Goal: Transaction & Acquisition: Book appointment/travel/reservation

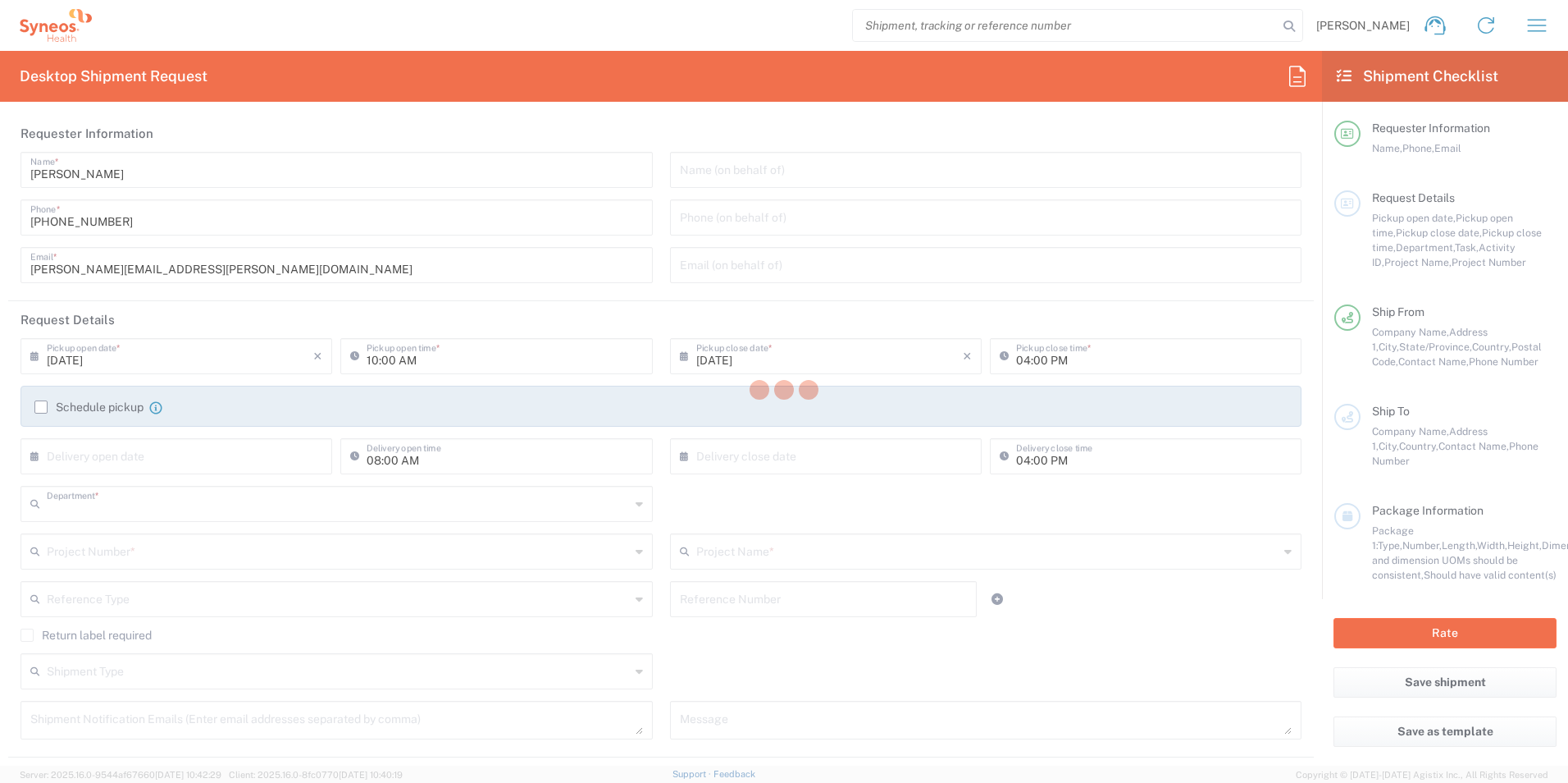
type input "3190"
type input "North Carolina"
type input "[GEOGRAPHIC_DATA]"
type input "Illingworth Rsrch Grp (USA) In"
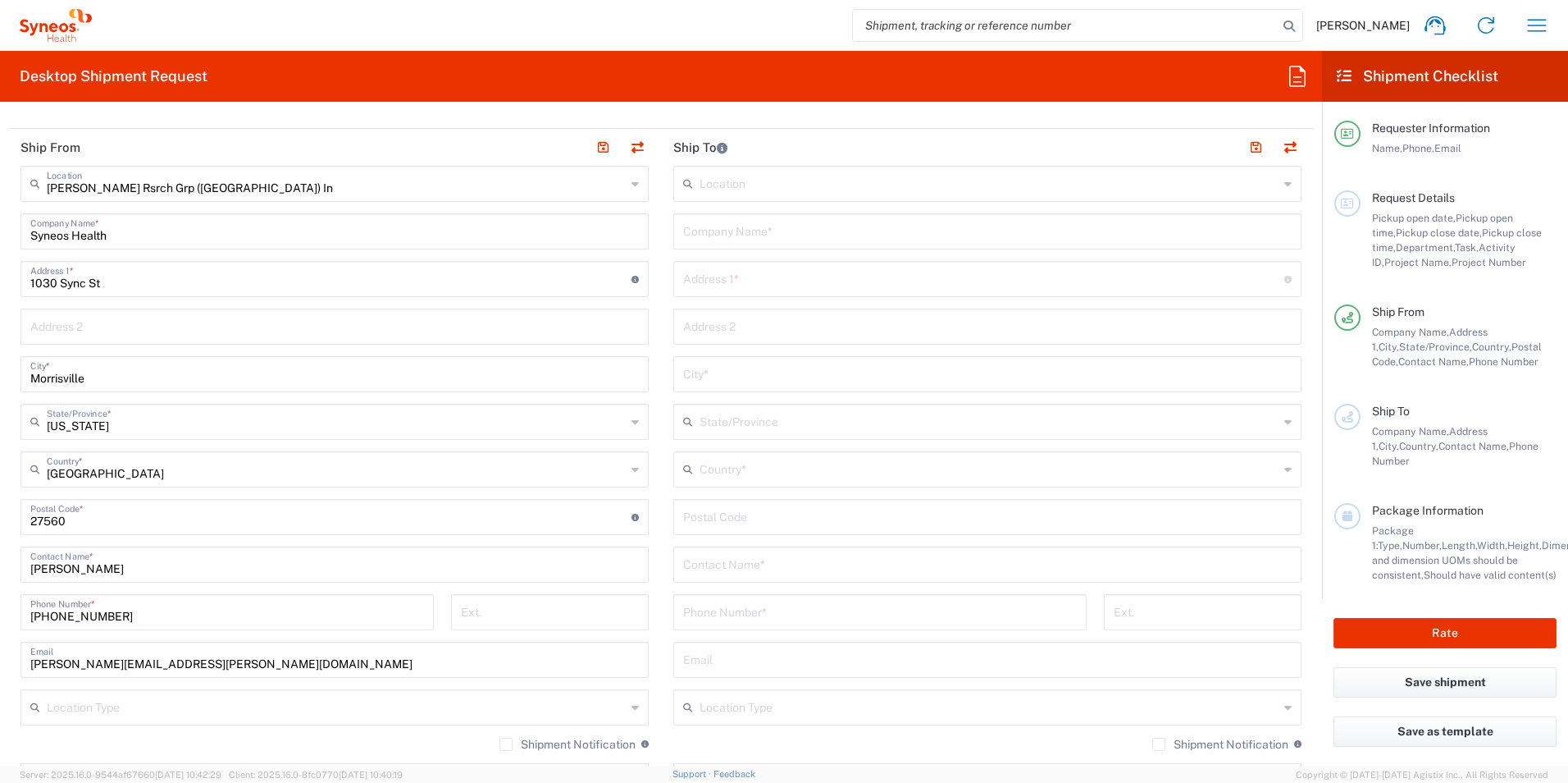
scroll to position [630, 0]
click at [714, 236] on input "text" at bounding box center [987, 229] width 608 height 29
paste input "[GEOGRAPHIC_DATA]"
type input "[GEOGRAPHIC_DATA]"
click at [711, 287] on input "text" at bounding box center [983, 277] width 601 height 29
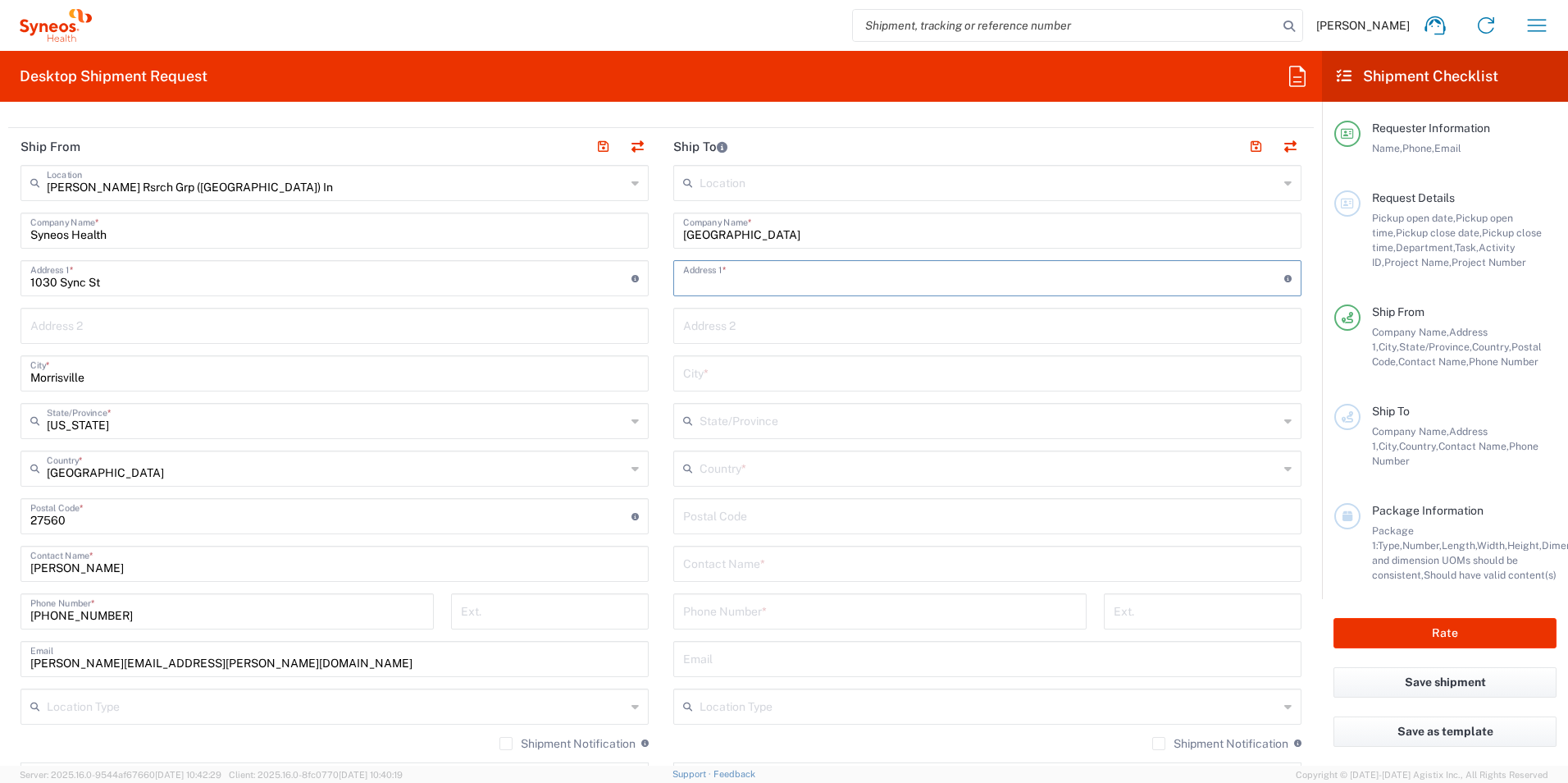
paste input "1200 Main Street West"
type input "1200 Main Street West"
click at [684, 331] on input "text" at bounding box center [987, 324] width 608 height 29
paste input "2H 26"
type input "2H 26"
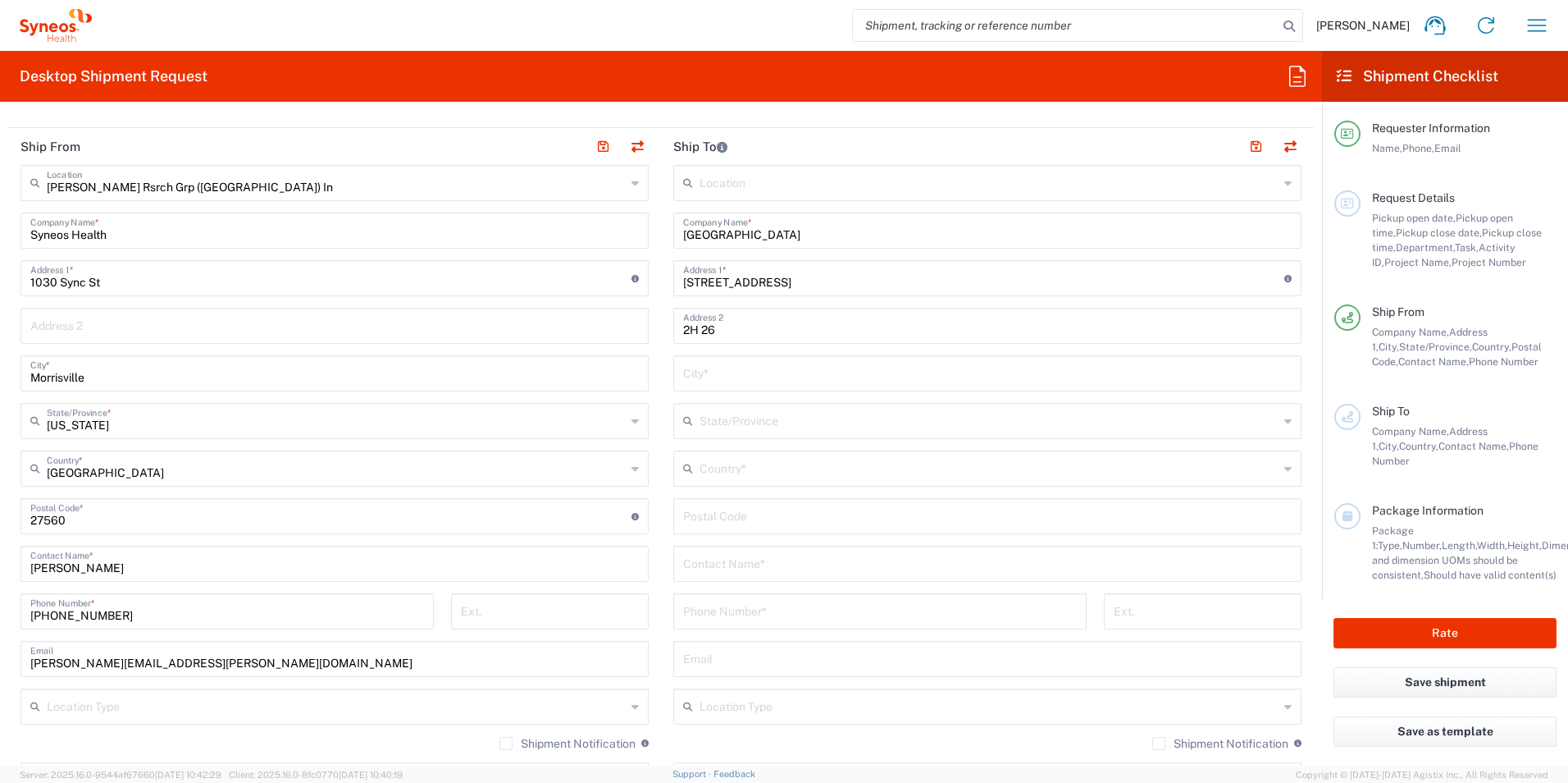
click at [728, 378] on input "text" at bounding box center [987, 371] width 608 height 29
paste input "Hamilton"
type input "Hamilton"
click at [742, 472] on input "text" at bounding box center [988, 467] width 579 height 29
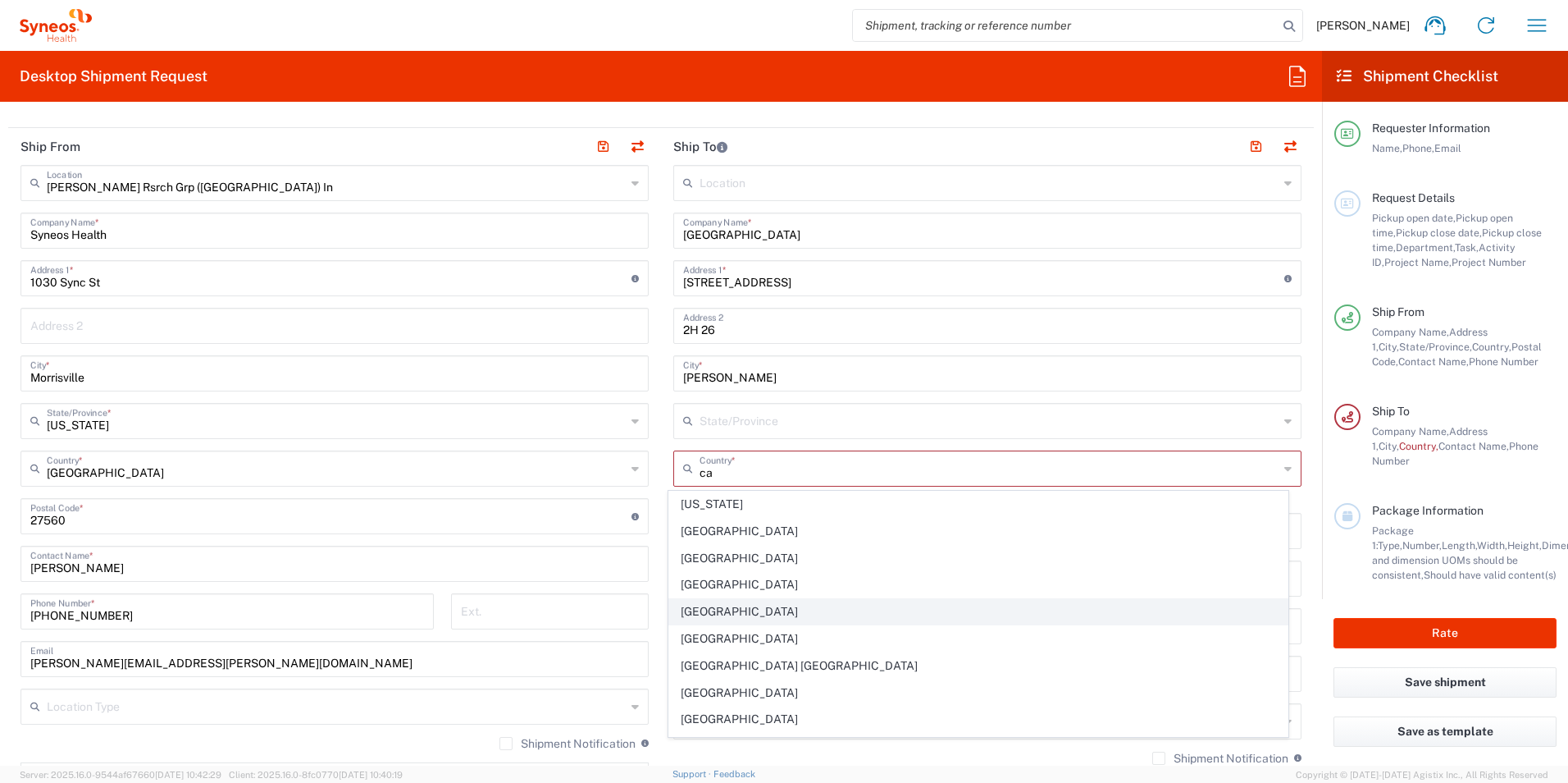
click at [705, 610] on span "[GEOGRAPHIC_DATA]" at bounding box center [978, 611] width 619 height 25
type input "[GEOGRAPHIC_DATA]"
type input "Sender/Shipper"
type input "Delivery Duty Paid"
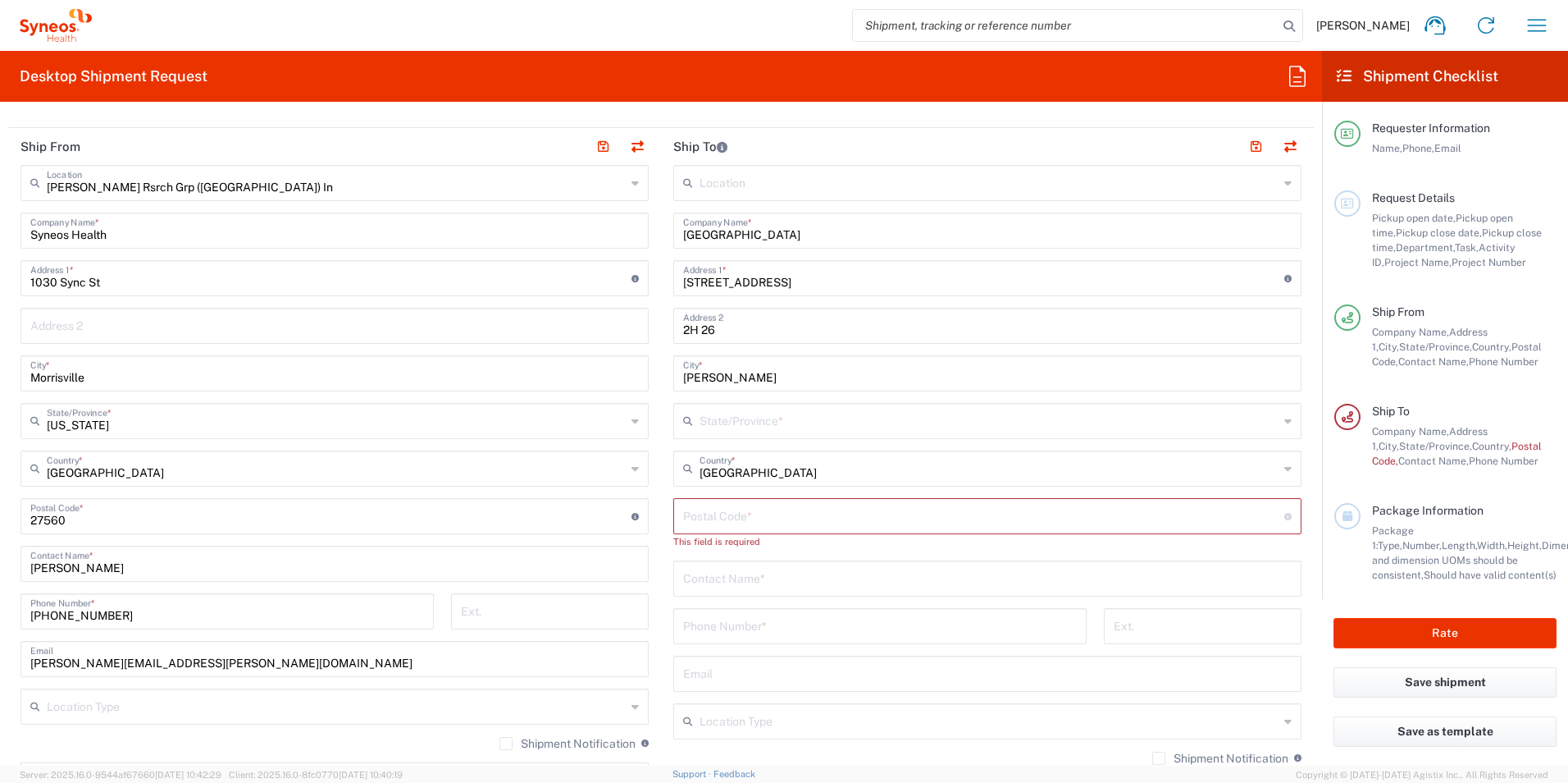
click at [712, 519] on input "undefined" at bounding box center [983, 514] width 601 height 29
click at [701, 518] on input "undefined" at bounding box center [983, 514] width 601 height 29
paste input "L8N 3Z5"
type input "L8N 3Z5"
click at [750, 425] on input "text" at bounding box center [988, 420] width 579 height 29
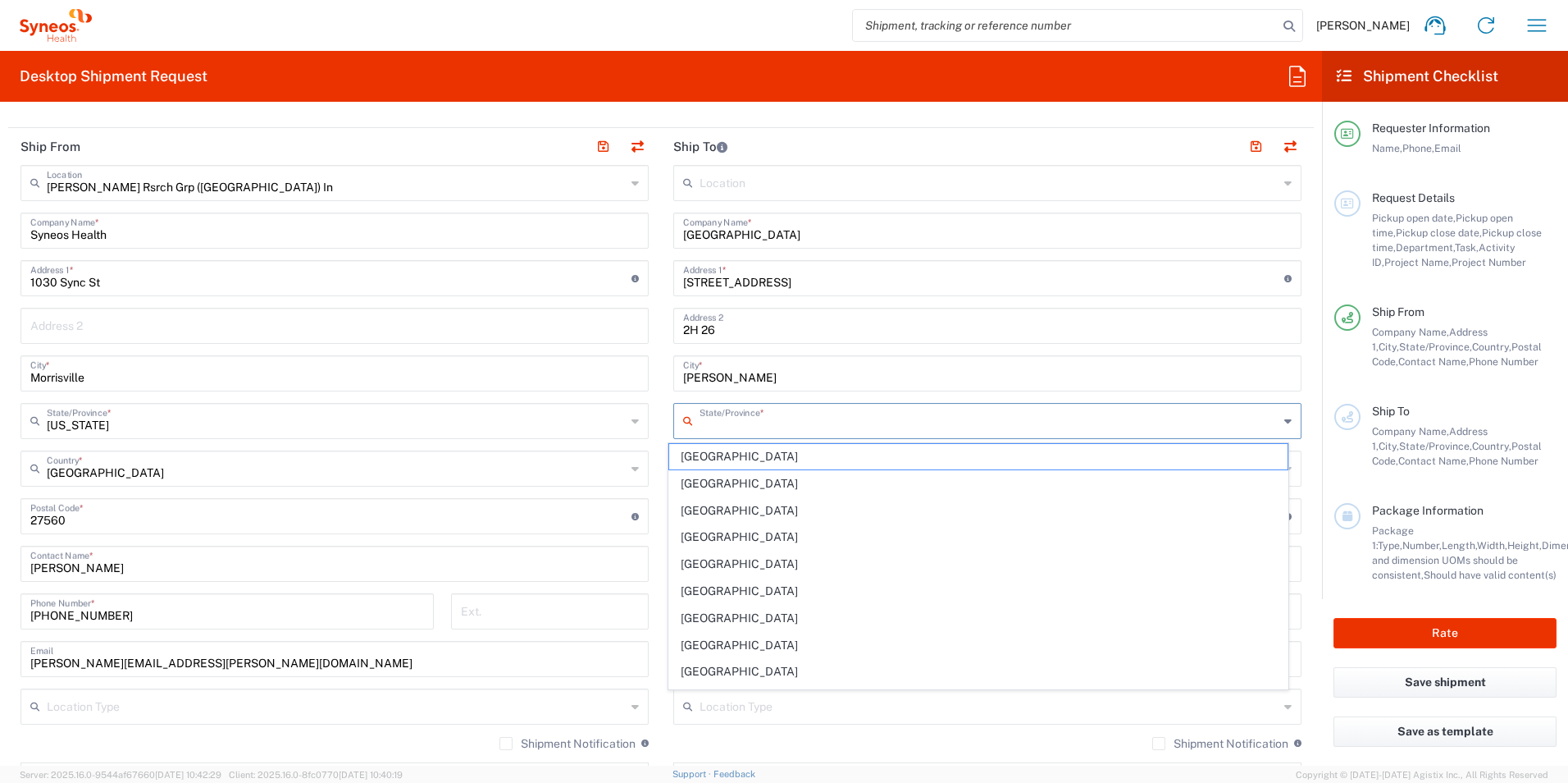
click at [704, 666] on span "[GEOGRAPHIC_DATA]" at bounding box center [978, 671] width 619 height 25
type input "[GEOGRAPHIC_DATA]"
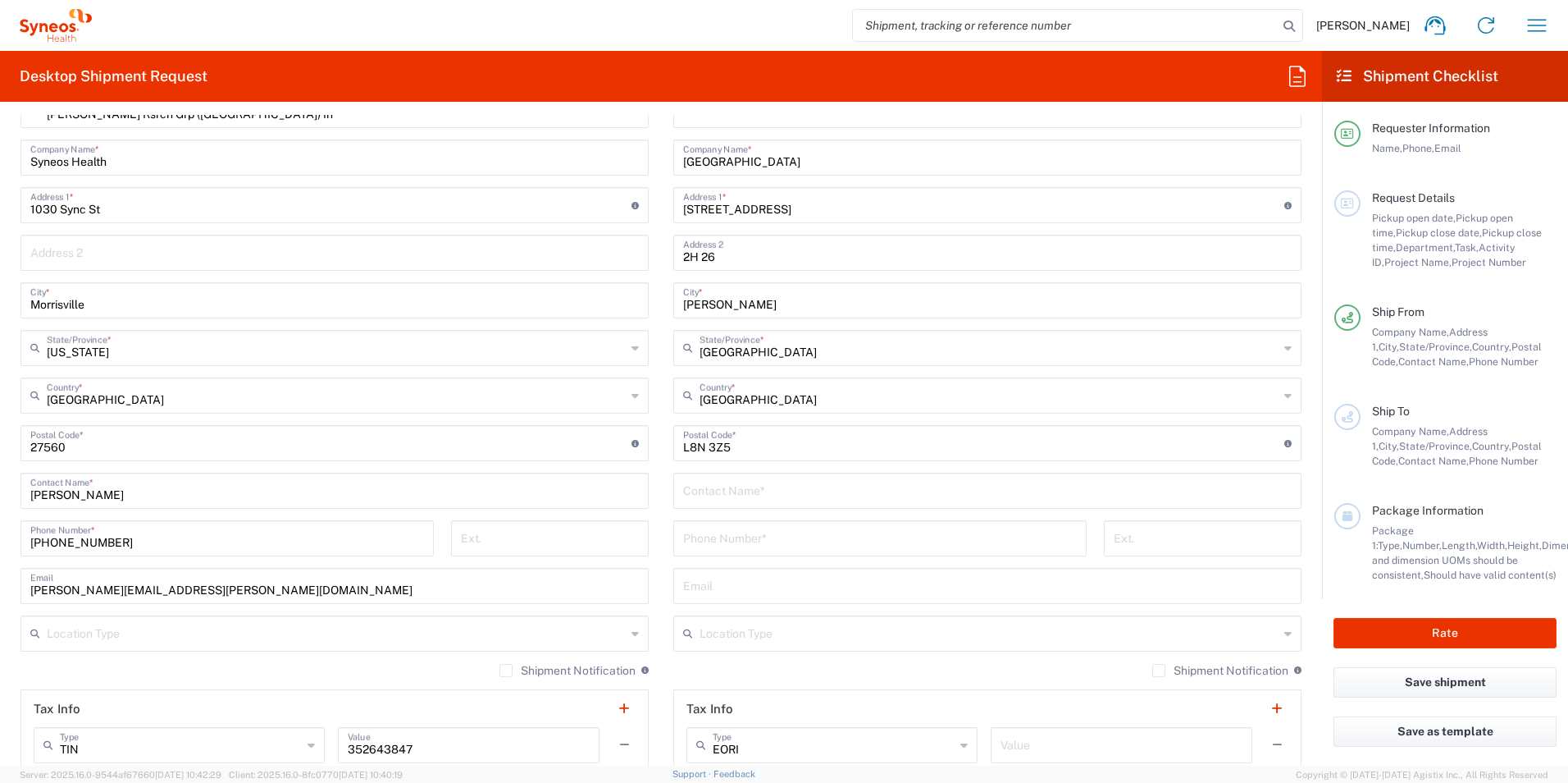
scroll to position [711, 0]
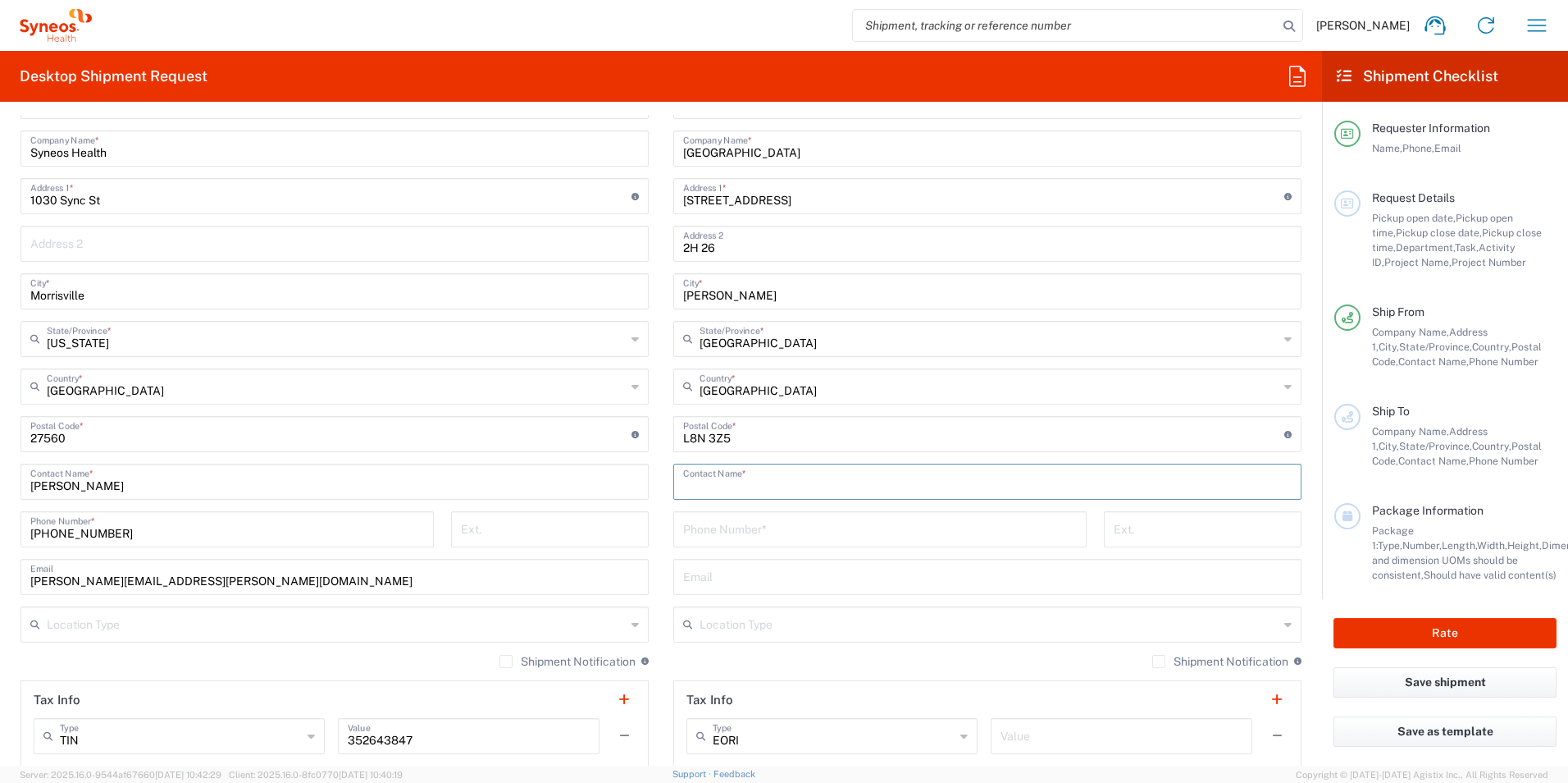
click at [696, 486] on input "text" at bounding box center [987, 480] width 608 height 29
paste input "[PERSON_NAME]"
type input "[PERSON_NAME]"
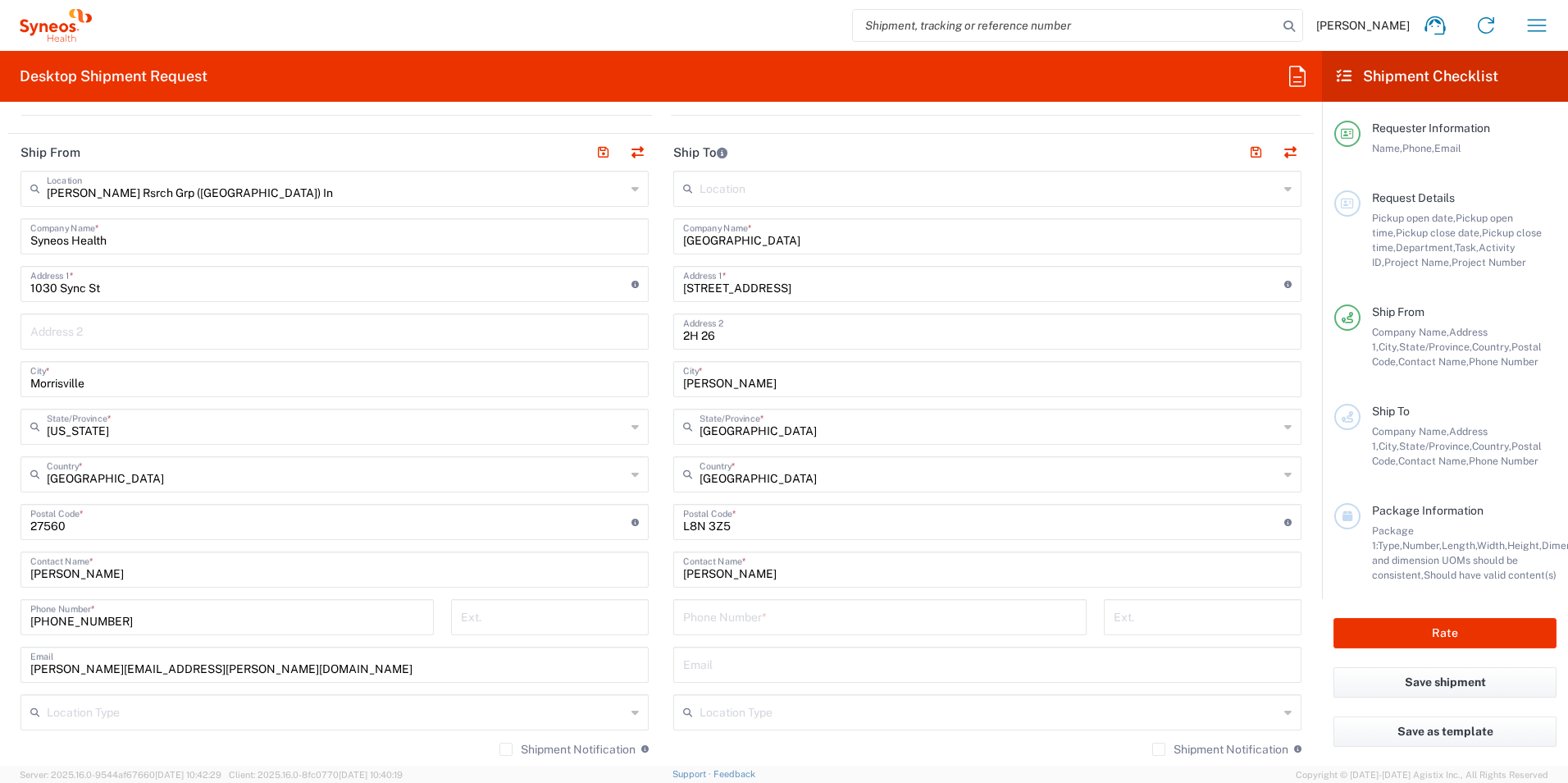
scroll to position [656, 0]
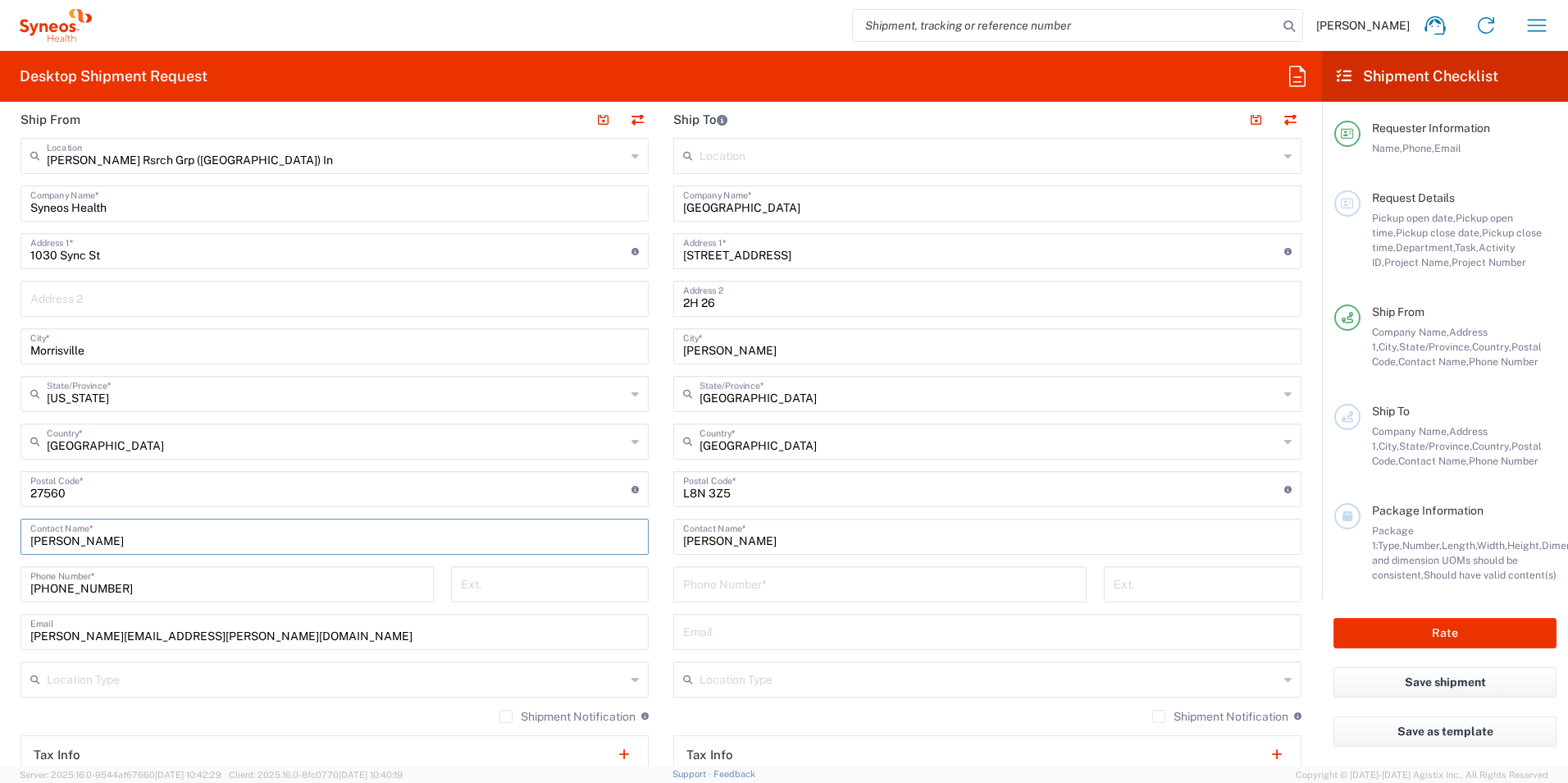
drag, startPoint x: 9, startPoint y: 531, endPoint x: -39, endPoint y: 531, distance: 48.0
click at [0, 531] on html "Emma Young Home Shipment estimator Shipment tracking Desktop shipment request M…" at bounding box center [784, 392] width 1568 height 783
click at [122, 539] on input "[PERSON_NAME]" at bounding box center [334, 535] width 608 height 29
drag, startPoint x: 122, startPoint y: 539, endPoint x: -37, endPoint y: 535, distance: 159.1
click at [0, 535] on html "Emma Young Home Shipment estimator Shipment tracking Desktop shipment request M…" at bounding box center [784, 392] width 1568 height 783
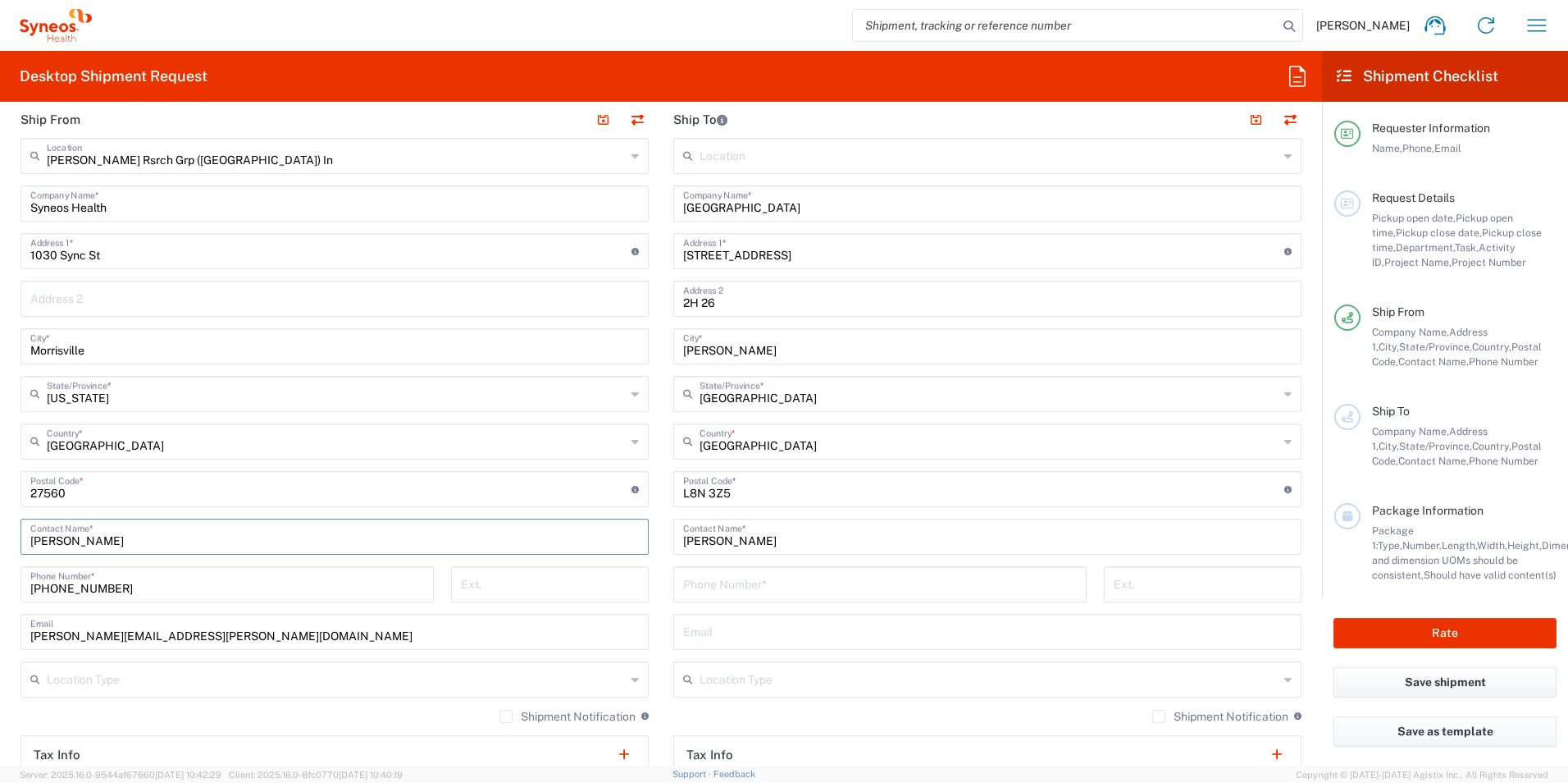
type input "Yvonne Meyer"
drag, startPoint x: 92, startPoint y: 584, endPoint x: -53, endPoint y: 580, distance: 145.1
click at [0, 580] on html "Emma Young Home Shipment estimator Shipment tracking Desktop shipment request M…" at bounding box center [784, 392] width 1568 height 783
type input "4"
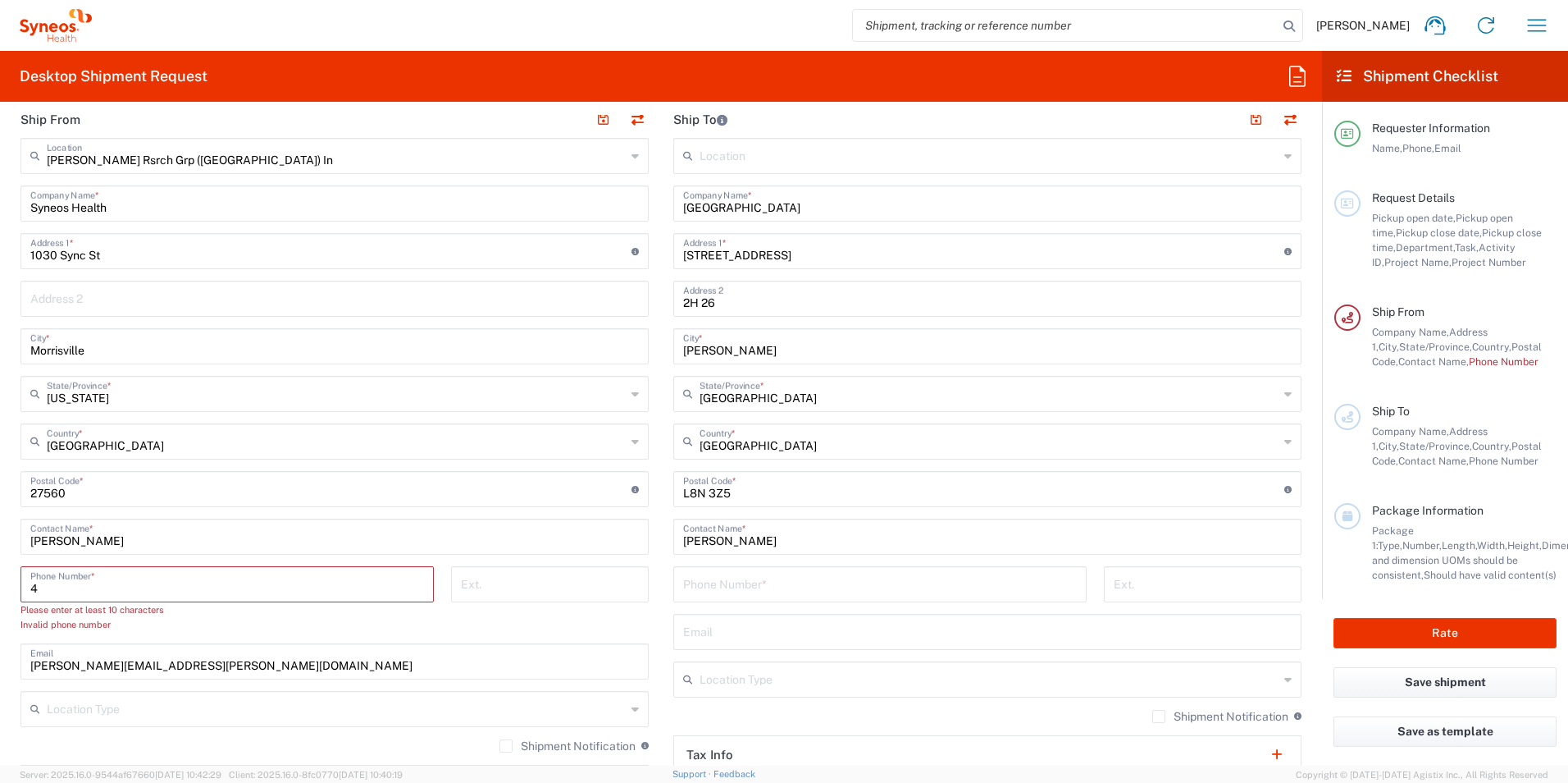
click at [63, 588] on input "4" at bounding box center [228, 582] width 394 height 29
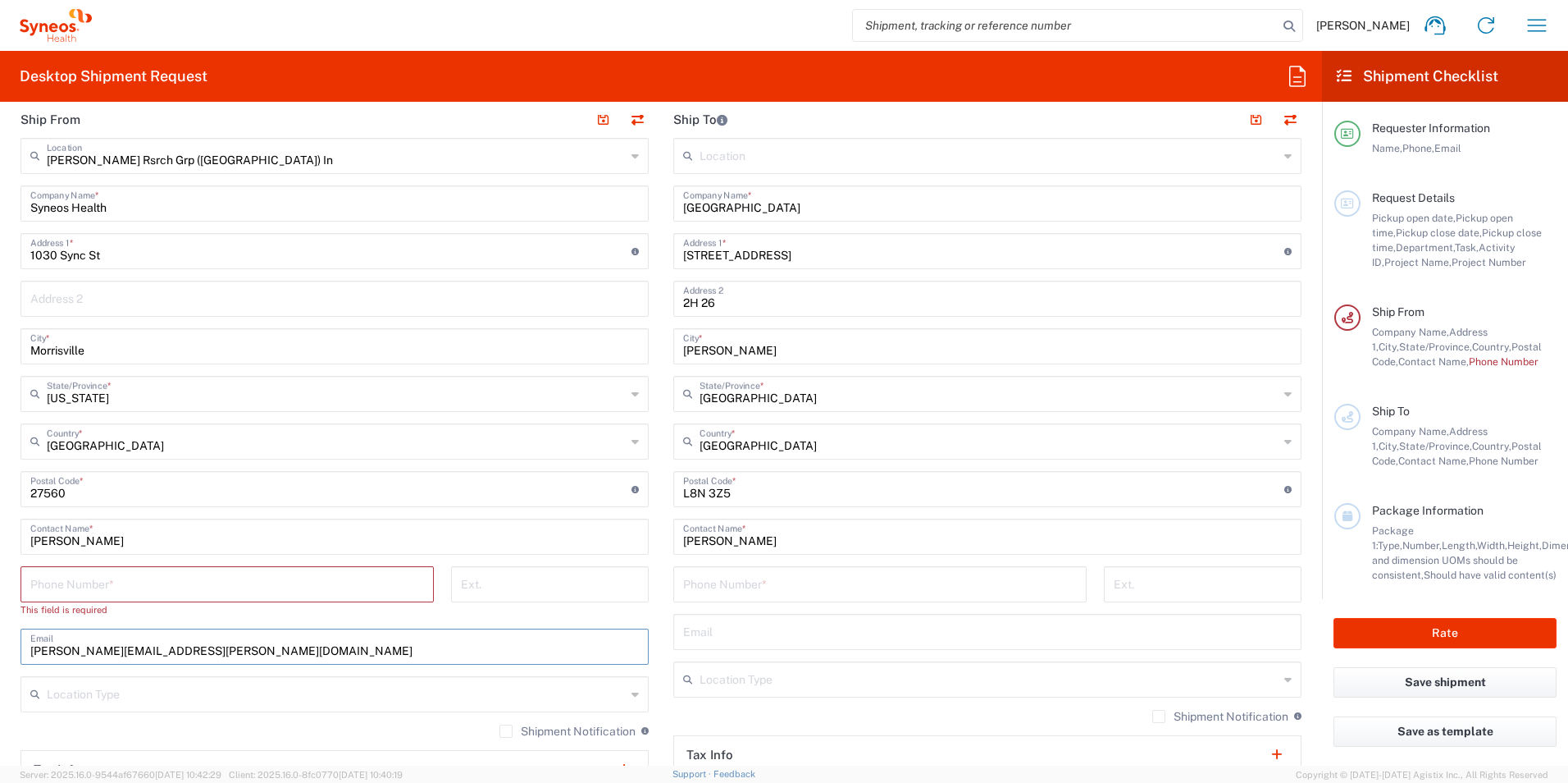
drag, startPoint x: 247, startPoint y: 649, endPoint x: 13, endPoint y: 626, distance: 235.1
click at [10, 635] on main "Illingworth Rsrch Grp (USA) In Location Illingworth Rsrch Grp (USA) In Addison …" at bounding box center [334, 490] width 653 height 704
drag, startPoint x: 83, startPoint y: 191, endPoint x: -60, endPoint y: 349, distance: 213.1
click at [0, 349] on html "Emma Young Home Shipment estimator Shipment tracking Desktop shipment request M…" at bounding box center [784, 392] width 1568 height 783
type input "Y"
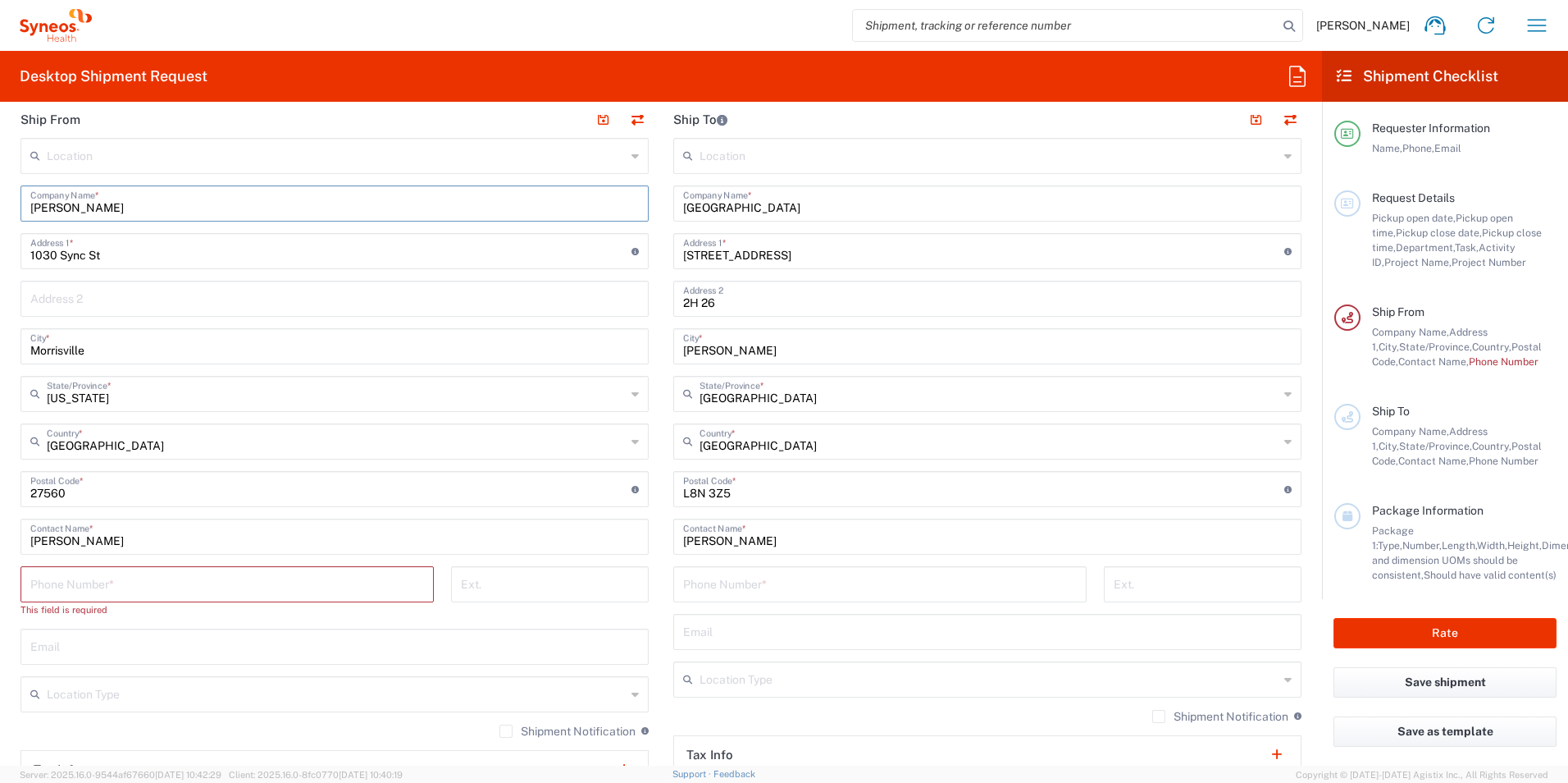
type input "Yvonne Meyer"
click at [128, 250] on input "1030 Sync St" at bounding box center [331, 250] width 601 height 29
drag, startPoint x: 124, startPoint y: 252, endPoint x: 15, endPoint y: 251, distance: 109.0
click at [15, 251] on main "Location Addison Whitney LLC-Morrisvile NC US Barcelona-Syneos Health BioSector…" at bounding box center [334, 490] width 653 height 704
type input "3100 Binbrook Rd"
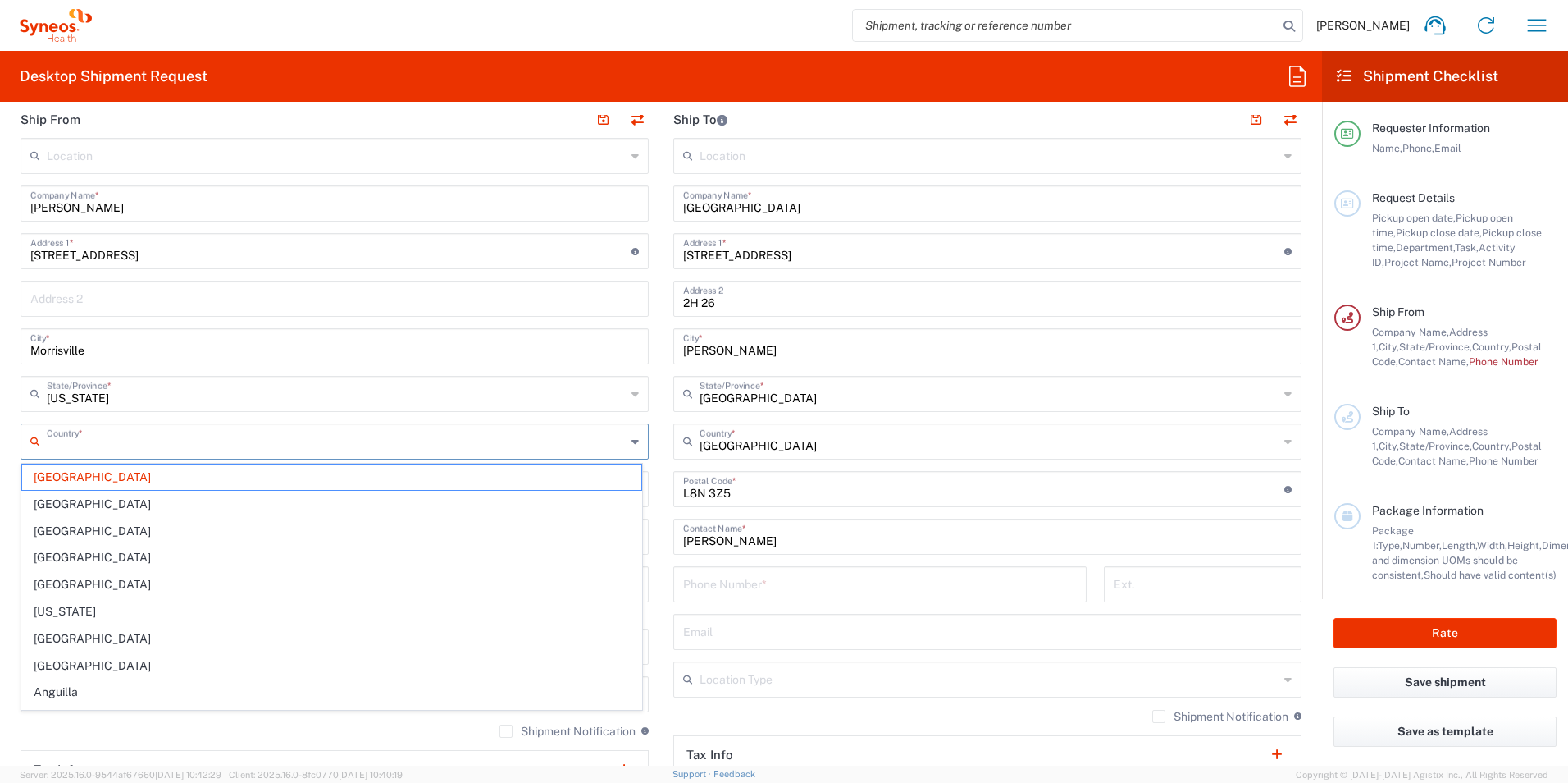
click at [143, 448] on input "text" at bounding box center [335, 440] width 579 height 29
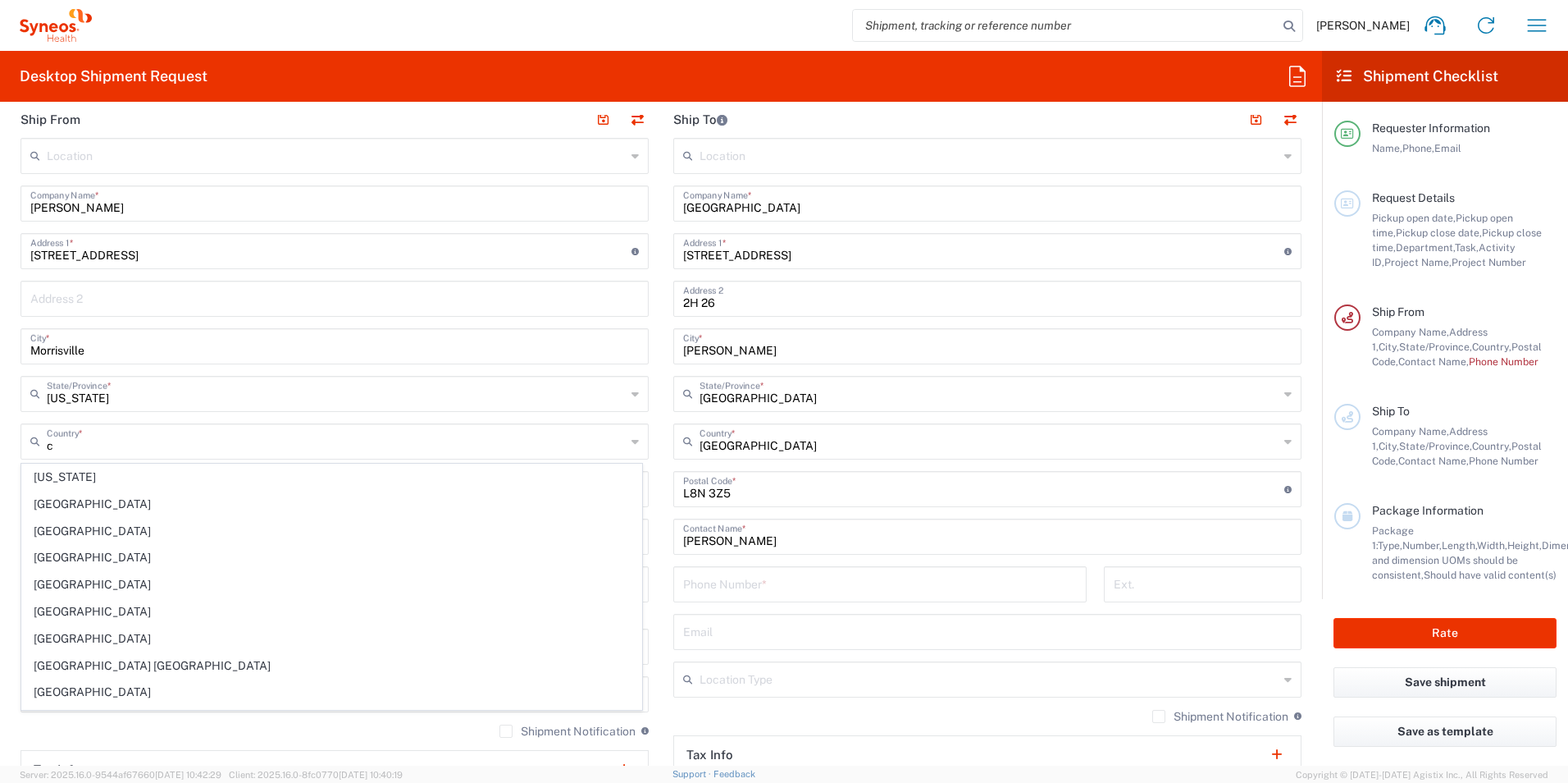
click at [60, 606] on span "[GEOGRAPHIC_DATA]" at bounding box center [331, 611] width 619 height 25
type input "[GEOGRAPHIC_DATA]"
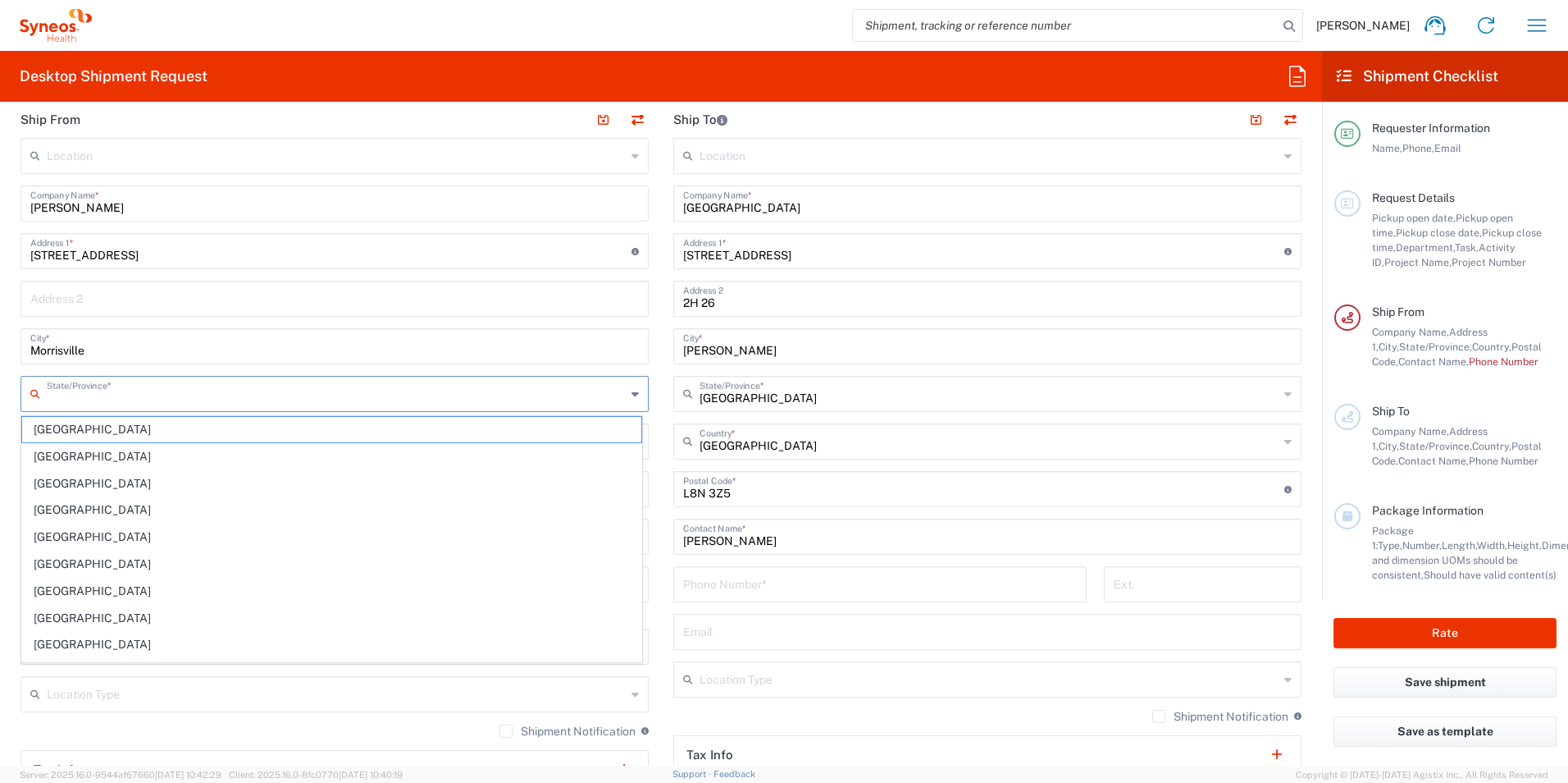
click at [84, 388] on input "text" at bounding box center [335, 392] width 579 height 29
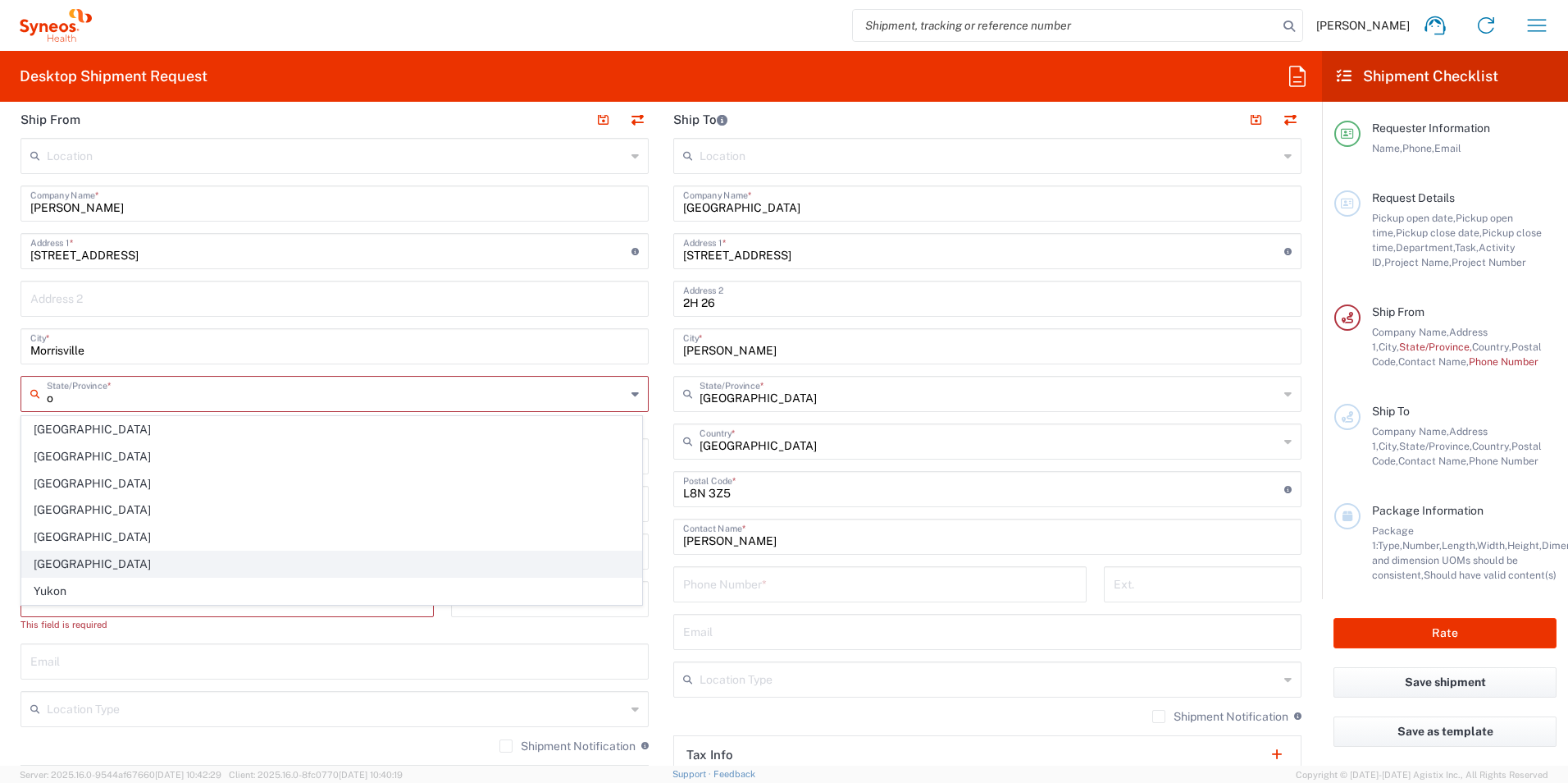
click at [59, 564] on span "[GEOGRAPHIC_DATA]" at bounding box center [331, 564] width 619 height 25
type input "[GEOGRAPHIC_DATA]"
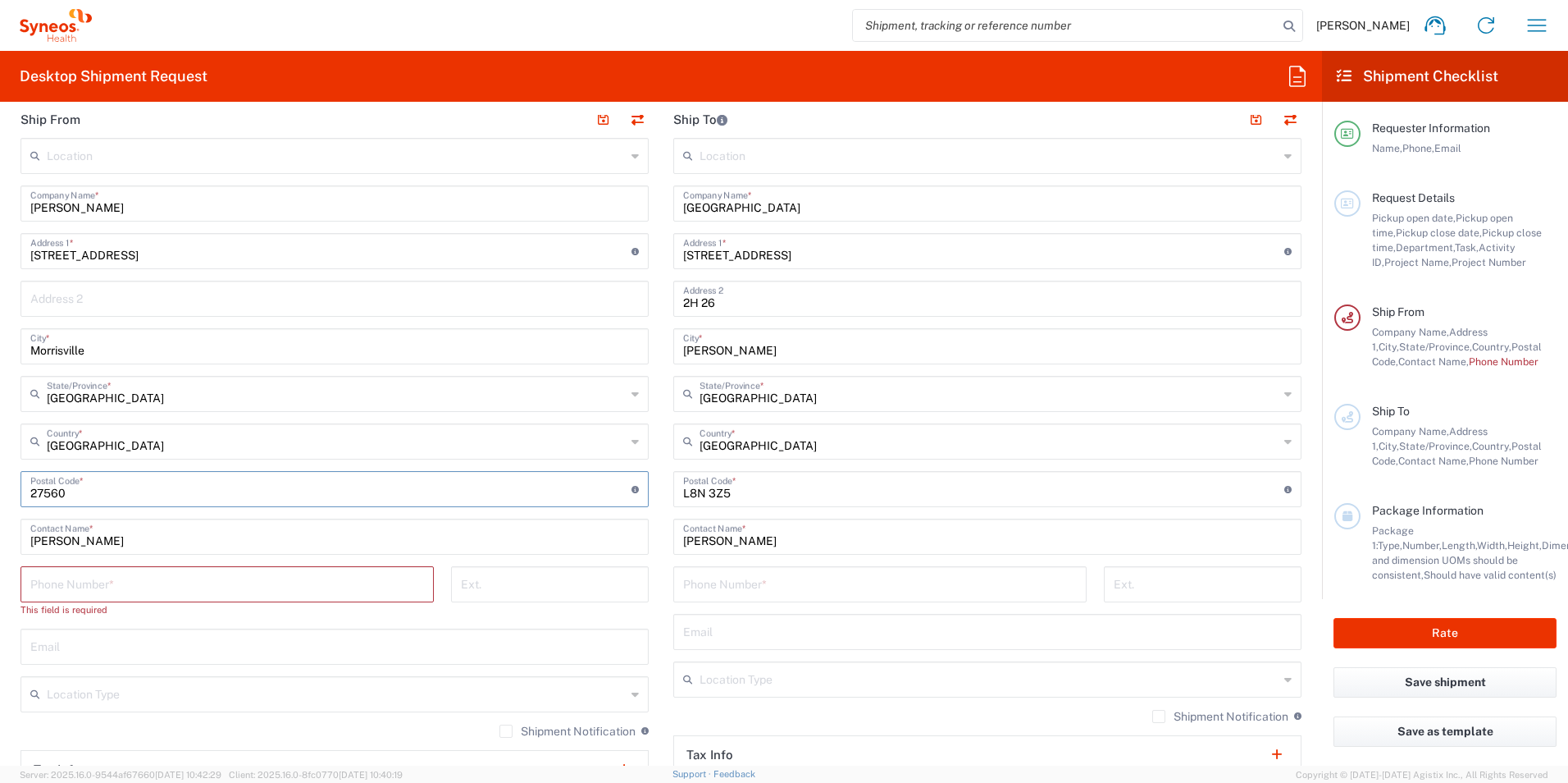
drag, startPoint x: 83, startPoint y: 494, endPoint x: -51, endPoint y: 490, distance: 134.1
click at [0, 490] on html "Emma Young Home Shipment estimator Shipment tracking Desktop shipment request M…" at bounding box center [784, 392] width 1568 height 783
click at [52, 494] on input "undefined" at bounding box center [331, 488] width 601 height 29
type input "L0R 1C0"
click at [134, 590] on input "tel" at bounding box center [228, 582] width 394 height 29
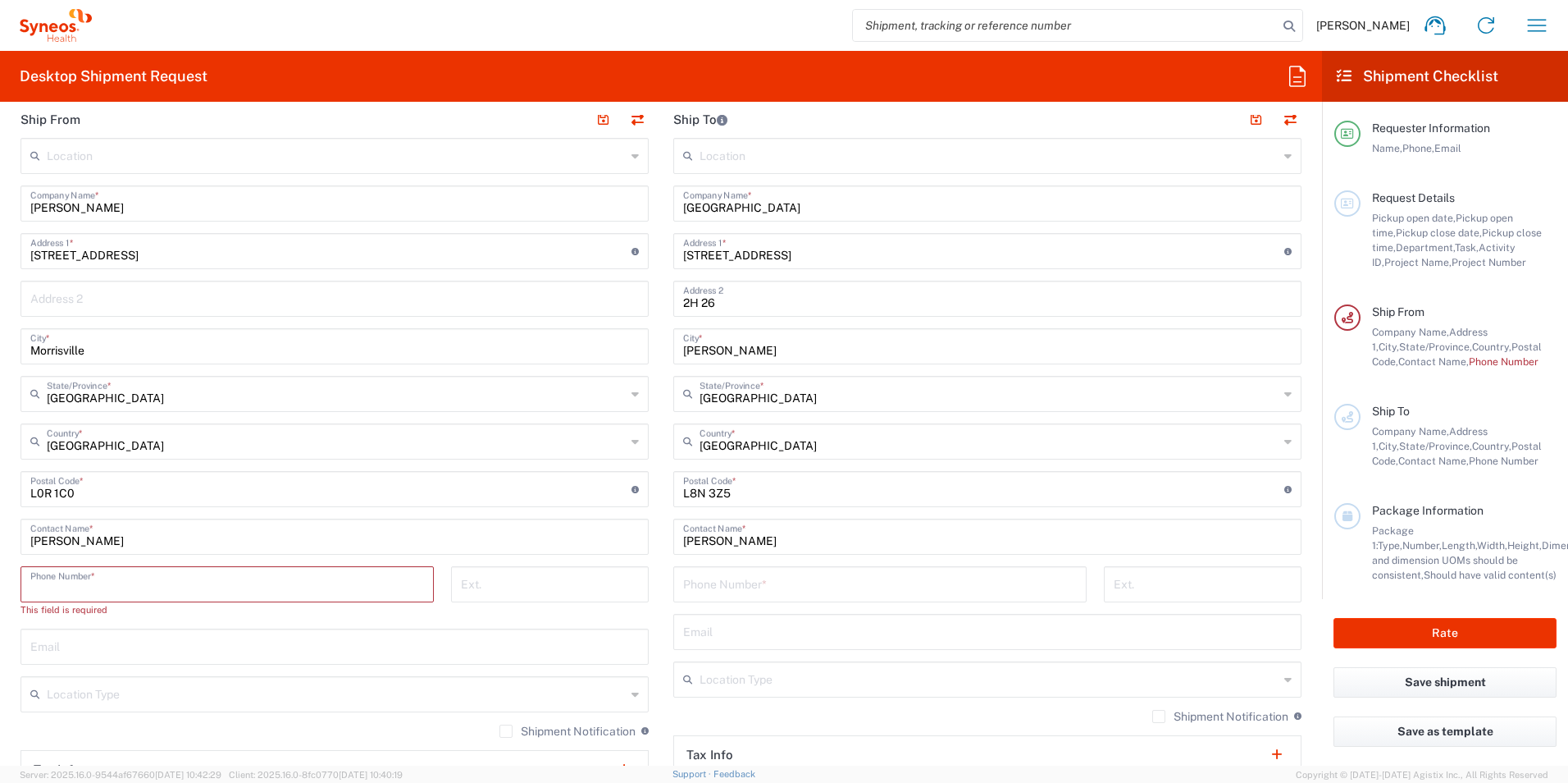
paste input "905-466-1644"
type input "905-466-1644"
click at [710, 591] on input "tel" at bounding box center [880, 582] width 394 height 29
paste input "905.521.2100 ext. 76929"
drag, startPoint x: 814, startPoint y: 589, endPoint x: 775, endPoint y: 593, distance: 39.2
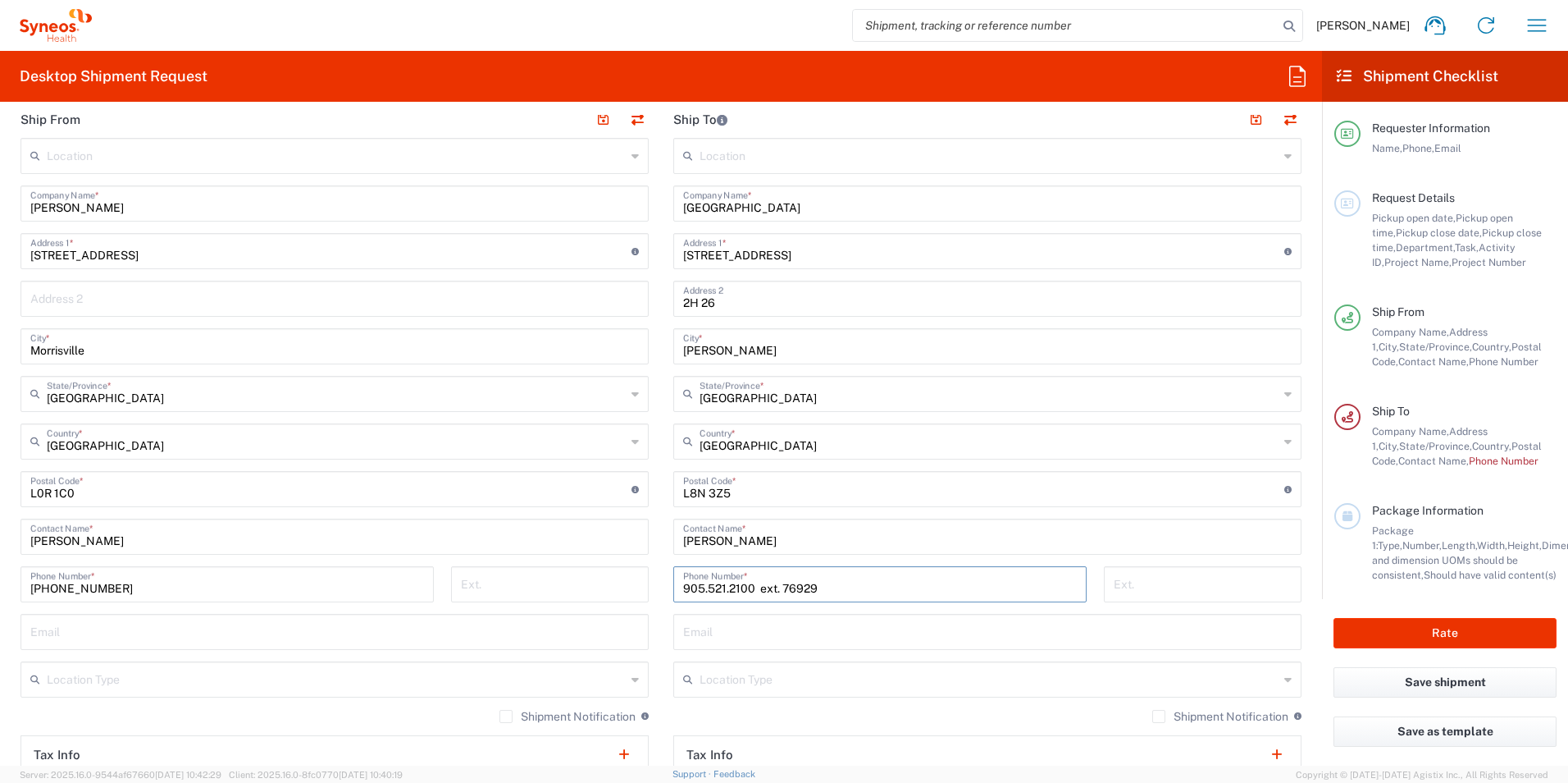
click at [775, 593] on input "905.521.2100 ext. 76929" at bounding box center [880, 582] width 394 height 29
type input "905.521.2100 ext."
drag, startPoint x: 1103, startPoint y: 568, endPoint x: 1104, endPoint y: 579, distance: 11.0
click at [1104, 572] on div "Ext." at bounding box center [1203, 583] width 198 height 36
click at [1114, 584] on input "tel" at bounding box center [1202, 582] width 178 height 29
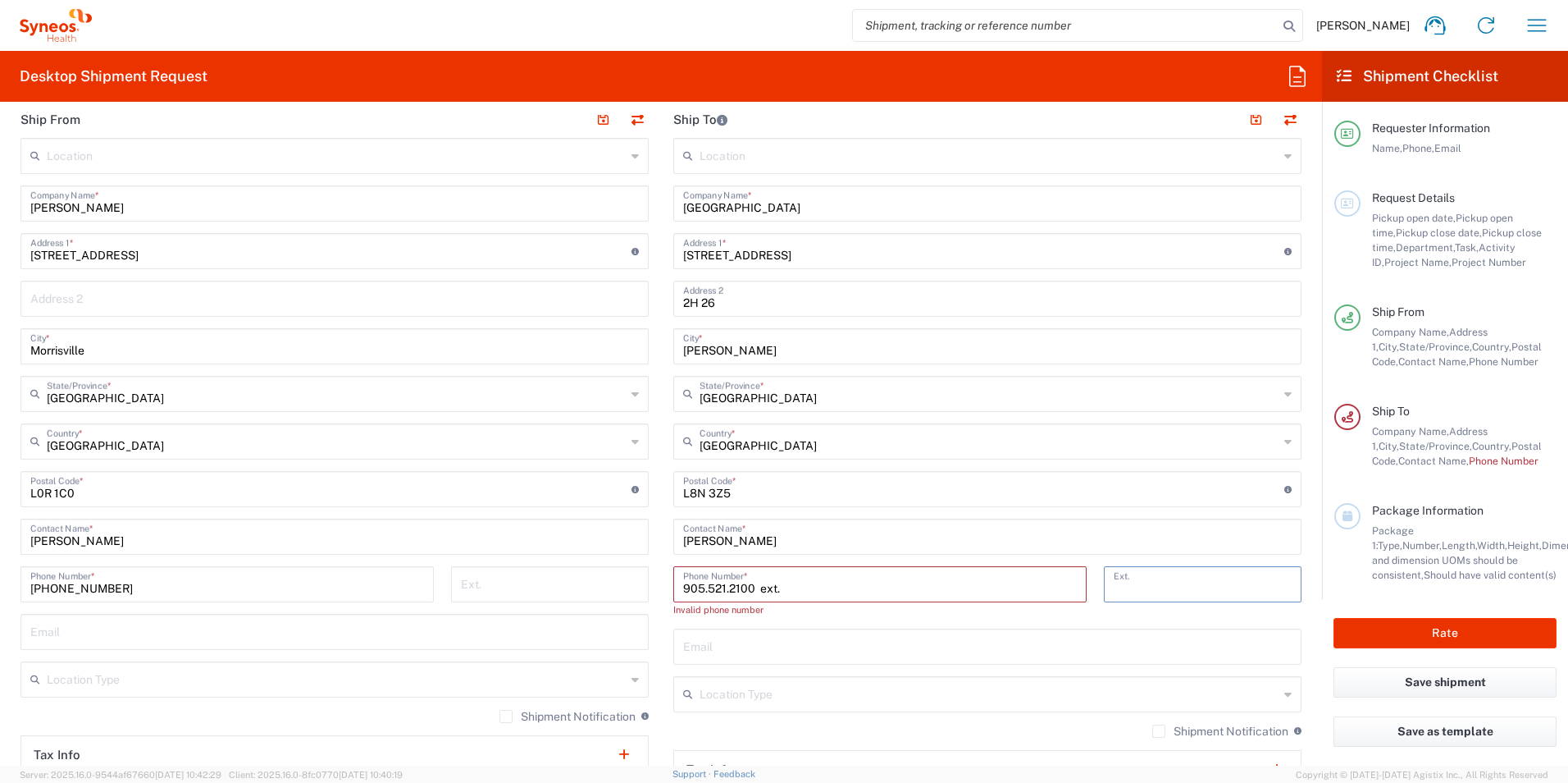
paste input "76929"
type input "76929"
click at [820, 588] on input "905.521.2100 ext." at bounding box center [880, 582] width 394 height 29
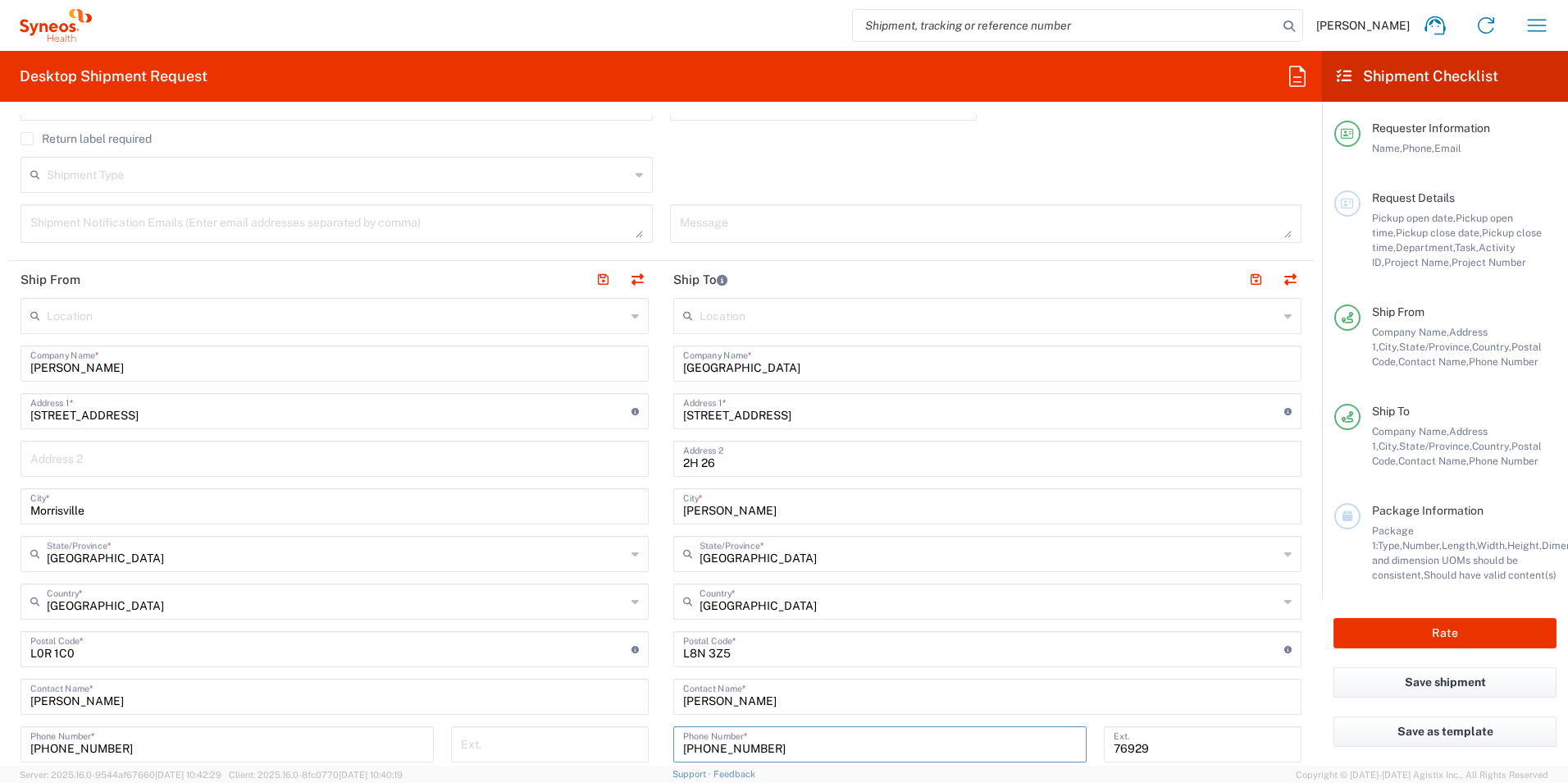
scroll to position [492, 0]
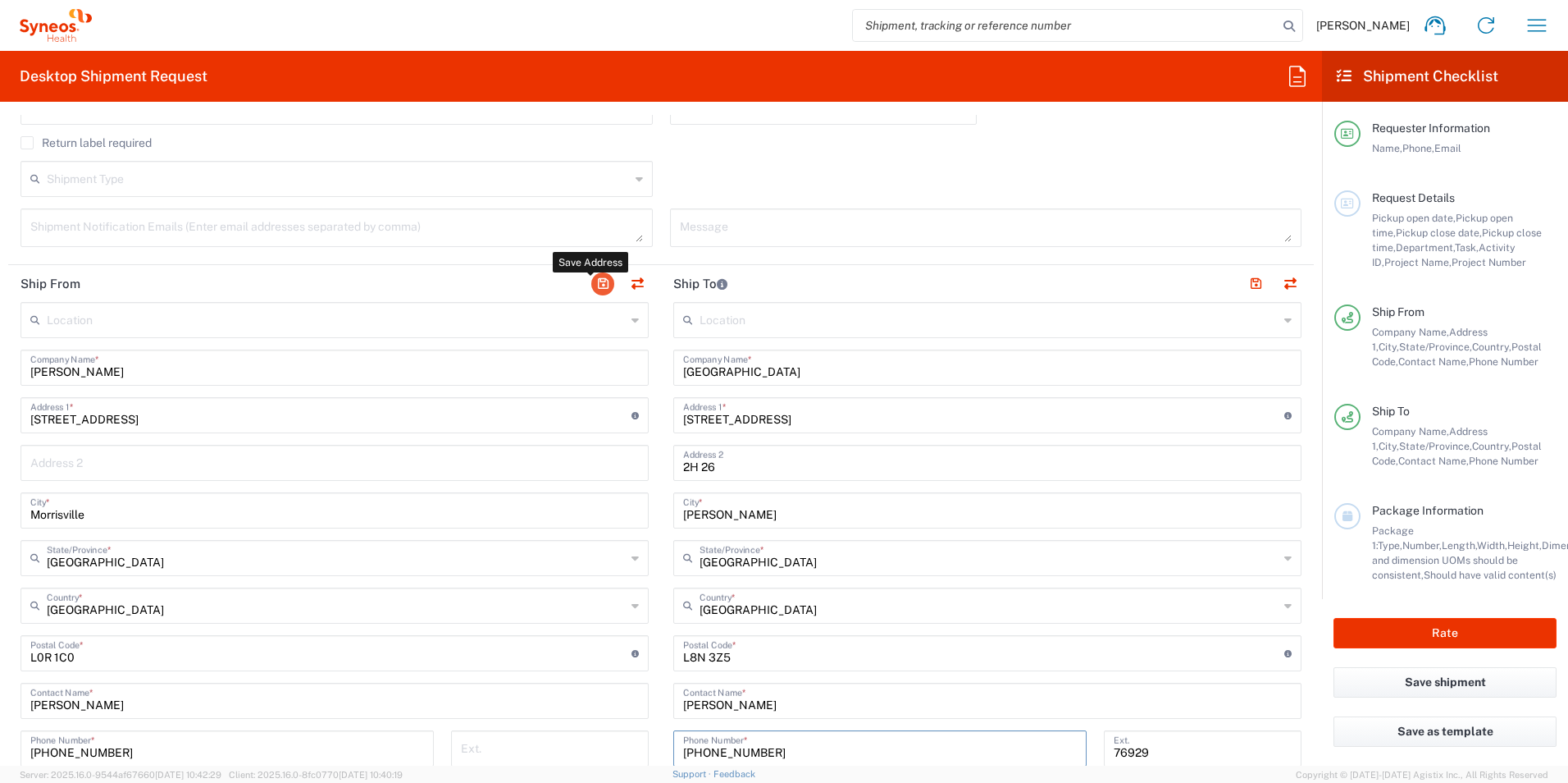
type input "905-521-2100"
click at [595, 285] on button "button" at bounding box center [602, 284] width 23 height 23
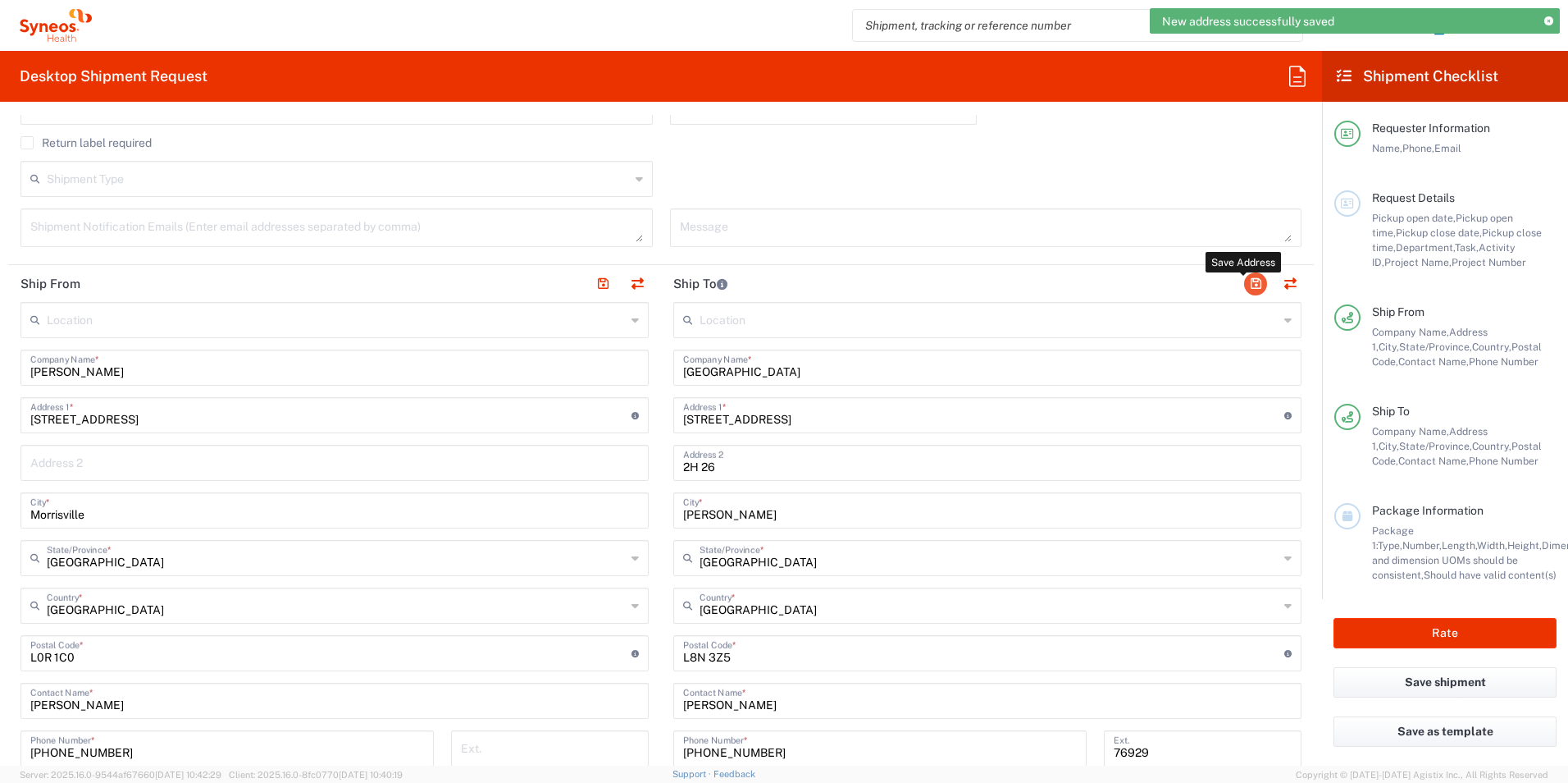
click at [1244, 279] on button "button" at bounding box center [1255, 284] width 23 height 23
click at [1239, 279] on agx-block-ui "New address successfully saved Emma Young Home Shipment estimator Shipment trac…" at bounding box center [784, 392] width 1568 height 783
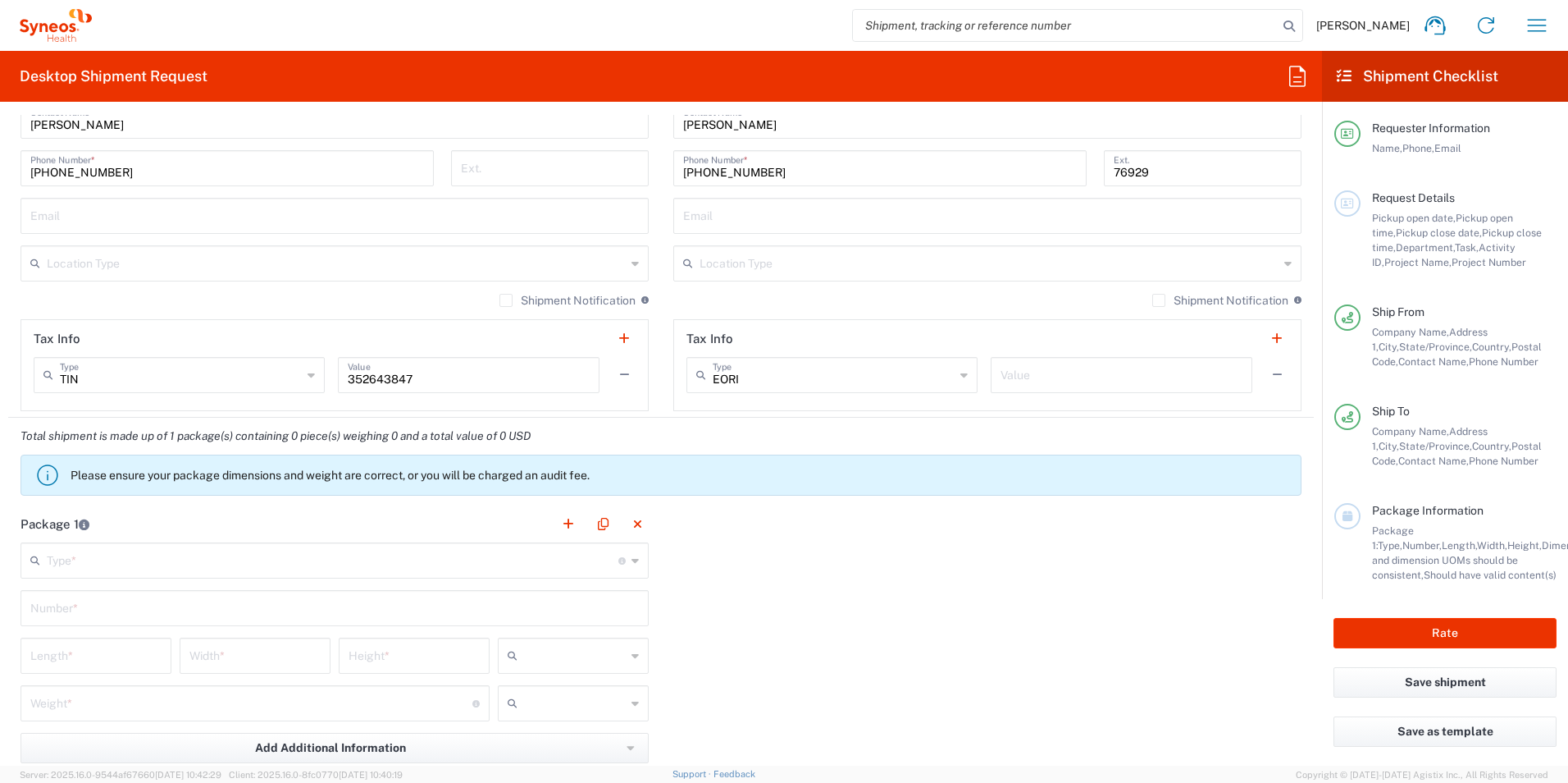
scroll to position [1175, 0]
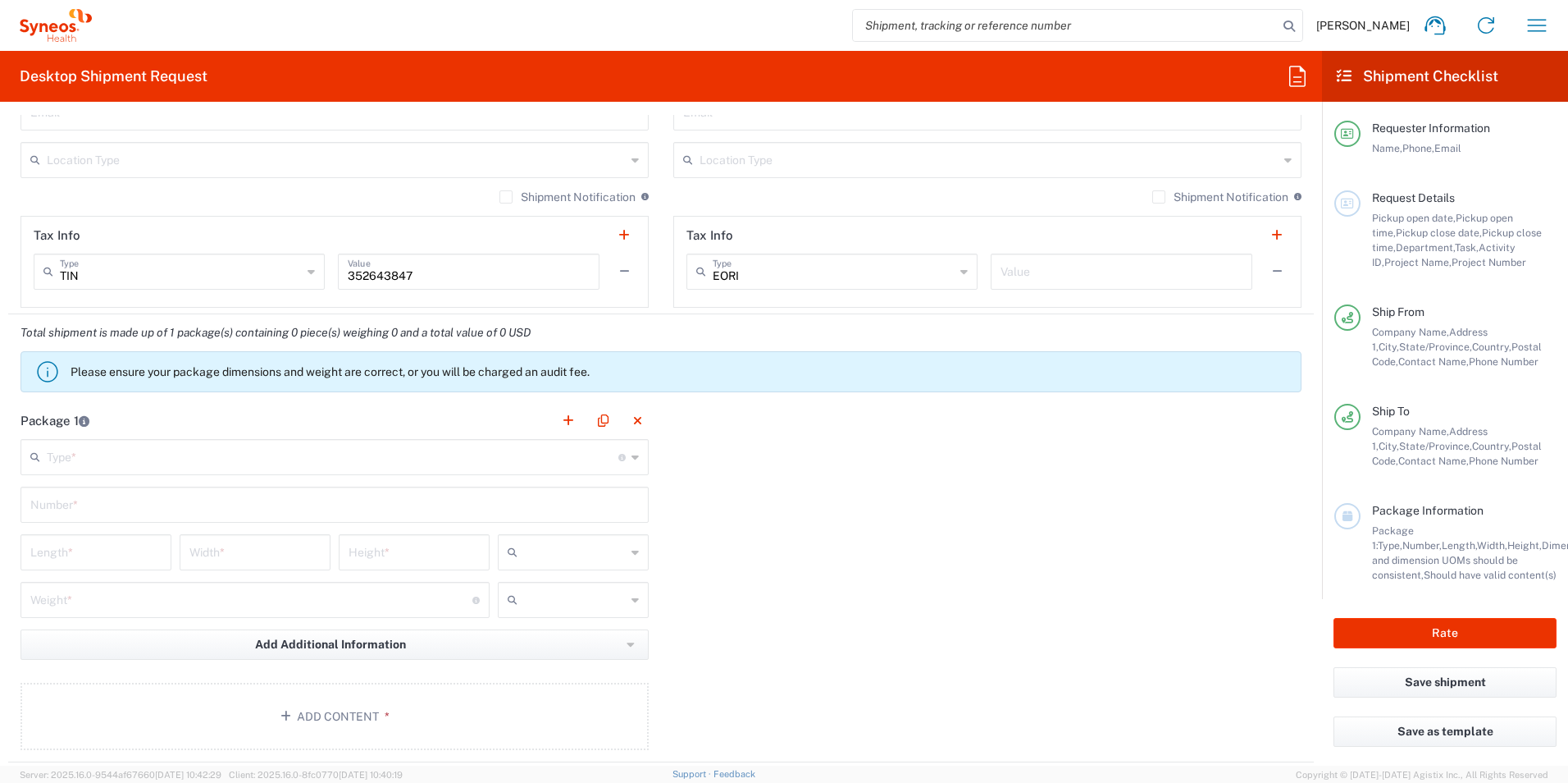
click at [161, 458] on input "text" at bounding box center [332, 455] width 572 height 29
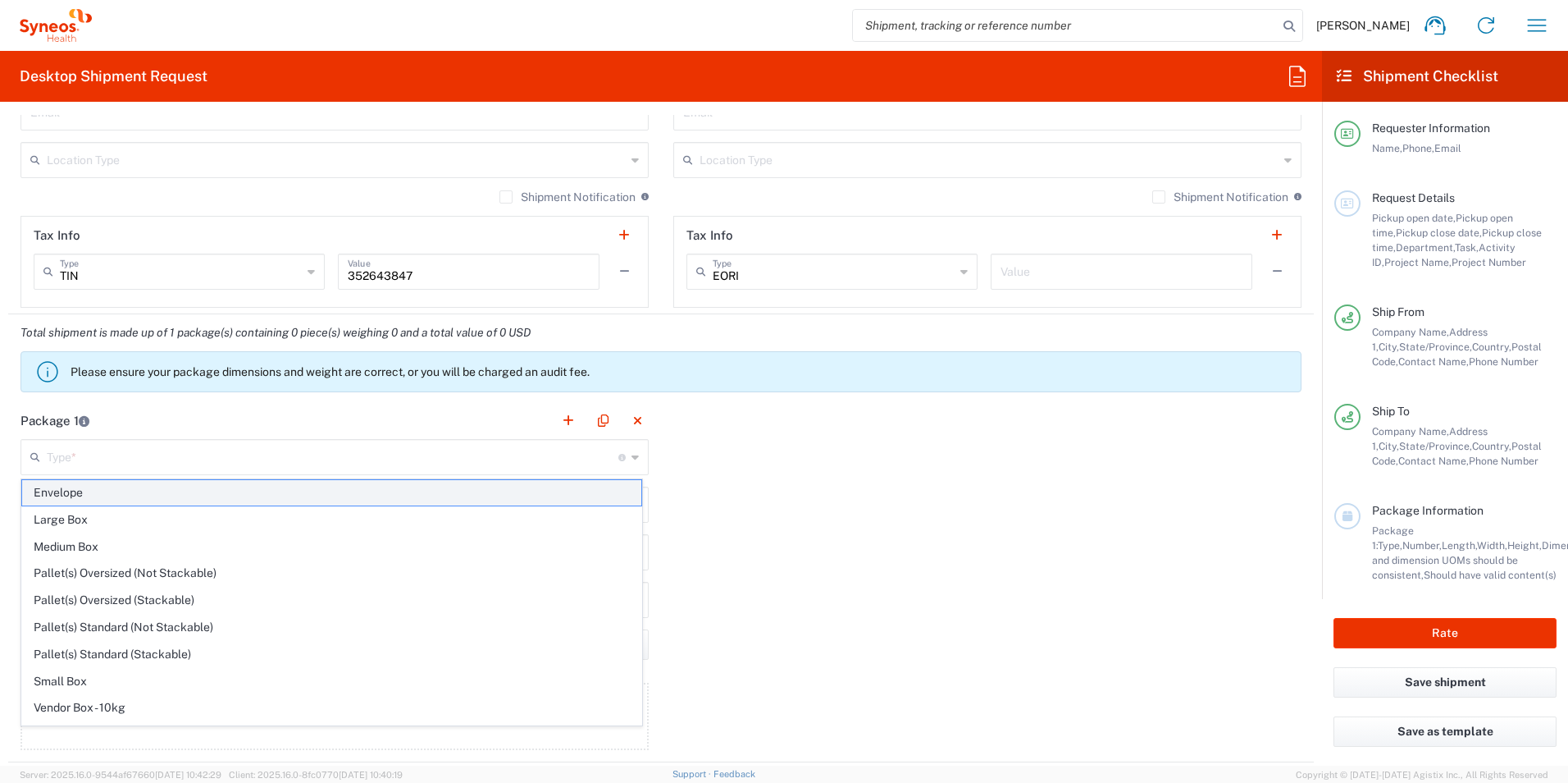
click at [145, 486] on span "Envelope" at bounding box center [331, 492] width 619 height 25
type input "Envelope"
type input "1"
type input "9.5"
type input "12.5"
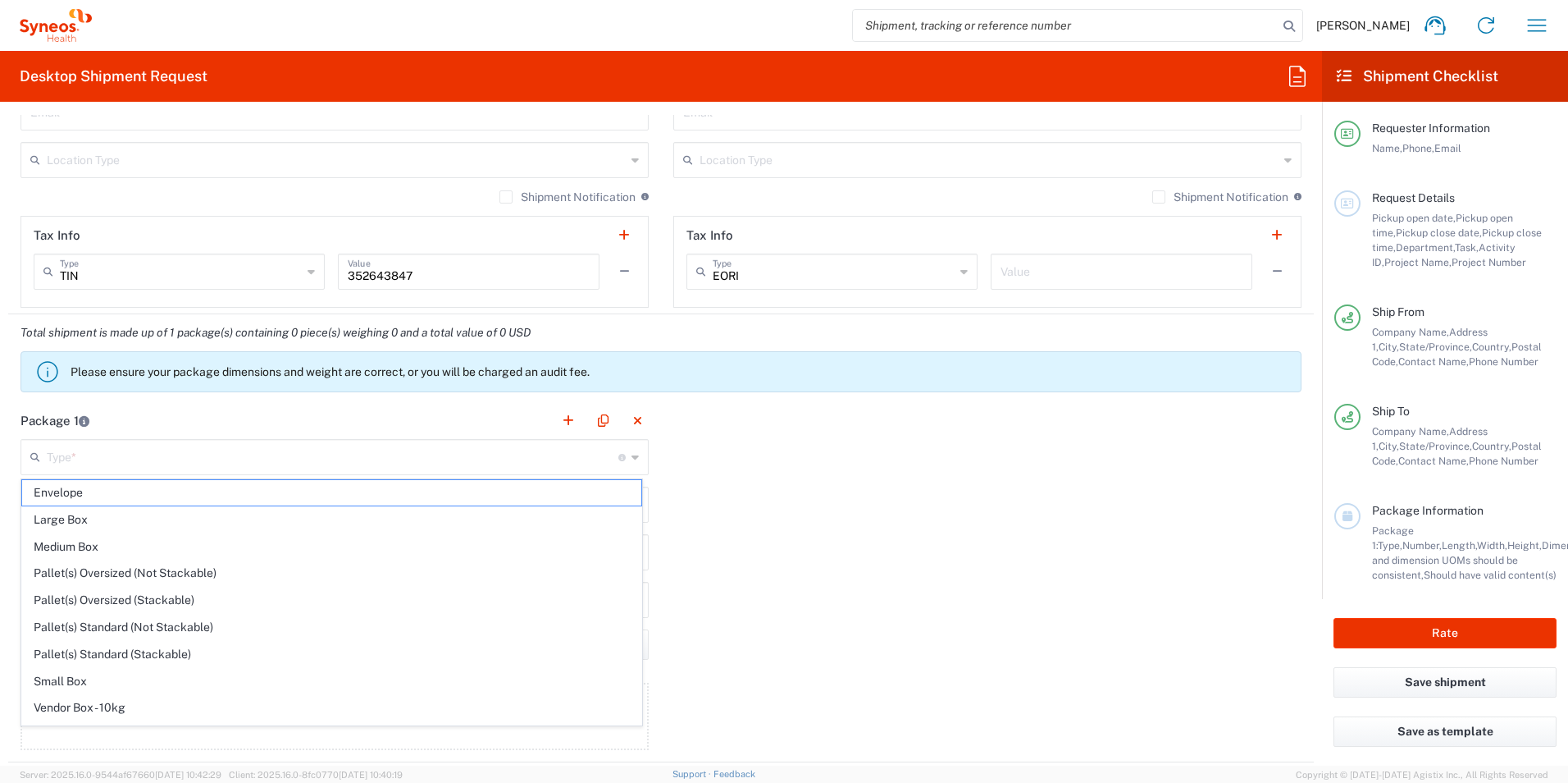
type input "0.25"
type input "in"
type input "0.45"
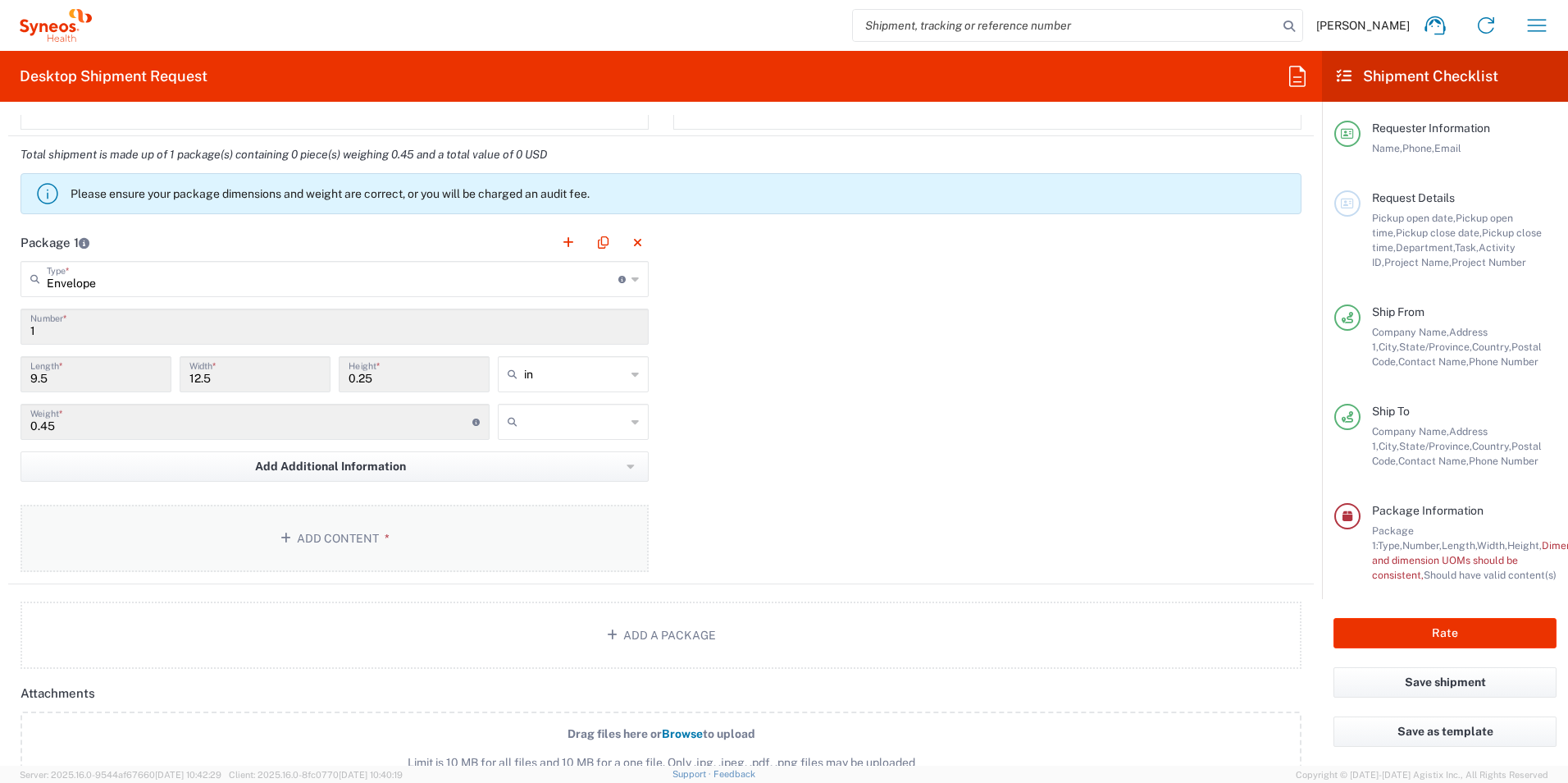
scroll to position [1368, 0]
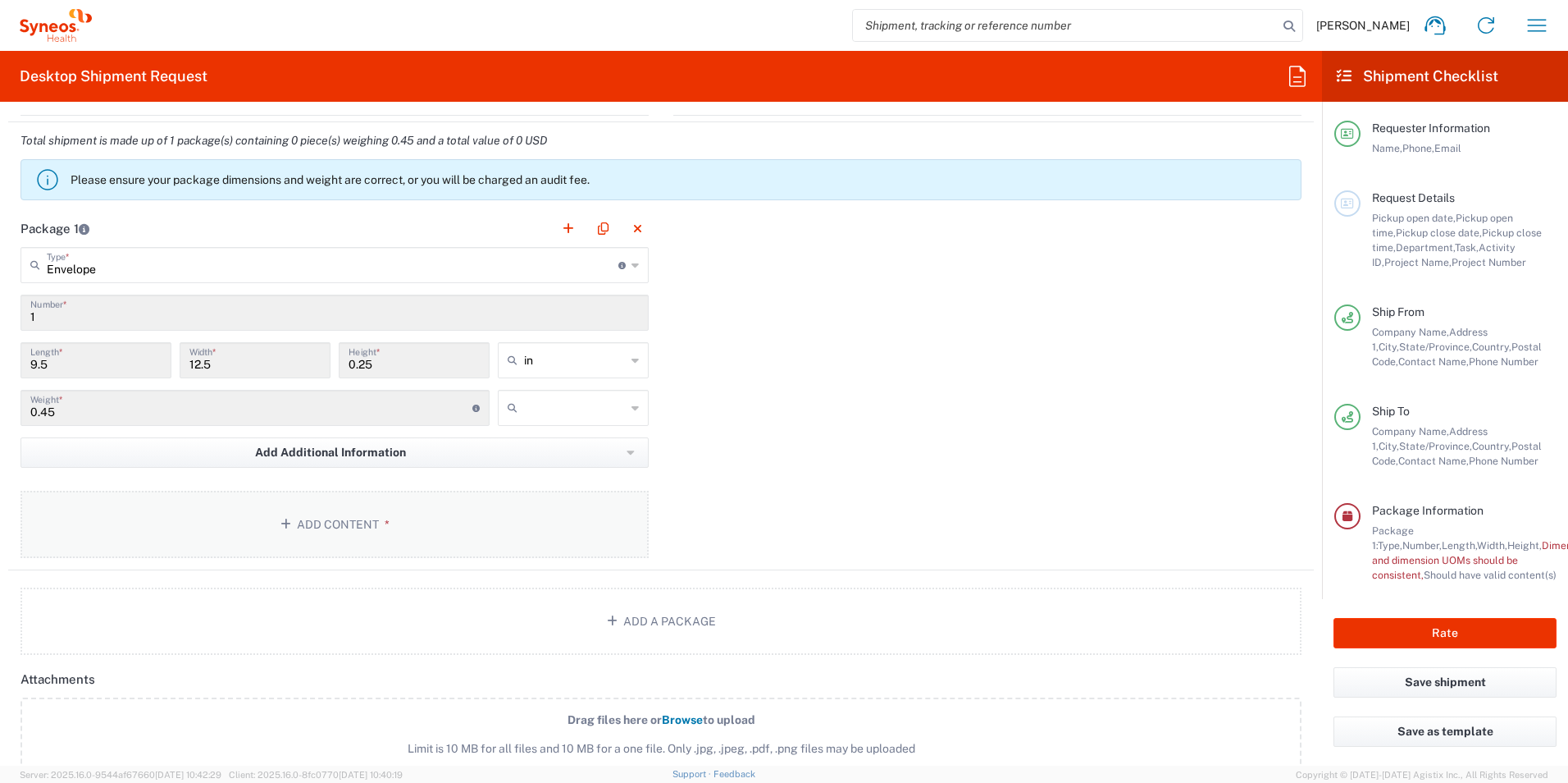
click at [291, 523] on icon "button" at bounding box center [288, 524] width 17 height 11
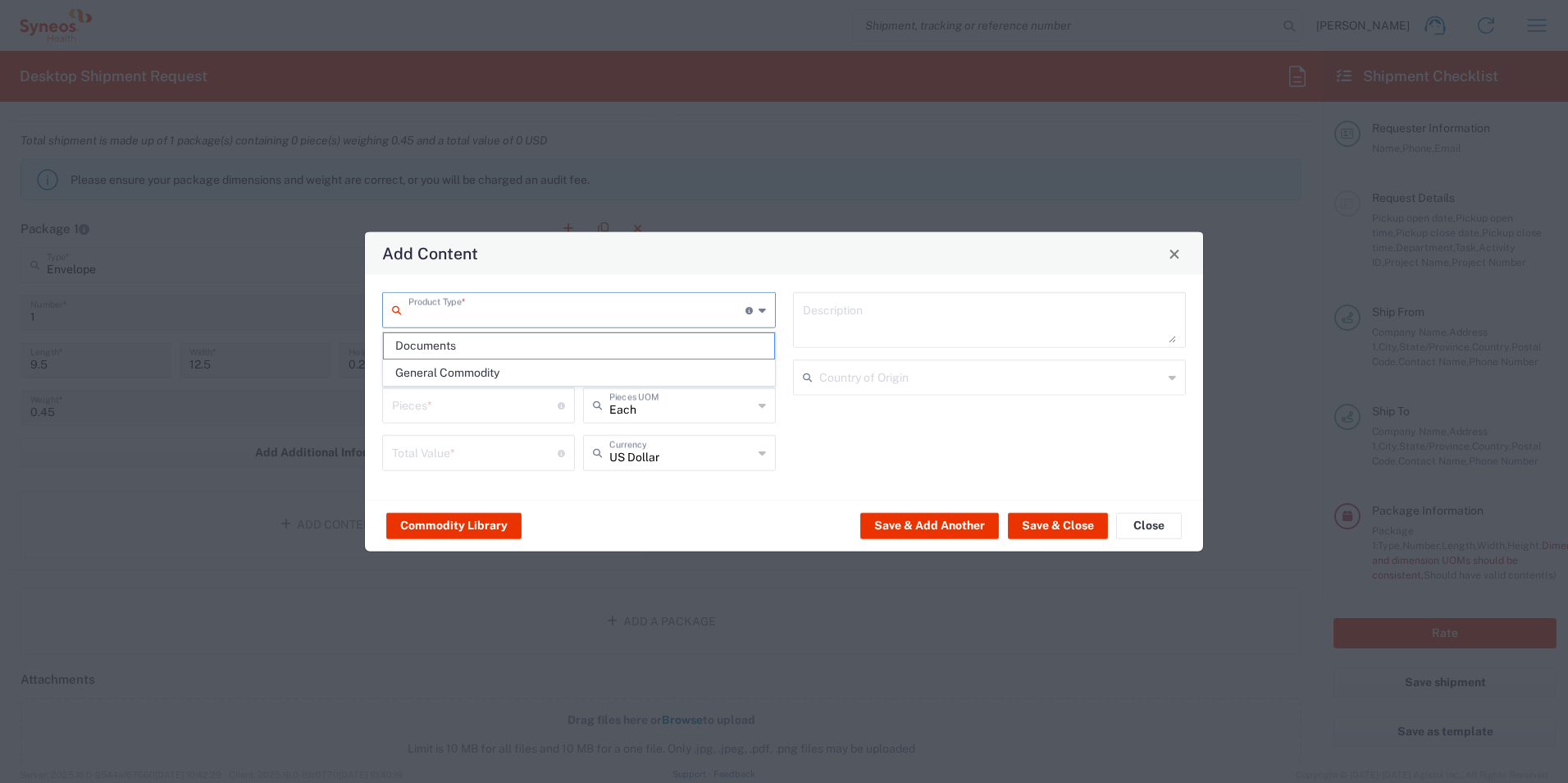
click at [499, 311] on input "text" at bounding box center [577, 308] width 337 height 29
click at [474, 342] on span "Documents" at bounding box center [579, 345] width 390 height 25
type input "Documents"
type input "1"
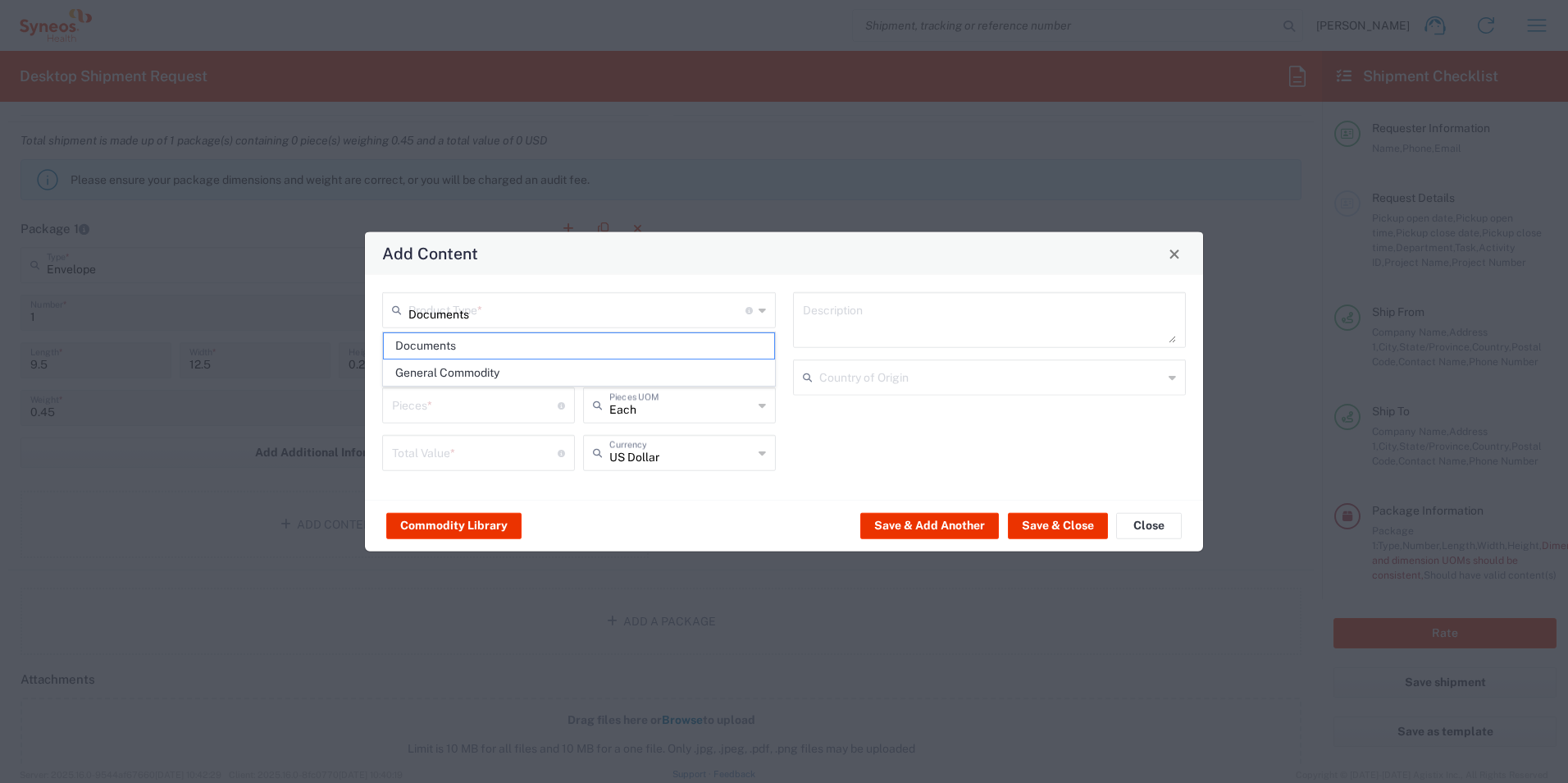
type input "1"
type textarea "Documents"
click at [1079, 526] on button "Save & Close" at bounding box center [1058, 526] width 100 height 26
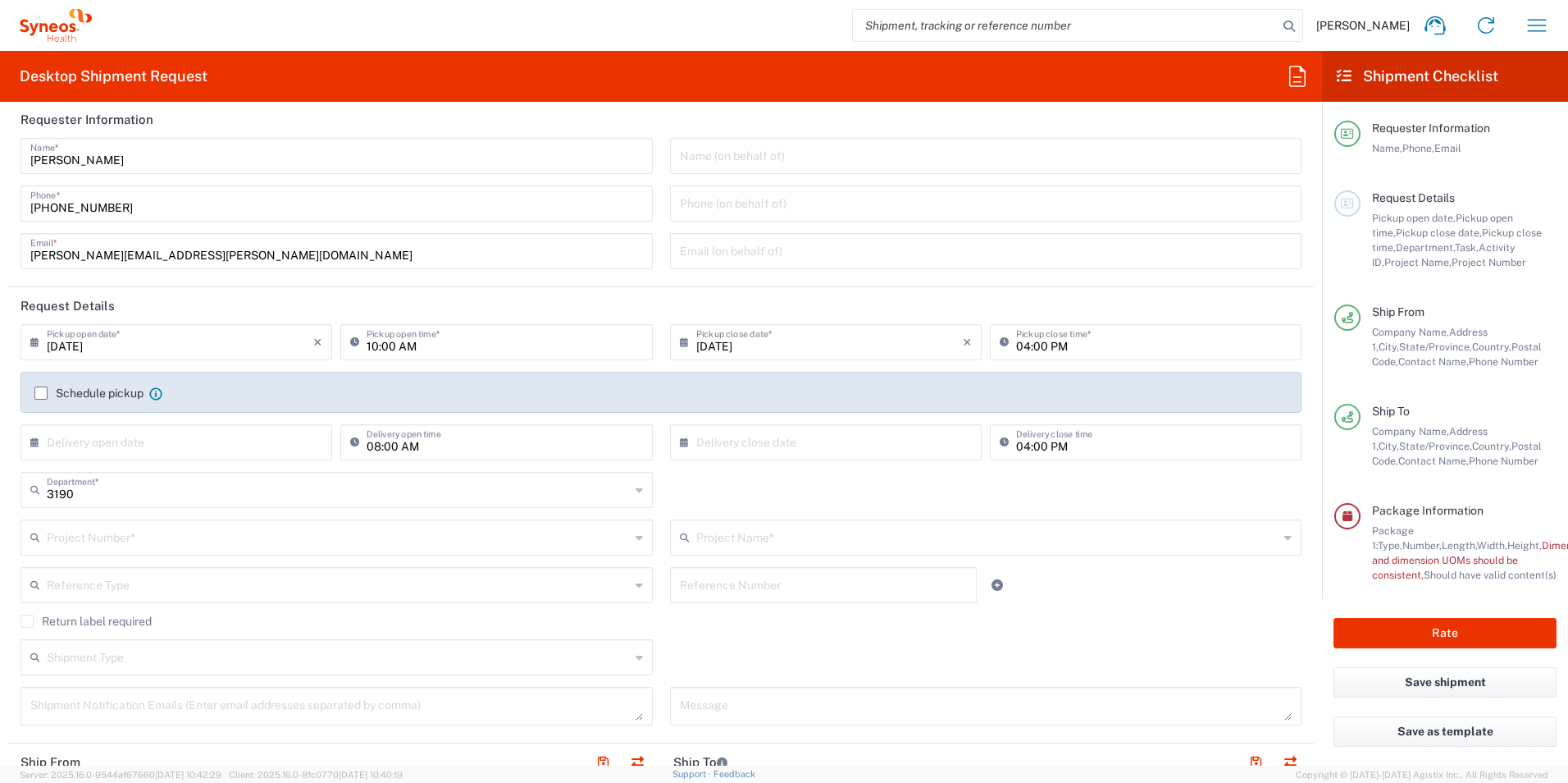
scroll to position [0, 0]
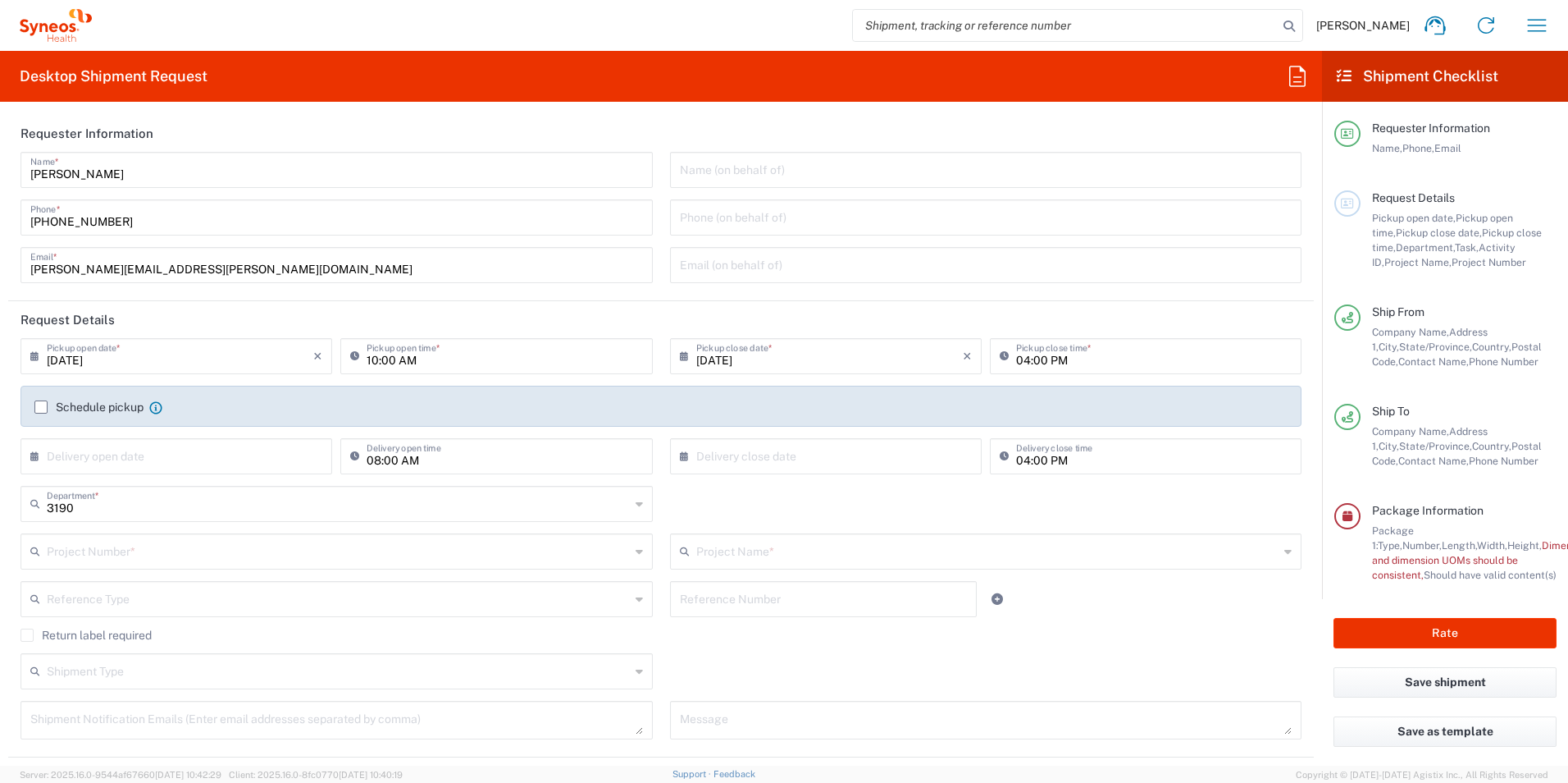
click at [124, 547] on input "text" at bounding box center [338, 550] width 583 height 29
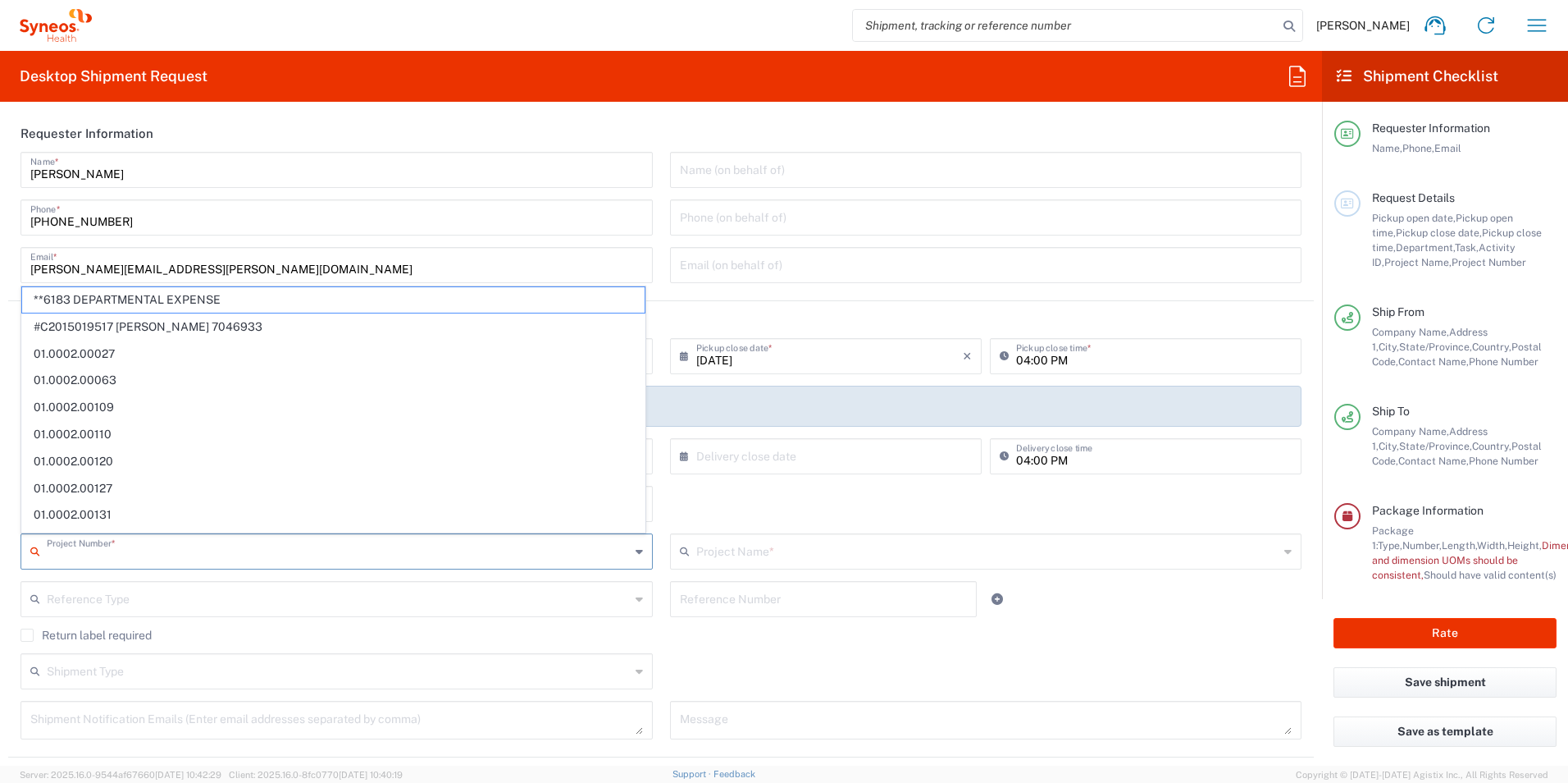
paste input "7064215"
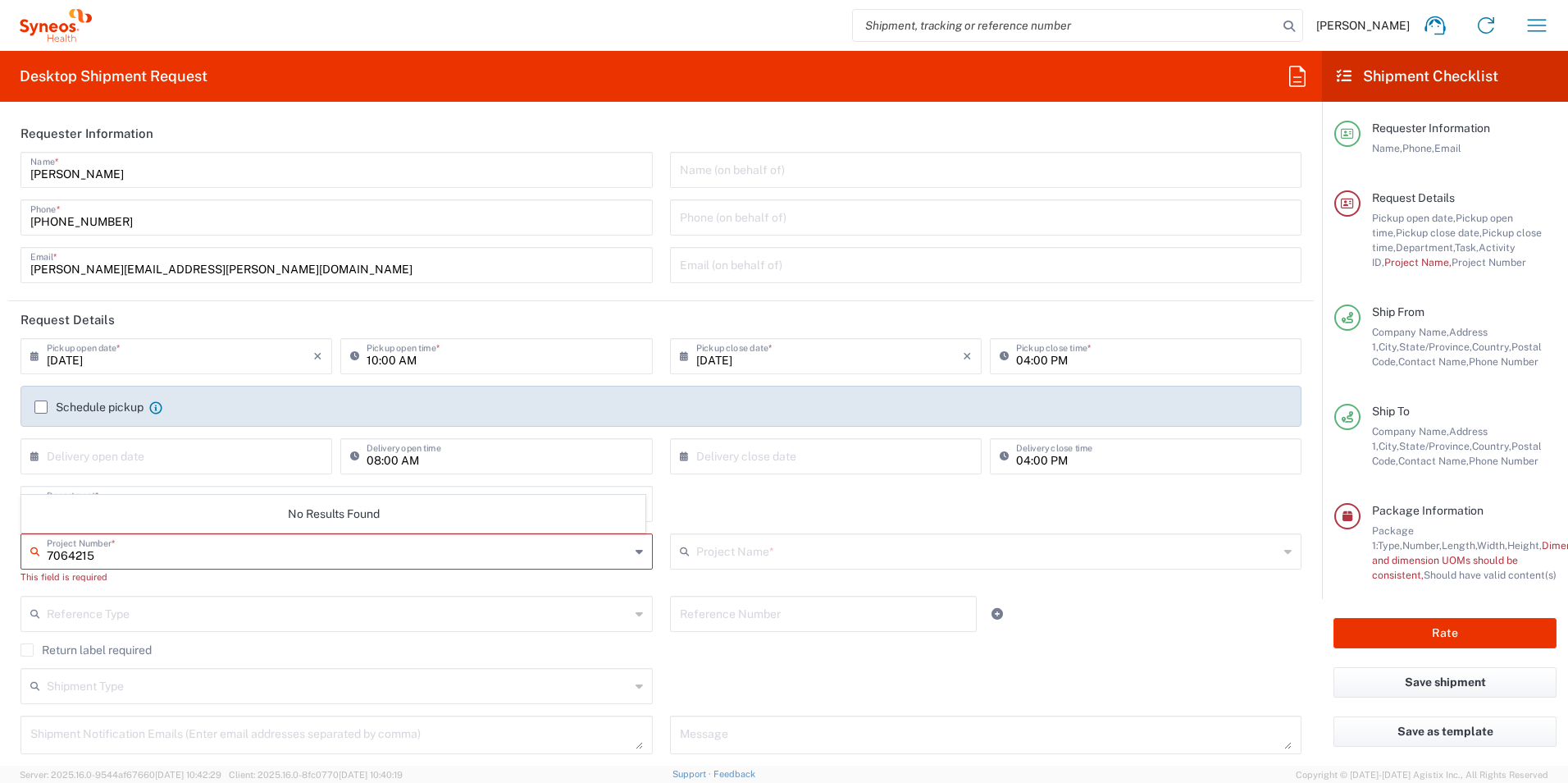
click at [119, 557] on input "7064215" at bounding box center [338, 550] width 583 height 29
type input "7064215"
drag, startPoint x: 120, startPoint y: 553, endPoint x: 19, endPoint y: 556, distance: 101.0
click at [21, 555] on div "7064215 Project Number *" at bounding box center [336, 551] width 632 height 36
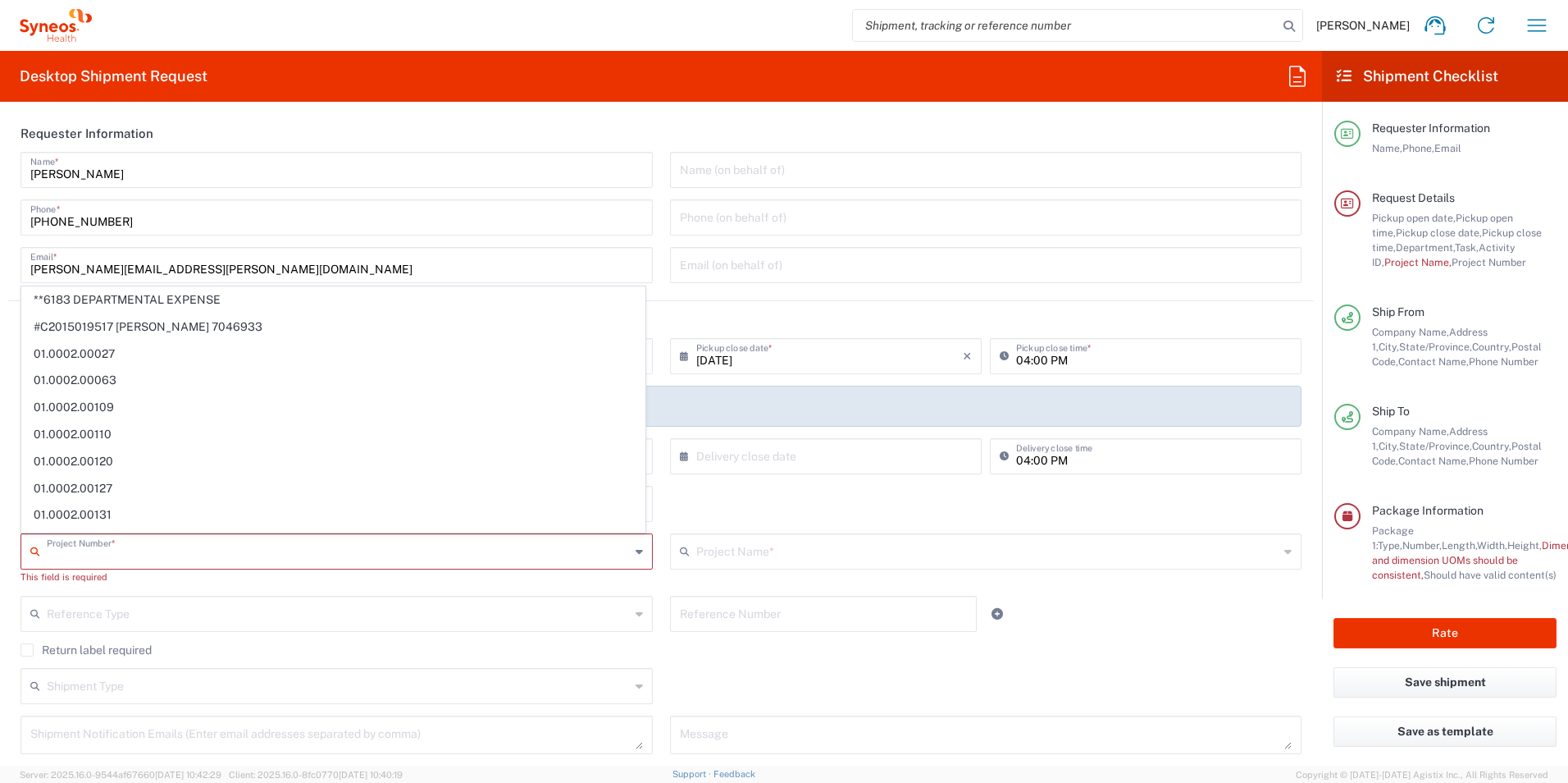
click at [537, 582] on div "This field is required" at bounding box center [336, 576] width 632 height 15
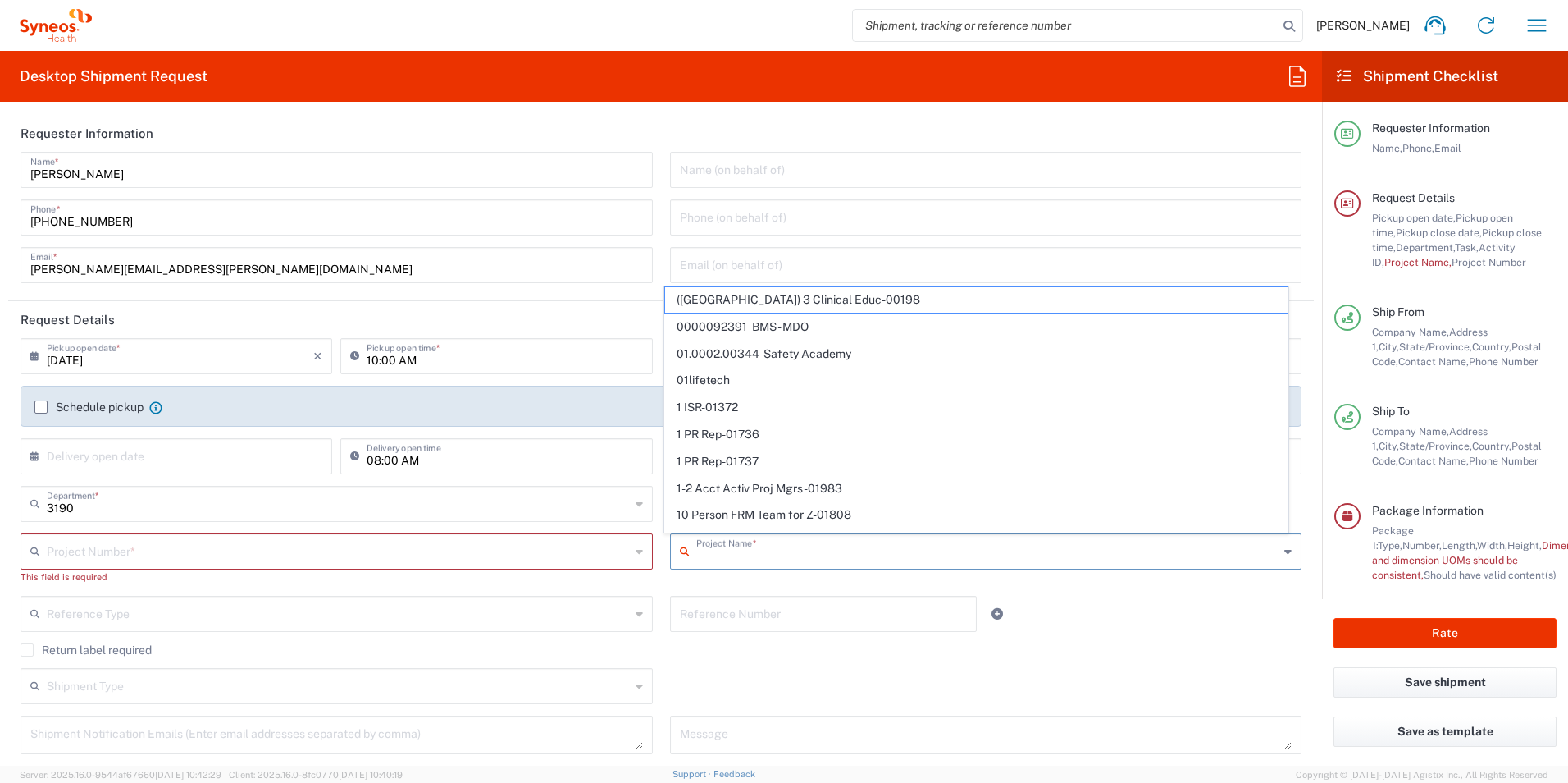
click at [713, 554] on input "text" at bounding box center [988, 550] width 583 height 29
paste input "7064215"
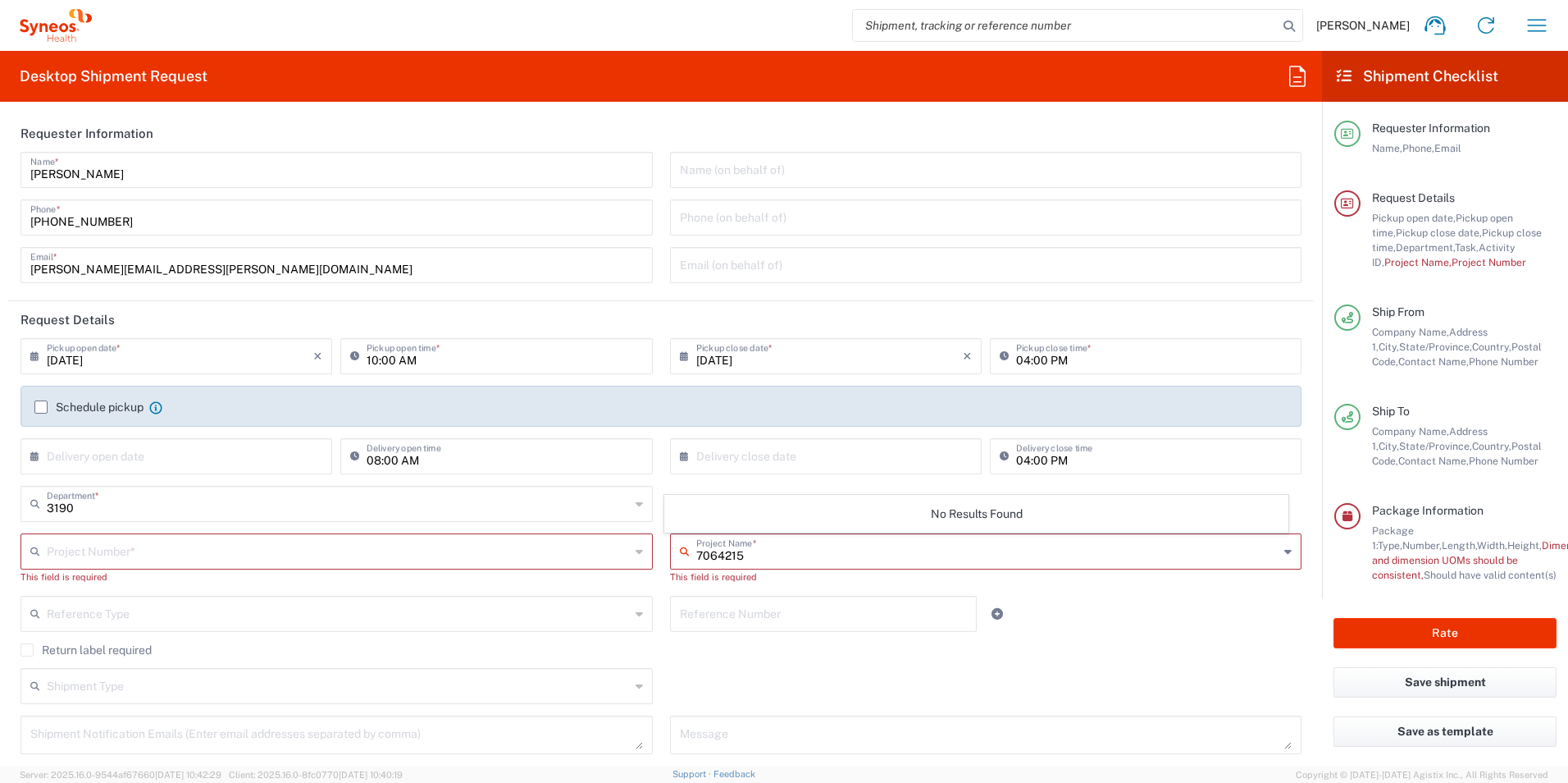
click at [784, 551] on input "7064215" at bounding box center [988, 550] width 583 height 29
type input "706421"
drag, startPoint x: 736, startPoint y: 555, endPoint x: 638, endPoint y: 543, distance: 98.7
click at [626, 549] on div "Project Number * **6183 DEPARTMENTAL EXPENSE #C2015019517 Janssen 7046933 01.00…" at bounding box center [661, 564] width 1298 height 62
click at [330, 547] on input "text" at bounding box center [338, 550] width 583 height 29
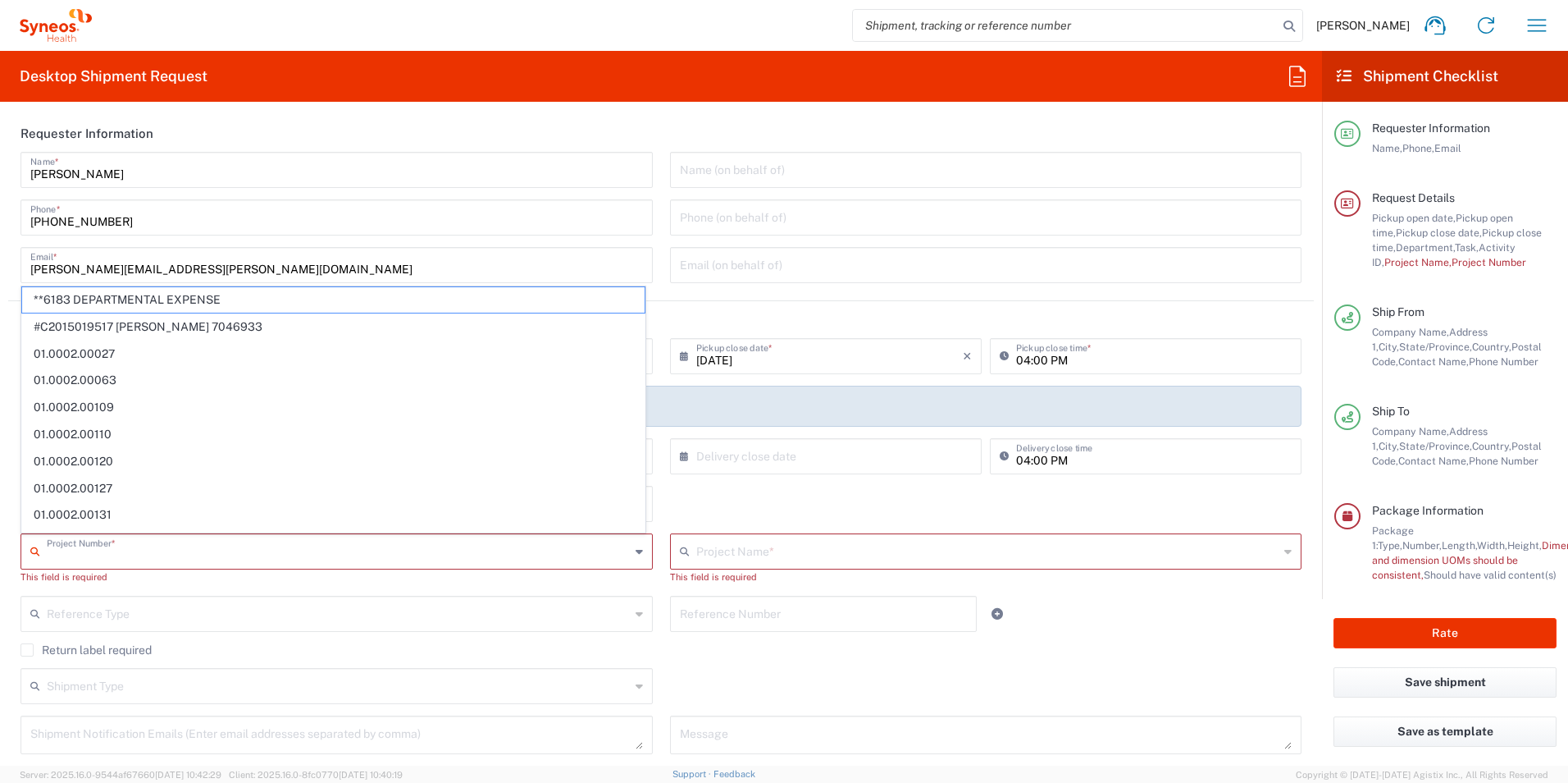
paste input "7064512"
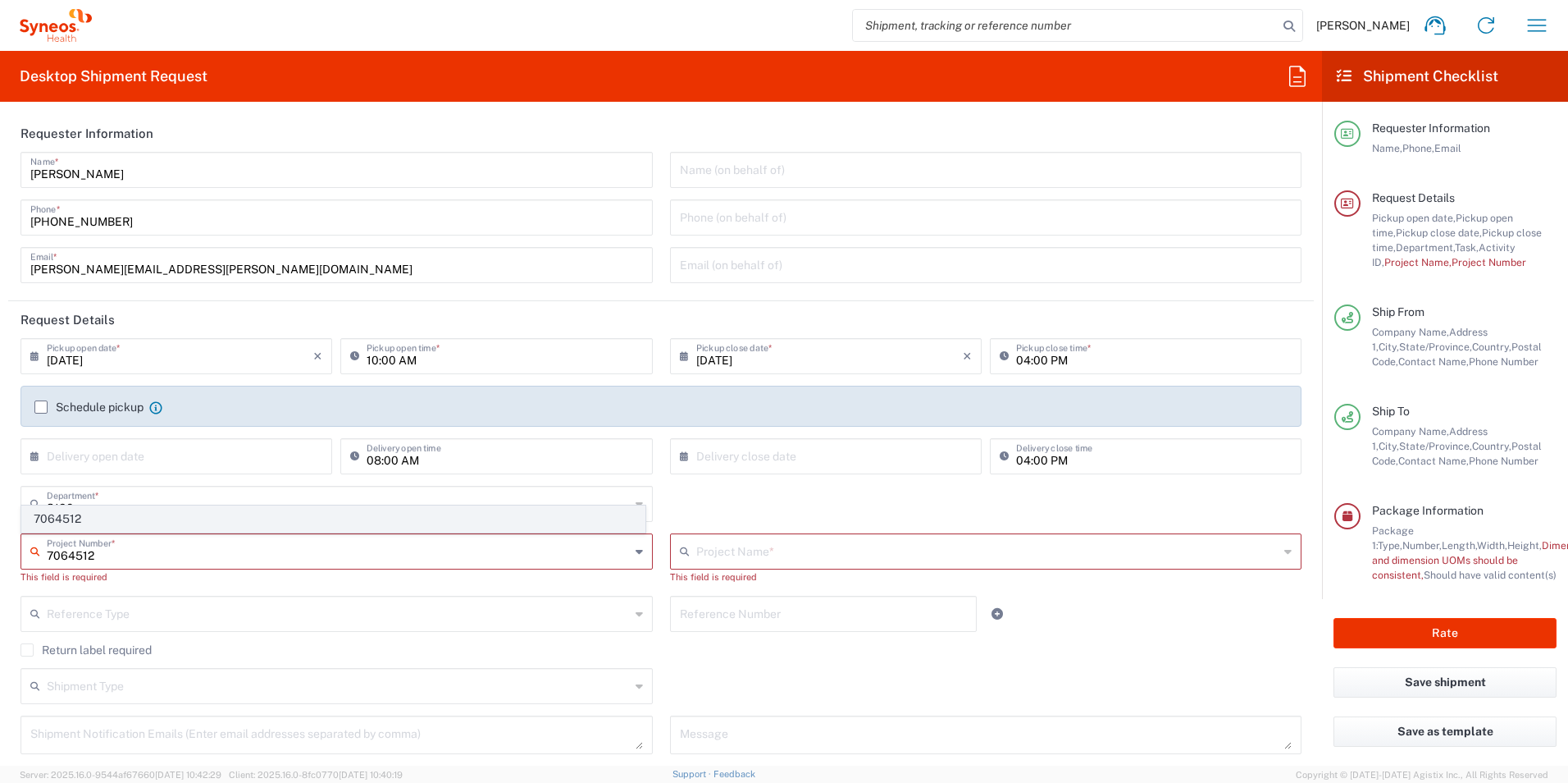
type input "7064512"
click at [102, 516] on span "7064512" at bounding box center [333, 518] width 622 height 25
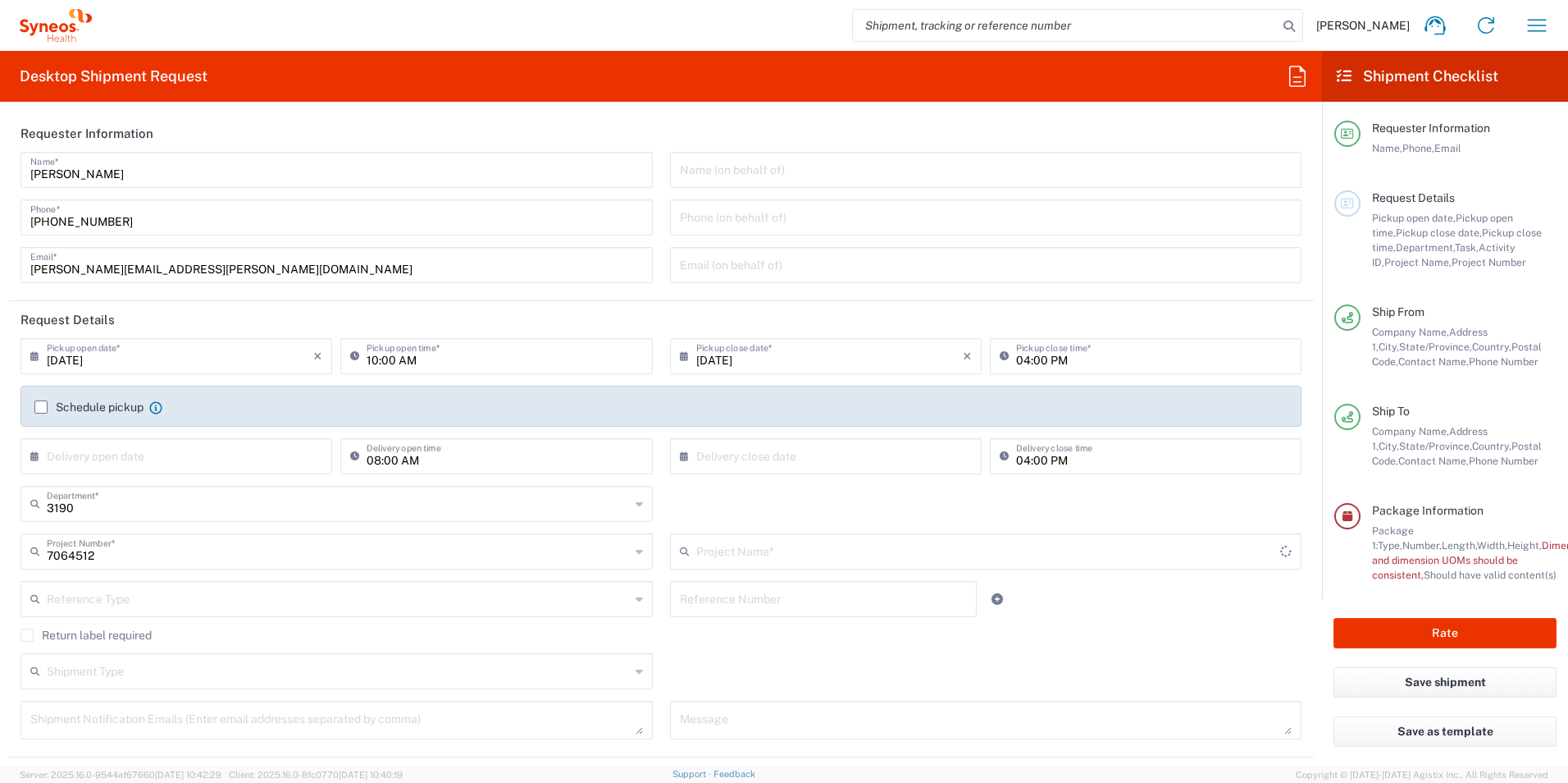
type input "802-AMI-001"
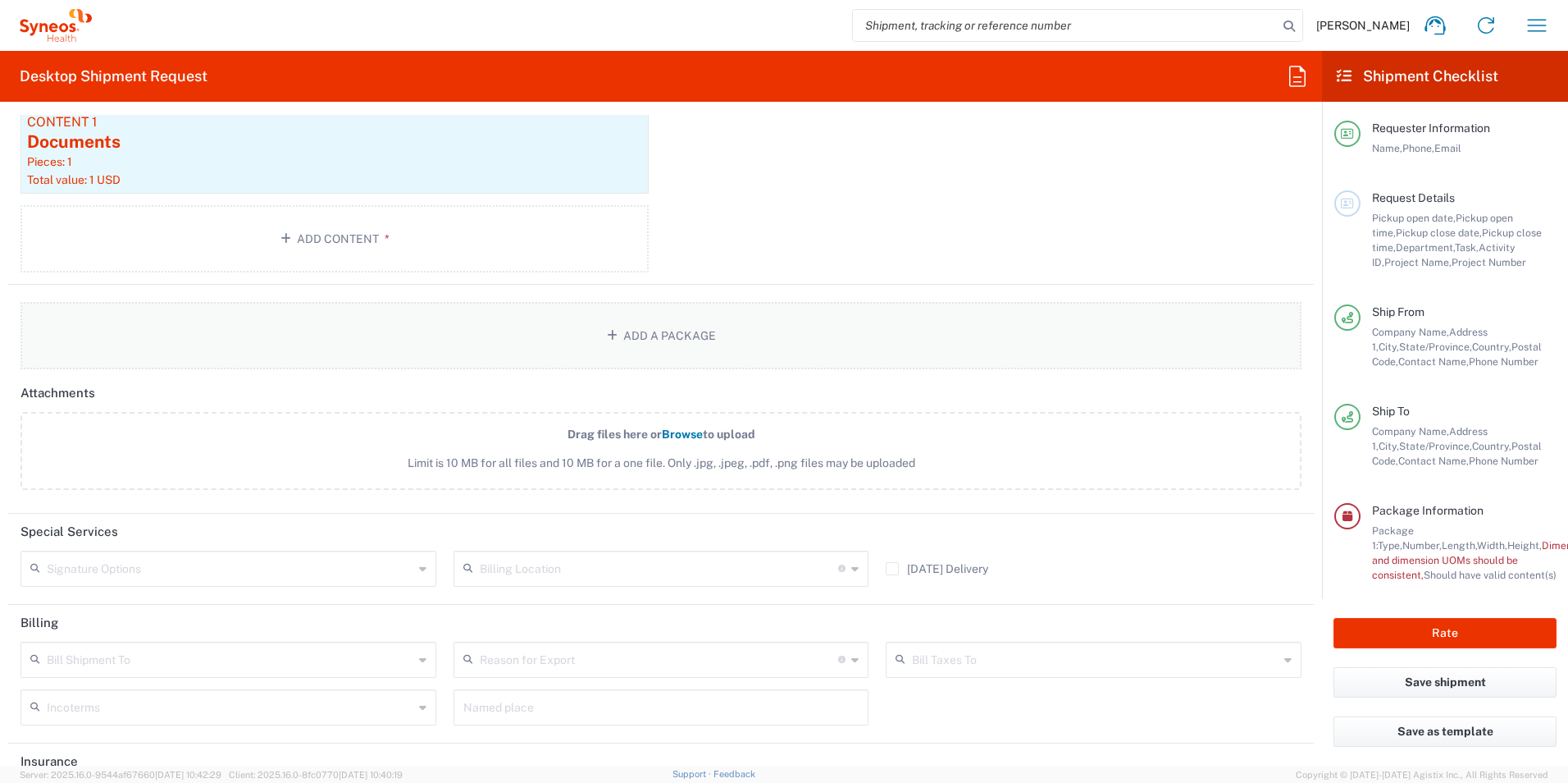
scroll to position [1834, 0]
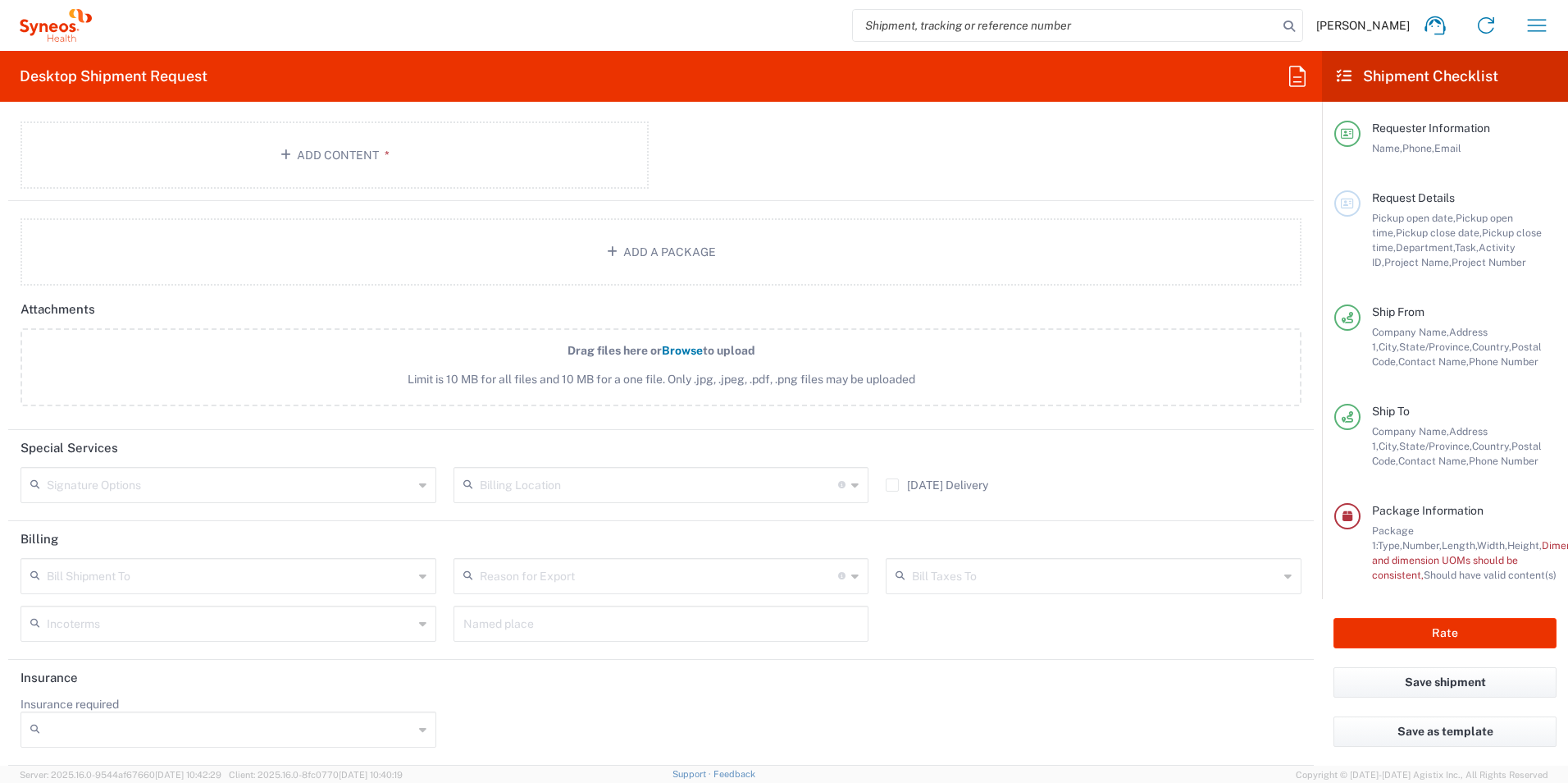
click at [626, 488] on input "text" at bounding box center [659, 483] width 359 height 29
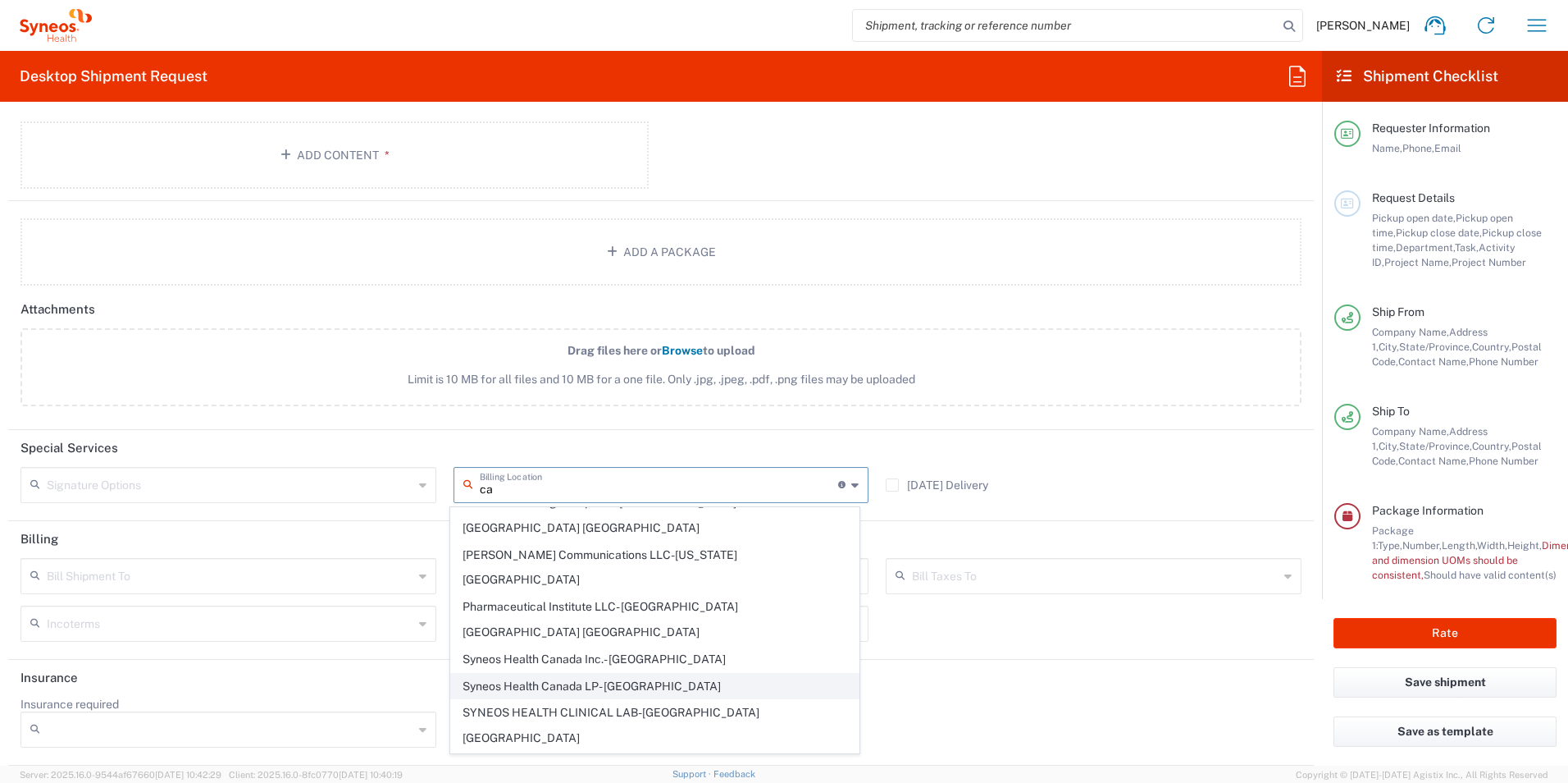
scroll to position [0, 0]
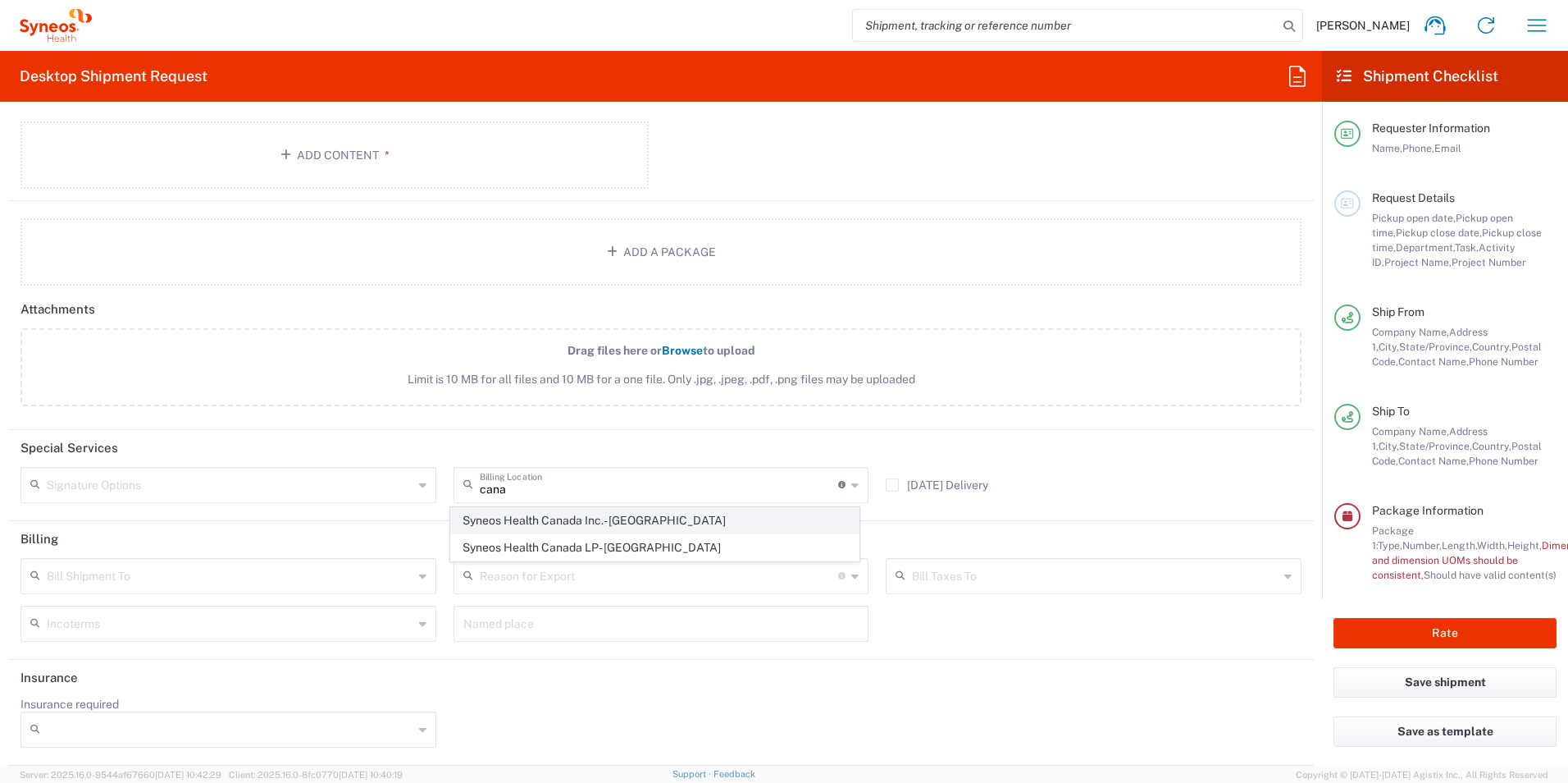
click at [581, 519] on span "Syneos Health Canada Inc.- [GEOGRAPHIC_DATA]" at bounding box center [655, 520] width 409 height 25
type input "Syneos Health Canada Inc.- [GEOGRAPHIC_DATA]"
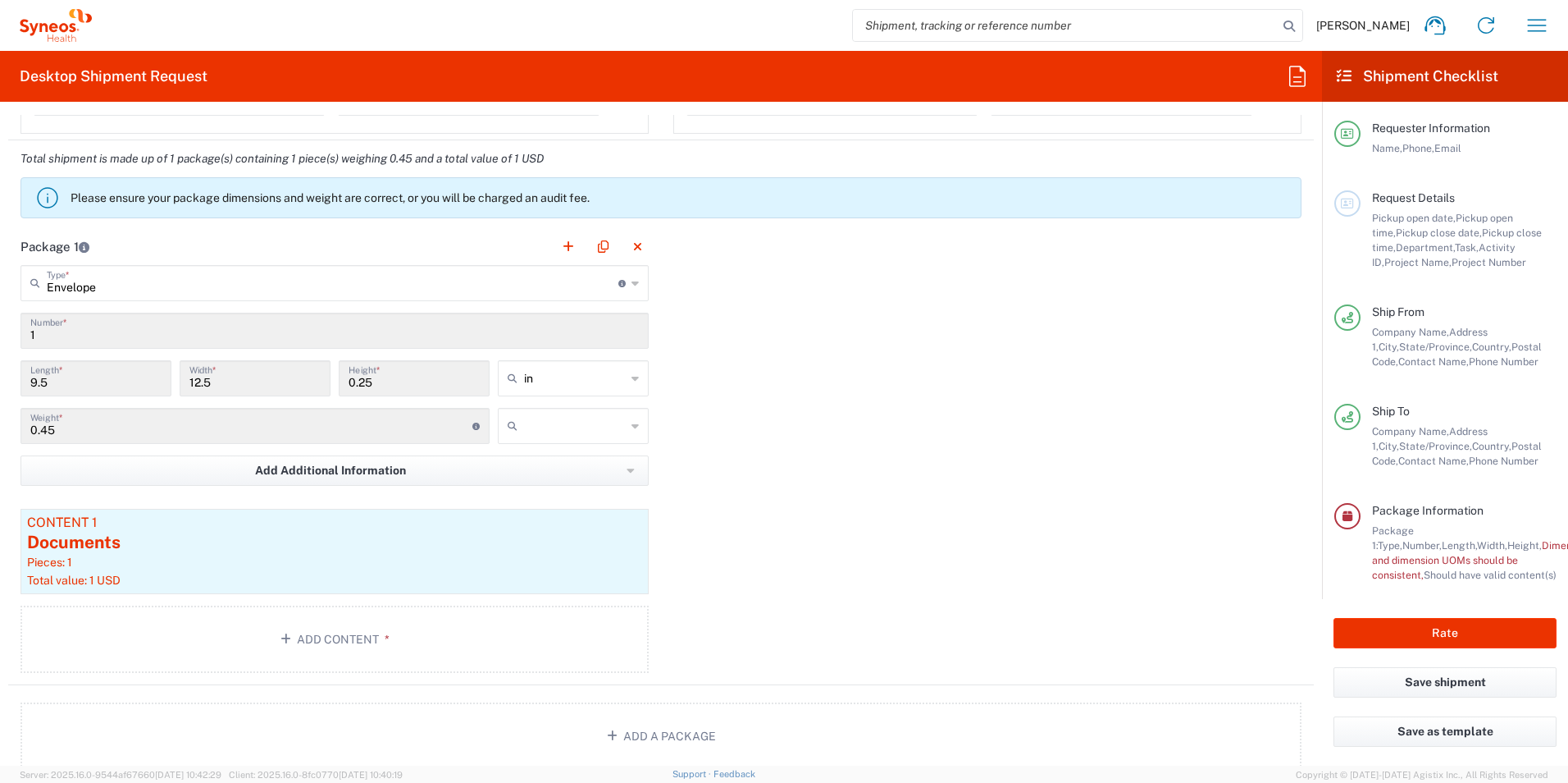
scroll to position [1315, 0]
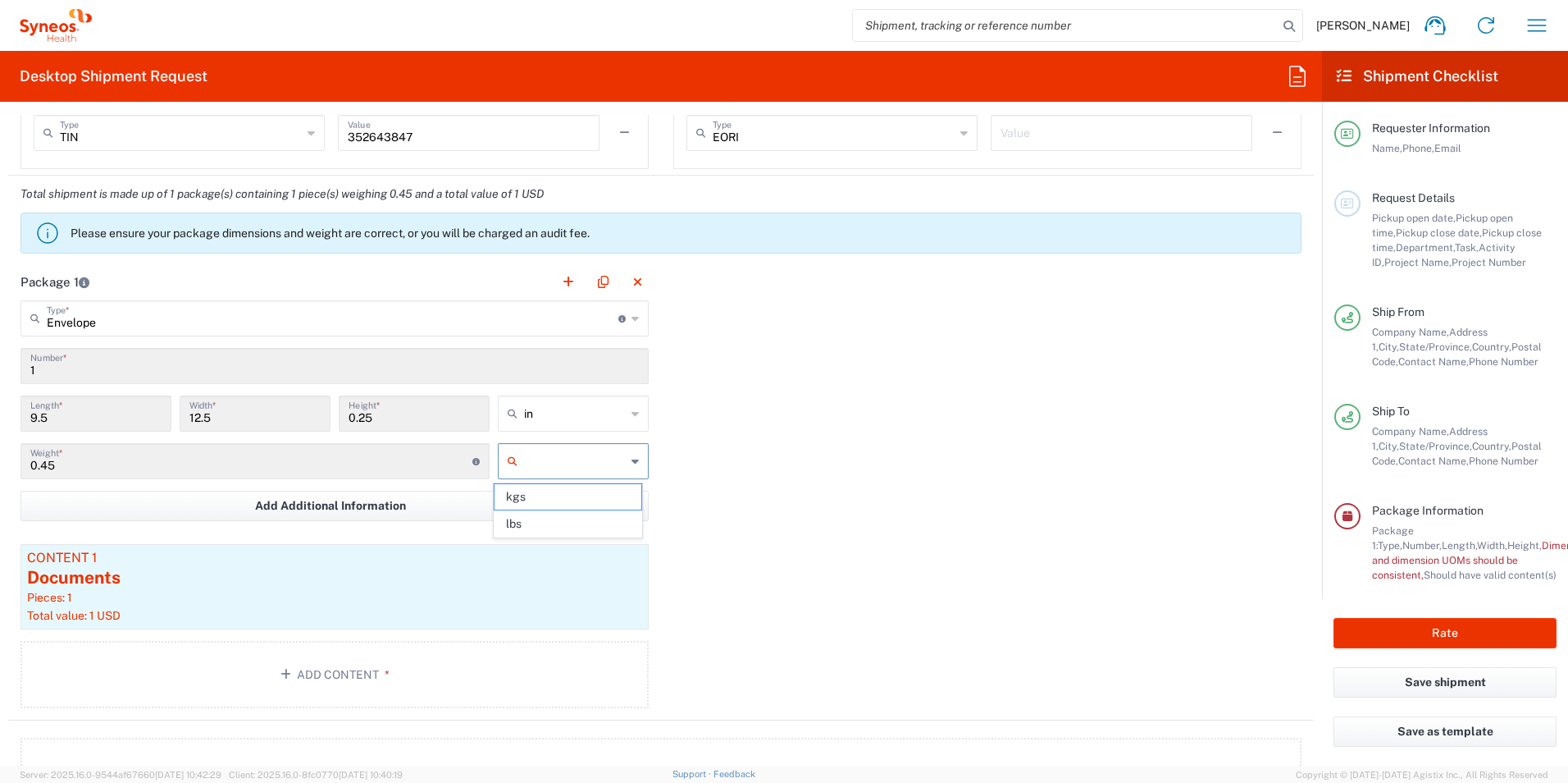
click at [558, 462] on input "text" at bounding box center [575, 461] width 102 height 26
click at [558, 516] on span "lbs" at bounding box center [567, 524] width 146 height 25
type input "lbs"
click at [1446, 624] on button "Rate" at bounding box center [1445, 632] width 223 height 31
type input "7064512"
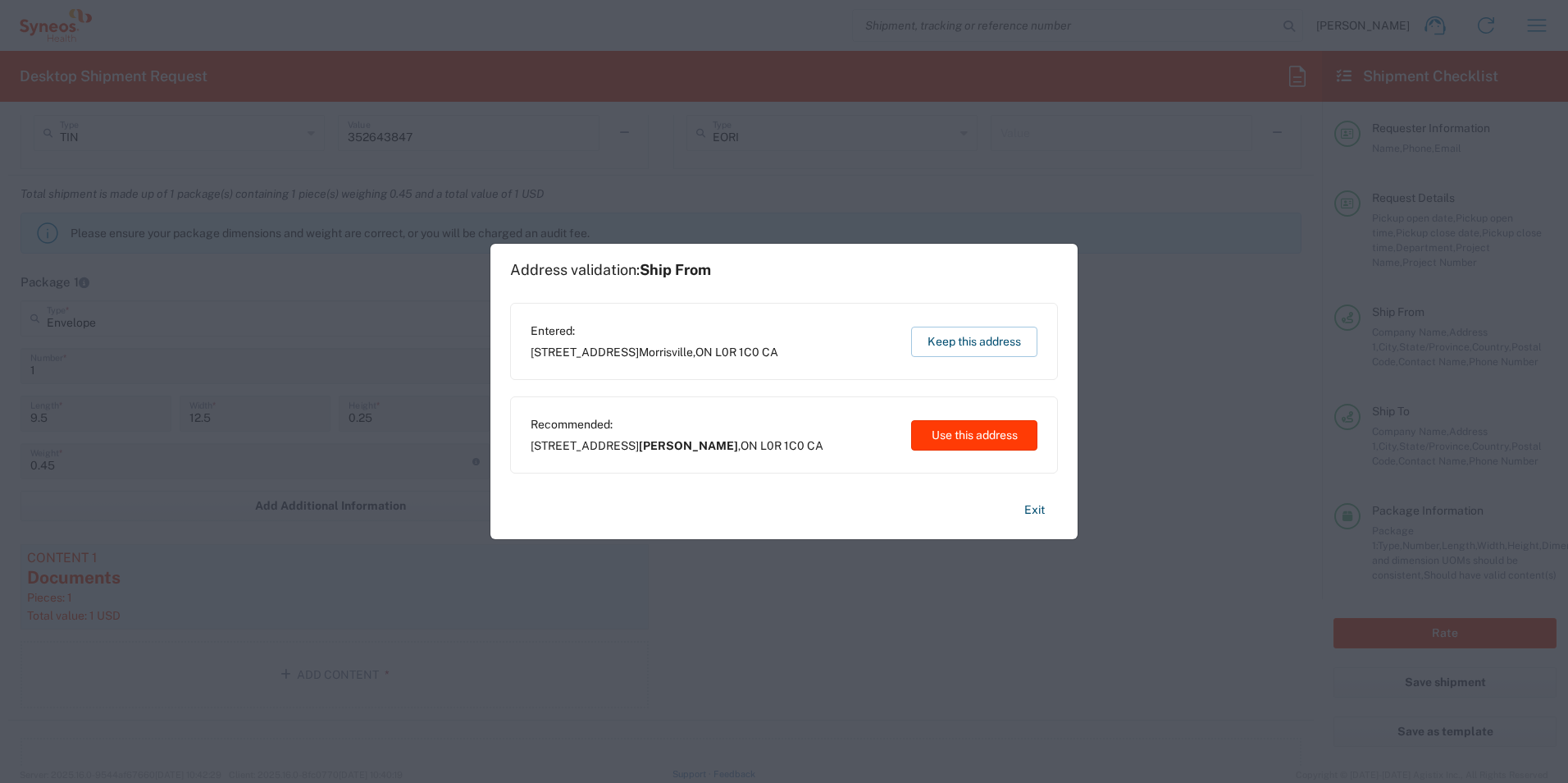
click at [949, 430] on button "Use this address" at bounding box center [974, 435] width 126 height 31
type input "Hamilton"
type input "[GEOGRAPHIC_DATA]"
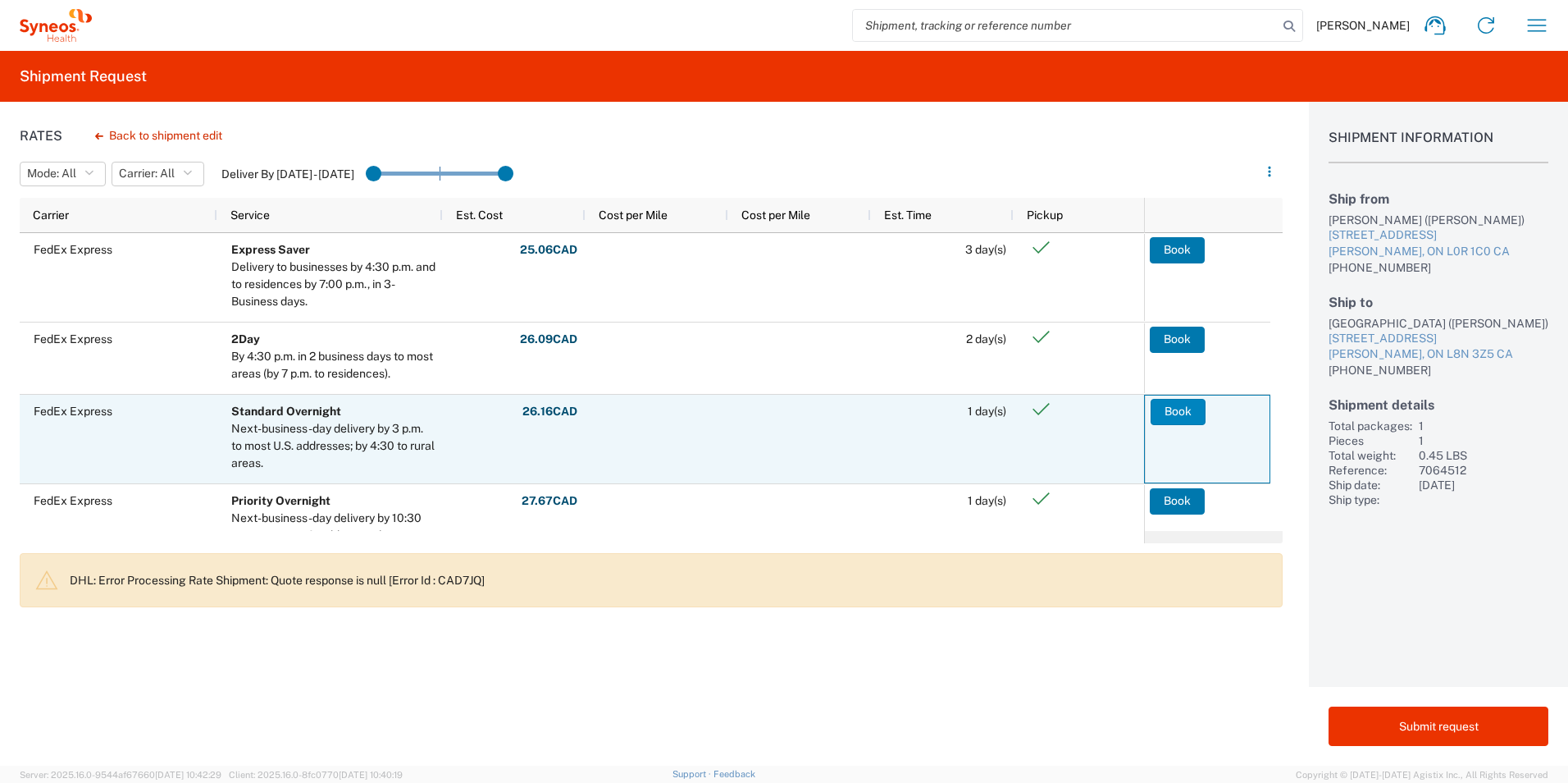
click at [1163, 406] on button "Book" at bounding box center [1178, 412] width 55 height 26
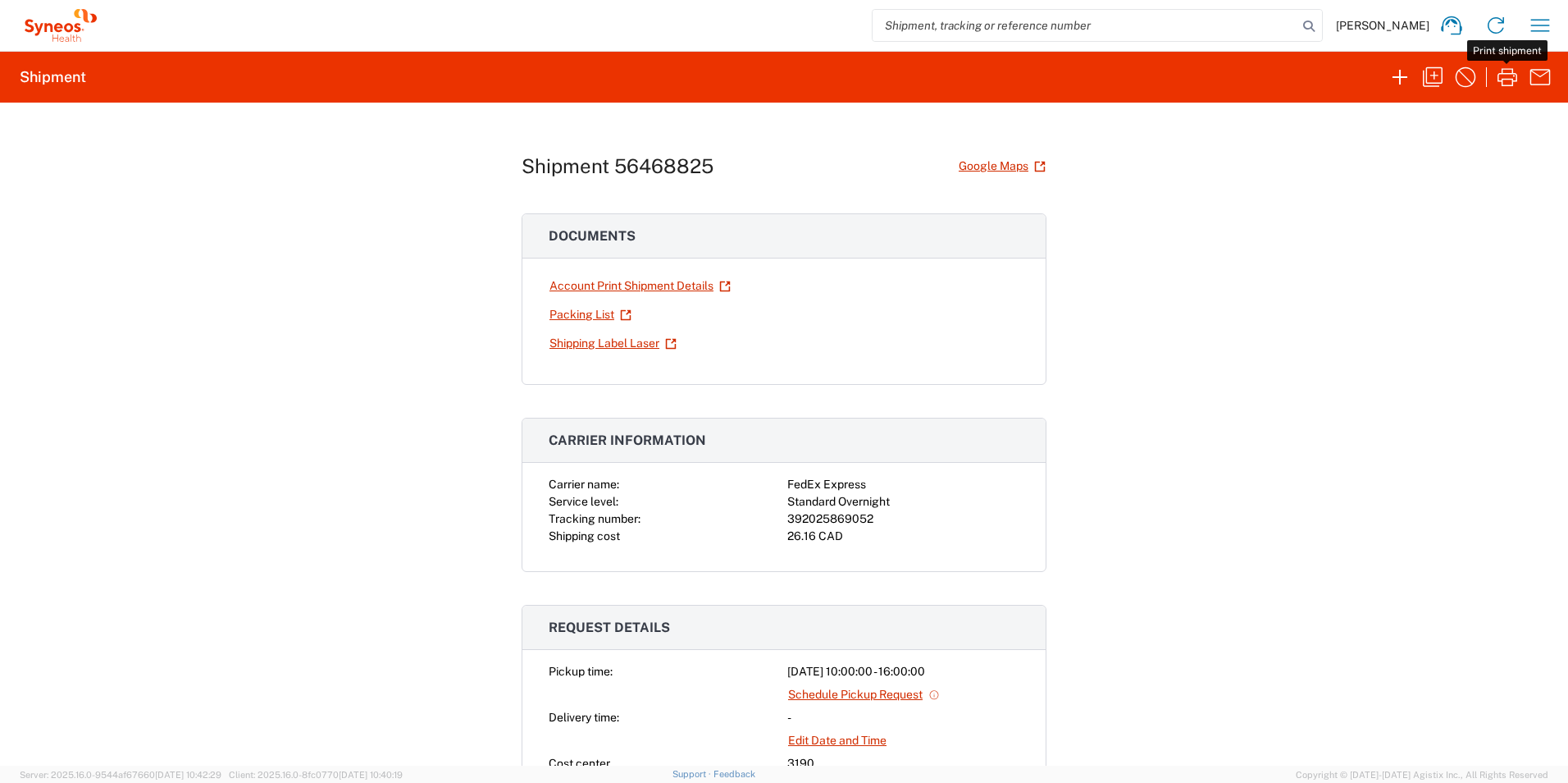
click at [1508, 71] on icon "button" at bounding box center [1508, 77] width 26 height 26
click at [1405, 76] on icon "button" at bounding box center [1400, 77] width 26 height 26
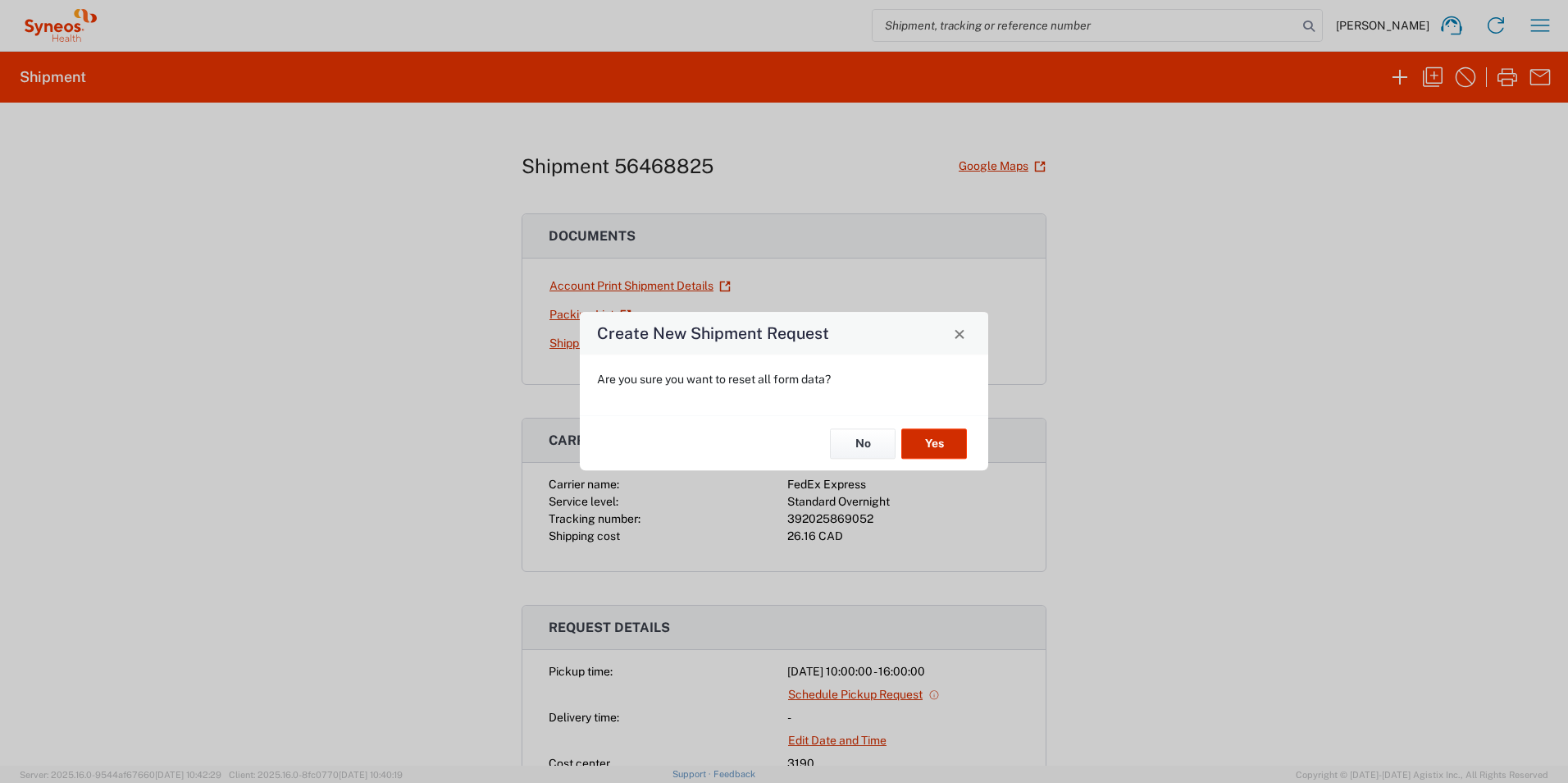
click at [934, 439] on button "Yes" at bounding box center [934, 443] width 66 height 31
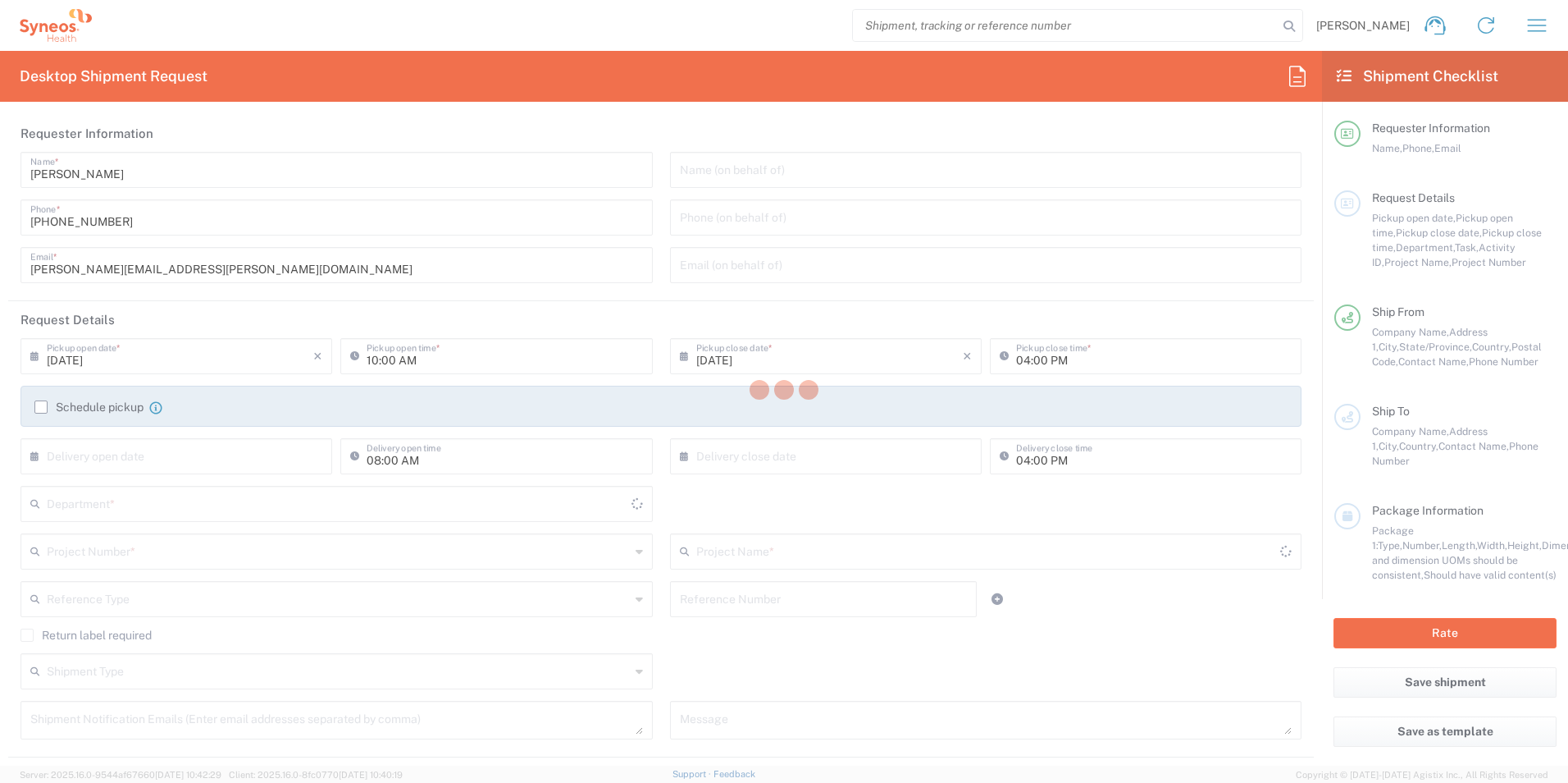
type input "[US_STATE]"
type input "3190"
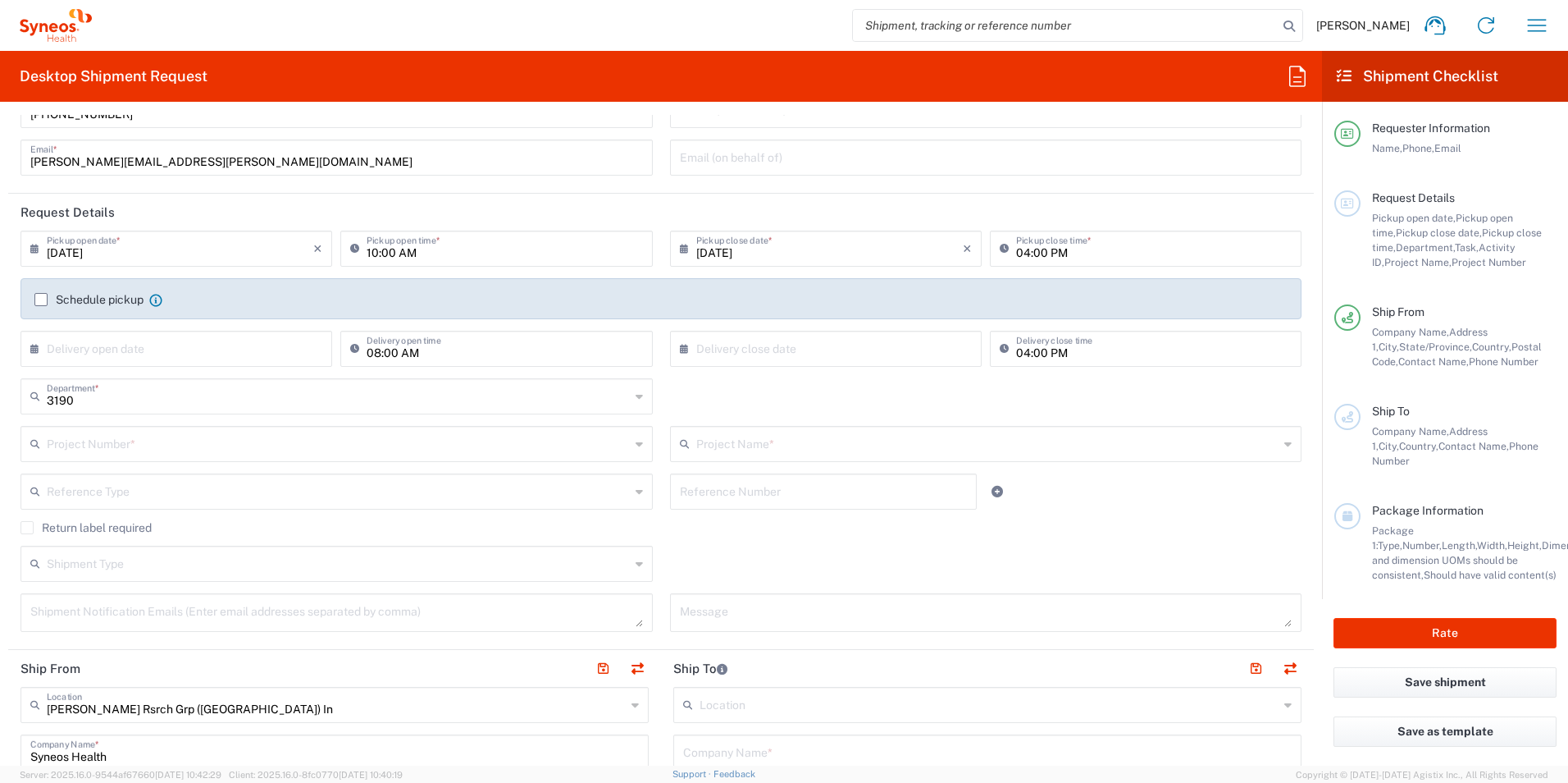
scroll to position [164, 0]
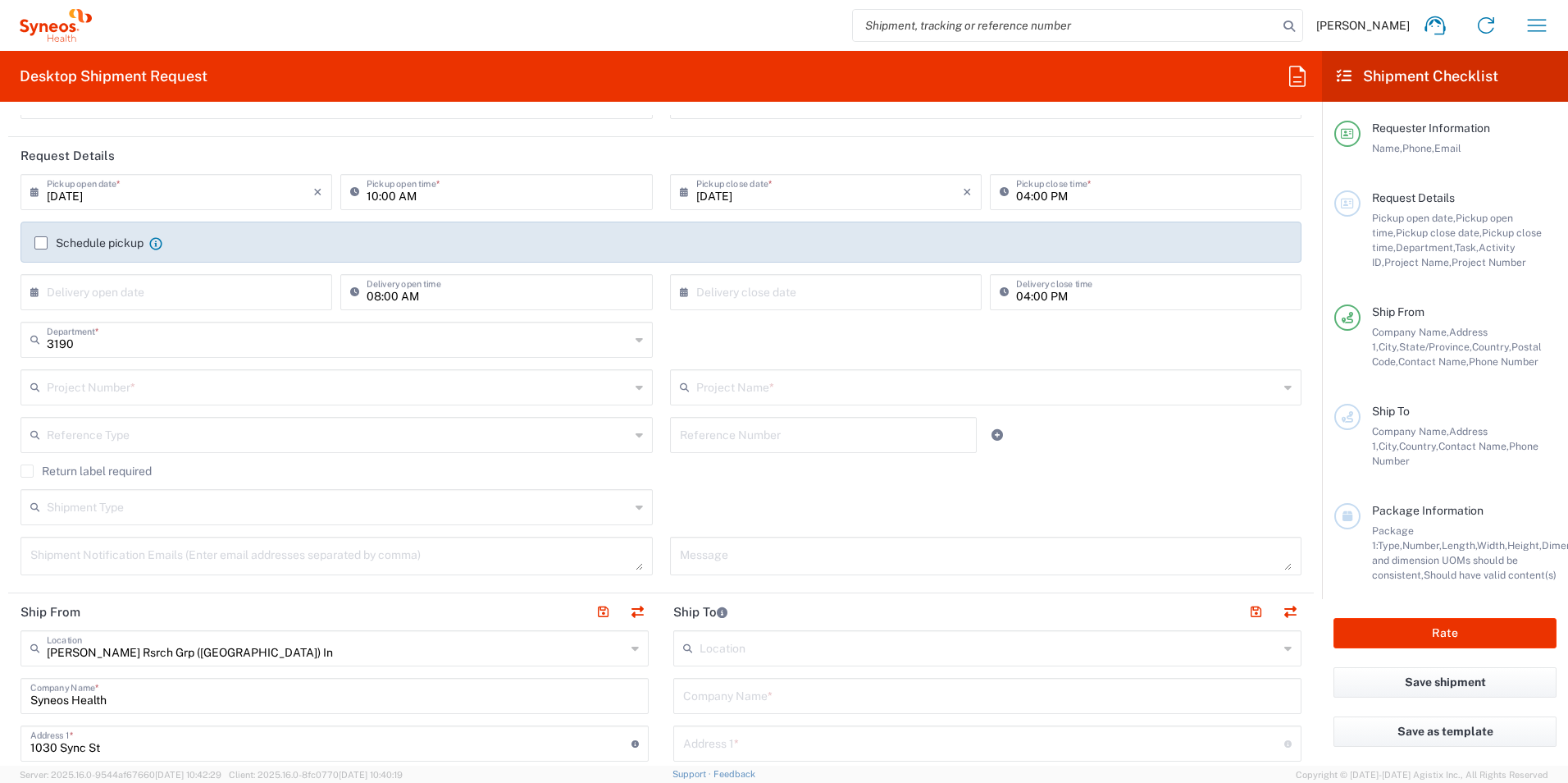
click at [132, 389] on input "text" at bounding box center [338, 385] width 583 height 29
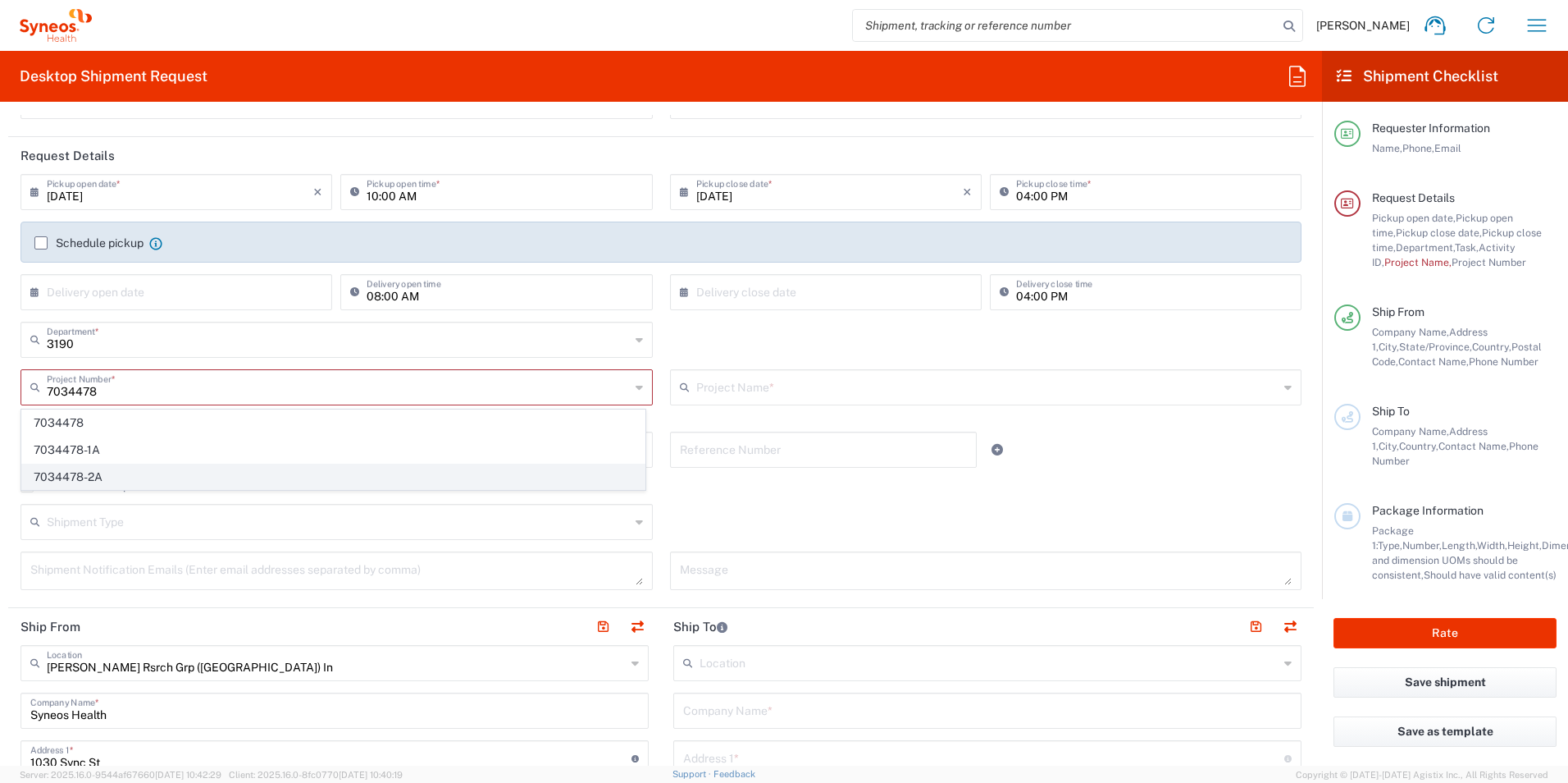
click at [127, 470] on span "7034478-2A" at bounding box center [333, 476] width 622 height 25
type input "7034478-2A"
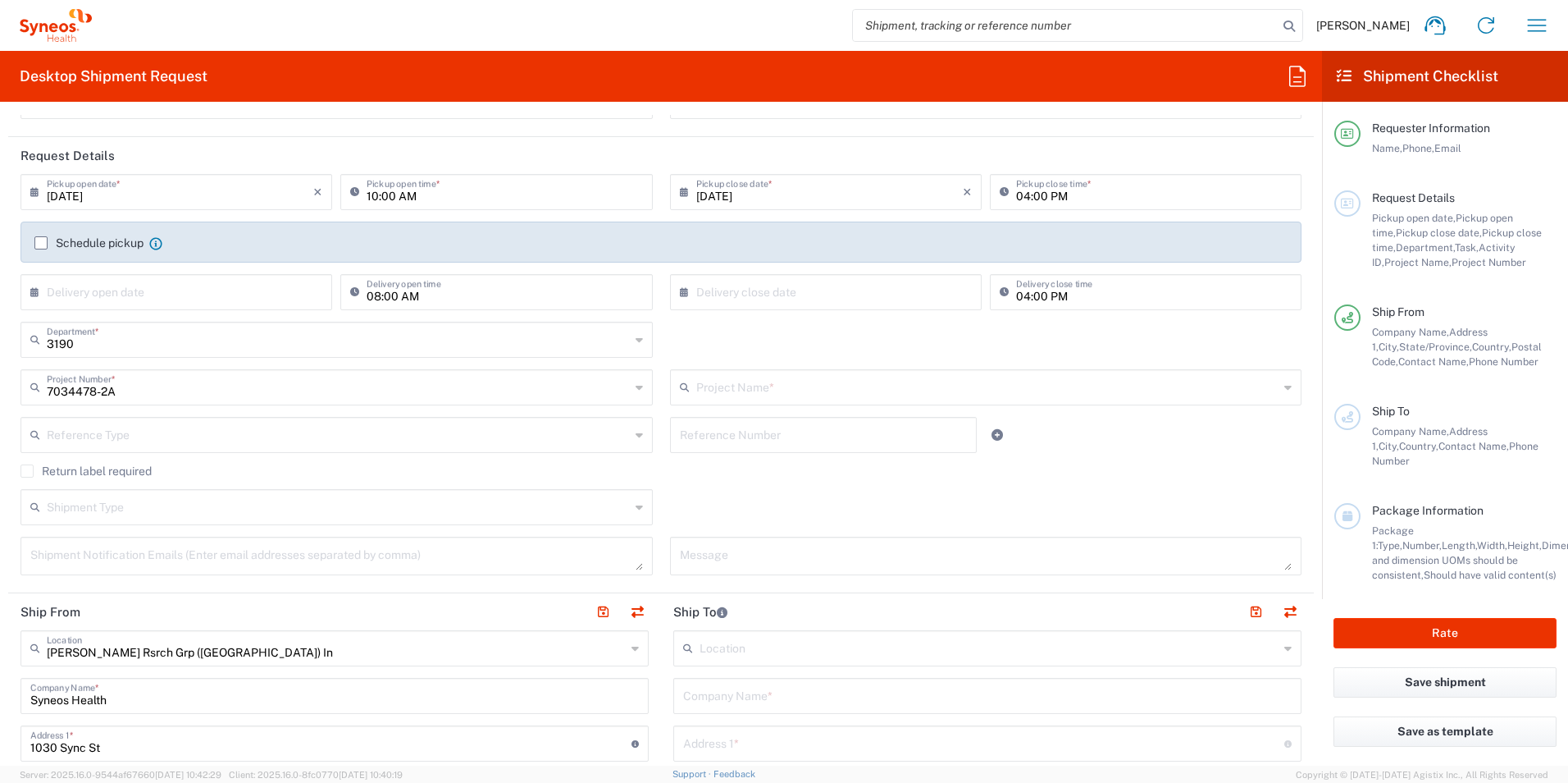
type input "802-SYN-042A"
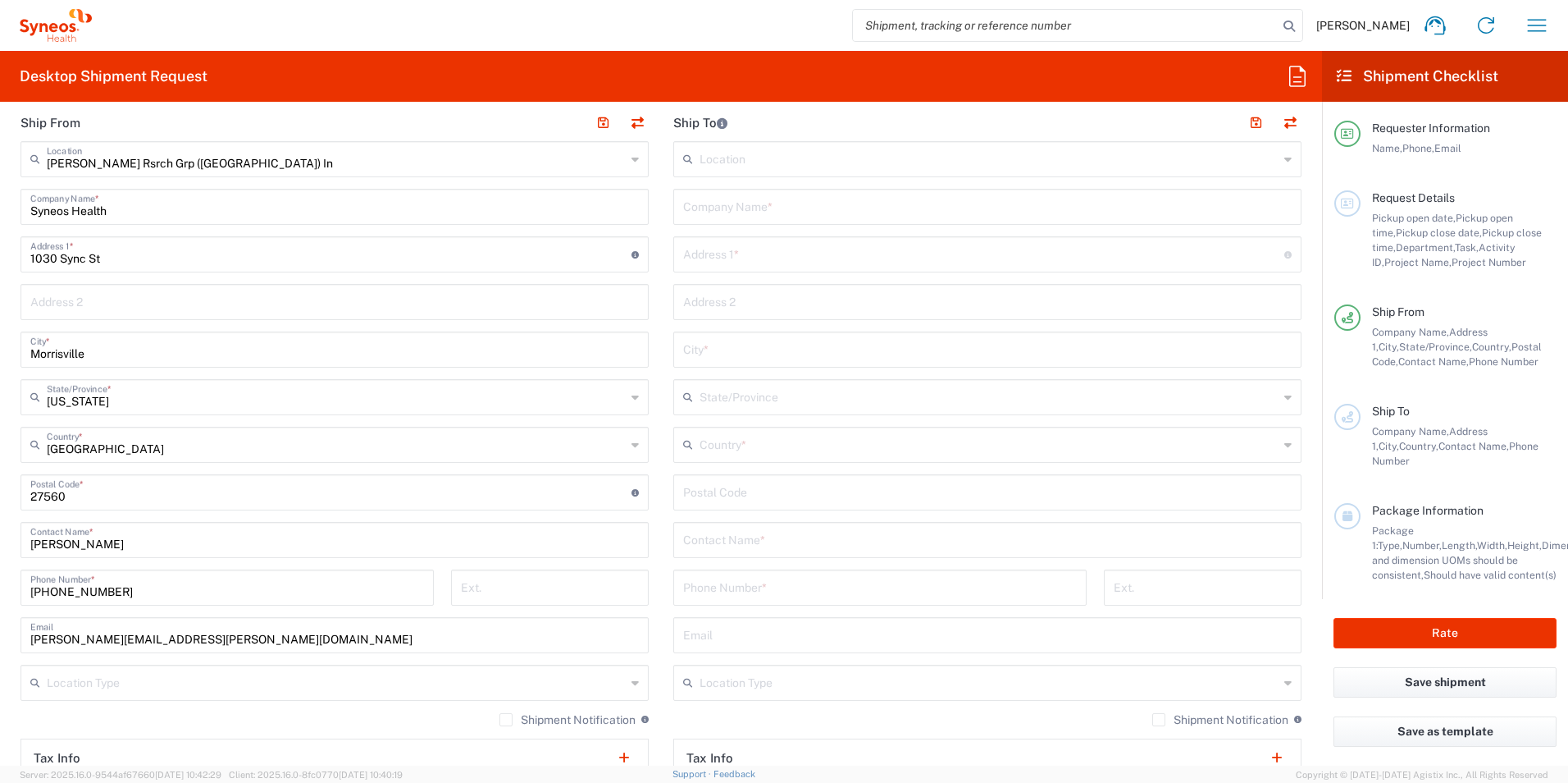
scroll to position [630, 0]
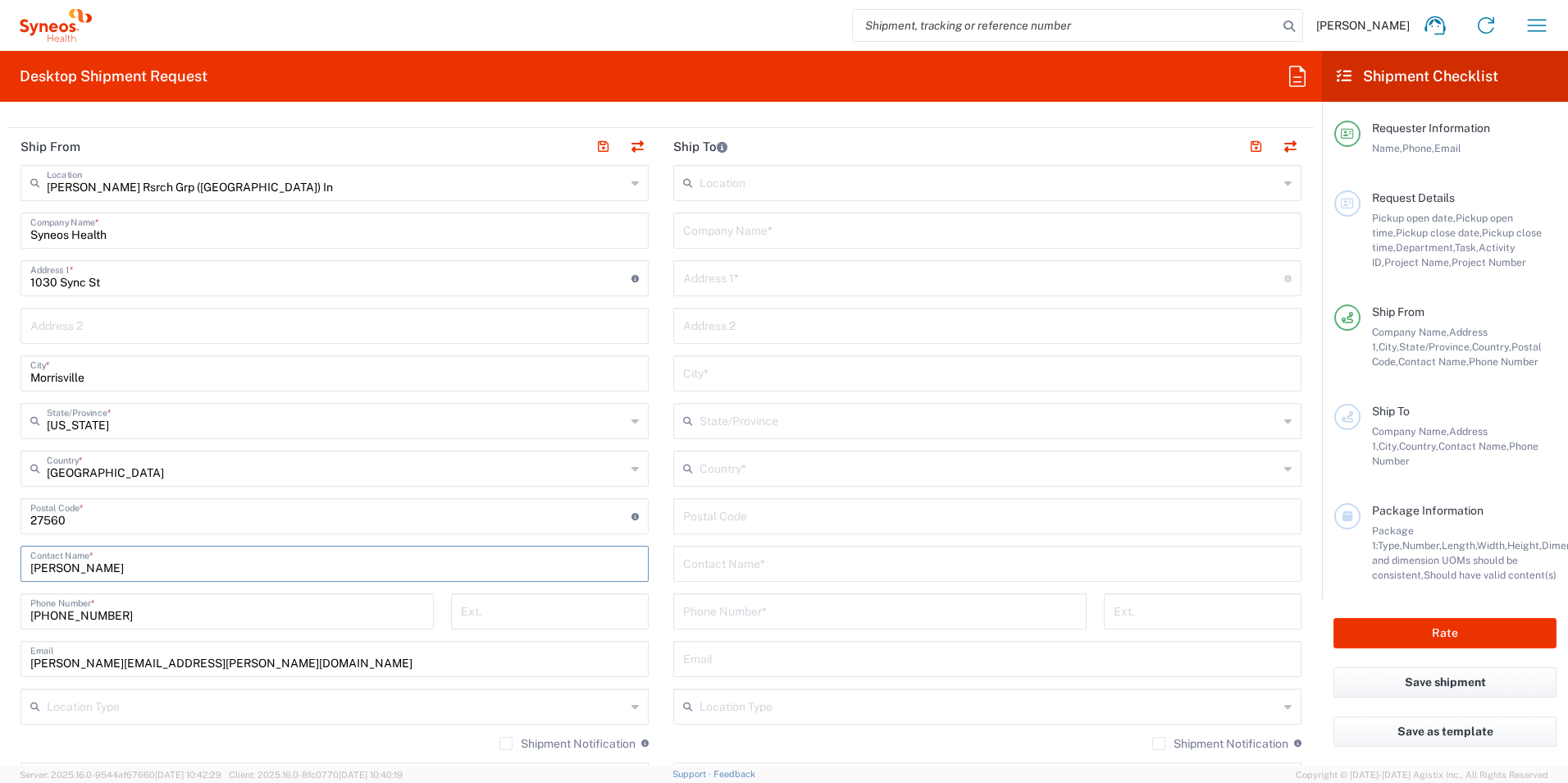
drag, startPoint x: 124, startPoint y: 566, endPoint x: -1, endPoint y: 570, distance: 125.1
click at [0, 570] on html "Emma Young Home Shipment estimator Shipment tracking Desktop shipment request M…" at bounding box center [784, 392] width 1568 height 783
type input "lydia"
drag, startPoint x: 130, startPoint y: 236, endPoint x: -40, endPoint y: 349, distance: 204.1
click at [0, 349] on html "Emma Young Home Shipment estimator Shipment tracking Desktop shipment request M…" at bounding box center [784, 392] width 1568 height 783
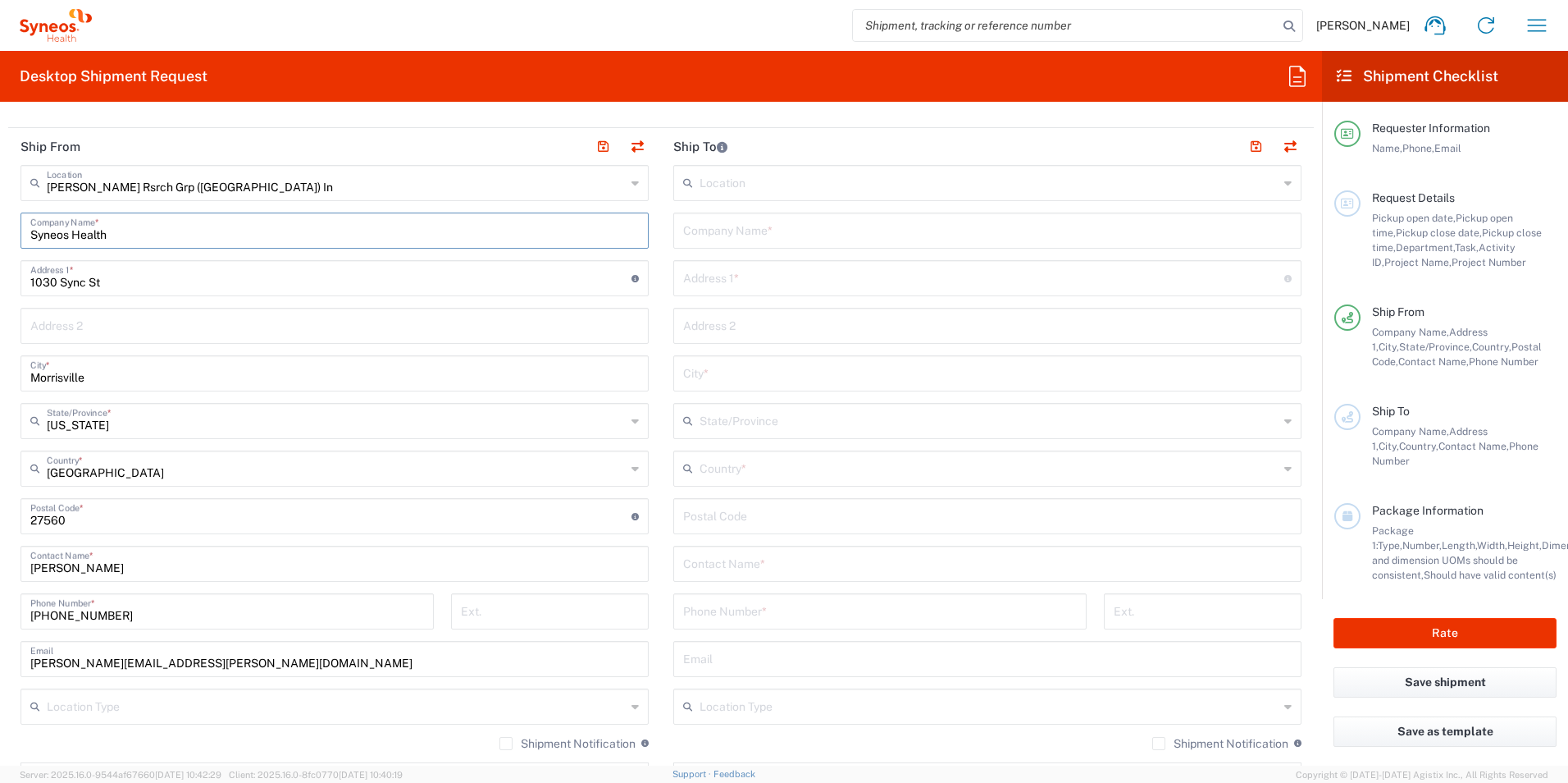
type input "L"
type input "l"
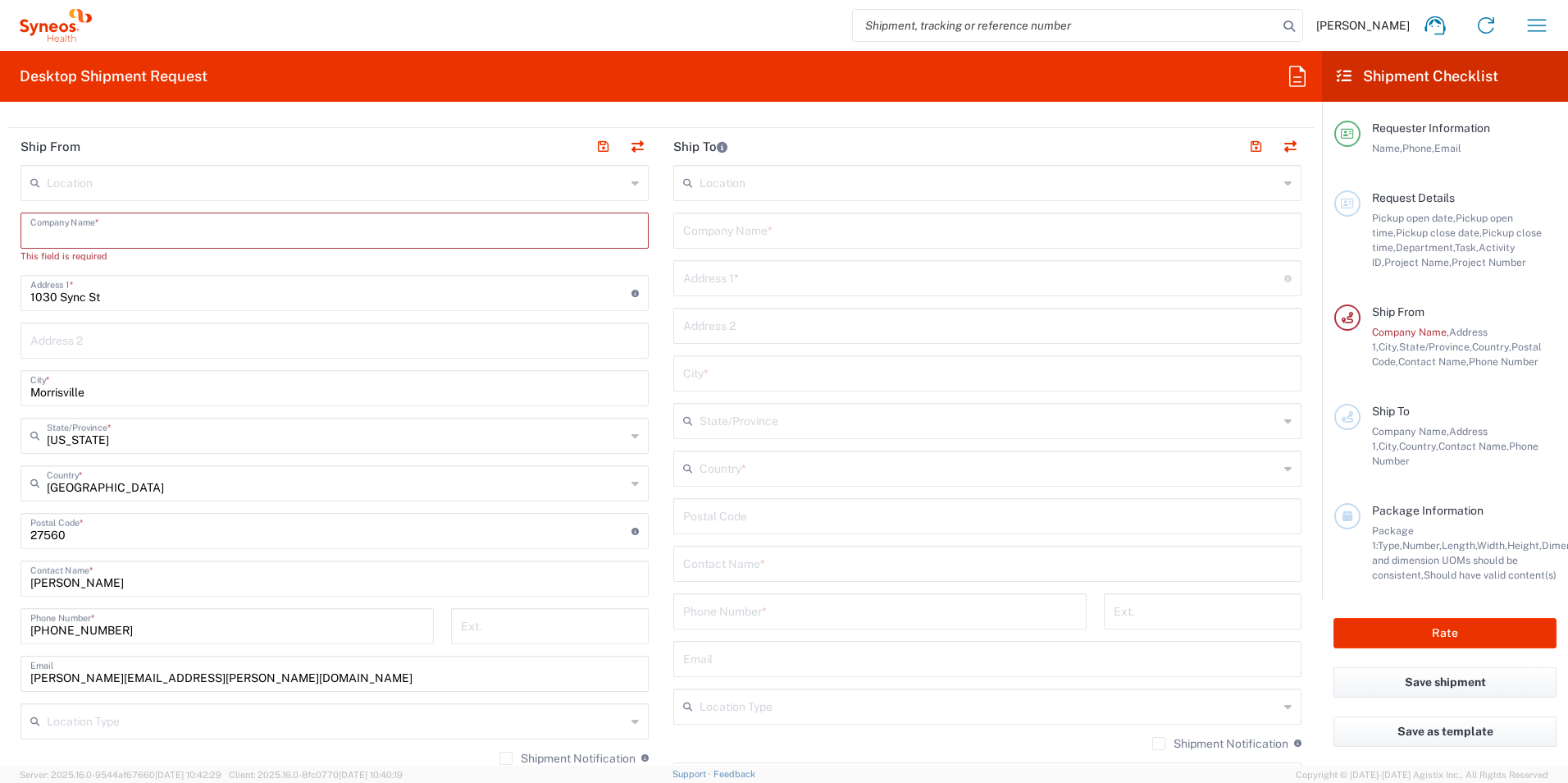
click at [65, 586] on input "lydia" at bounding box center [334, 577] width 608 height 29
type input "l"
type input "lyd"
click at [700, 569] on input "text" at bounding box center [987, 562] width 608 height 29
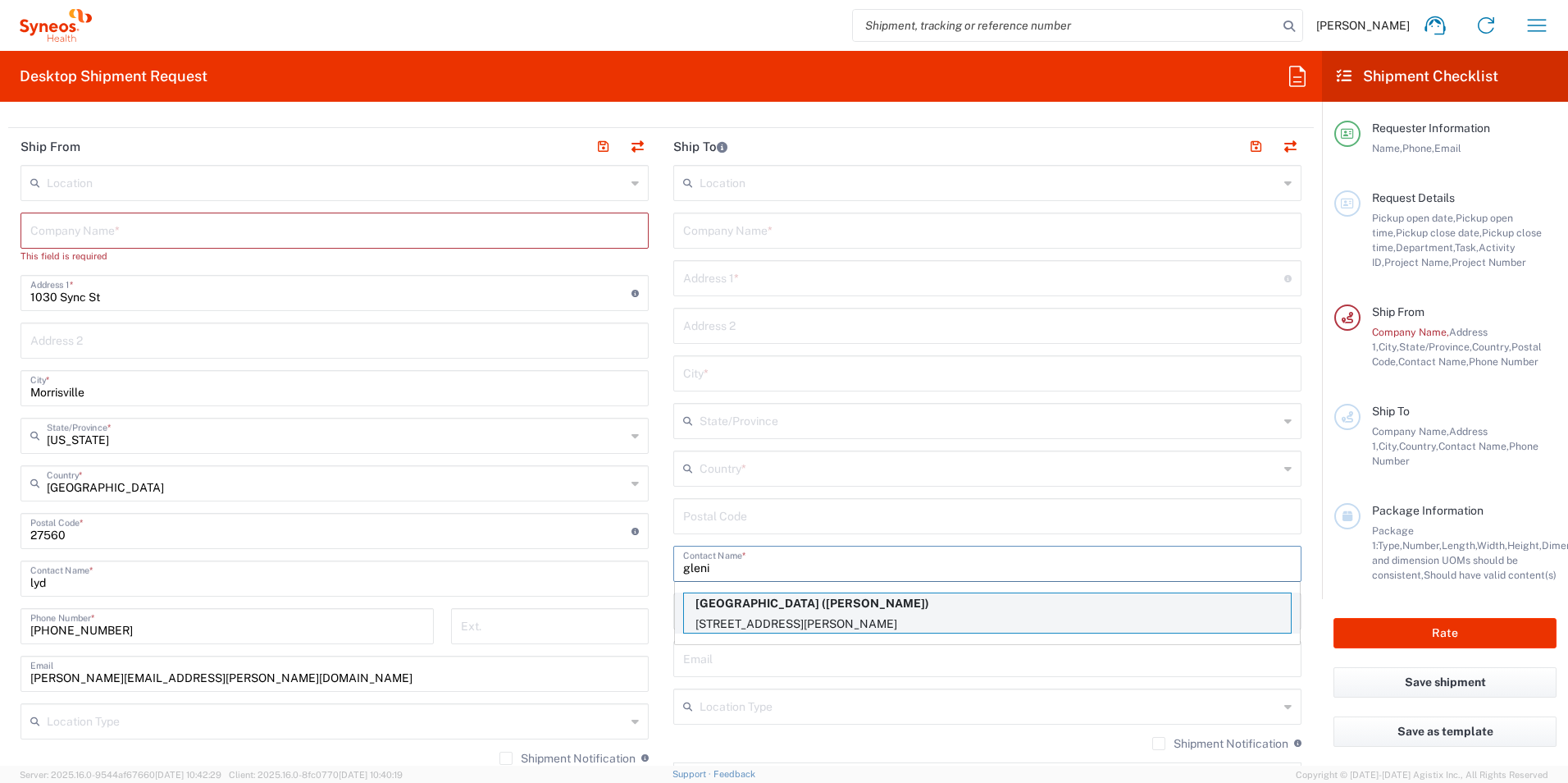
type input "gleni"
click at [730, 610] on p "Toronto General Hospital (Glenis Berroa Diaz)" at bounding box center [987, 603] width 607 height 20
type input "[GEOGRAPHIC_DATA]"
type input "200 Elizabeth St."
type input "5EC, Room 309"
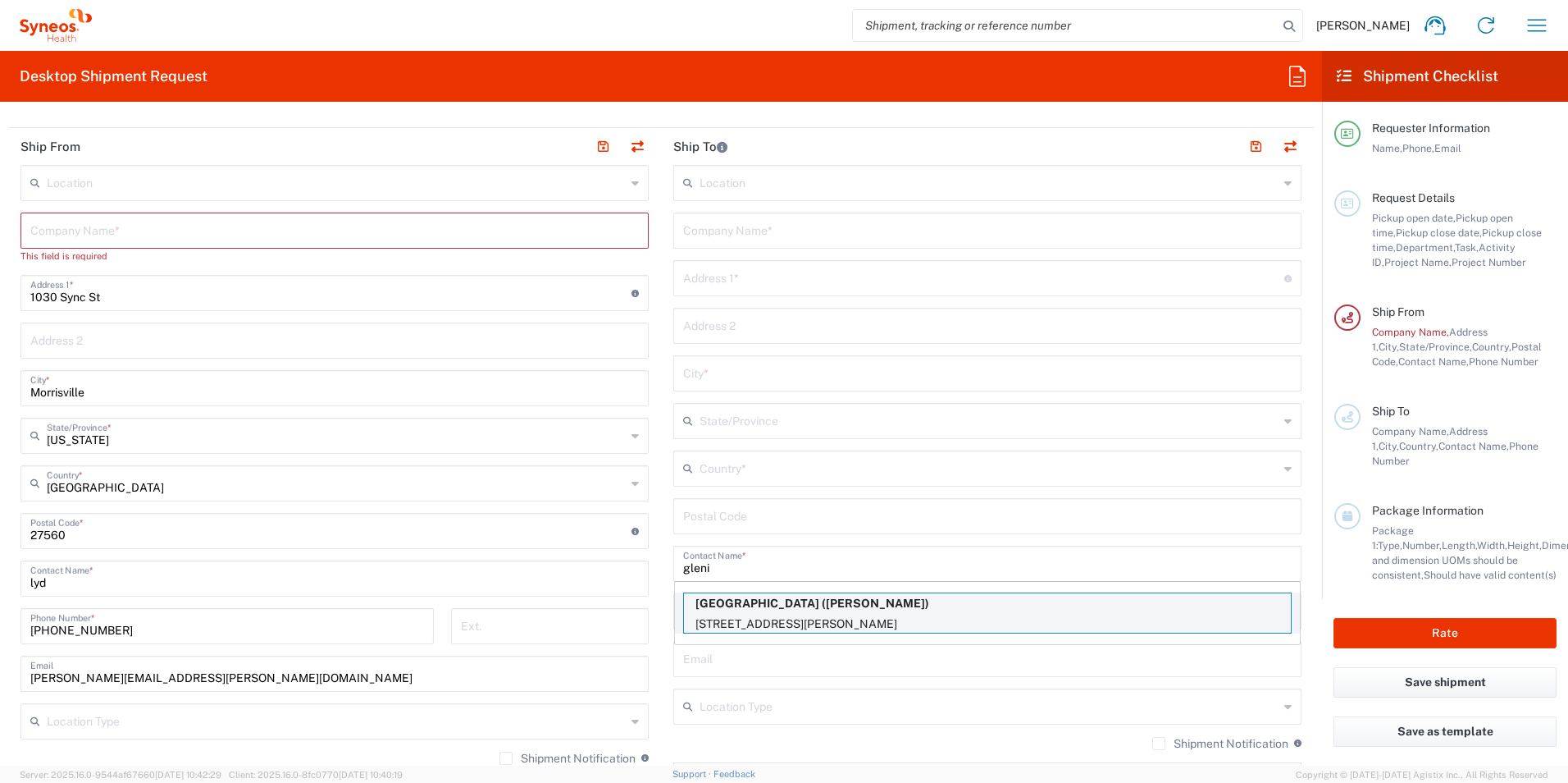
type input "[GEOGRAPHIC_DATA]"
type input "M5G2C4"
type input "[PERSON_NAME]"
type input "4163403898"
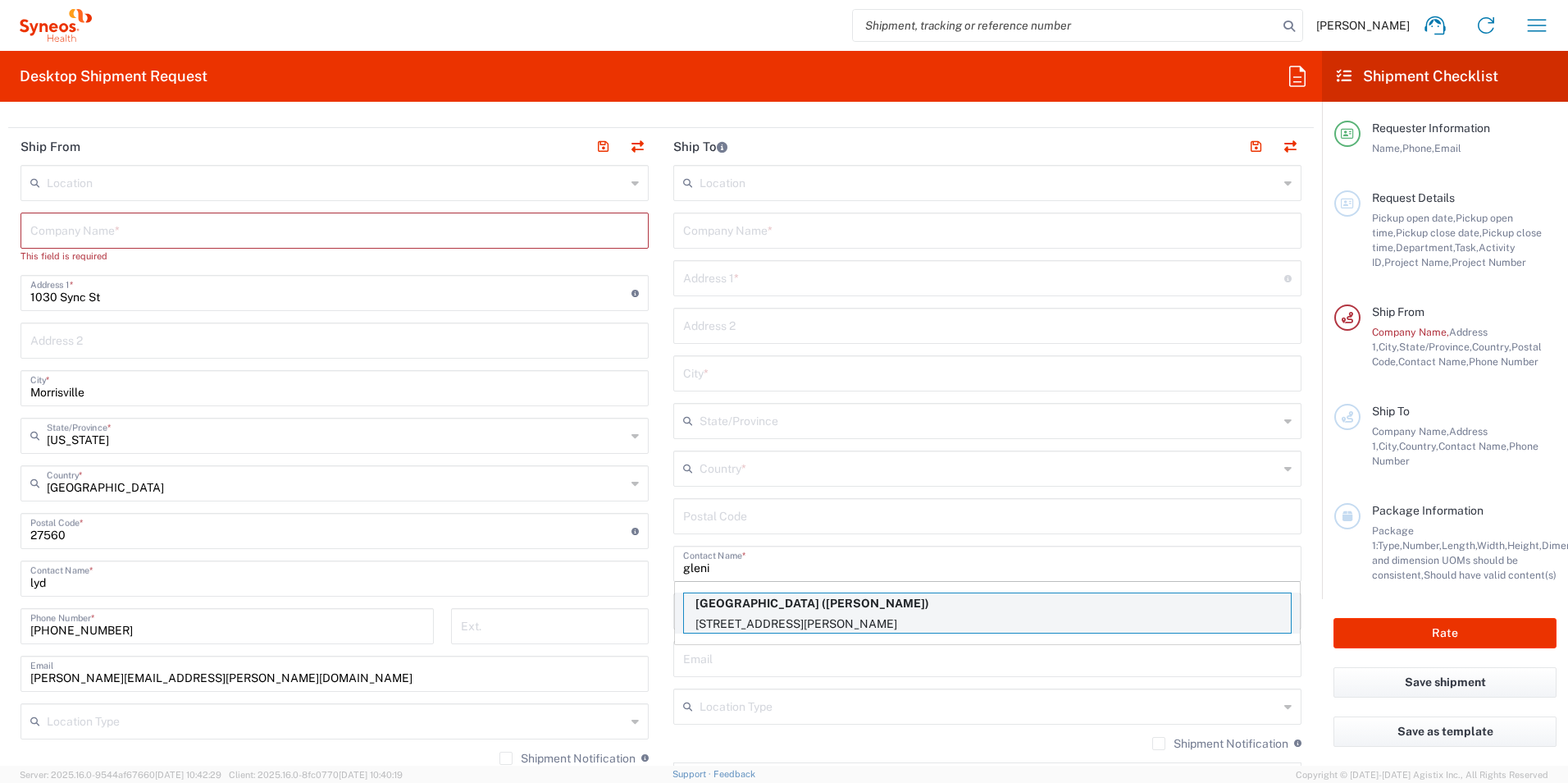
type input "Sender/Shipper"
type input "Delivery Duty Paid"
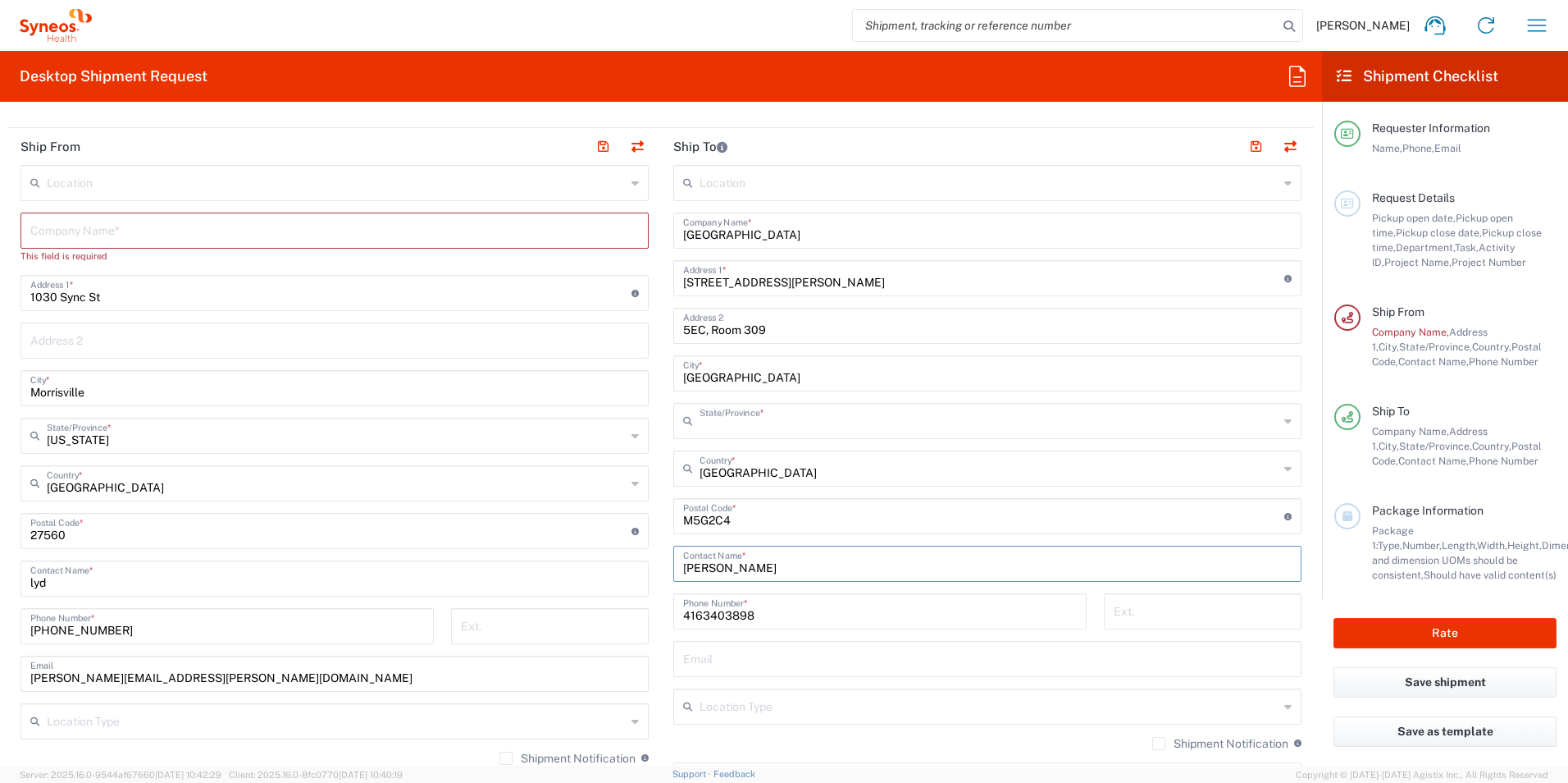
type input "[GEOGRAPHIC_DATA]"
click at [227, 240] on input "text" at bounding box center [334, 229] width 608 height 29
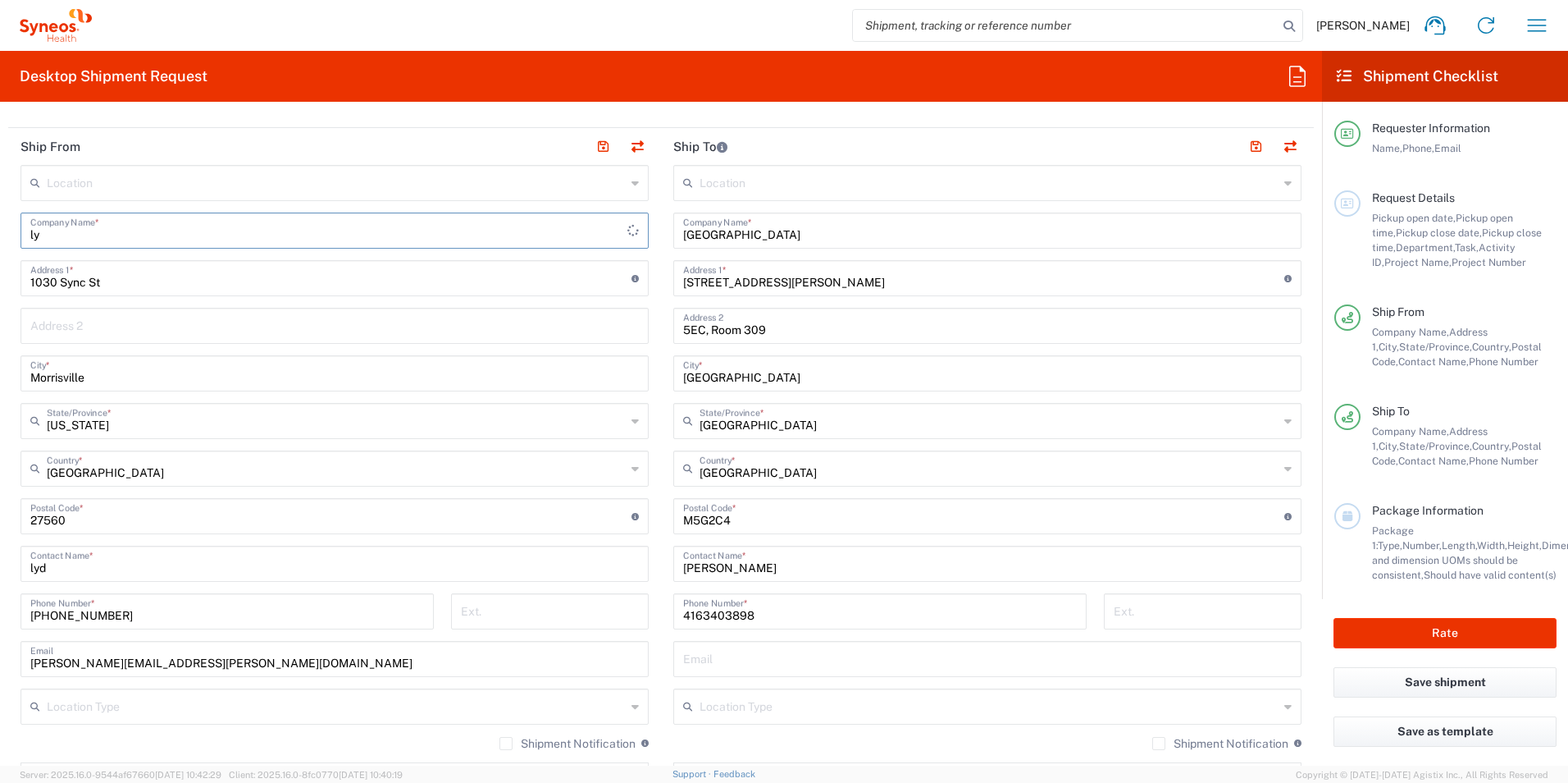
type input "l"
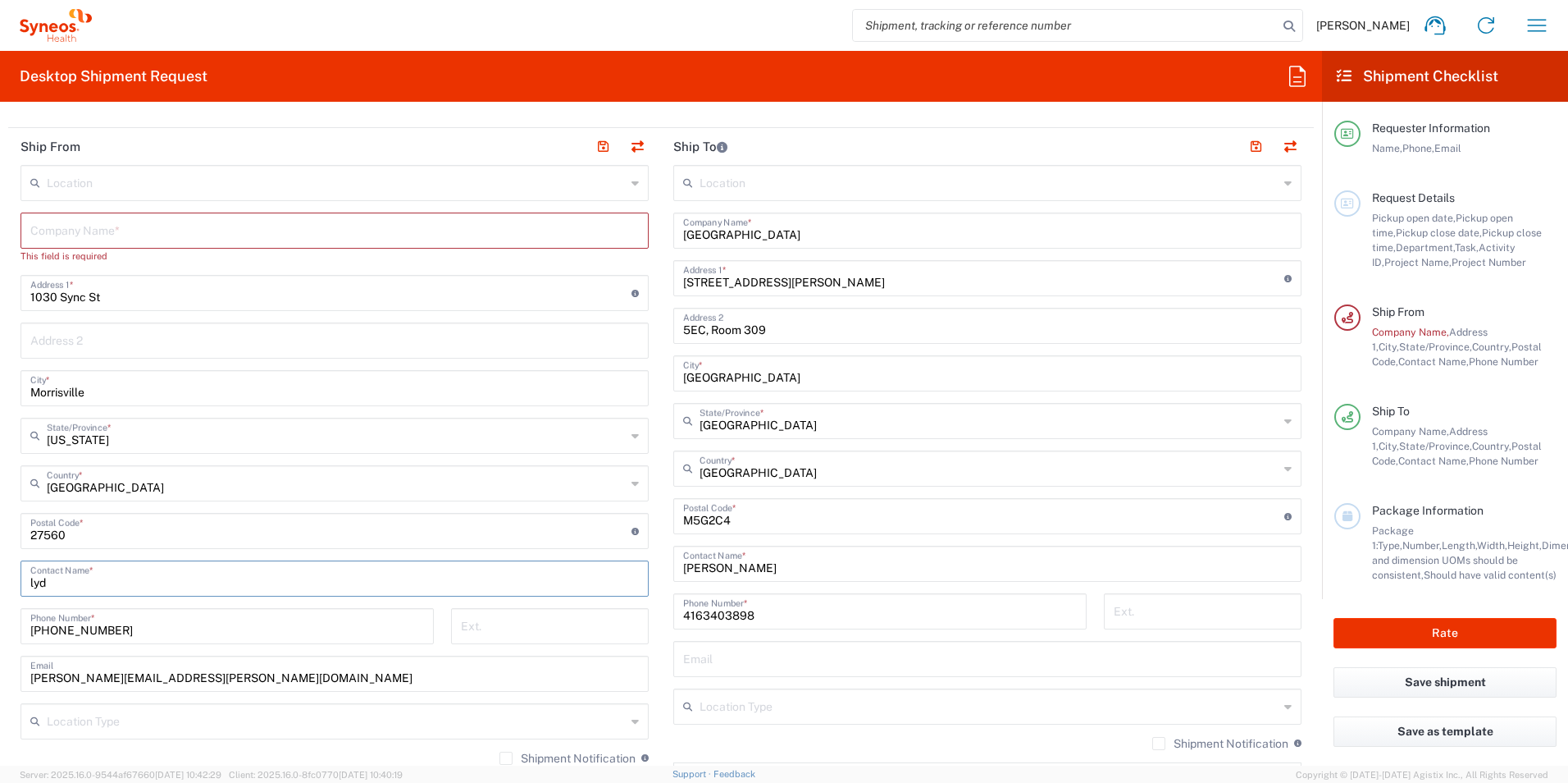
click at [87, 581] on input "lyd" at bounding box center [334, 577] width 608 height 29
type input "l"
drag, startPoint x: 68, startPoint y: 580, endPoint x: 13, endPoint y: 579, distance: 55.0
click at [13, 579] on main "Location Addison Whitney LLC-Morrisvile NC US Barcelona-Syneos Health BioSector…" at bounding box center [334, 517] width 653 height 704
drag, startPoint x: 111, startPoint y: 583, endPoint x: -71, endPoint y: 596, distance: 182.5
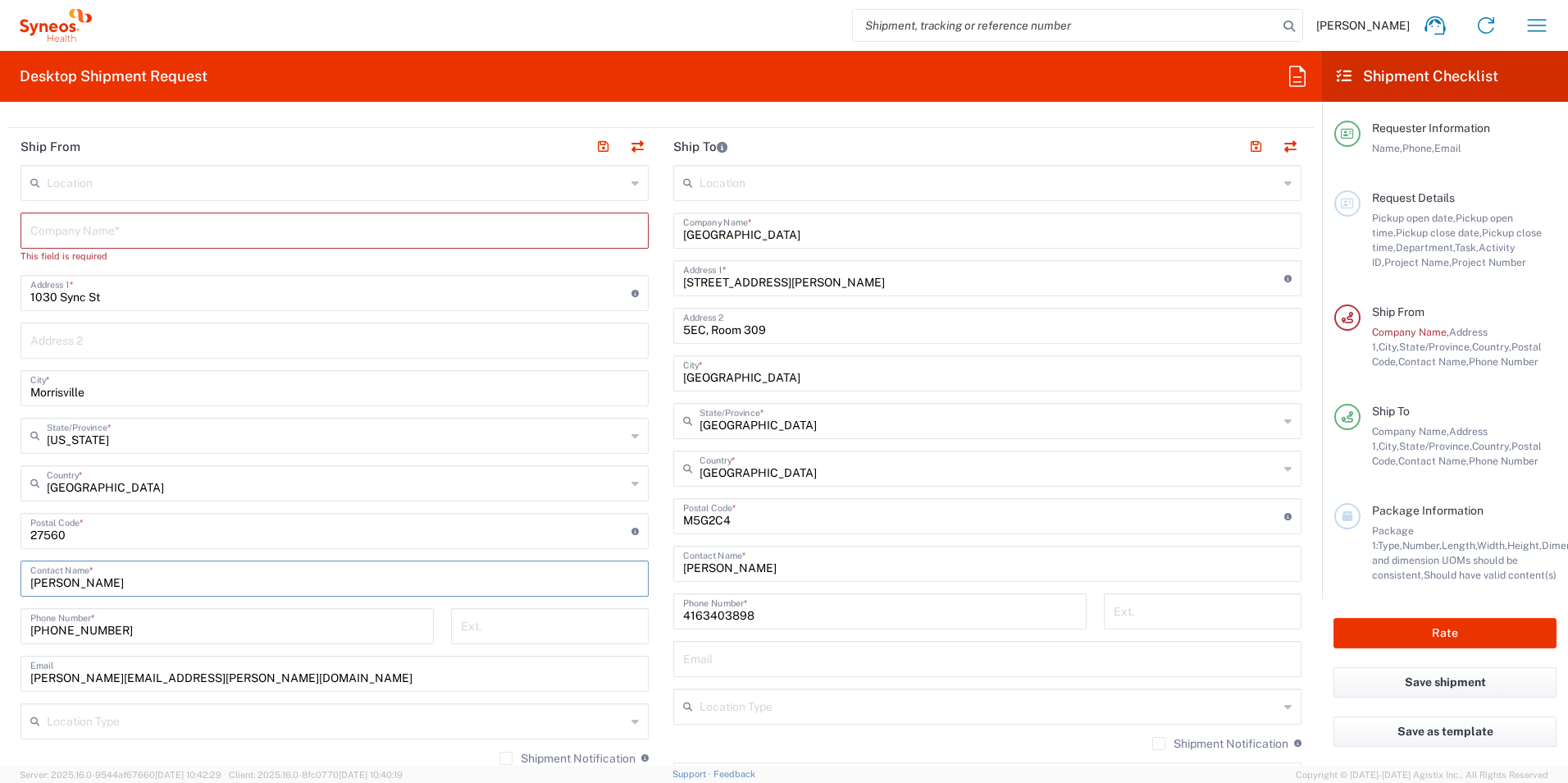
click at [0, 596] on html "Emma Young Home Shipment estimator Shipment tracking Desktop shipment request M…" at bounding box center [784, 392] width 1568 height 783
type input "[PERSON_NAME]"
click at [151, 234] on input "text" at bounding box center [334, 229] width 608 height 29
paste input "[PERSON_NAME]"
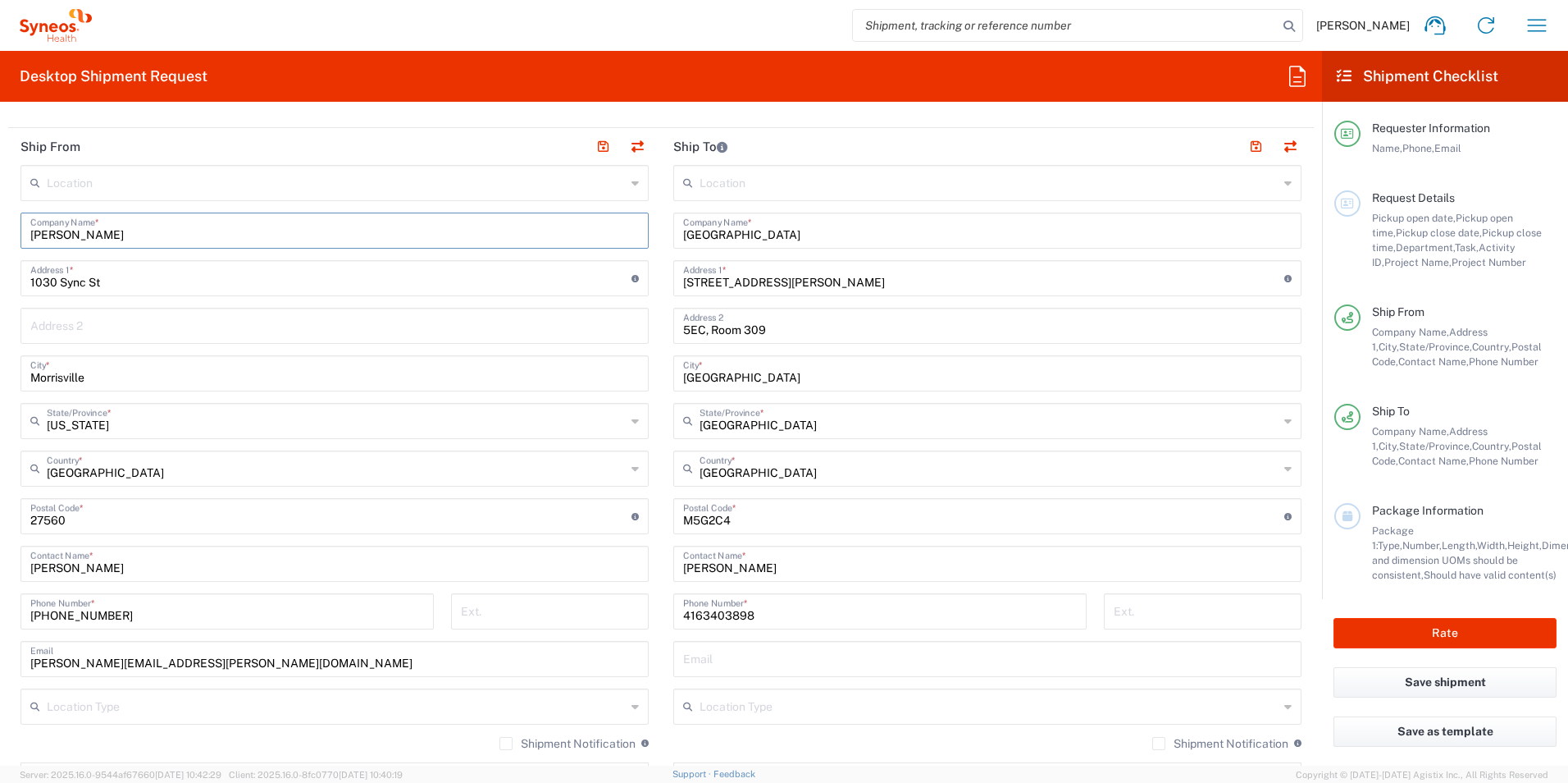
type input "[PERSON_NAME]"
click at [117, 283] on input "1030 Sync St" at bounding box center [331, 277] width 601 height 29
drag, startPoint x: 111, startPoint y: 279, endPoint x: 6, endPoint y: 280, distance: 105.0
click at [8, 280] on main "Location Addison Whitney LLC-Morrisvile NC US Barcelona-Syneos Health BioSector…" at bounding box center [334, 509] width 653 height 689
paste input "2211 Yorkshire Cresen"
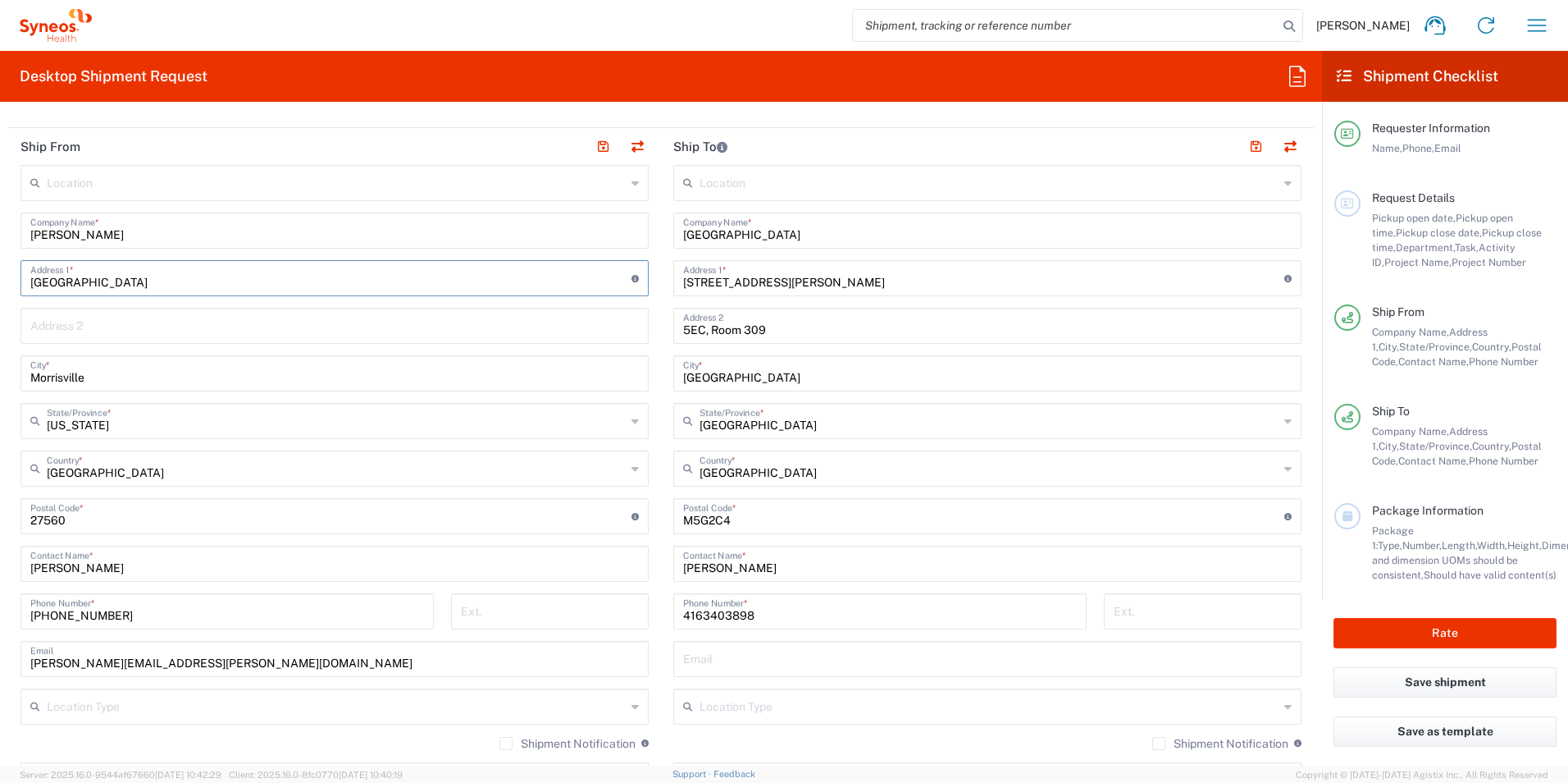
type input "[GEOGRAPHIC_DATA]"
click at [350, 367] on input "Morrisville" at bounding box center [334, 371] width 608 height 29
drag, startPoint x: 104, startPoint y: 383, endPoint x: -34, endPoint y: 374, distance: 138.3
click at [0, 374] on html "Emma Young Home Shipment estimator Shipment tracking Desktop shipment request M…" at bounding box center [784, 392] width 1568 height 783
paste input "[GEOGRAPHIC_DATA]"
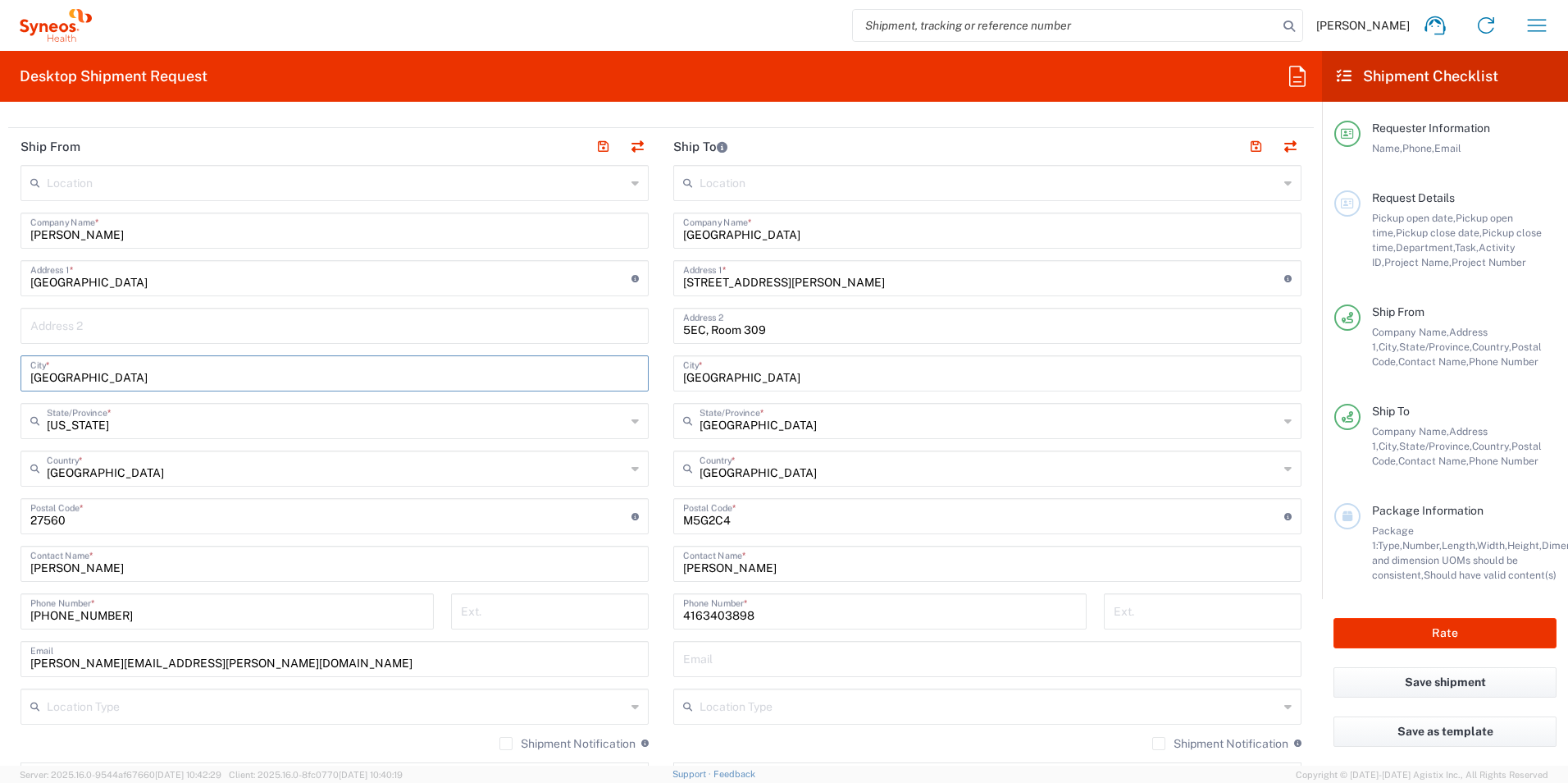
type input "[GEOGRAPHIC_DATA]"
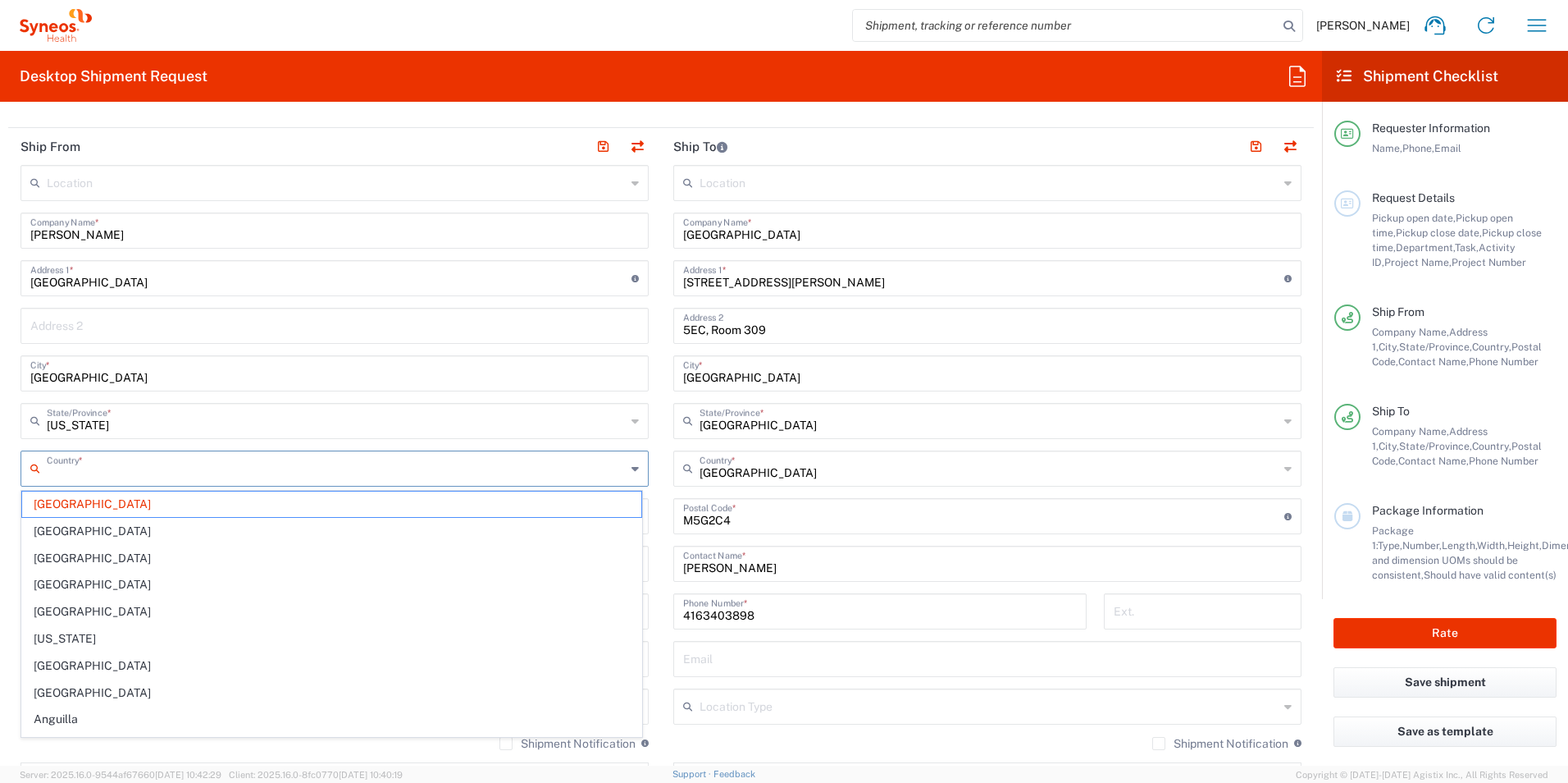
click at [137, 470] on input "text" at bounding box center [335, 467] width 579 height 29
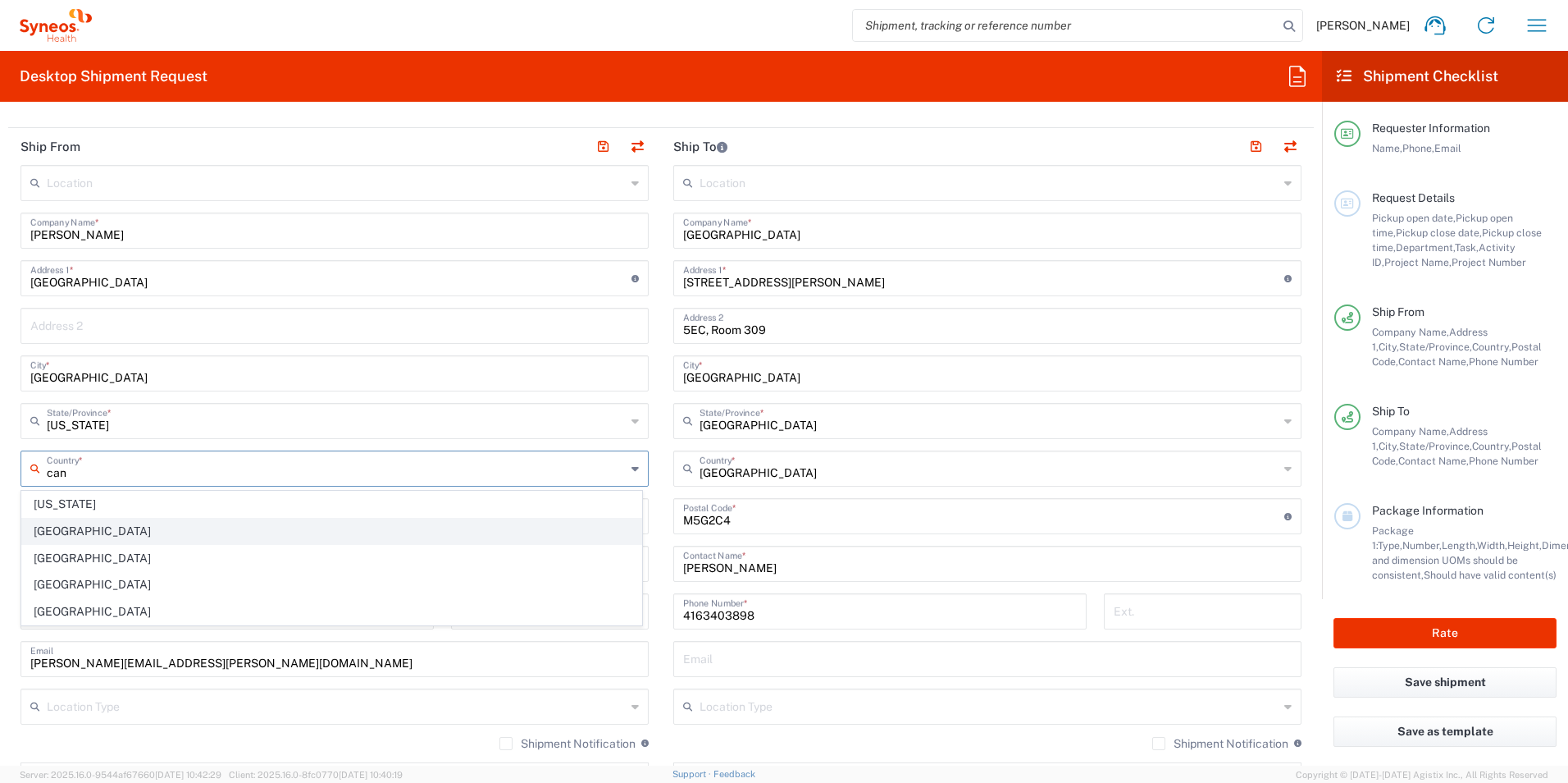
click at [52, 528] on span "[GEOGRAPHIC_DATA]" at bounding box center [331, 531] width 619 height 25
type input "[GEOGRAPHIC_DATA]"
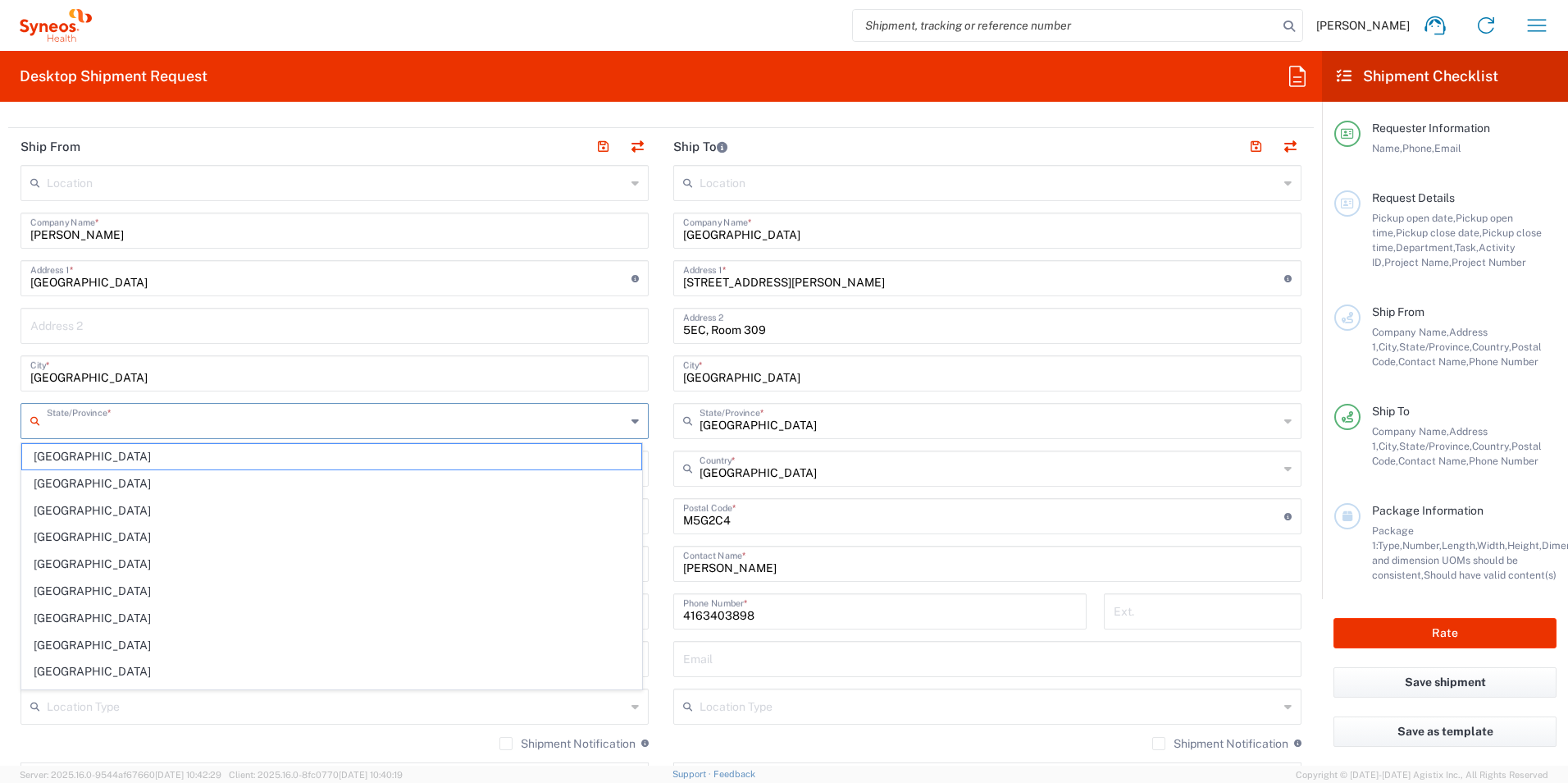
click at [123, 427] on input "text" at bounding box center [335, 420] width 579 height 29
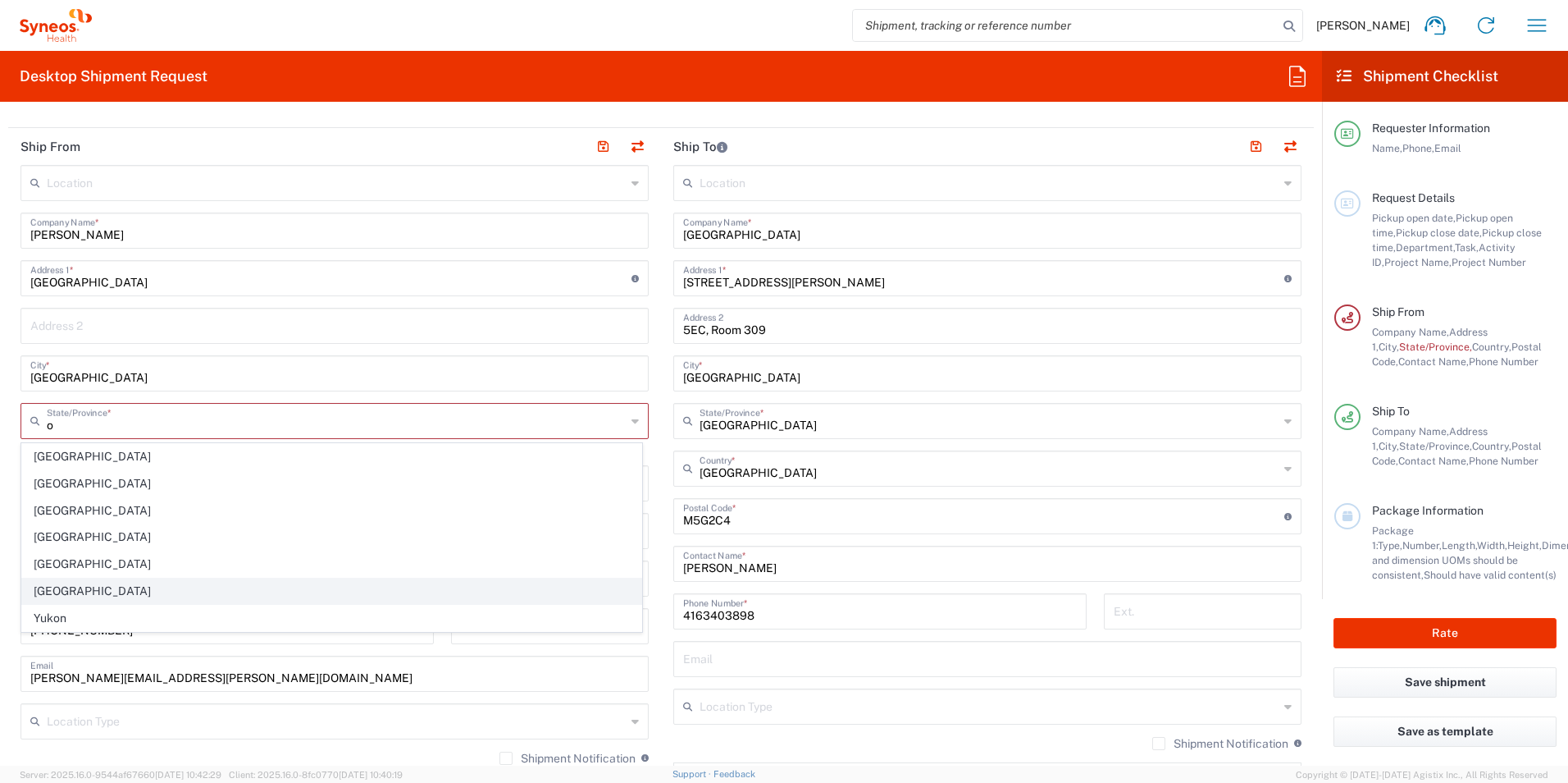
click at [47, 588] on span "[GEOGRAPHIC_DATA]" at bounding box center [331, 590] width 619 height 25
type input "[GEOGRAPHIC_DATA]"
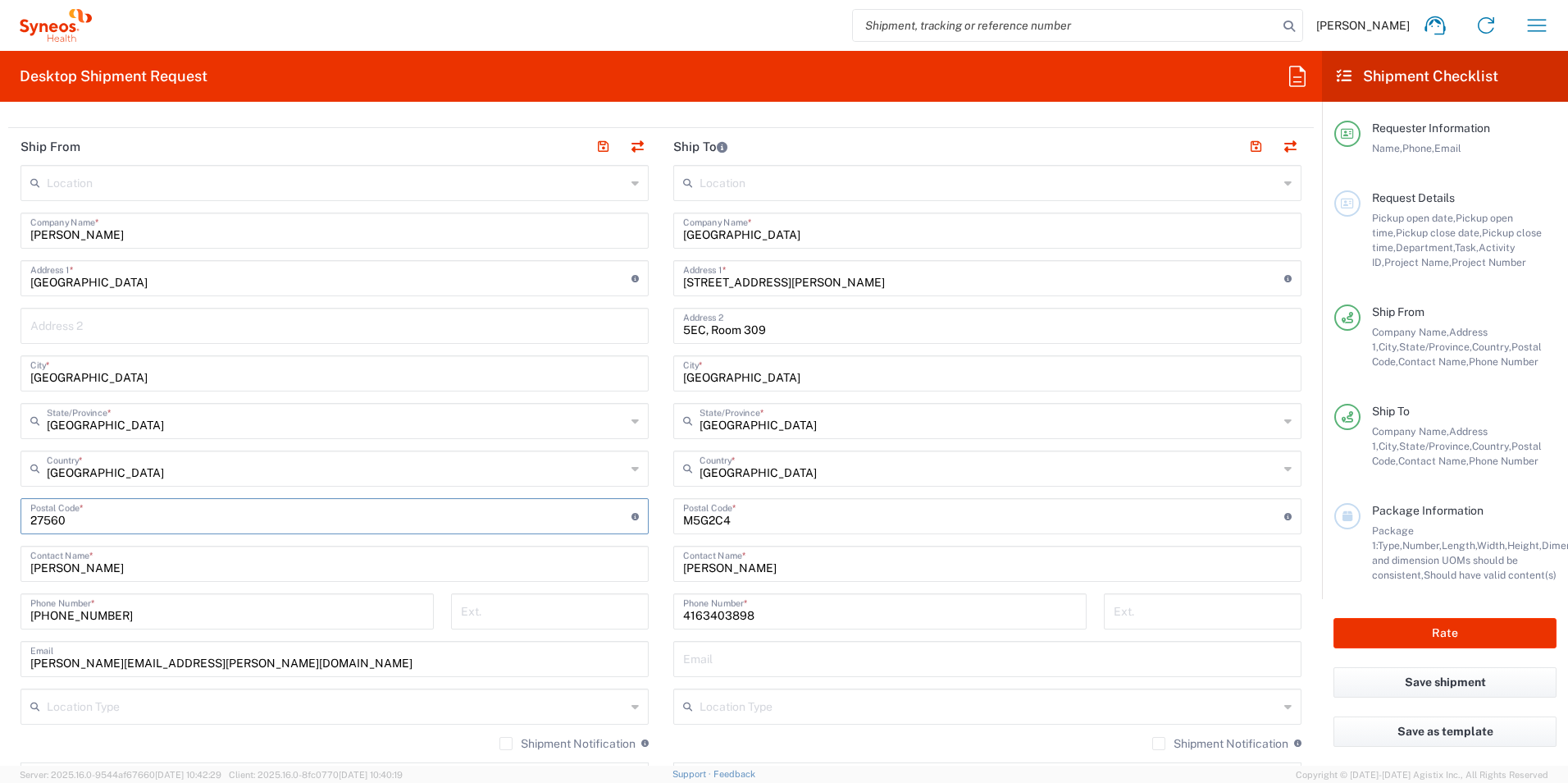
drag, startPoint x: 86, startPoint y: 518, endPoint x: 0, endPoint y: 524, distance: 86.2
click at [0, 524] on html "Emma Young Home Shipment estimator Shipment tracking Desktop shipment request M…" at bounding box center [784, 392] width 1568 height 783
paste input "L7R 1V8"
type input "L7R 1V8"
drag, startPoint x: 10, startPoint y: 610, endPoint x: 57, endPoint y: 623, distance: 48.8
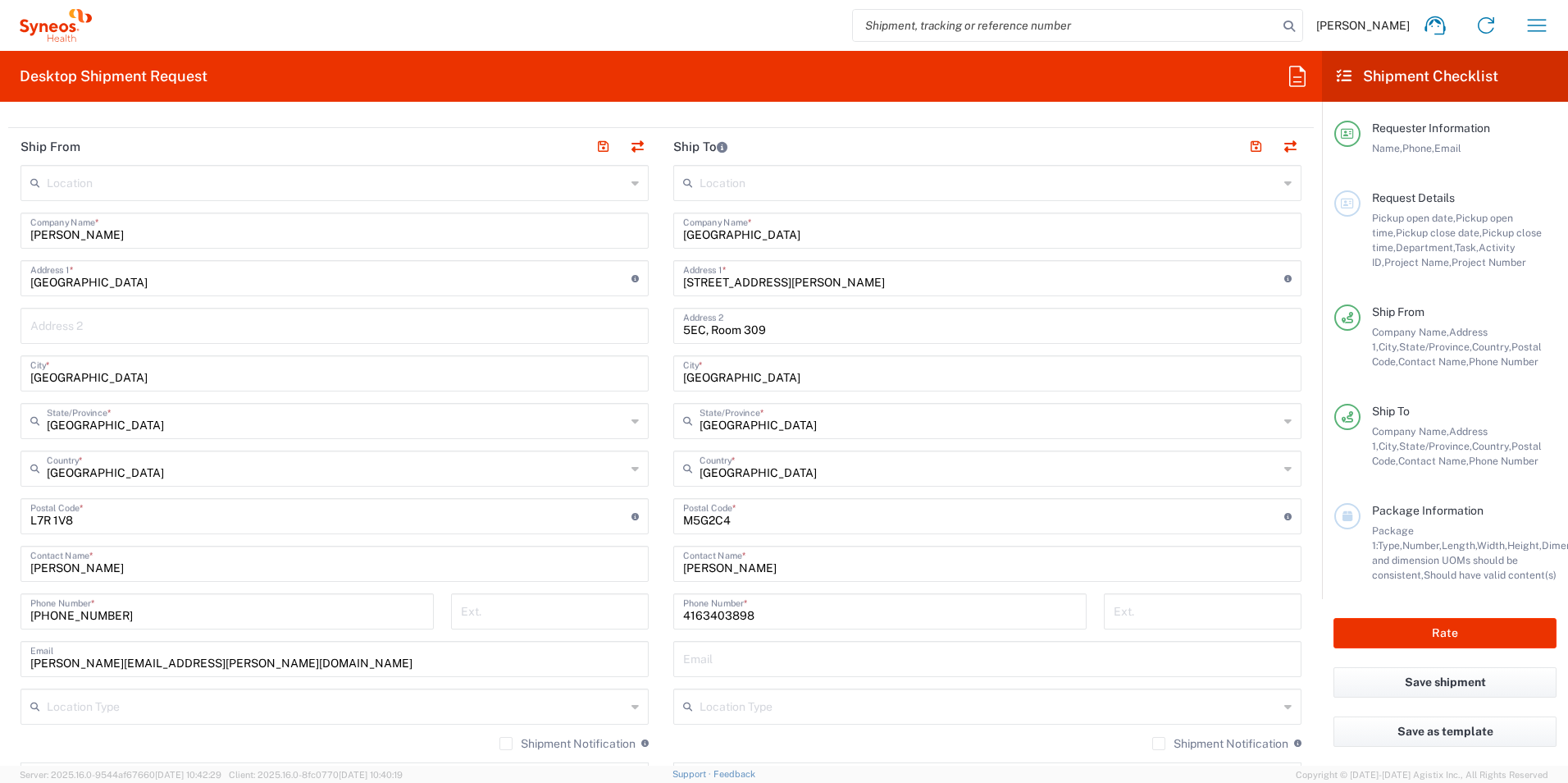
click at [0, 610] on html "Emma Young Home Shipment estimator Shipment tracking Desktop shipment request M…" at bounding box center [784, 392] width 1568 height 783
drag, startPoint x: 110, startPoint y: 617, endPoint x: -5, endPoint y: 609, distance: 115.3
click at [0, 609] on html "Emma Young Home Shipment estimator Shipment tracking Desktop shipment request M…" at bounding box center [784, 392] width 1568 height 783
paste input "056342973"
type input "9056342973"
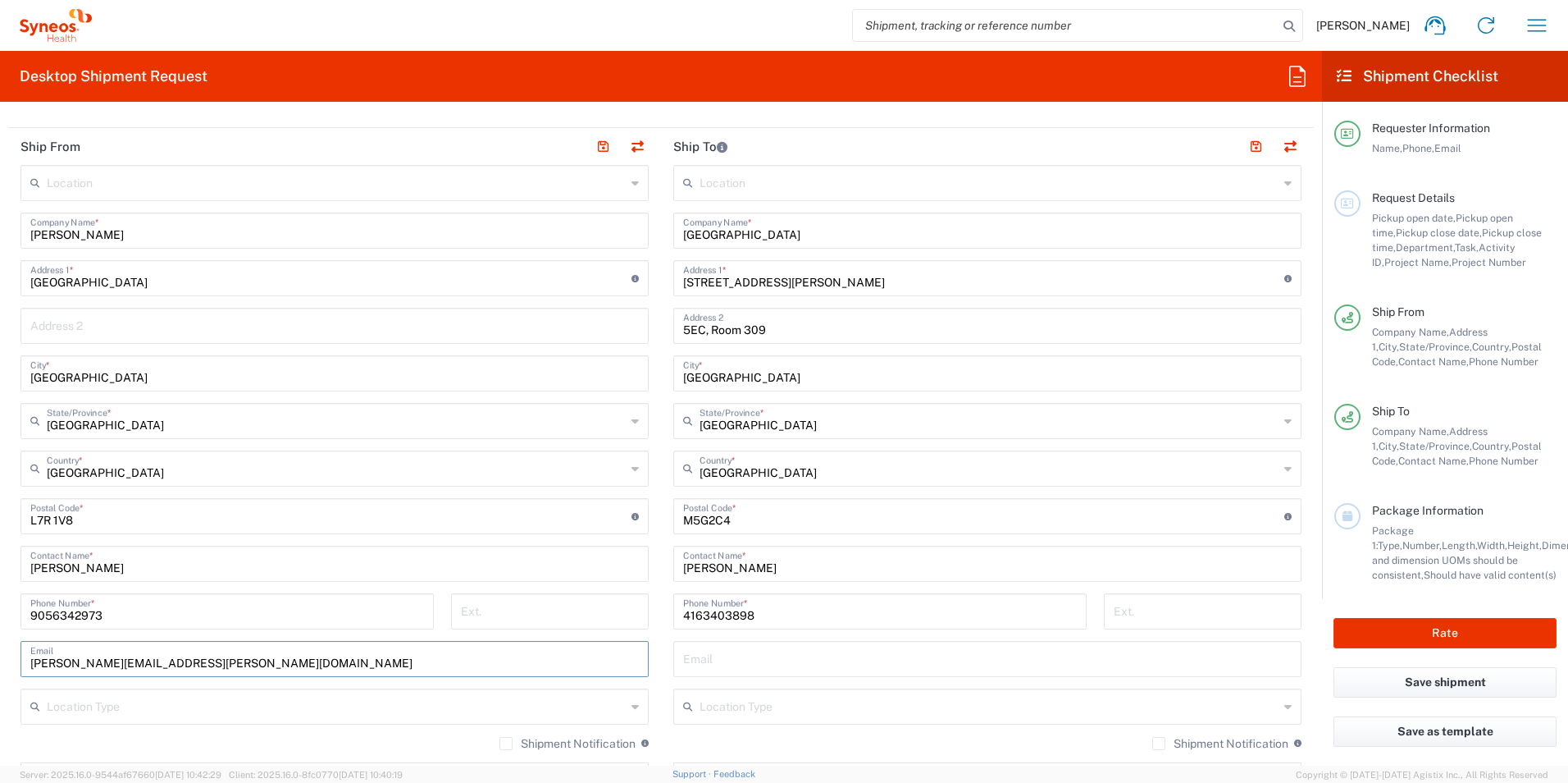
drag, startPoint x: 254, startPoint y: 665, endPoint x: 0, endPoint y: 649, distance: 254.5
click at [0, 649] on html "Emma Young Home Shipment estimator Shipment tracking Desktop shipment request M…" at bounding box center [784, 392] width 1568 height 783
paste input "lydia.kooistra"
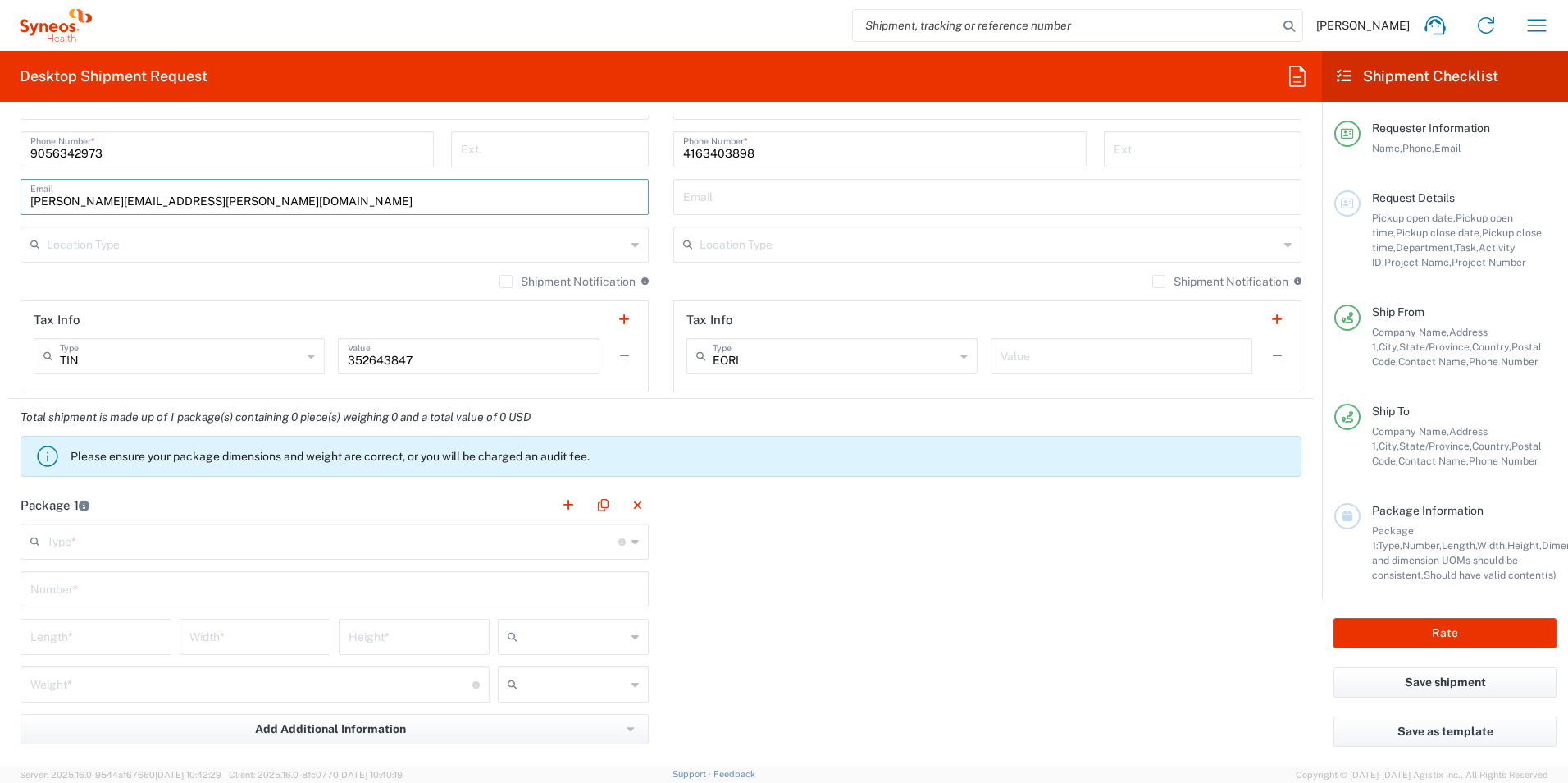
scroll to position [1094, 0]
type input "[PERSON_NAME][EMAIL_ADDRESS][PERSON_NAME][DOMAIN_NAME]"
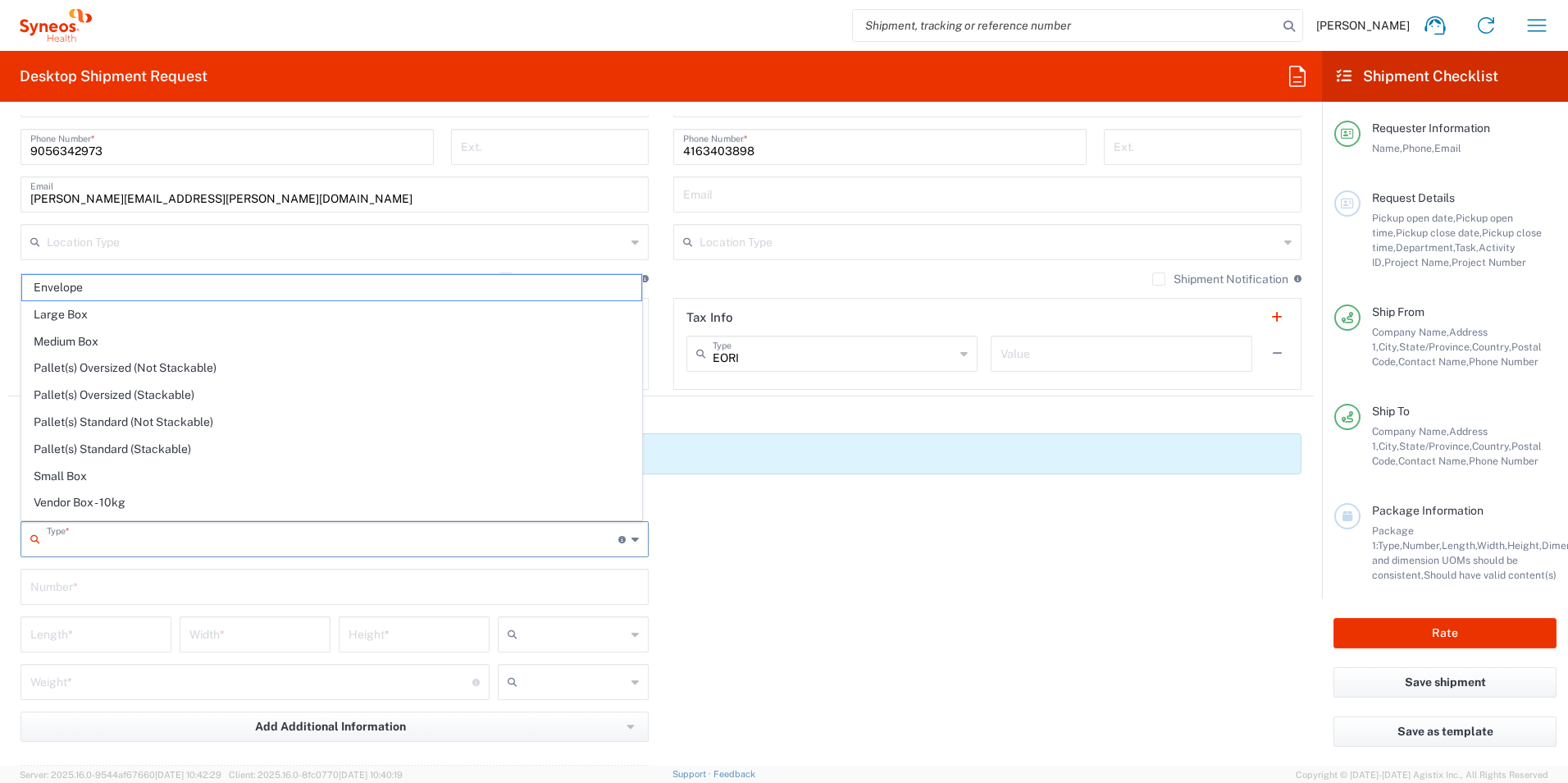
click at [311, 551] on input "text" at bounding box center [332, 538] width 572 height 29
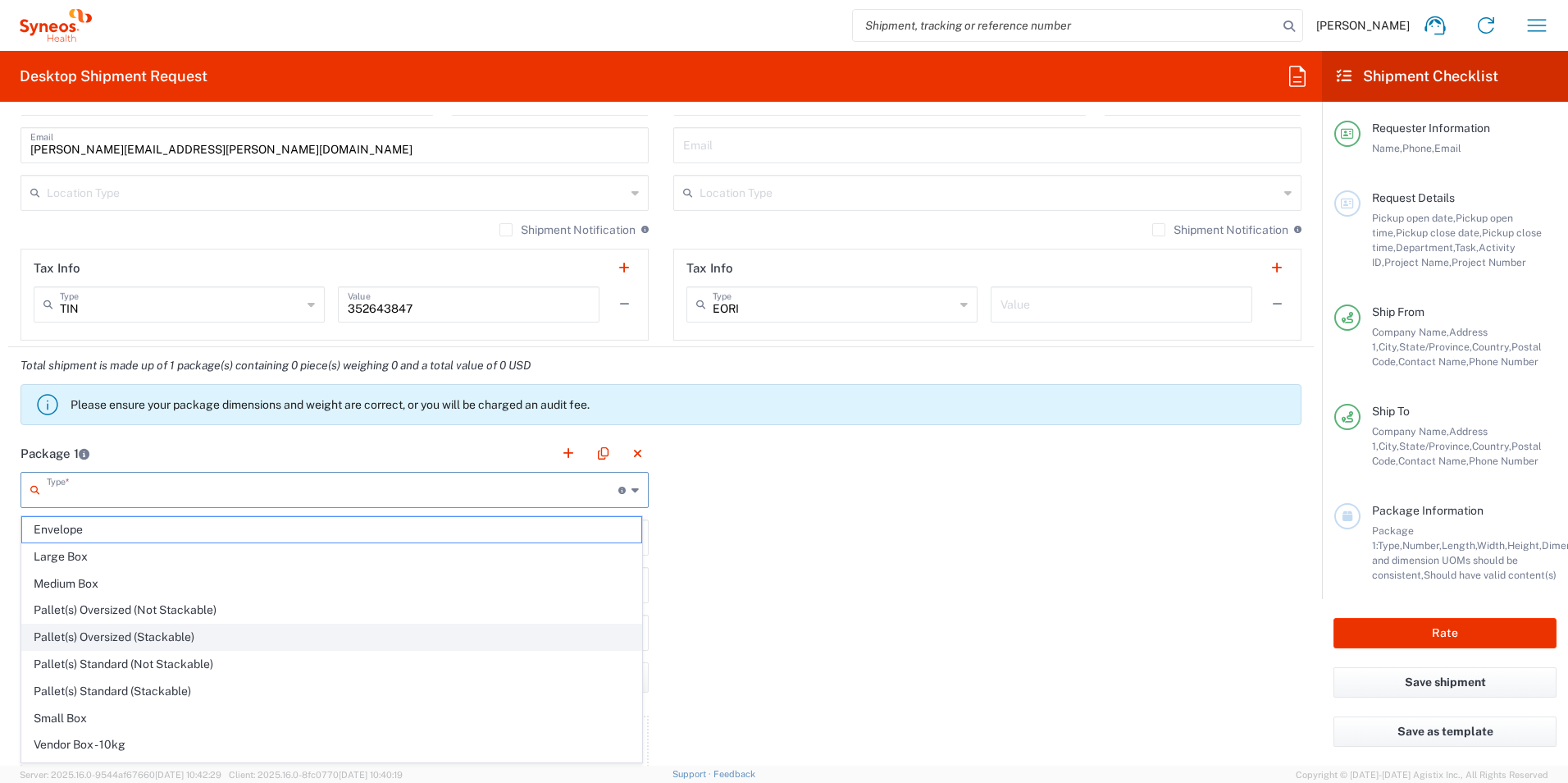
scroll to position [1148, 0]
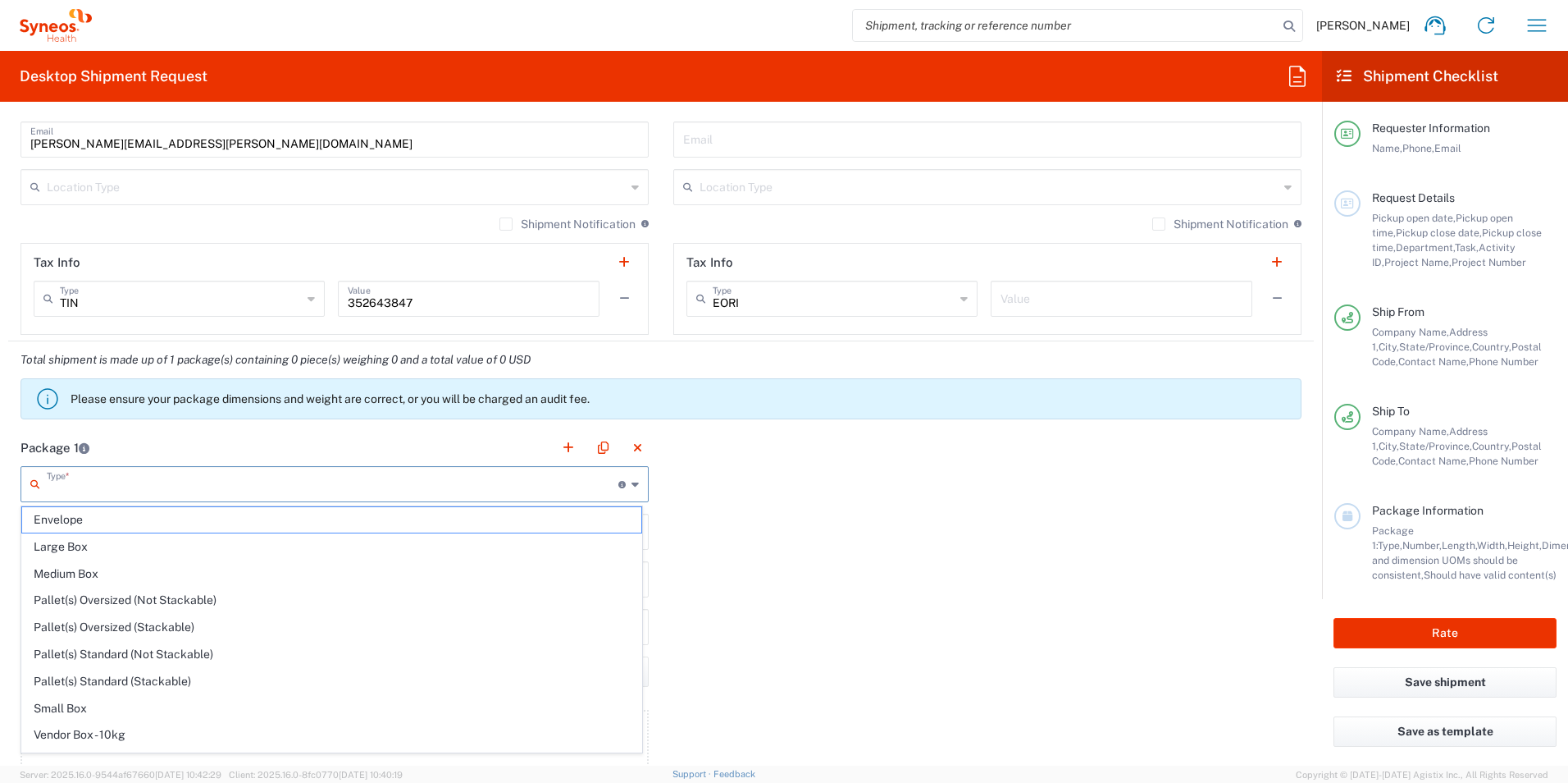
drag, startPoint x: 822, startPoint y: 591, endPoint x: 798, endPoint y: 604, distance: 27.3
click at [824, 598] on div "Package 1 Type * Material used to package goods Envelope Large Box Medium Box P…" at bounding box center [660, 609] width 1305 height 360
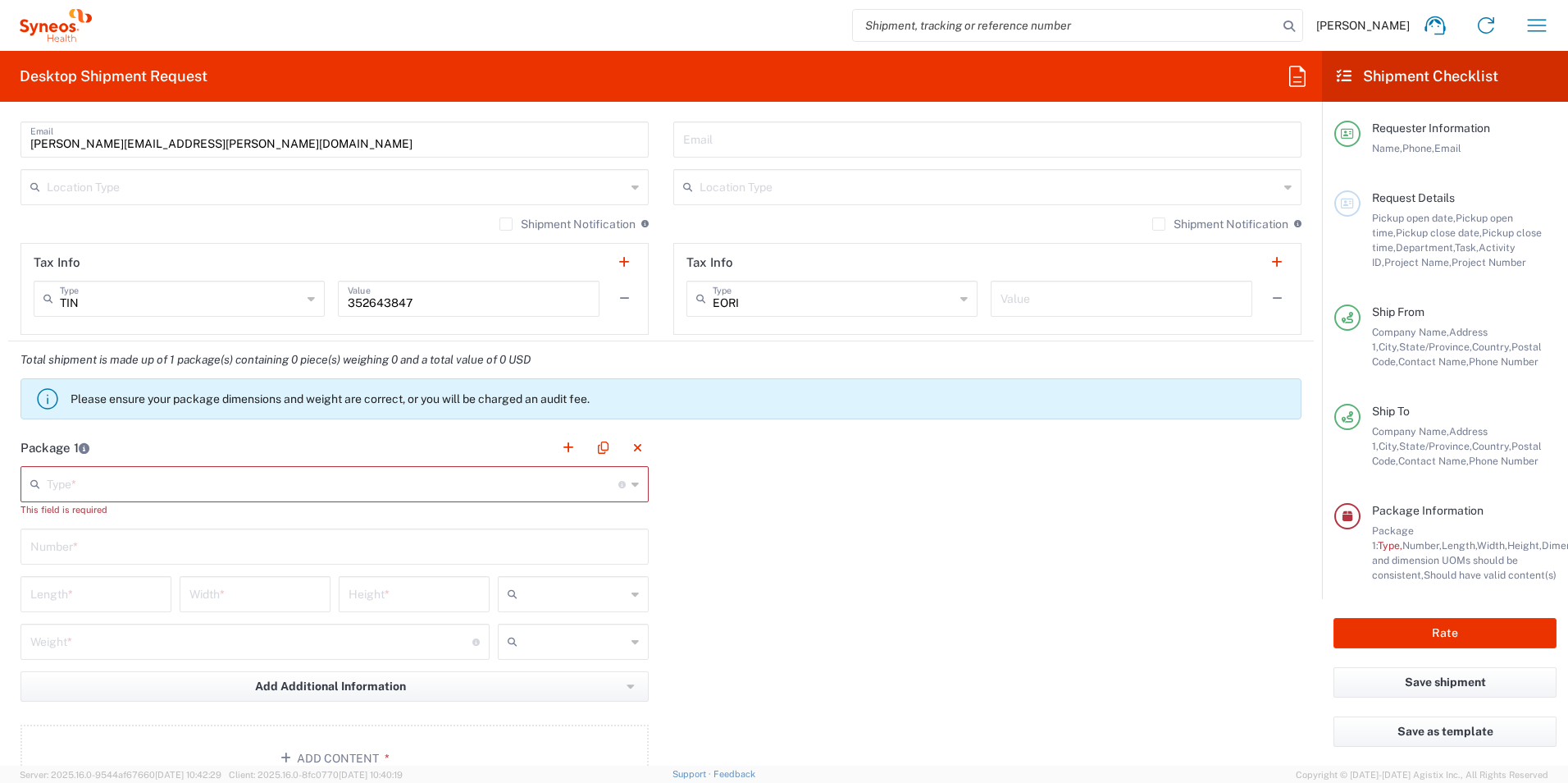
drag, startPoint x: 590, startPoint y: 646, endPoint x: 584, endPoint y: 639, distance: 9.2
click at [588, 646] on input "text" at bounding box center [575, 642] width 102 height 26
click at [540, 695] on span "lbs" at bounding box center [567, 704] width 146 height 25
type input "lbs"
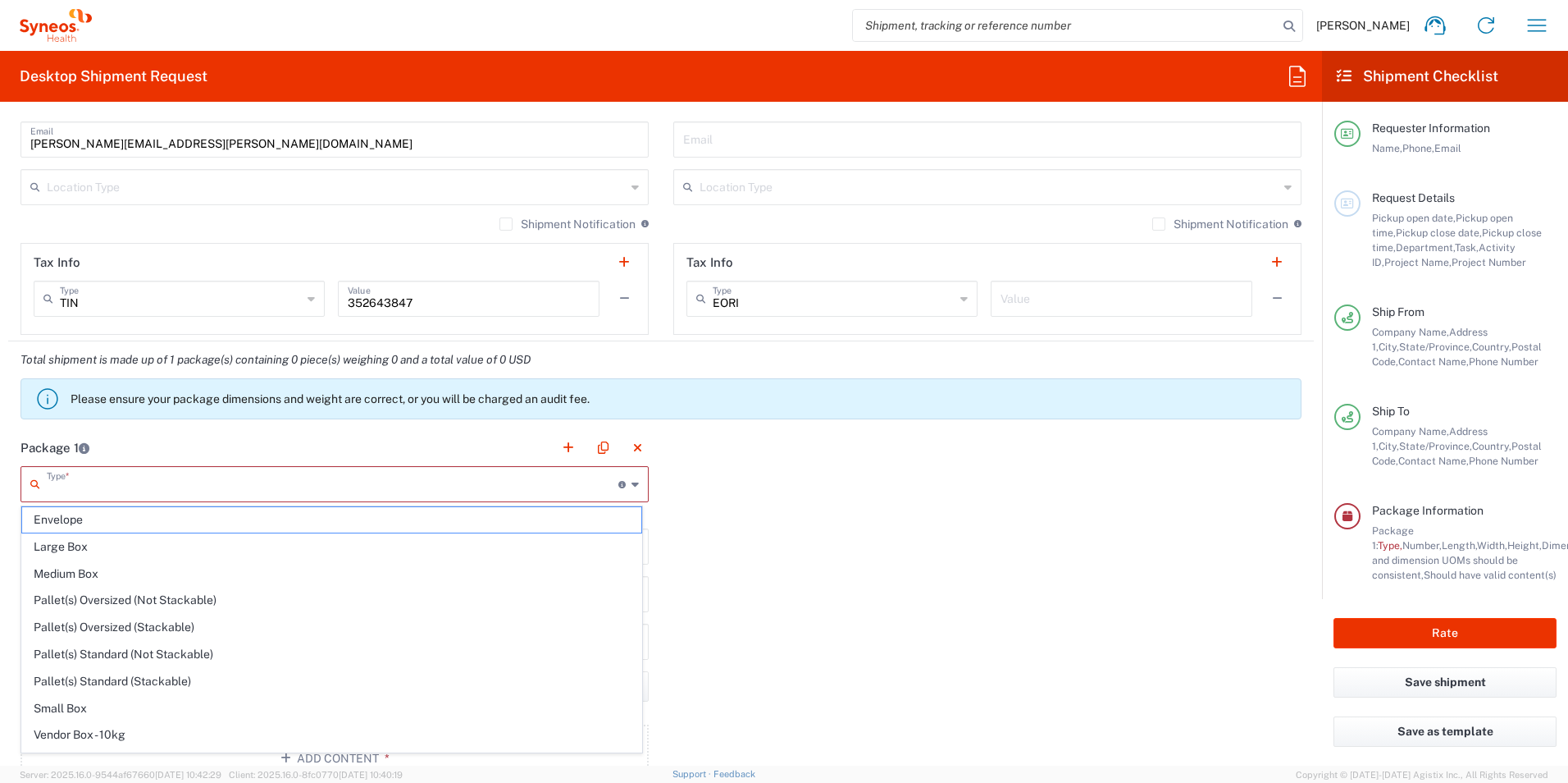
click at [490, 494] on input "text" at bounding box center [332, 483] width 572 height 29
click at [354, 516] on span "Envelope" at bounding box center [331, 519] width 619 height 25
type input "Envelope"
type input "1"
type input "9.5"
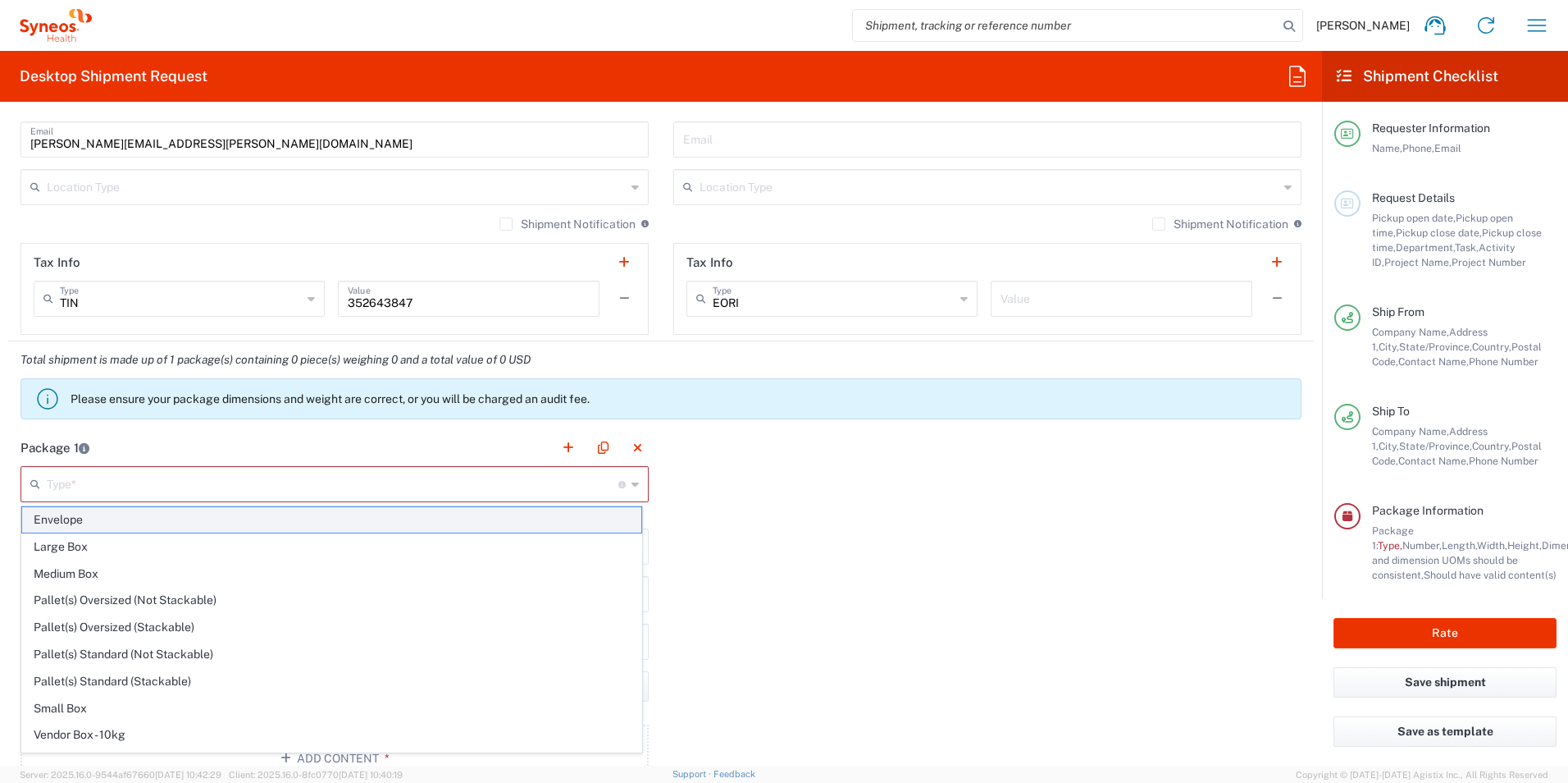
type input "12.5"
type input "0.25"
type input "in"
type input "1"
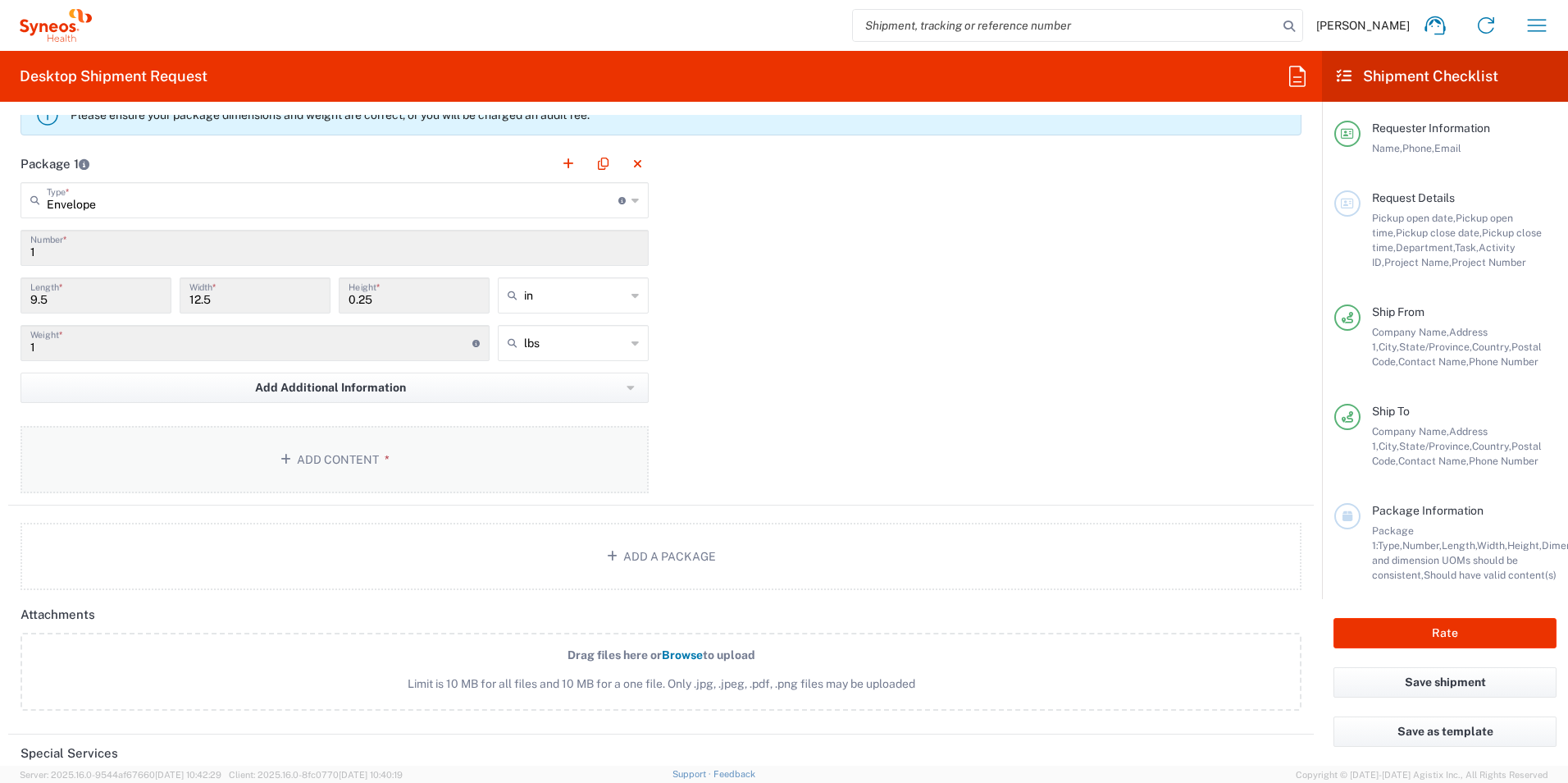
scroll to position [1450, 0]
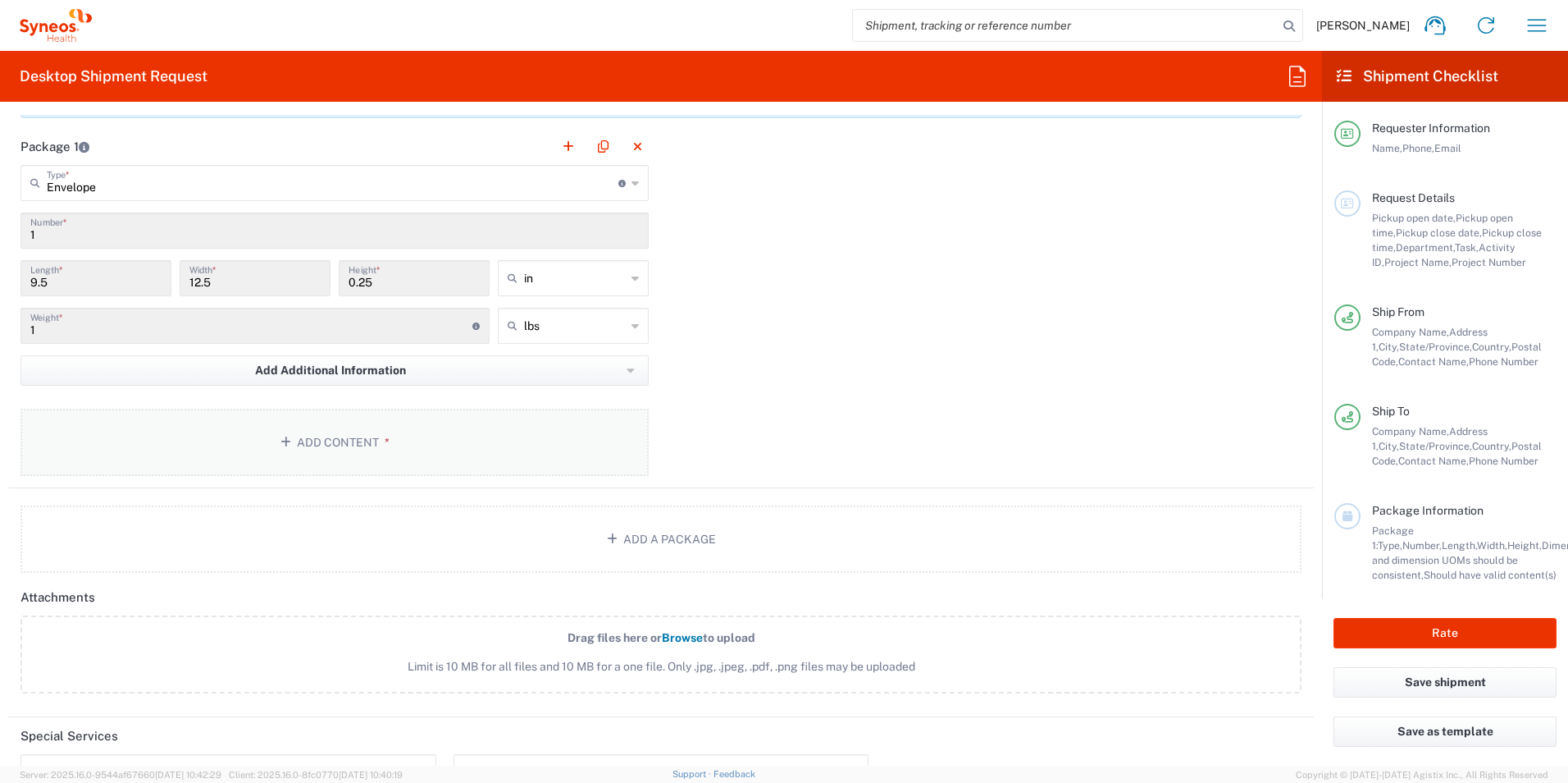
click at [452, 434] on button "Add Content *" at bounding box center [334, 442] width 629 height 67
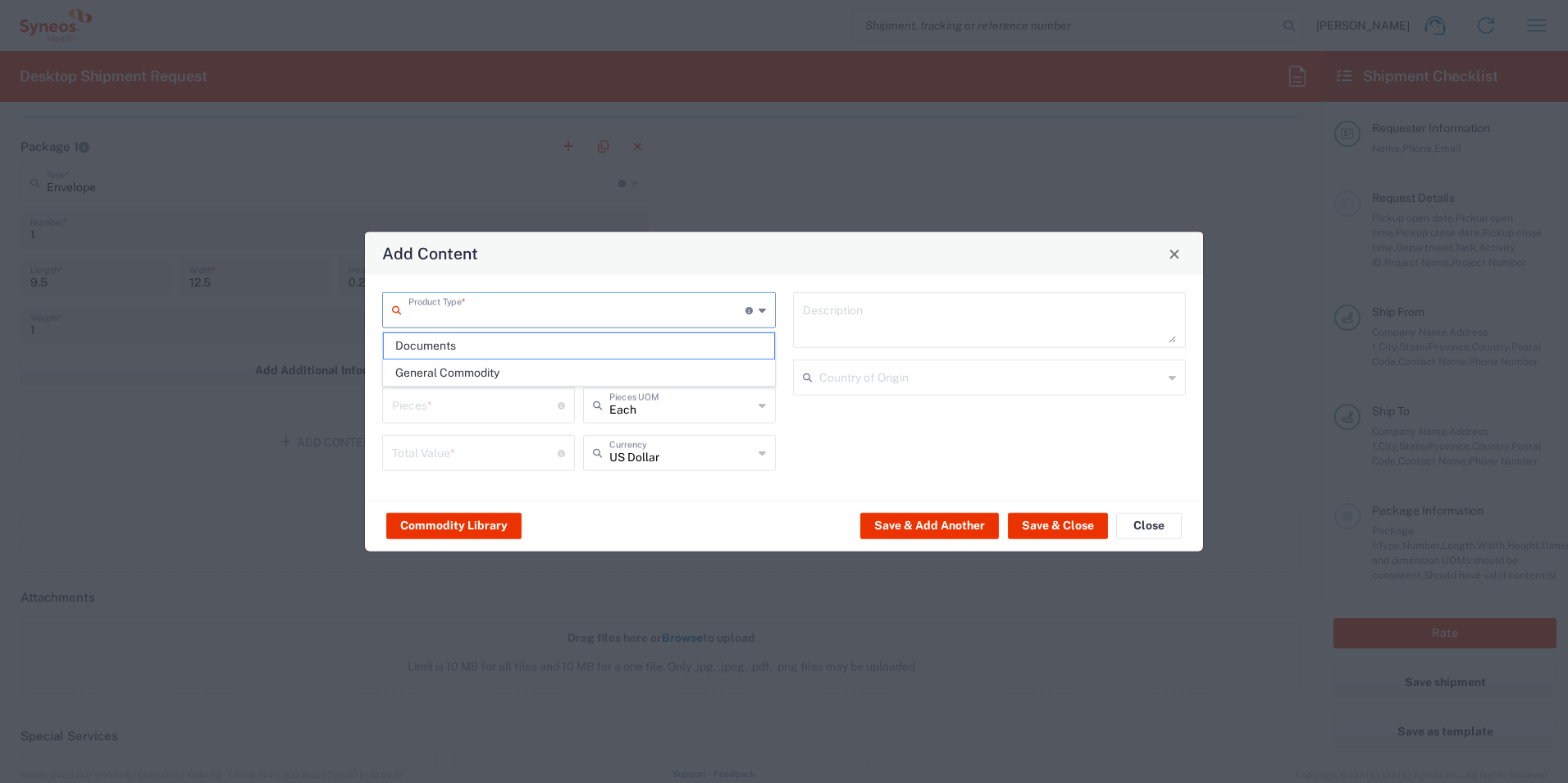
click at [449, 312] on input "text" at bounding box center [577, 308] width 337 height 29
click at [456, 335] on span "Documents" at bounding box center [579, 345] width 390 height 25
type input "Documents"
type input "1"
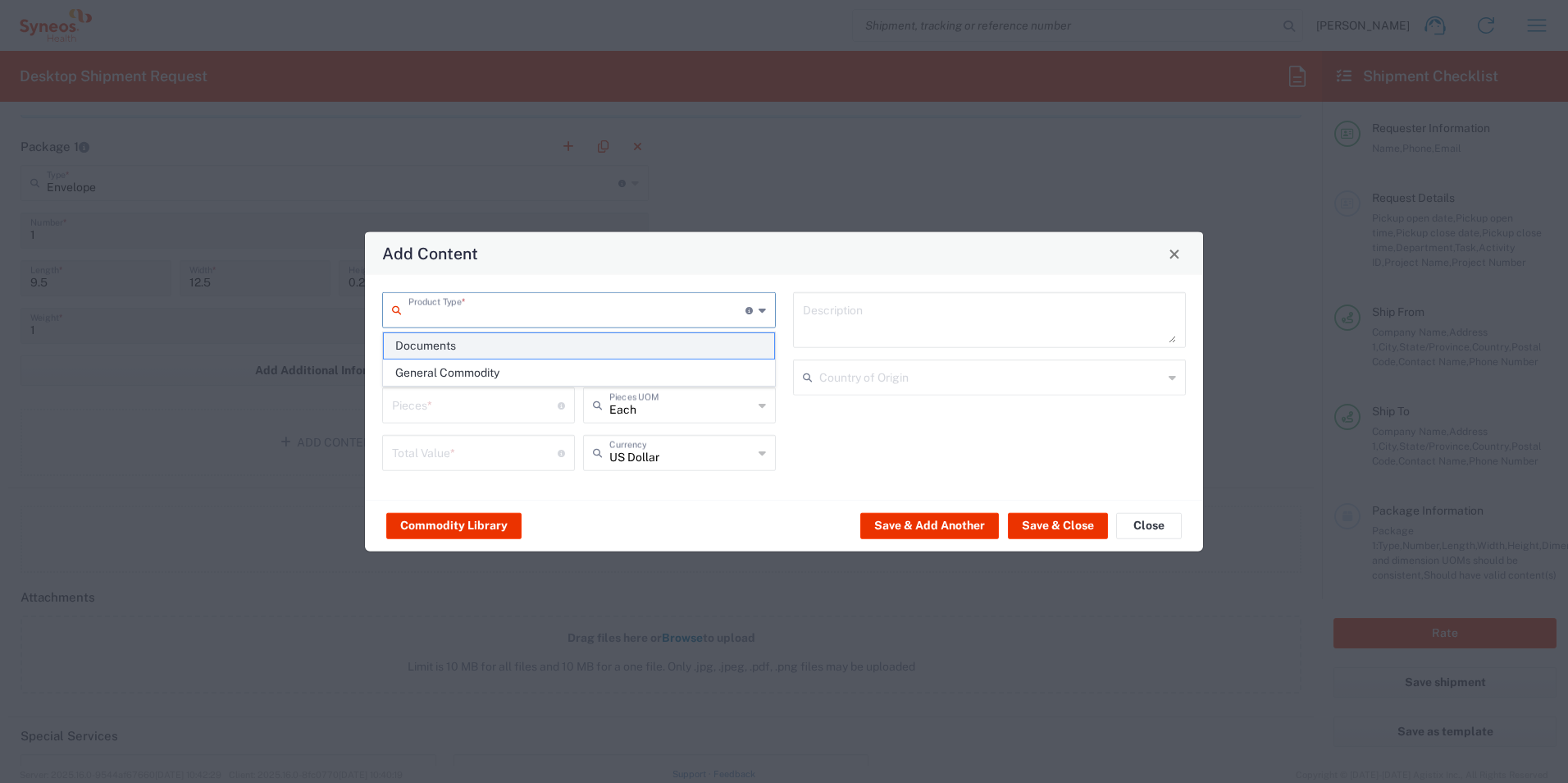
type input "1"
type textarea "Documents"
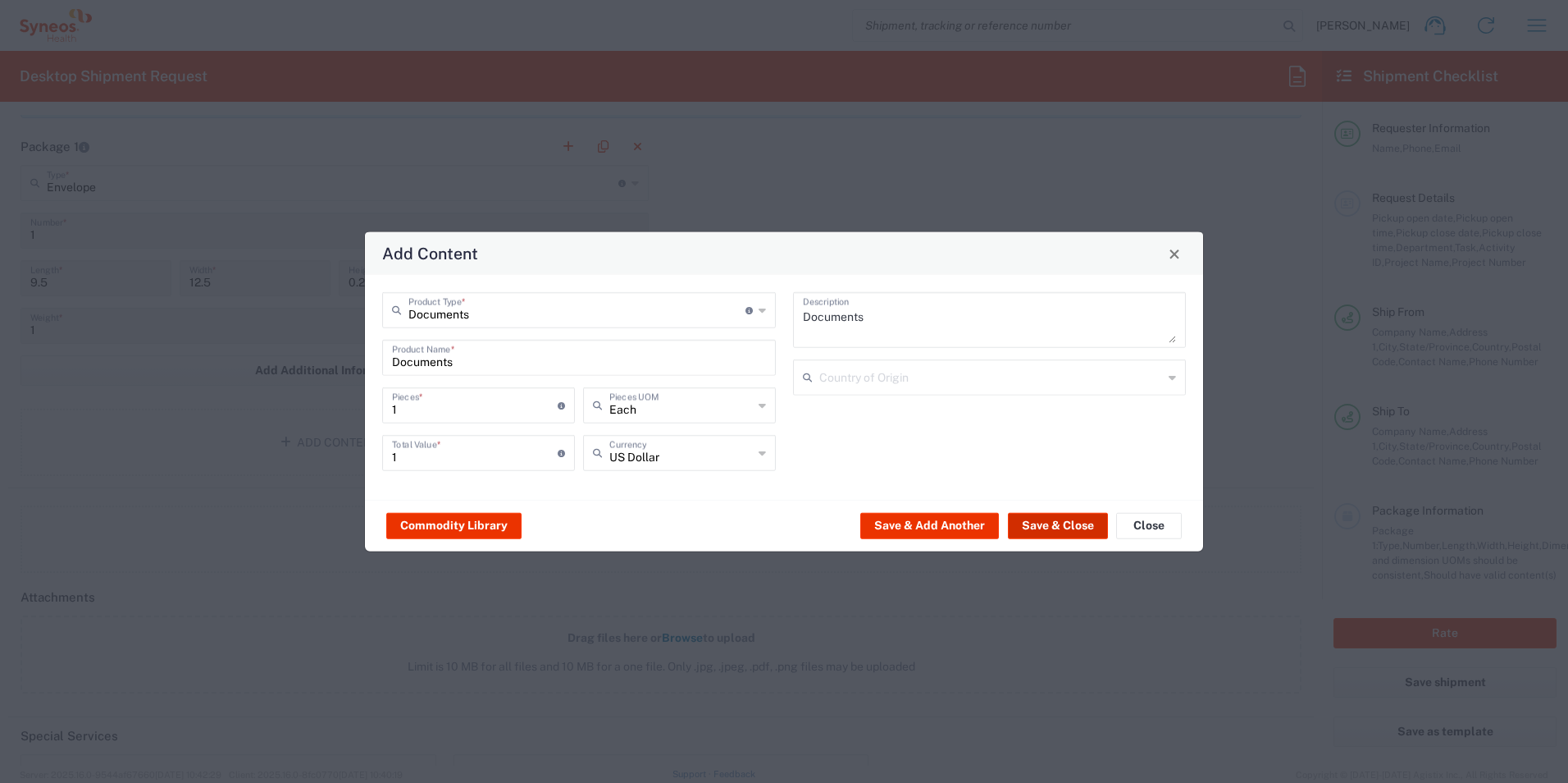
click at [1046, 531] on button "Save & Close" at bounding box center [1058, 526] width 100 height 26
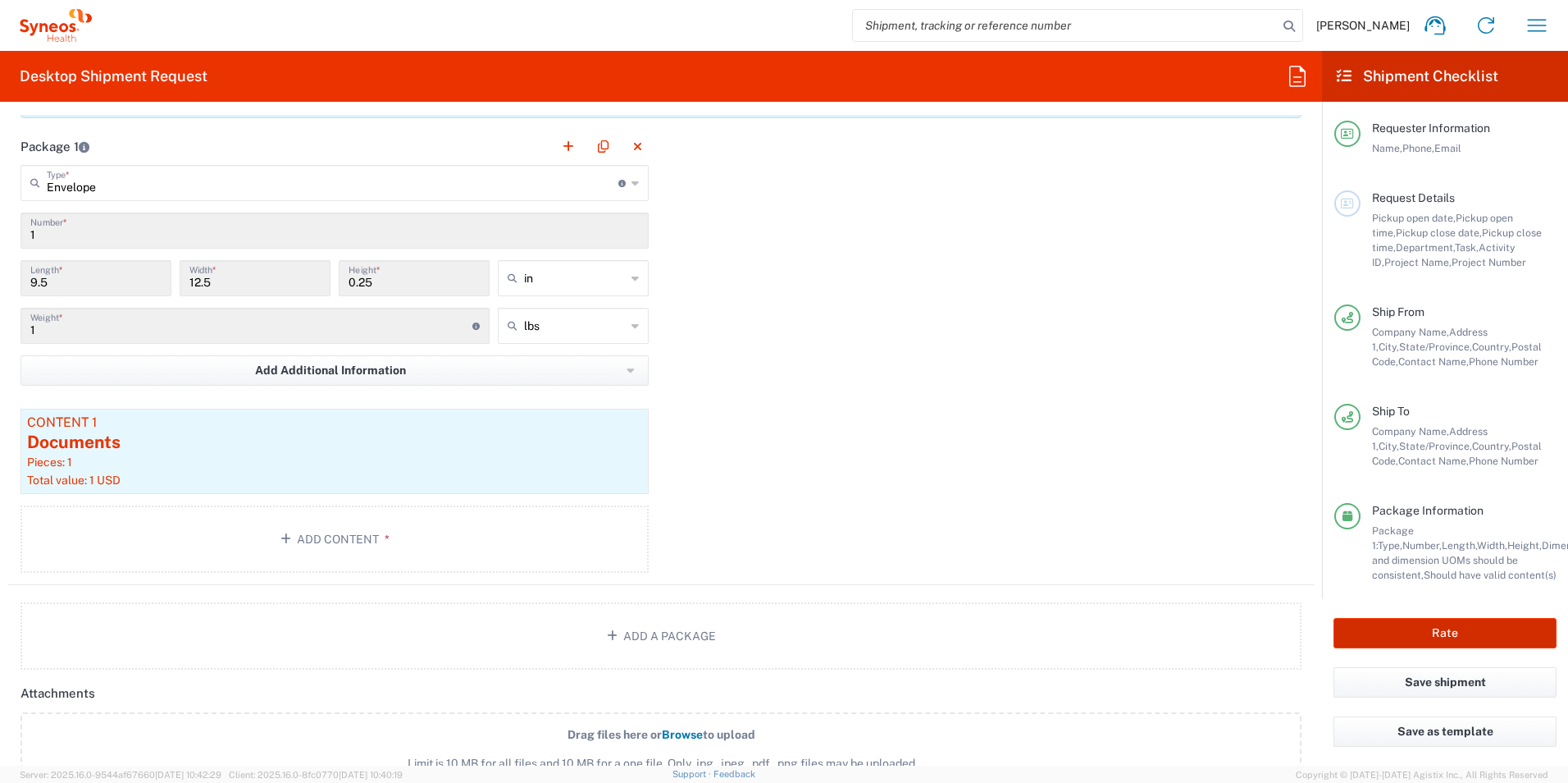
drag, startPoint x: 1461, startPoint y: 628, endPoint x: 1425, endPoint y: 617, distance: 37.6
click at [1459, 625] on button "Rate" at bounding box center [1445, 632] width 223 height 31
type input "7034478-2A"
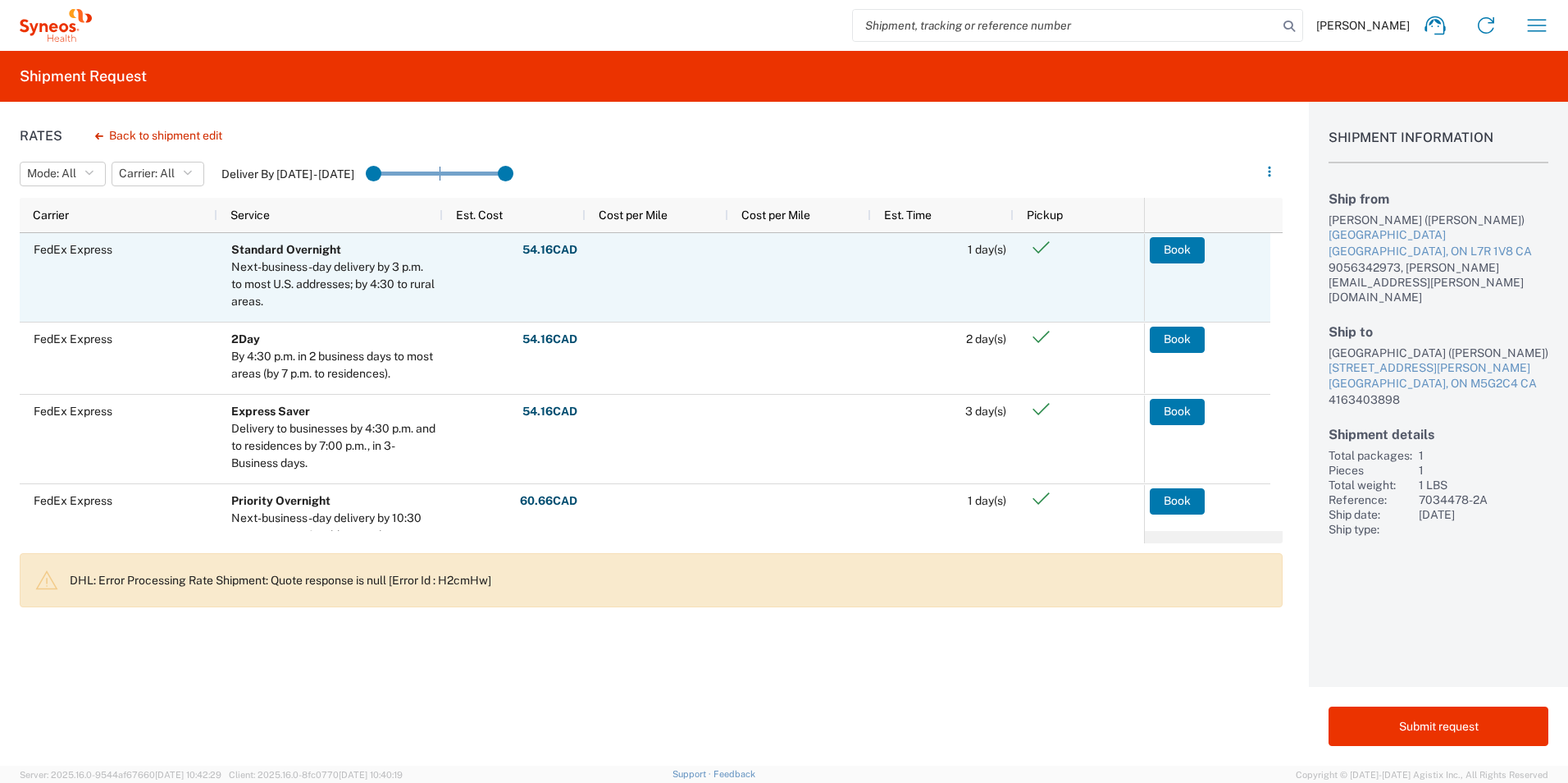
click at [1191, 250] on button "Book" at bounding box center [1177, 250] width 55 height 26
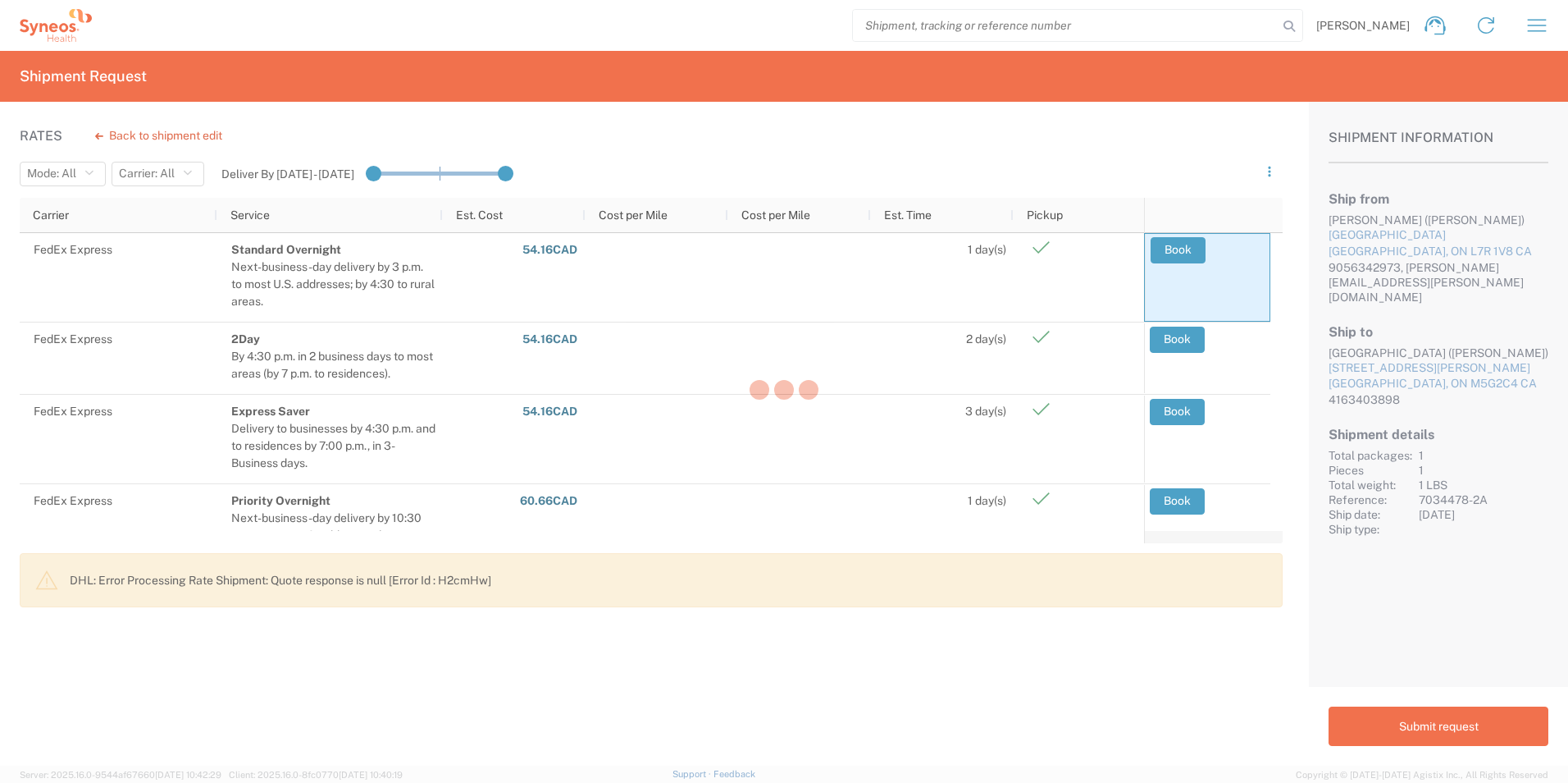
click at [924, 335] on div at bounding box center [784, 392] width 1568 height 783
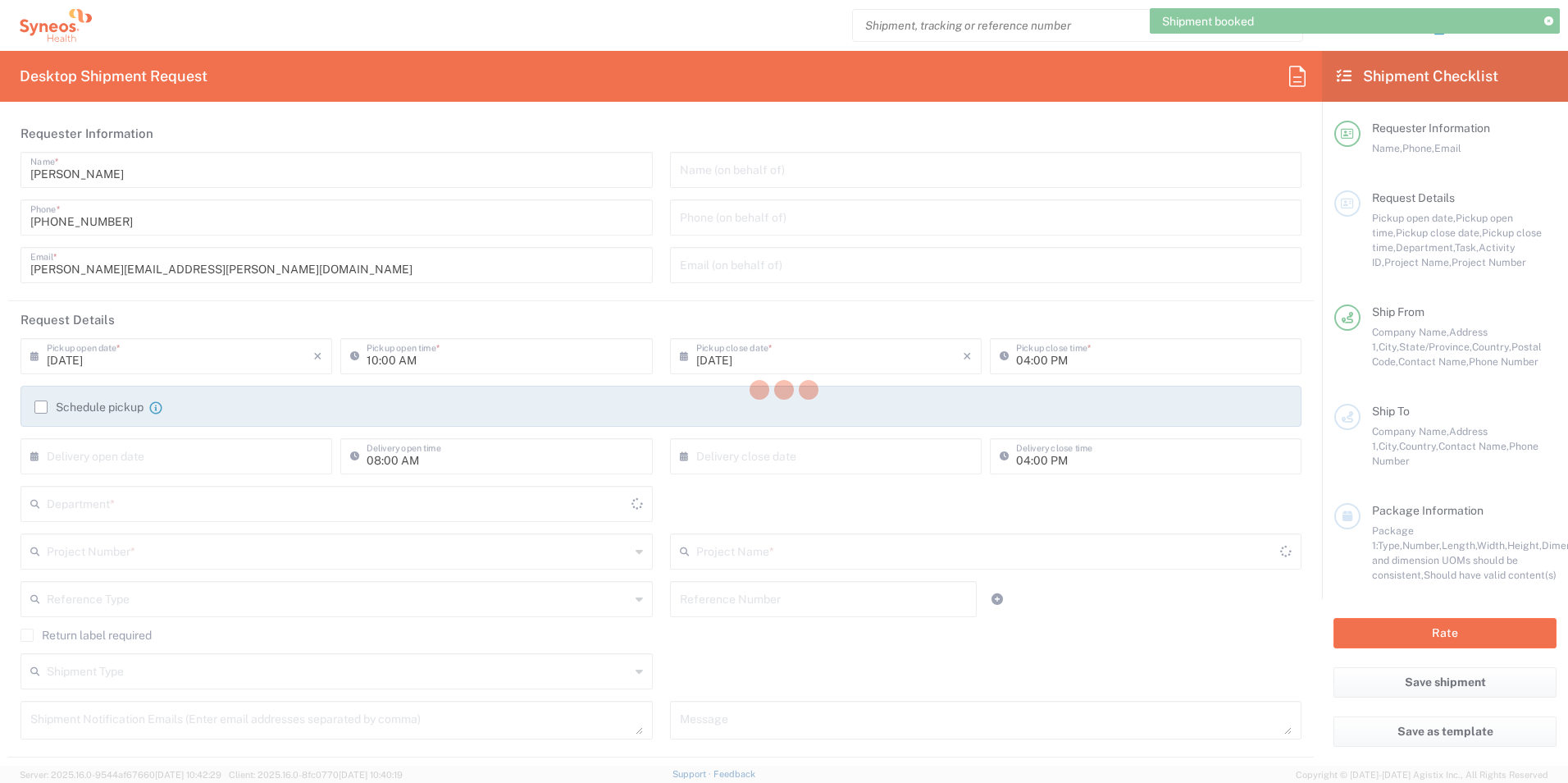
type input "[US_STATE]"
type input "3190"
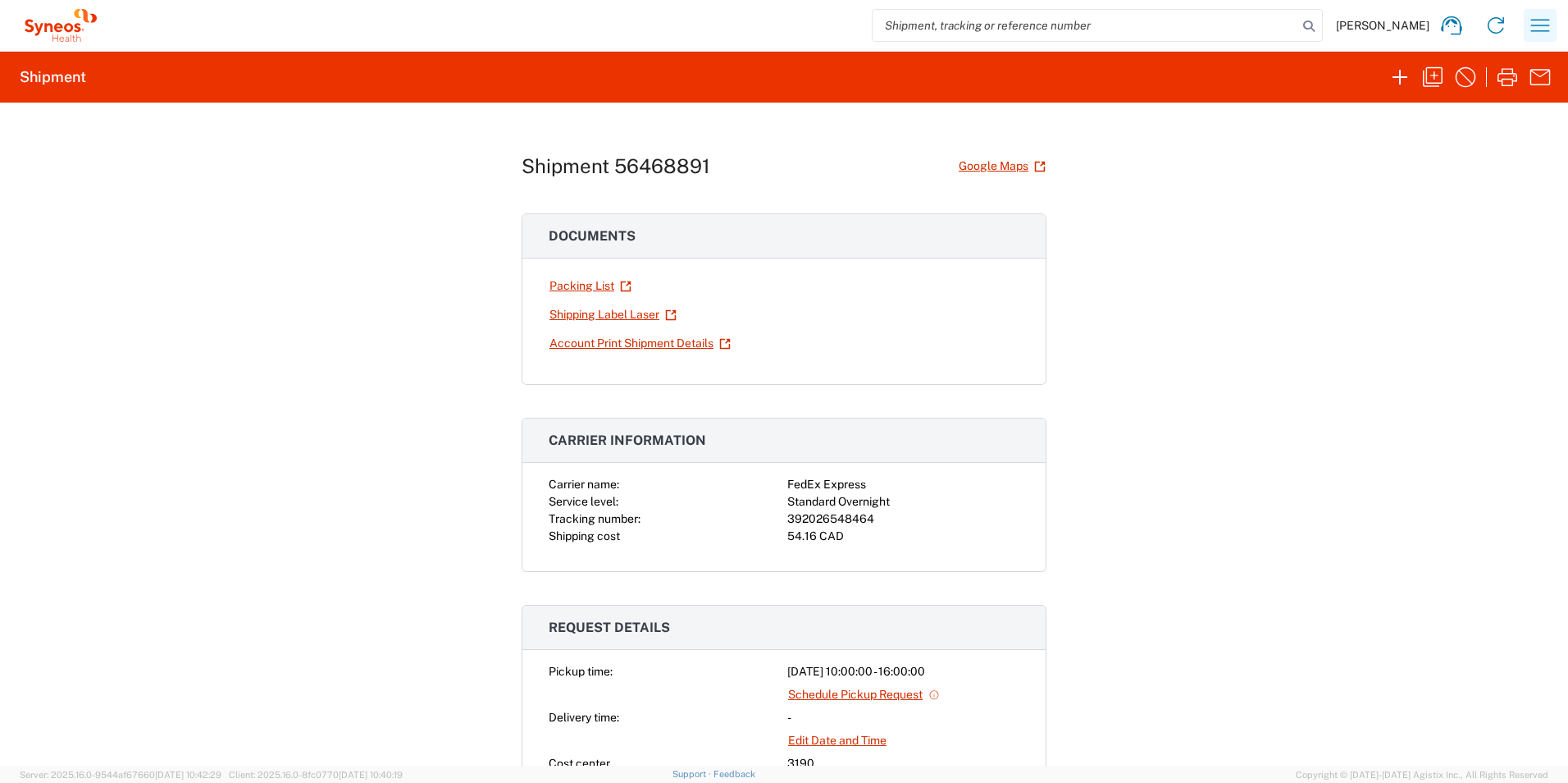
click at [1541, 18] on icon "button" at bounding box center [1540, 25] width 26 height 26
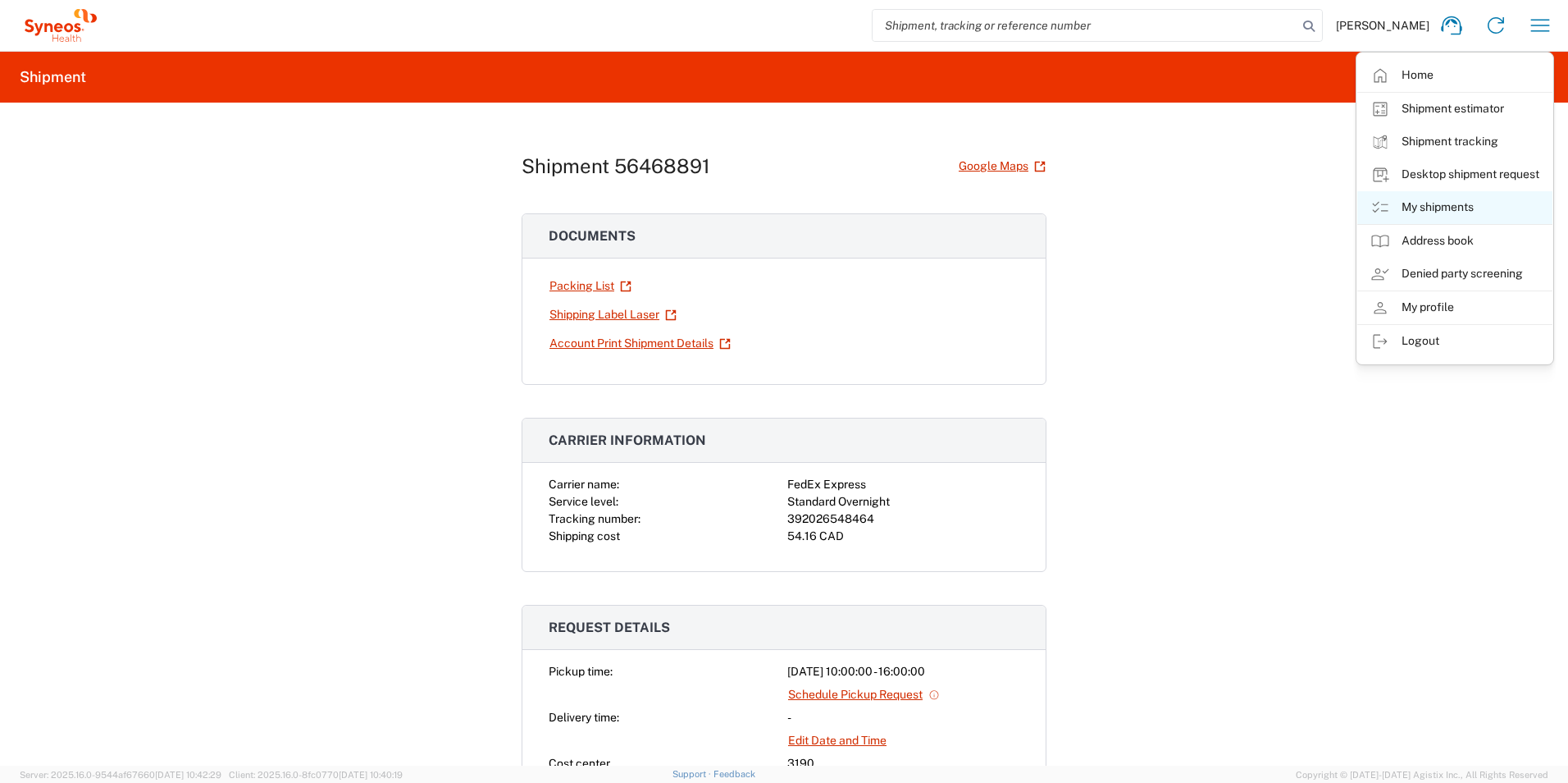
click at [1452, 204] on link "My shipments" at bounding box center [1454, 207] width 195 height 32
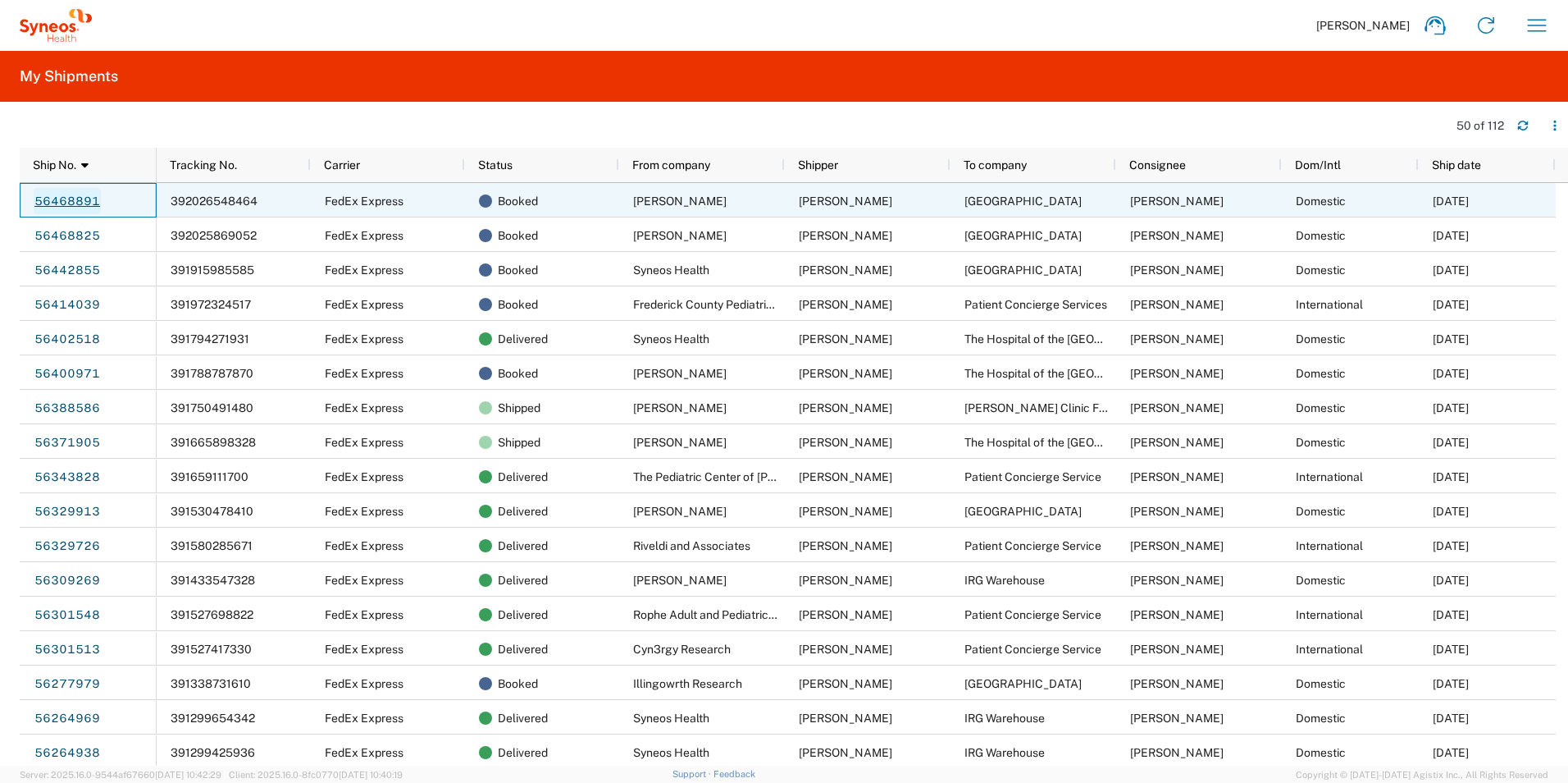
click at [80, 196] on link "56468891" at bounding box center [67, 201] width 67 height 26
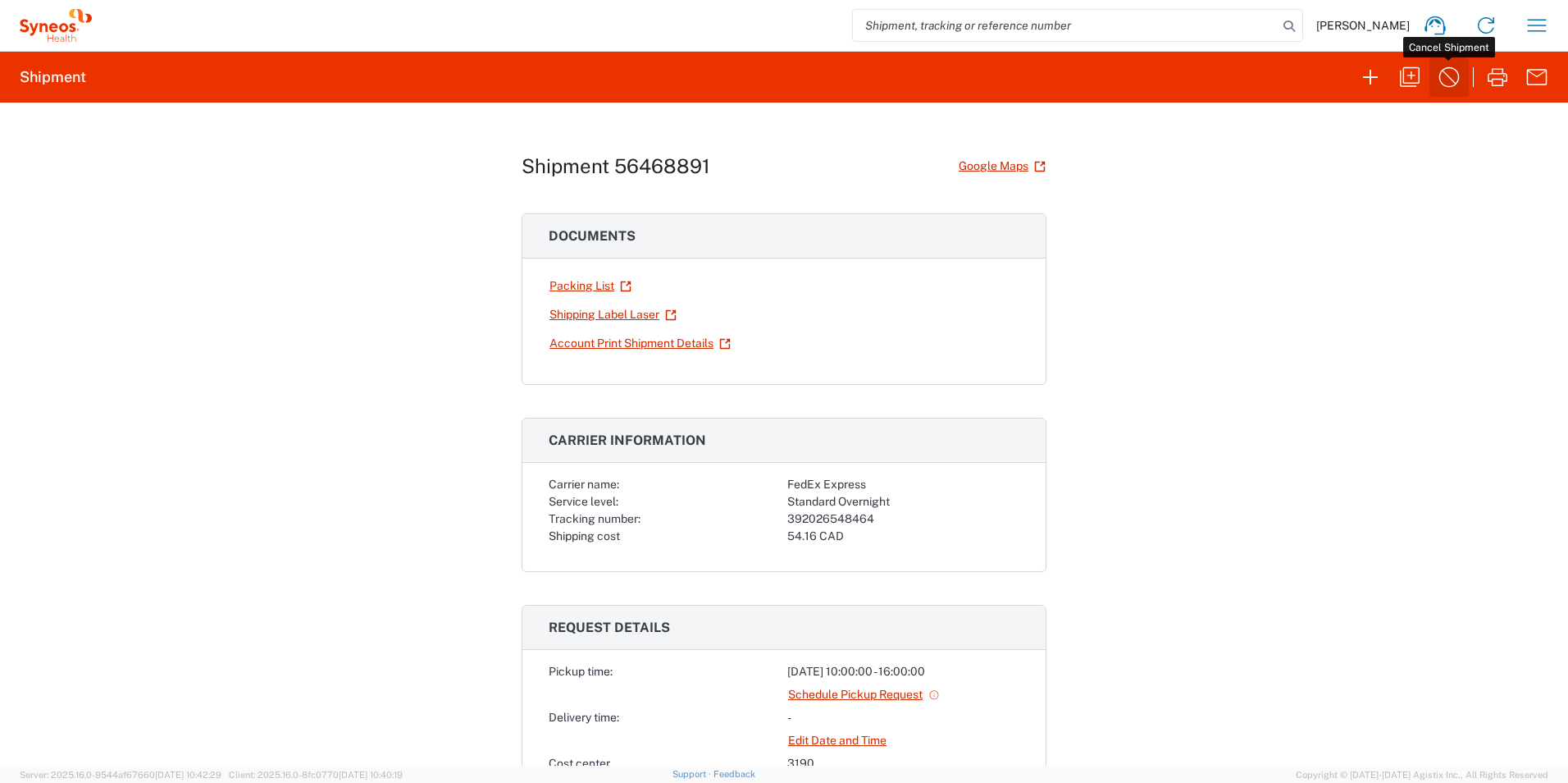
click at [1451, 85] on icon "button" at bounding box center [1449, 77] width 26 height 26
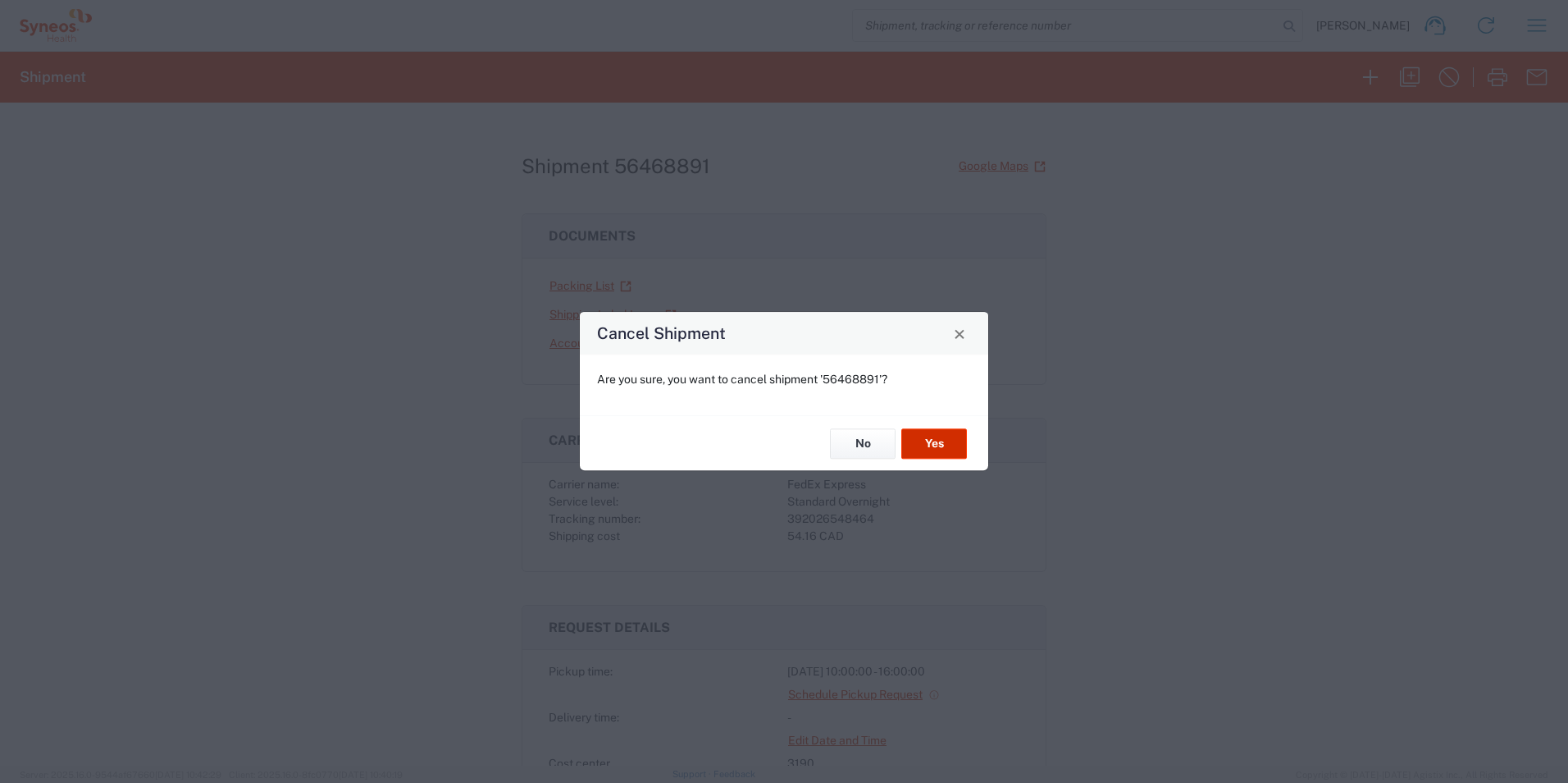
drag, startPoint x: 933, startPoint y: 447, endPoint x: 941, endPoint y: 445, distance: 8.2
click at [934, 448] on button "Yes" at bounding box center [934, 443] width 66 height 31
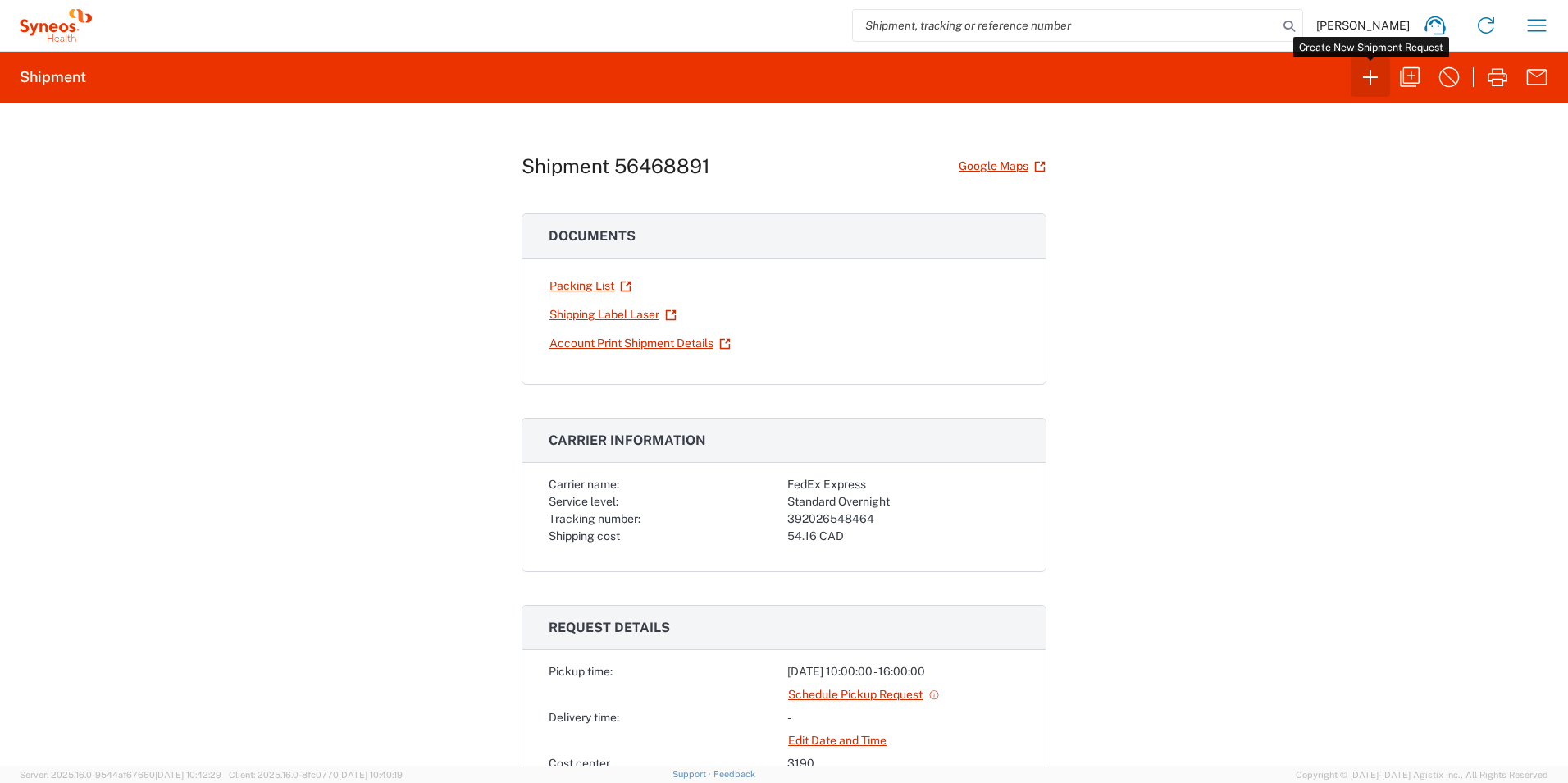
click at [1372, 81] on icon "button" at bounding box center [1370, 77] width 26 height 26
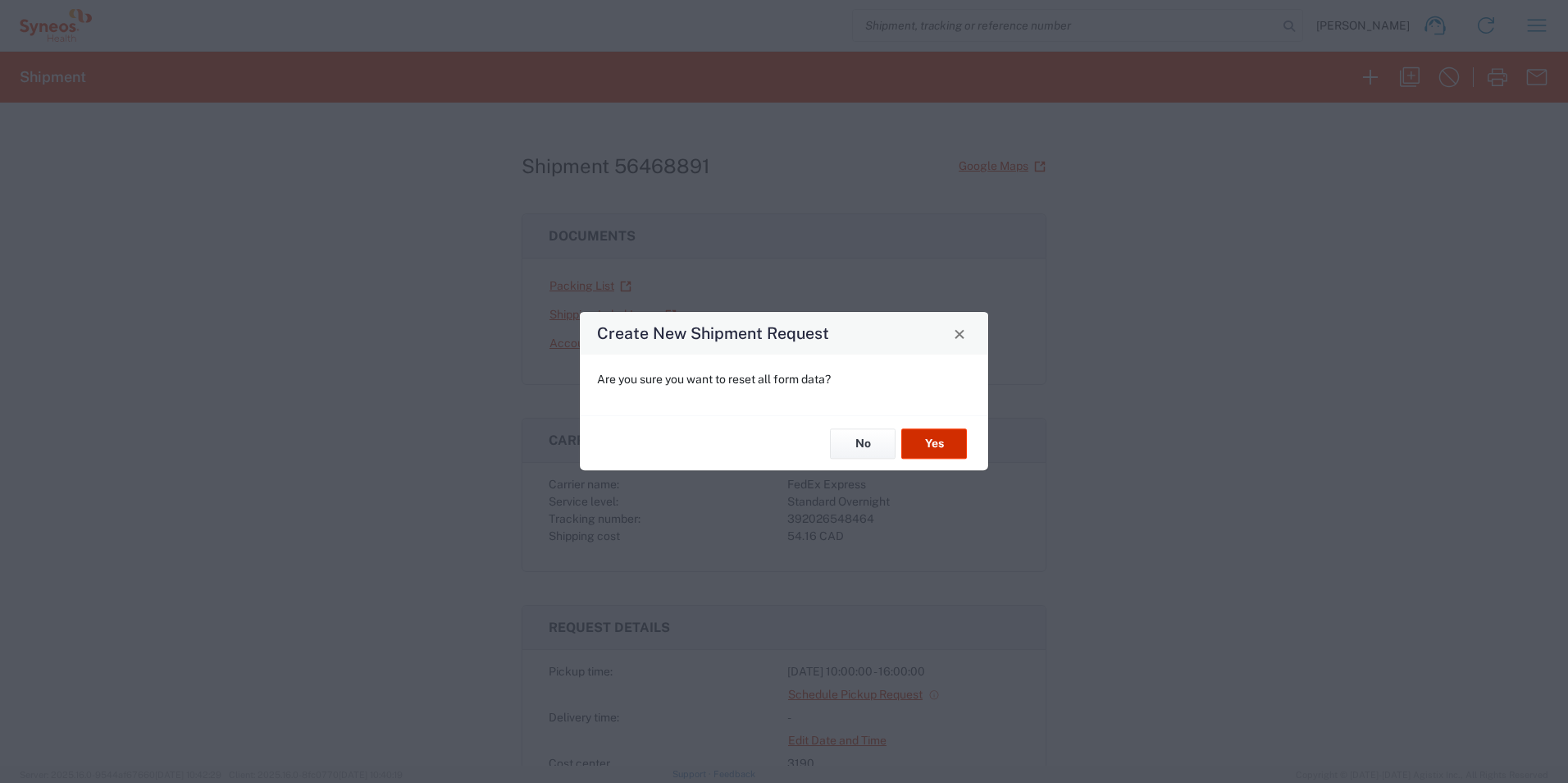
click at [939, 441] on button "Yes" at bounding box center [934, 443] width 66 height 31
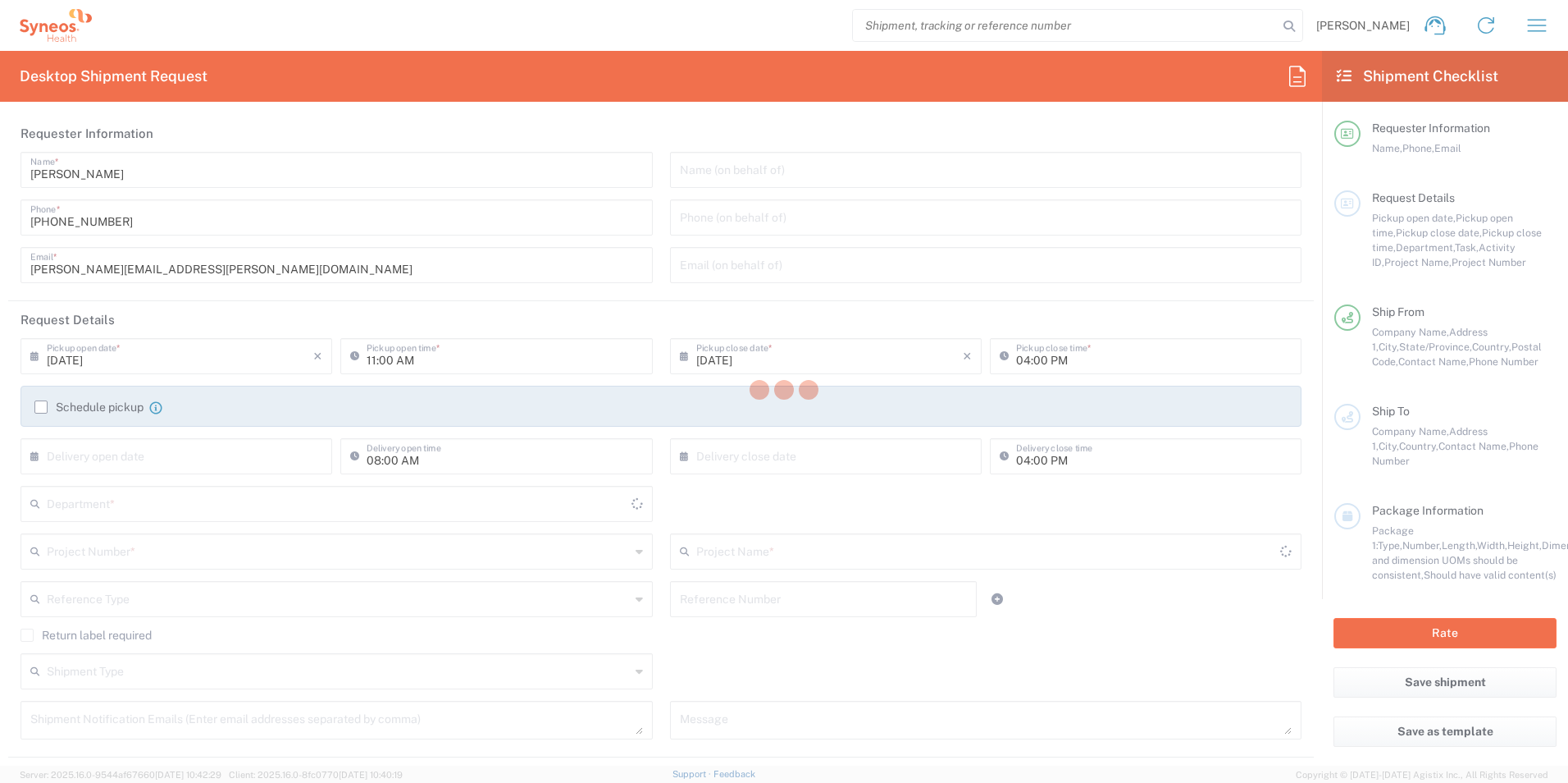
type input "[US_STATE]"
type input "3190"
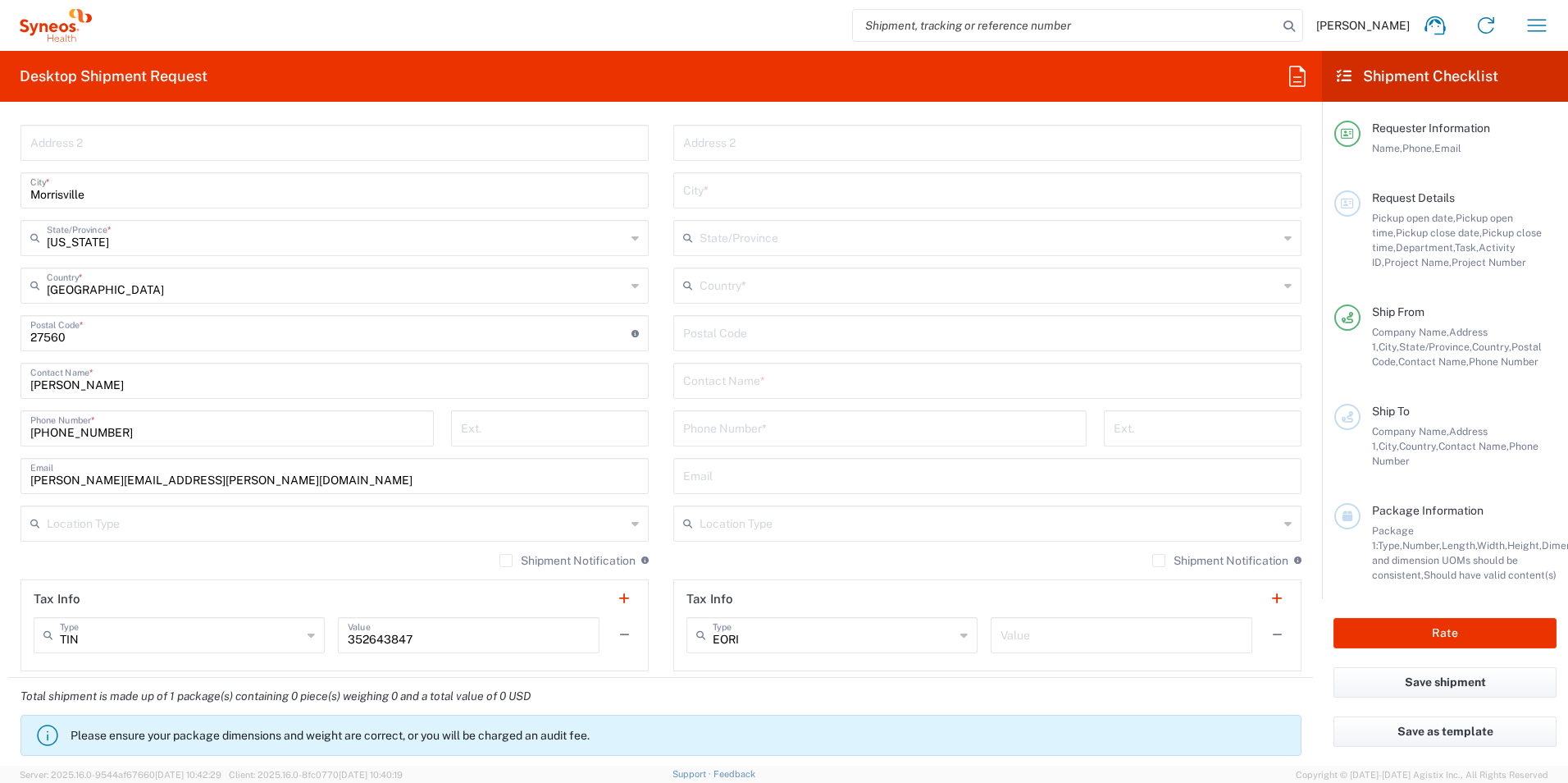
scroll to position [794, 0]
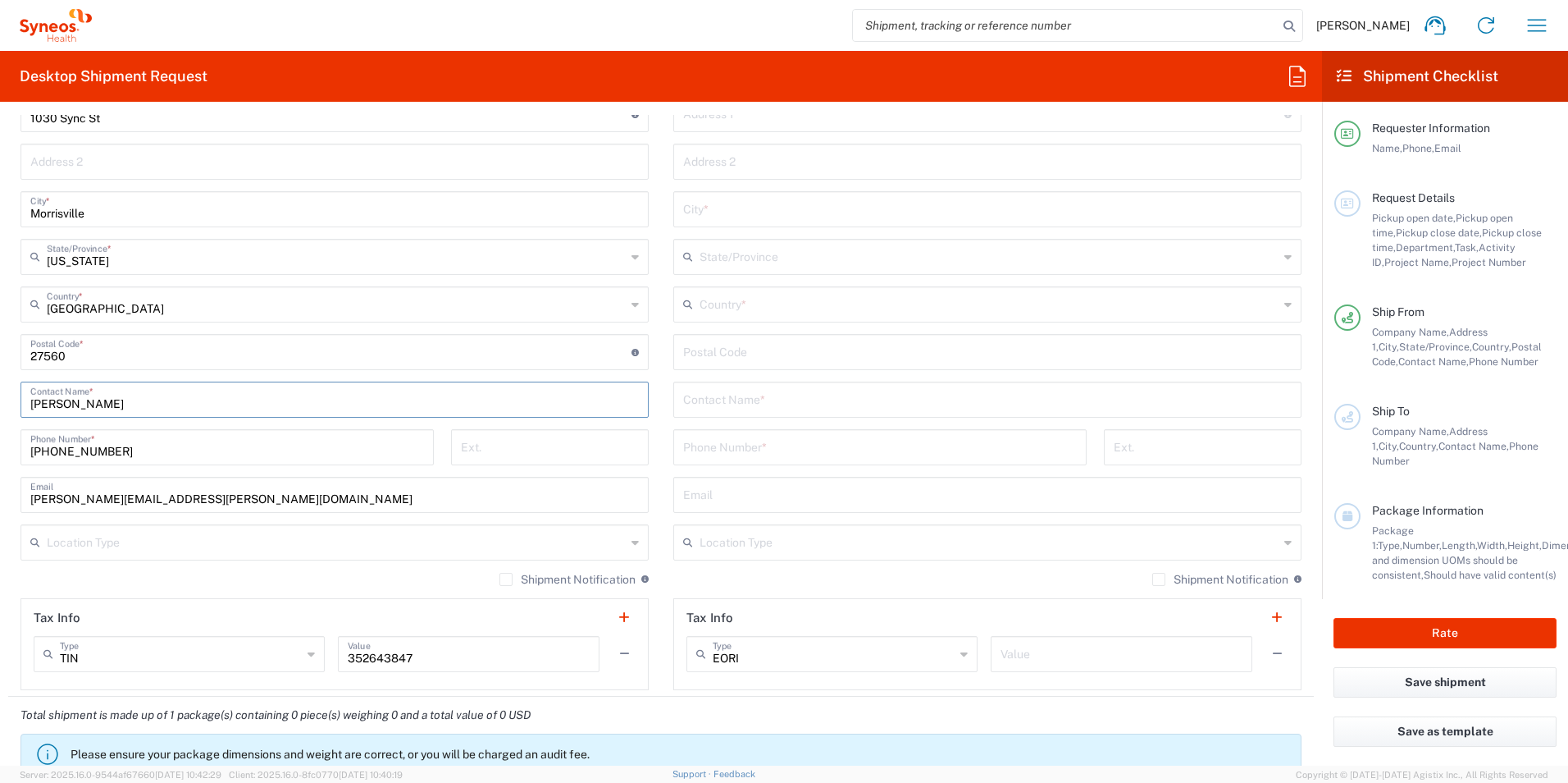
drag, startPoint x: 127, startPoint y: 400, endPoint x: -57, endPoint y: 396, distance: 184.0
click at [0, 396] on html "Emma Young Home Shipment estimator Shipment tracking Desktop shipment request M…" at bounding box center [784, 392] width 1568 height 783
drag, startPoint x: 115, startPoint y: 403, endPoint x: -7, endPoint y: 392, distance: 122.5
click at [0, 392] on html "Emma Young Home Shipment estimator Shipment tracking Desktop shipment request M…" at bounding box center [784, 392] width 1568 height 783
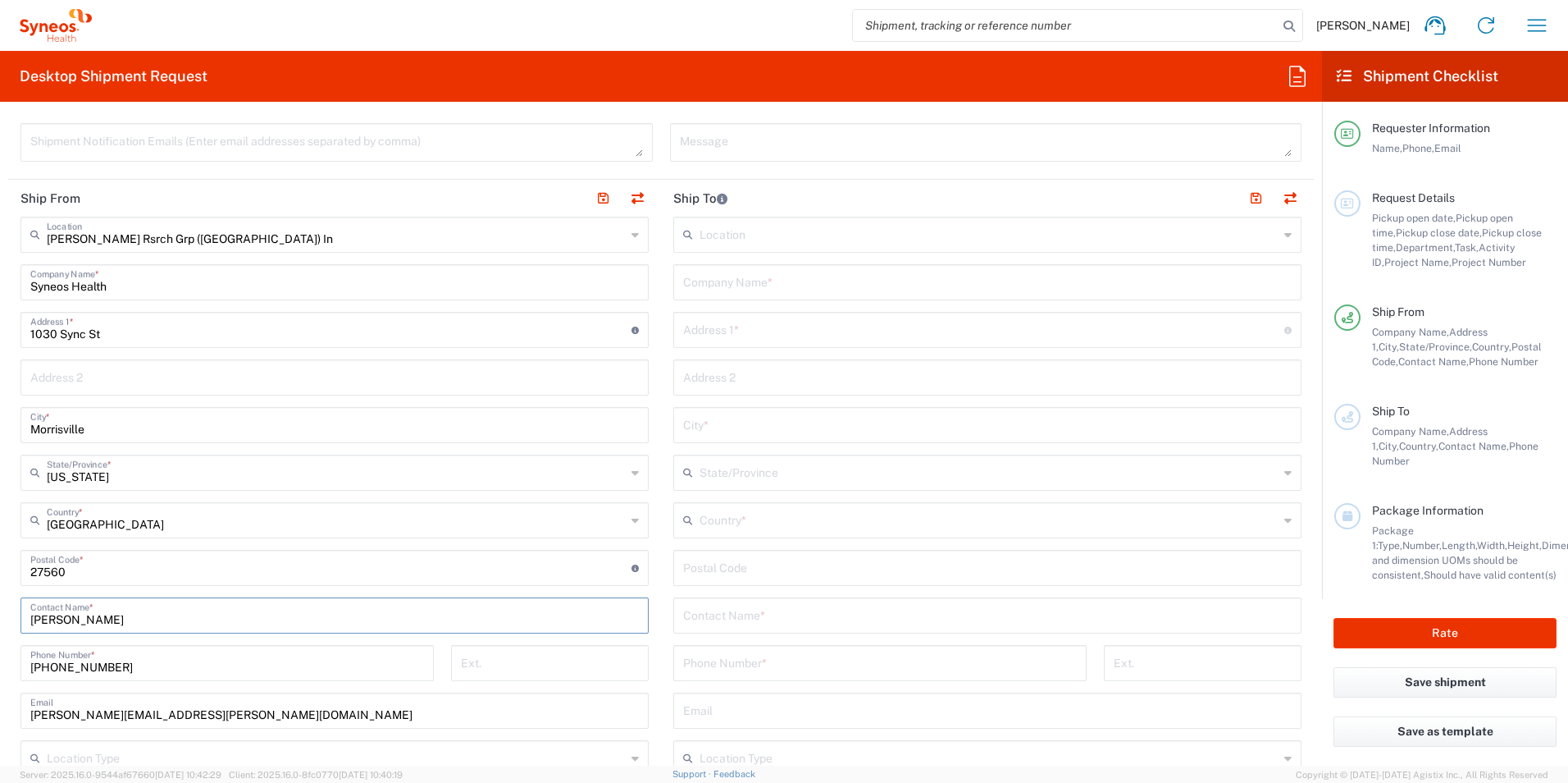
scroll to position [575, 0]
type input "[PERSON_NAME]"
drag, startPoint x: 125, startPoint y: 287, endPoint x: 67, endPoint y: 286, distance: 58.0
click at [103, 286] on input "Syneos Health" at bounding box center [334, 284] width 608 height 29
drag, startPoint x: 67, startPoint y: 286, endPoint x: 18, endPoint y: 286, distance: 49.0
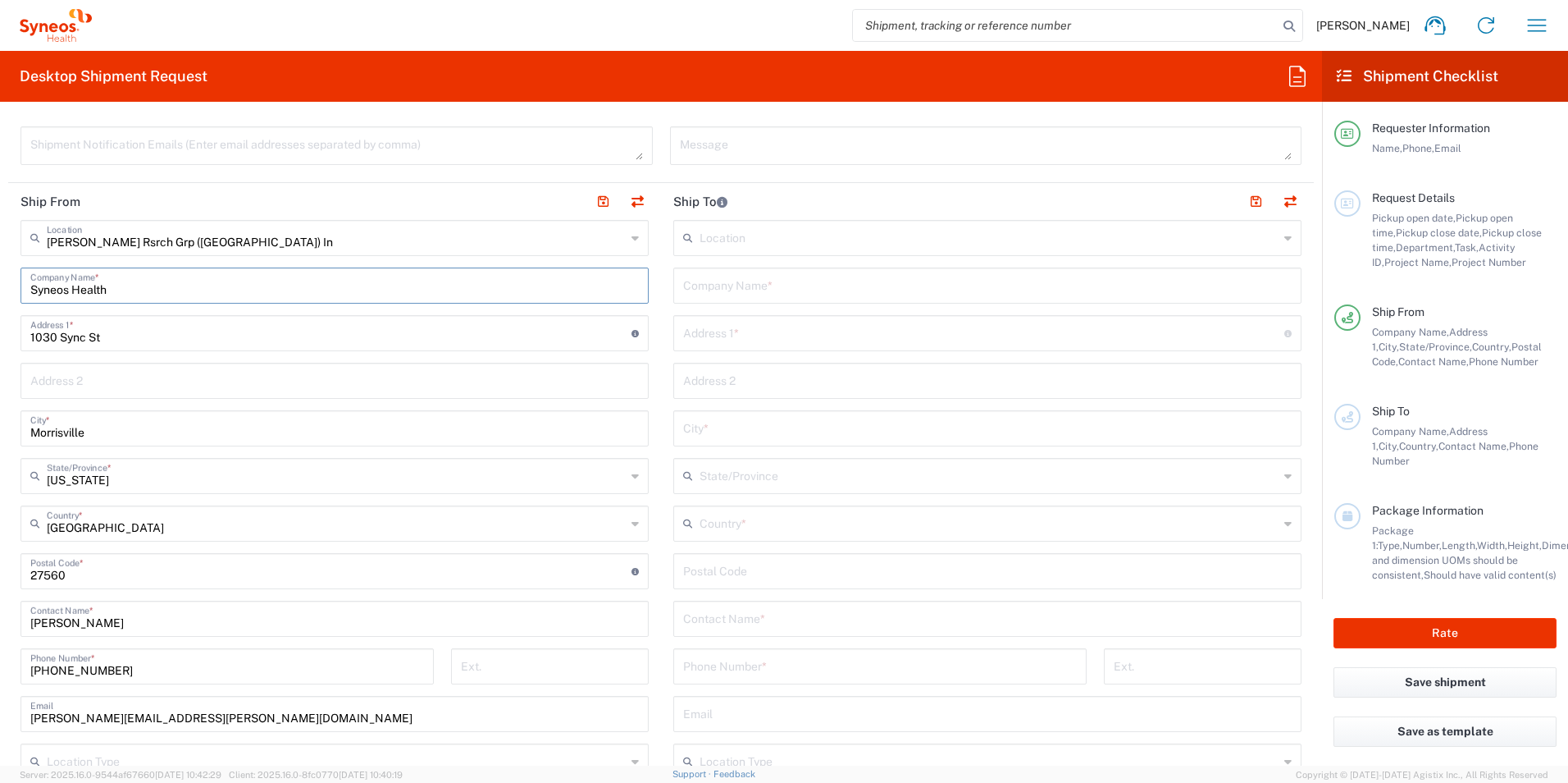
click at [58, 286] on input "Syneos Health" at bounding box center [334, 284] width 608 height 29
drag, startPoint x: 18, startPoint y: 286, endPoint x: -11, endPoint y: 286, distance: 29.0
click at [0, 286] on html "Emma Young Home Shipment estimator Shipment tracking Desktop shipment request M…" at bounding box center [784, 392] width 1568 height 783
click at [117, 290] on input "Syneos Health" at bounding box center [334, 284] width 608 height 29
drag, startPoint x: 117, startPoint y: 290, endPoint x: 11, endPoint y: 285, distance: 106.1
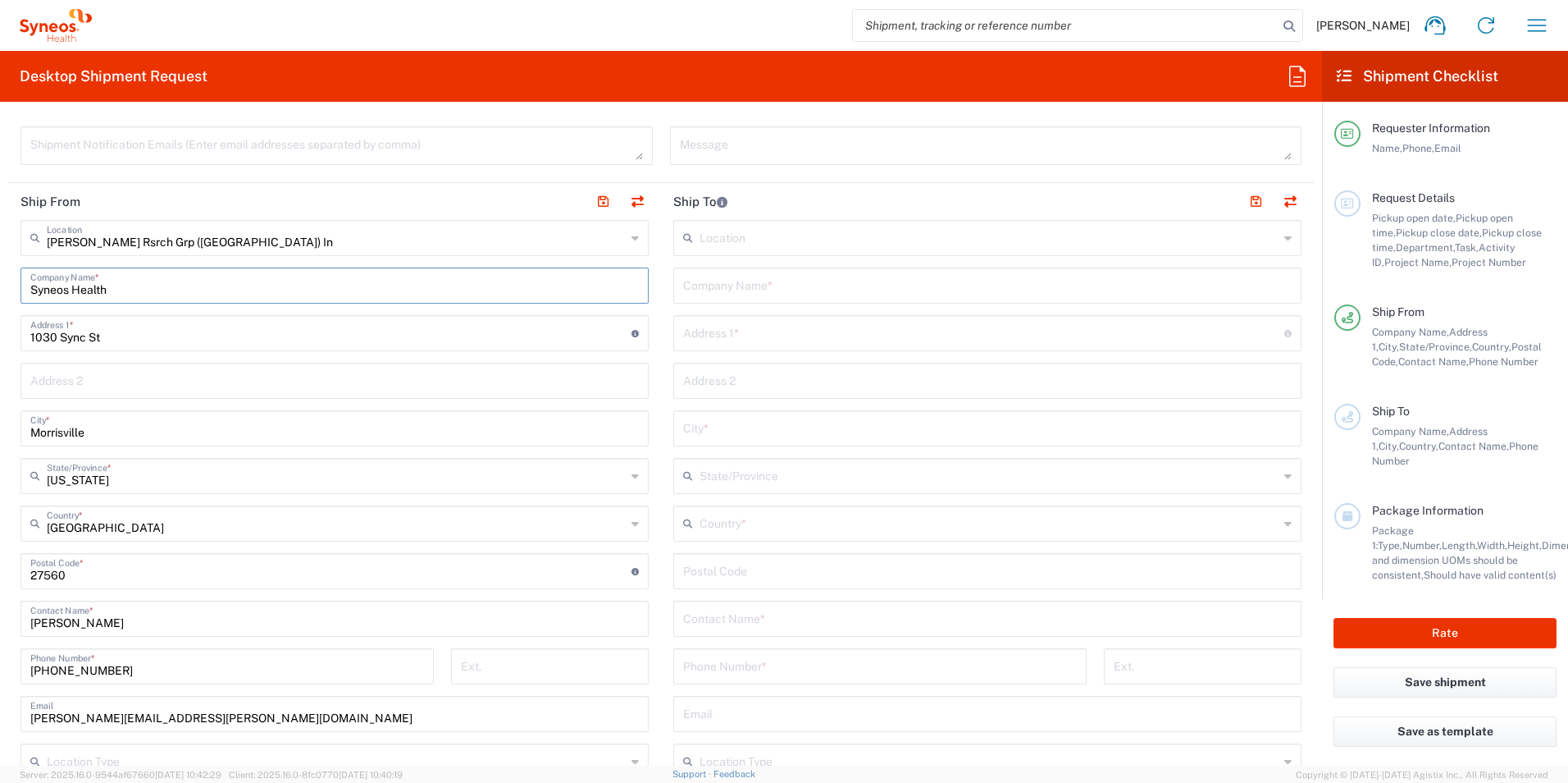
click at [12, 285] on main "Illingworth Rsrch Grp (USA) In Location Illingworth Rsrch Grp (USA) In Addison …" at bounding box center [334, 564] width 653 height 689
paste input "[PERSON_NAME]"
type input "[PERSON_NAME]"
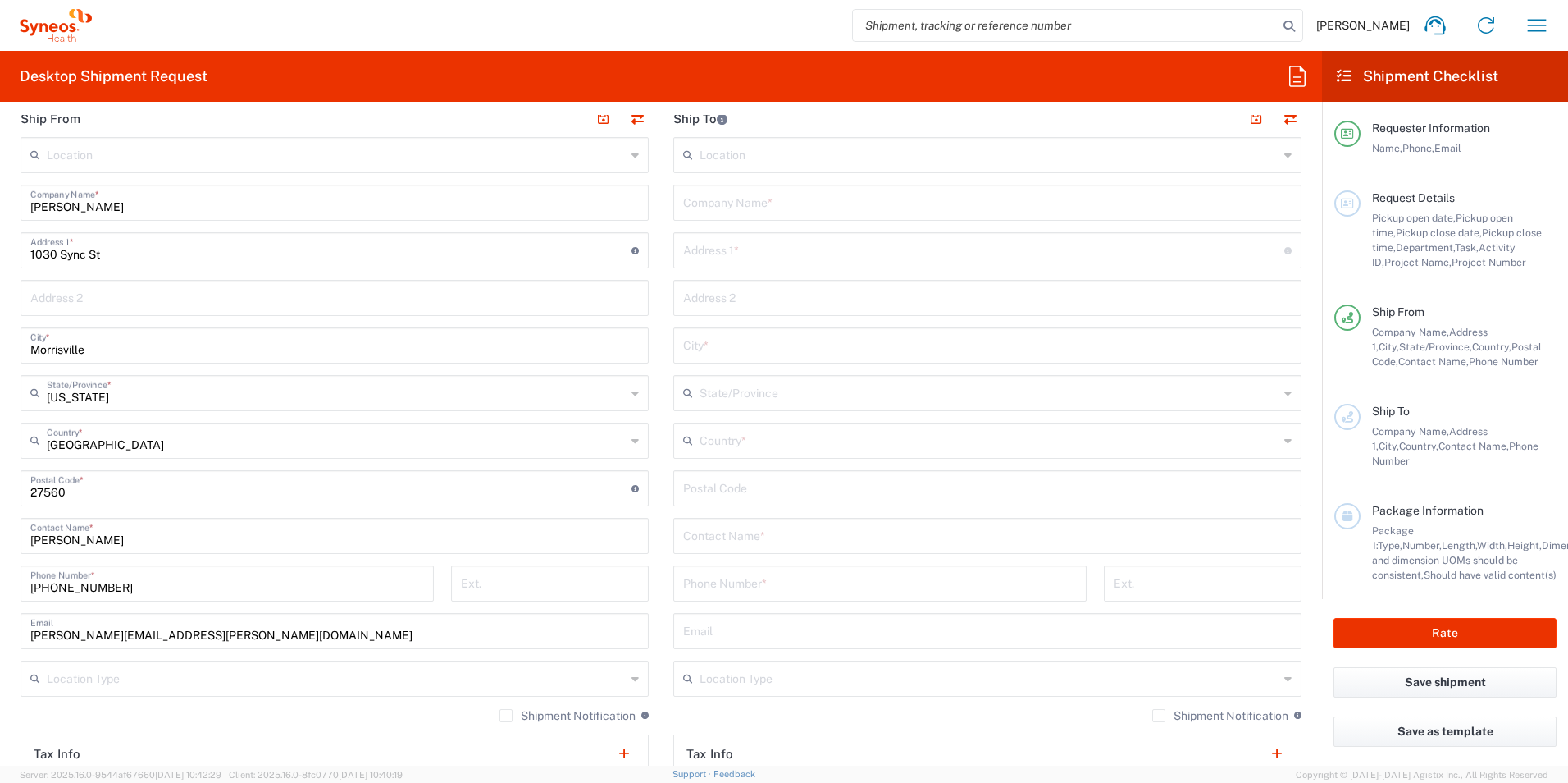
scroll to position [656, 0]
drag, startPoint x: 116, startPoint y: 263, endPoint x: -25, endPoint y: 349, distance: 165.2
click at [0, 349] on html "Emma Young Home Shipment estimator Shipment tracking Desktop shipment request M…" at bounding box center [784, 392] width 1568 height 783
paste input "2211 Yorkshire Cresen"
type input "[GEOGRAPHIC_DATA]"
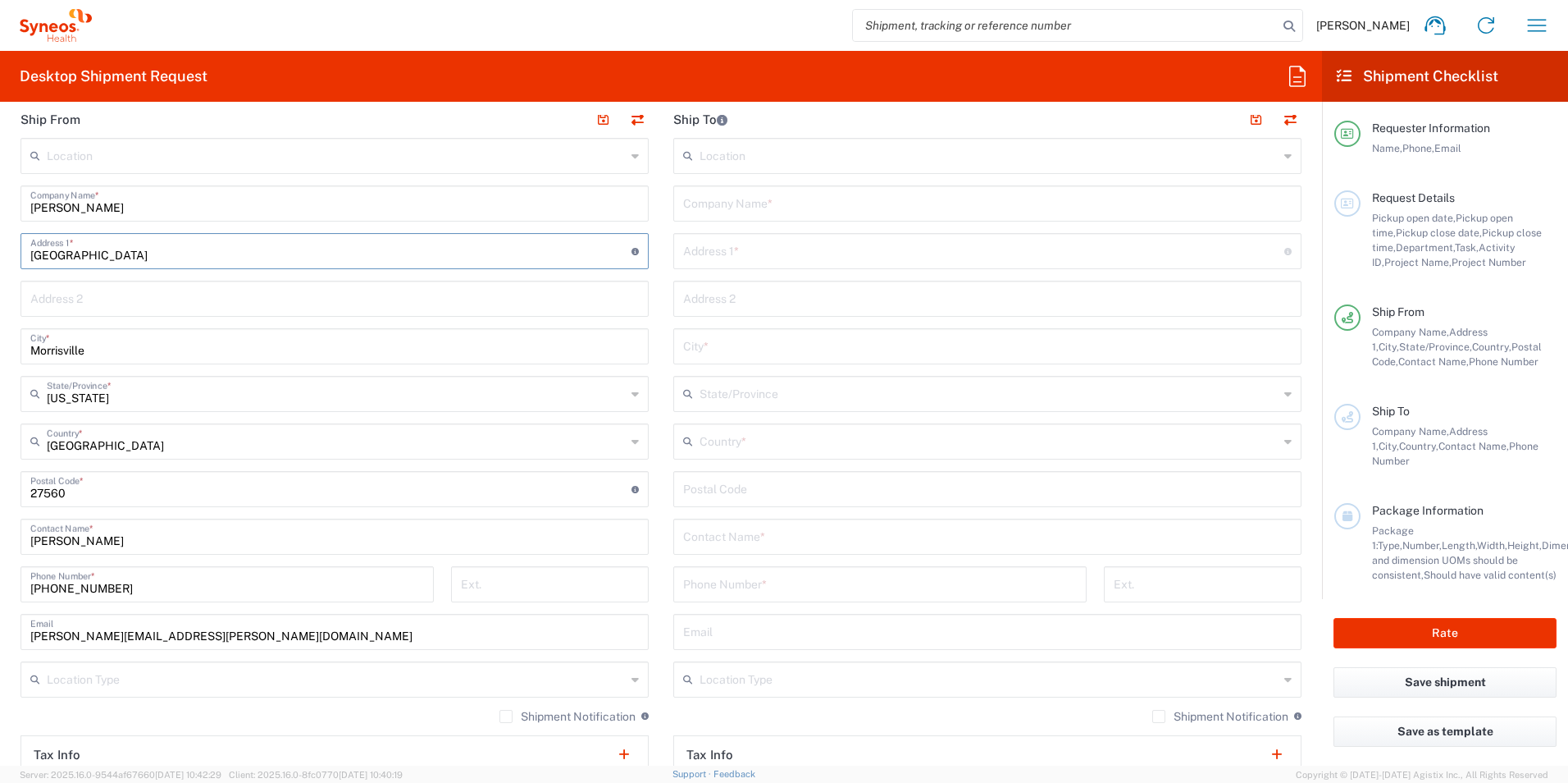
type input "7034478-2A"
type input "802-SYN-042A"
type input "[GEOGRAPHIC_DATA]"
type input "200 Elizabeth St."
type input "5EC, Room 309"
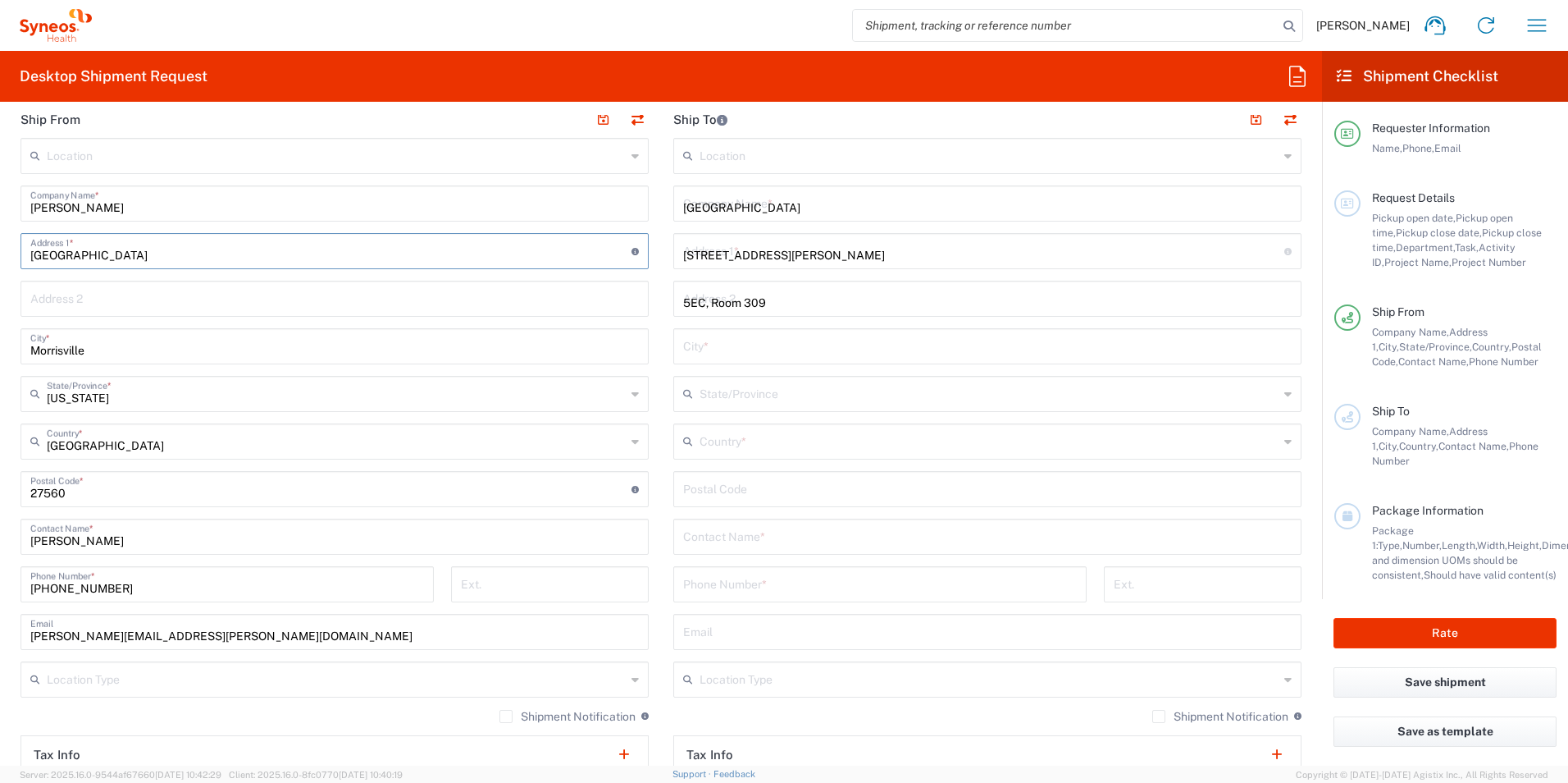
type input "[GEOGRAPHIC_DATA]"
type input "M5G2C4"
type input "[PERSON_NAME]"
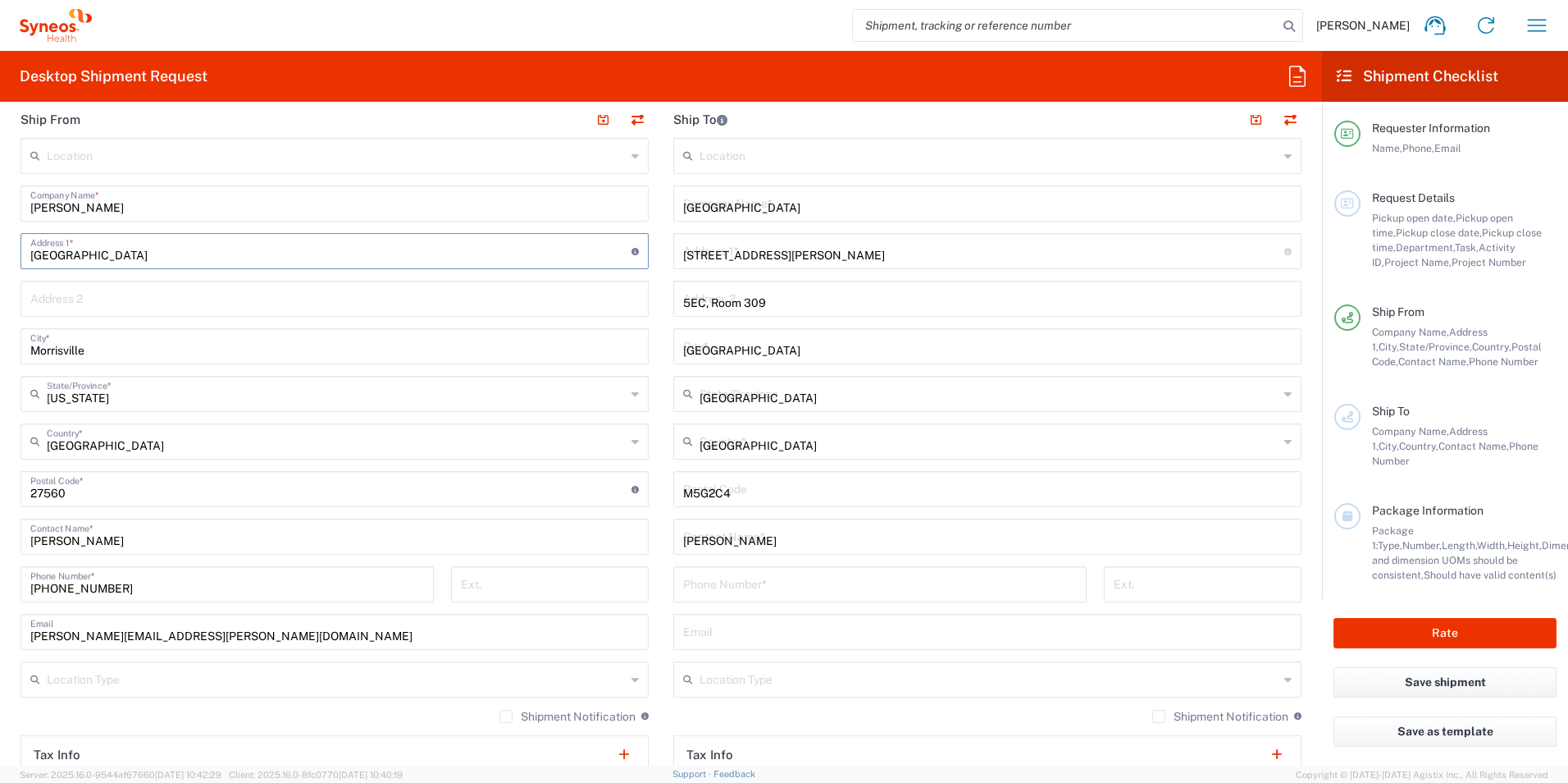
type input "4163403898"
type input "[GEOGRAPHIC_DATA]"
click at [0, 0] on span "[GEOGRAPHIC_DATA]" at bounding box center [0, 0] width 0 height 0
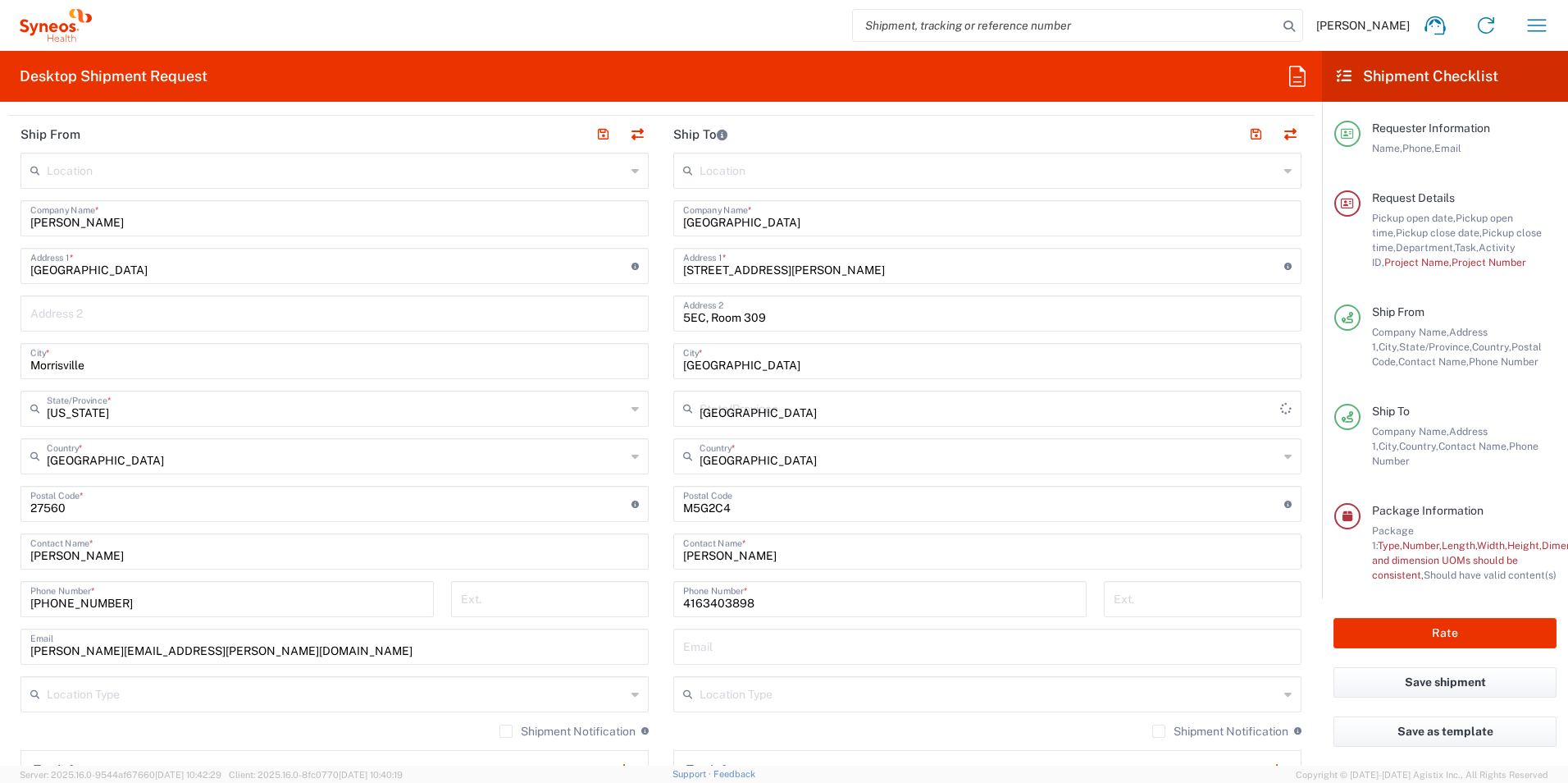
type input "[GEOGRAPHIC_DATA]"
type input "Sender/Shipper"
type input "Delivery Duty Paid"
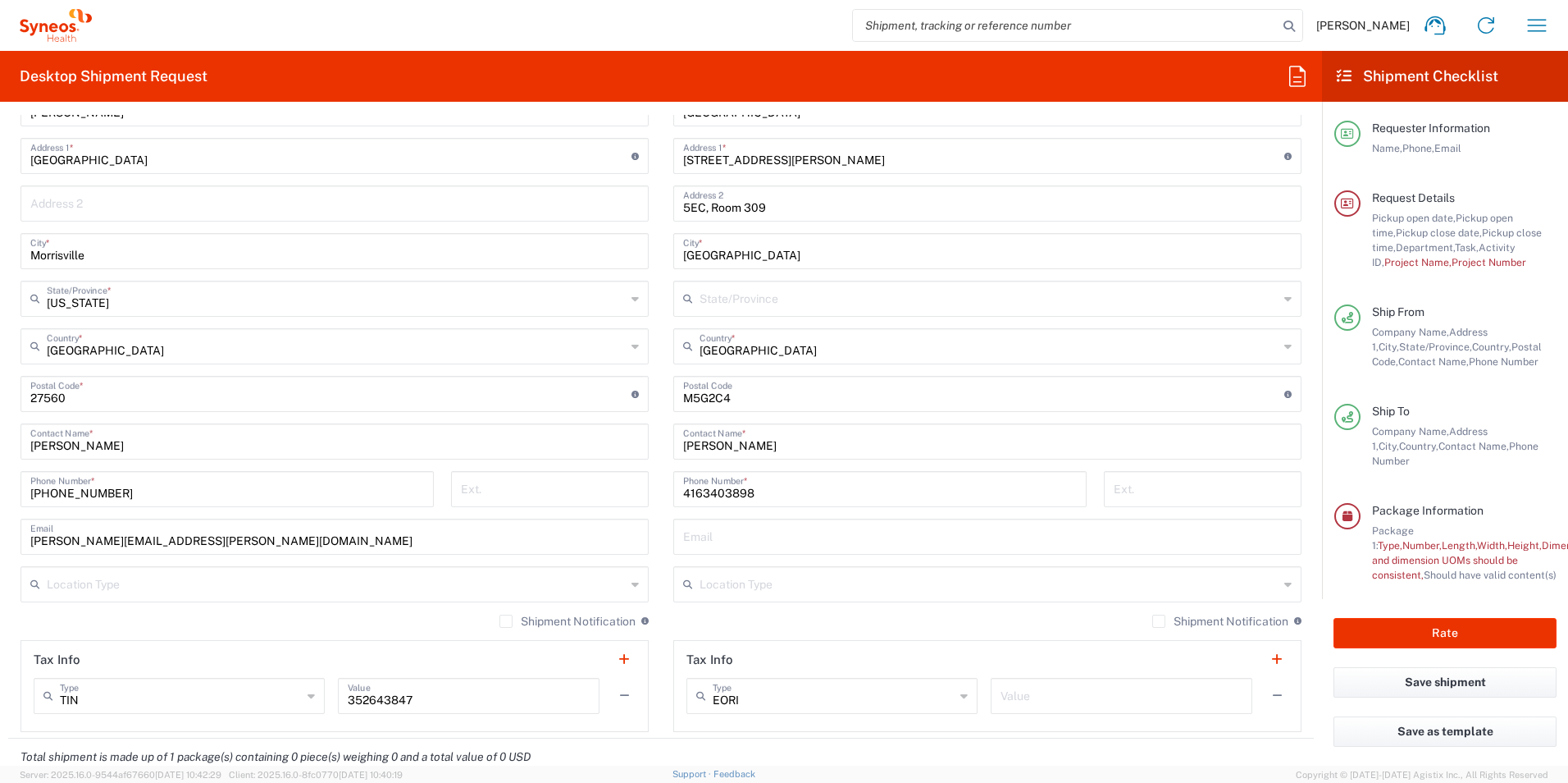
scroll to position [739, 0]
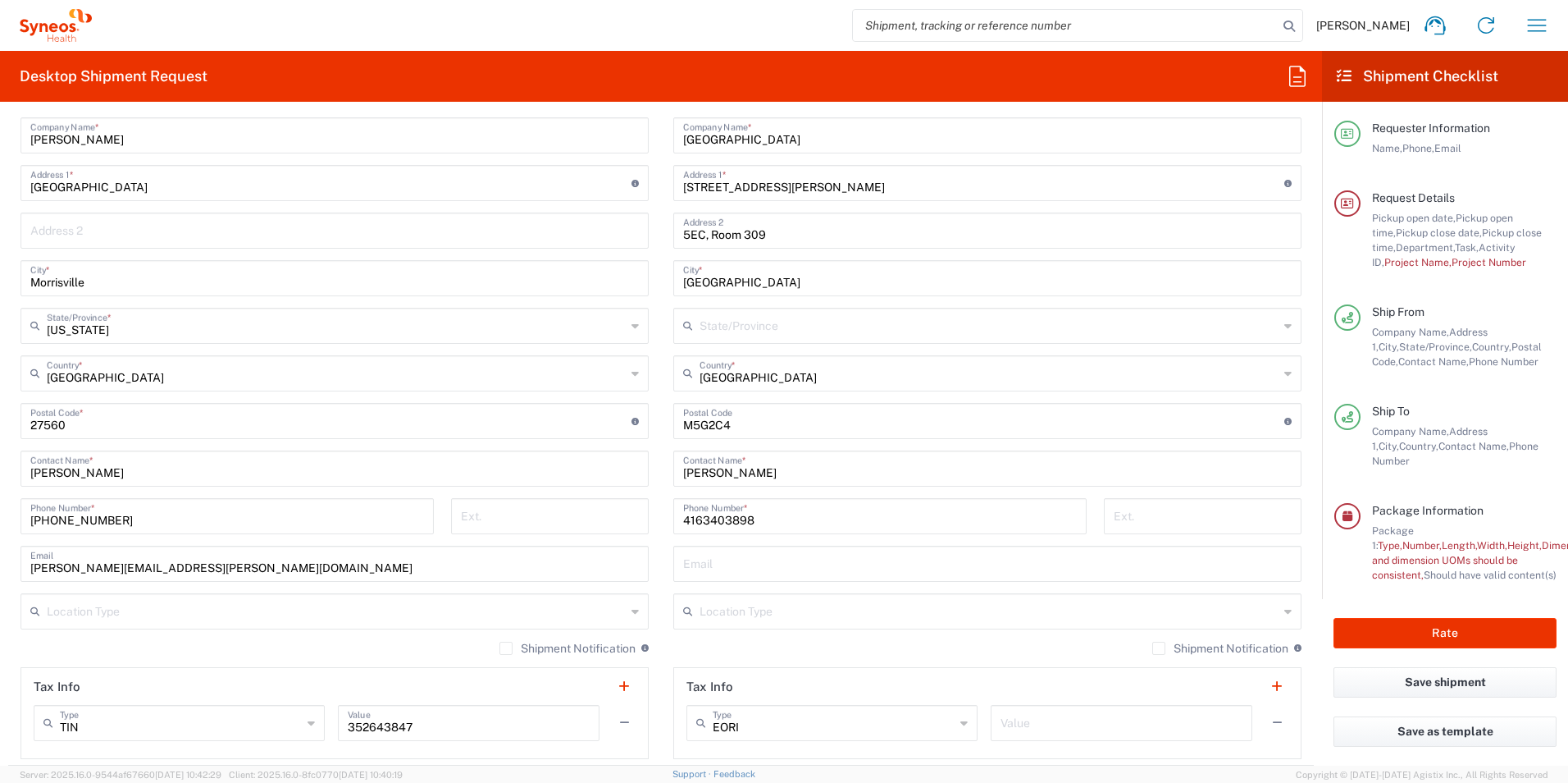
drag, startPoint x: 798, startPoint y: 471, endPoint x: 800, endPoint y: 479, distance: 8.2
click at [800, 479] on input "[PERSON_NAME]" at bounding box center [987, 467] width 608 height 29
type input "Glenis"
click at [821, 507] on p "Toronto General Hospital (Glenis Berroa Diaz)" at bounding box center [987, 508] width 607 height 20
type input "[GEOGRAPHIC_DATA]"
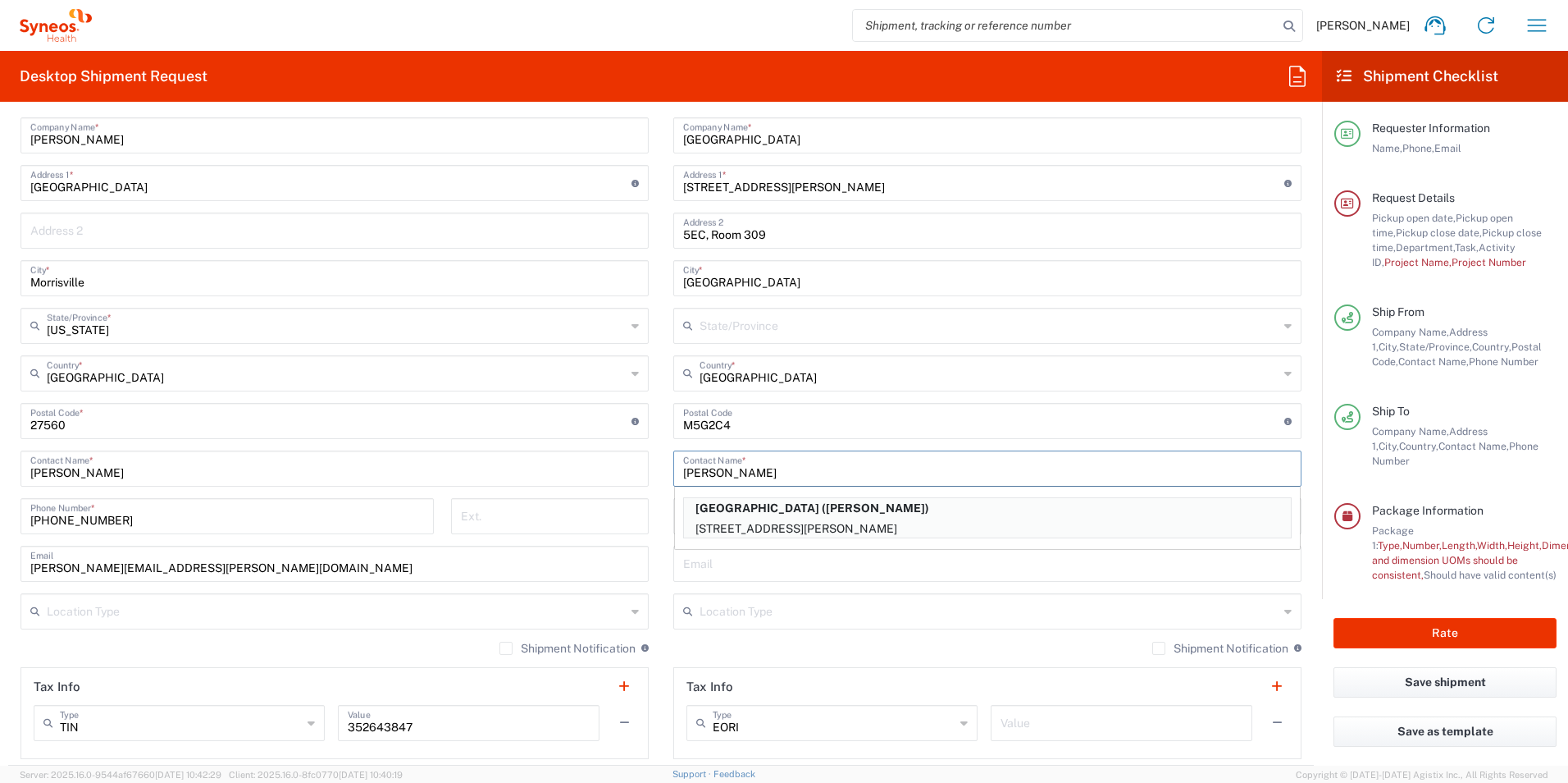
type input "[PERSON_NAME]"
type input "[GEOGRAPHIC_DATA]"
click at [50, 285] on input "Morrisville" at bounding box center [334, 277] width 608 height 29
click at [124, 289] on input "Morrisville" at bounding box center [334, 277] width 608 height 29
drag, startPoint x: 108, startPoint y: 282, endPoint x: 11, endPoint y: 280, distance: 97.0
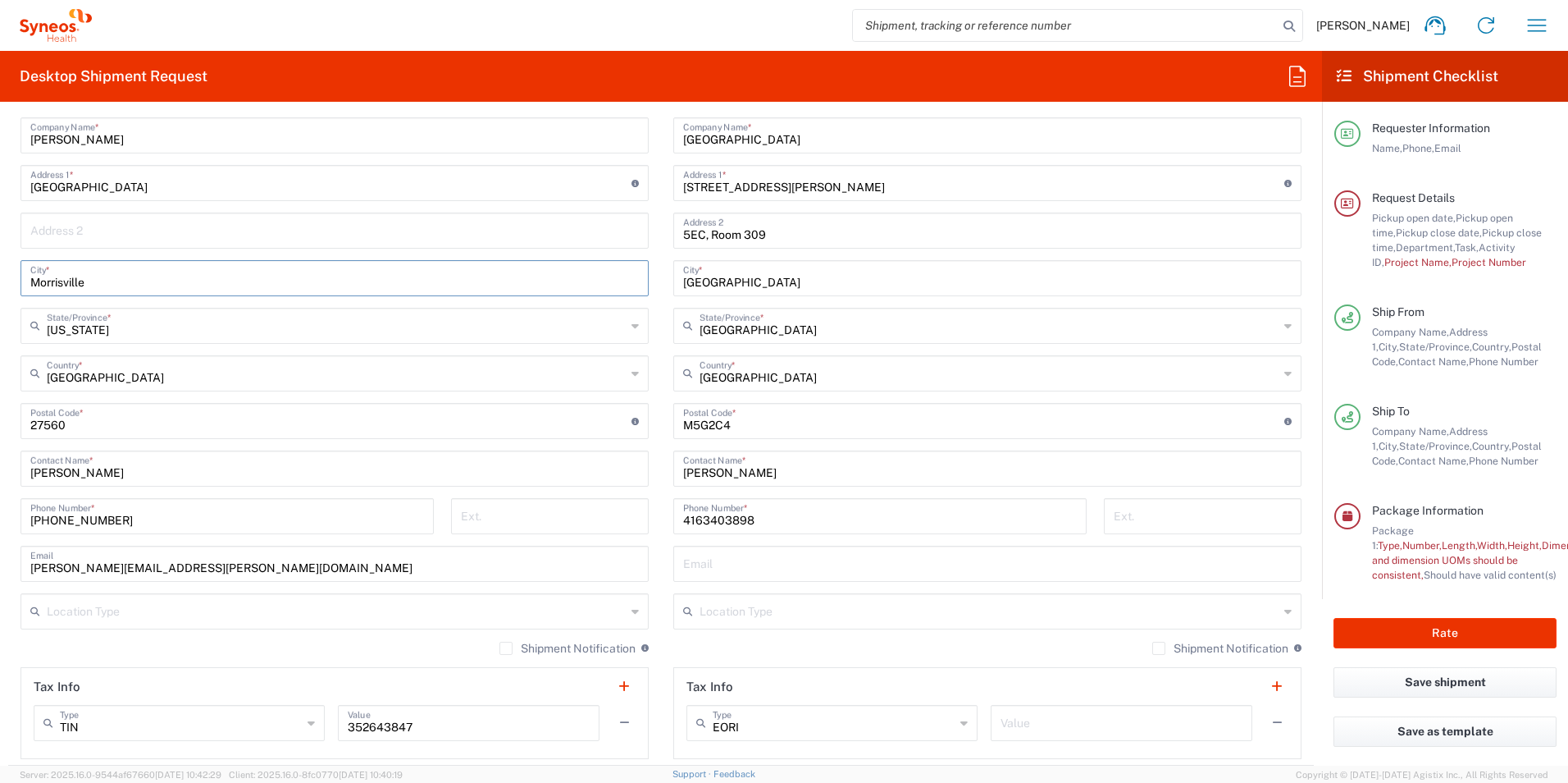
click at [15, 280] on main "Location Addison Whitney LLC-Morrisvile NC US Barcelona-Syneos Health BioSector…" at bounding box center [334, 414] width 653 height 689
paste input "[GEOGRAPHIC_DATA]"
type input "[GEOGRAPHIC_DATA]"
click at [122, 379] on input "text" at bounding box center [335, 371] width 579 height 29
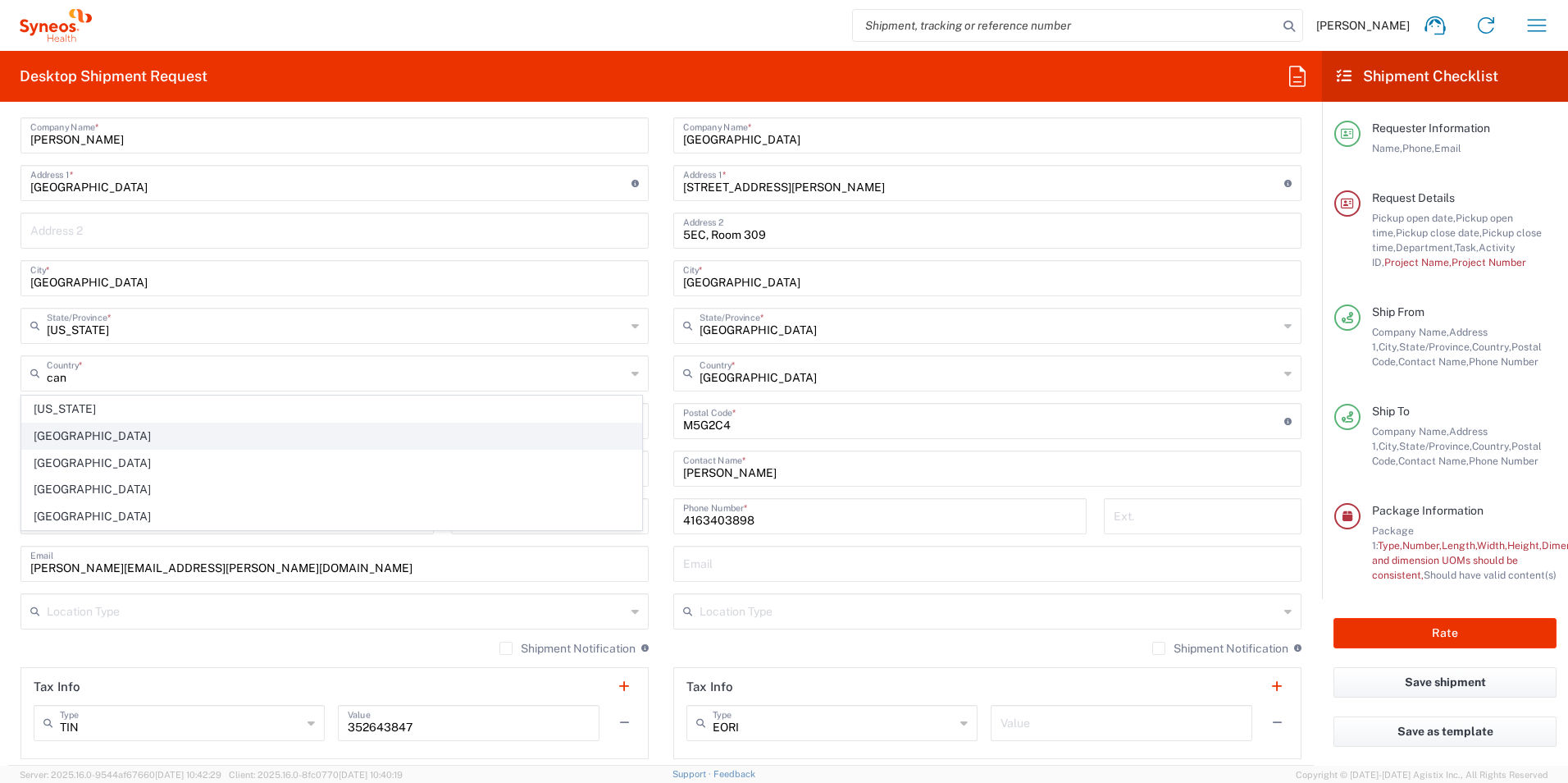
click at [69, 433] on span "[GEOGRAPHIC_DATA]" at bounding box center [331, 435] width 619 height 25
type input "[GEOGRAPHIC_DATA]"
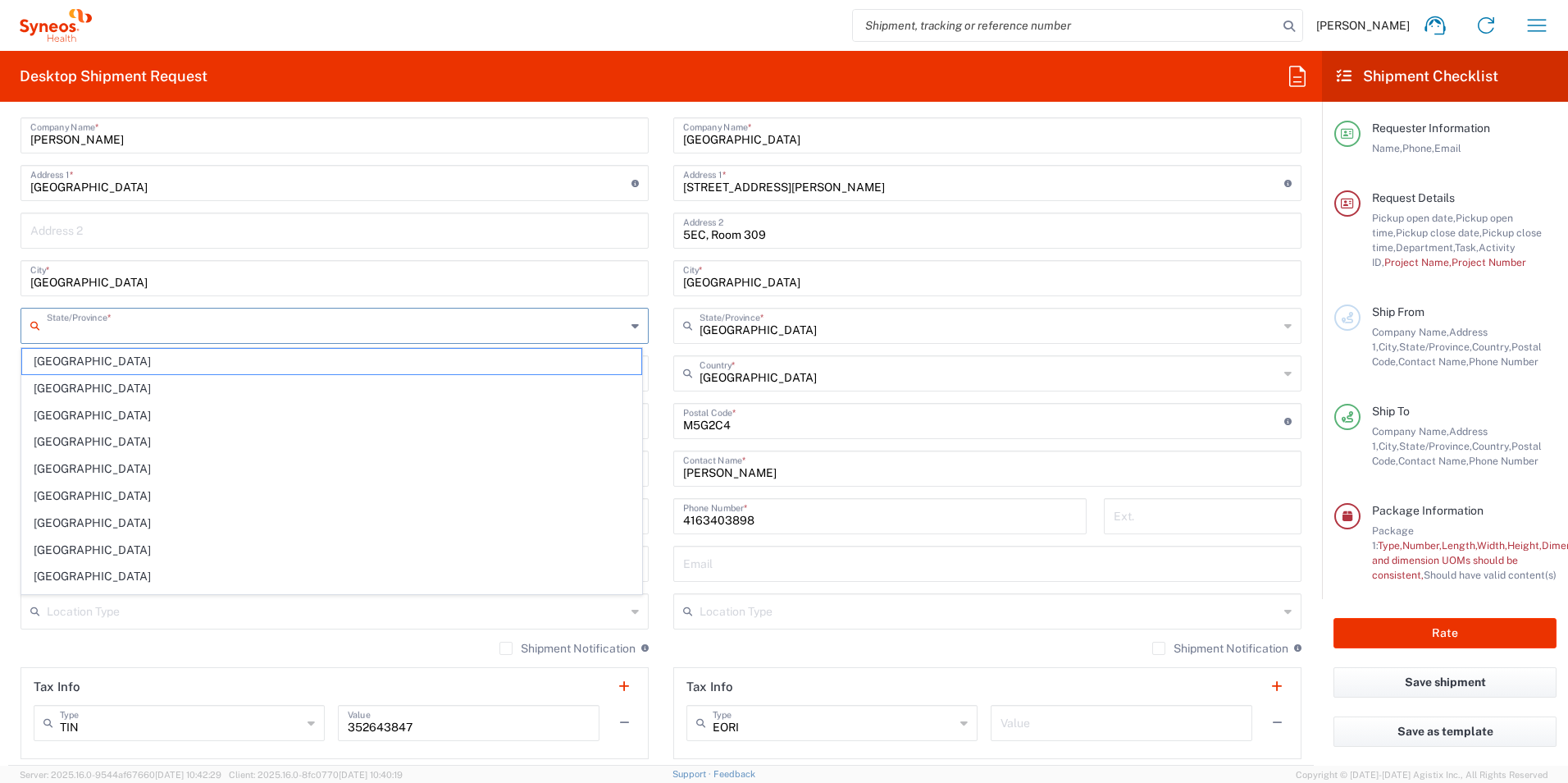
click at [132, 331] on input "text" at bounding box center [335, 324] width 579 height 29
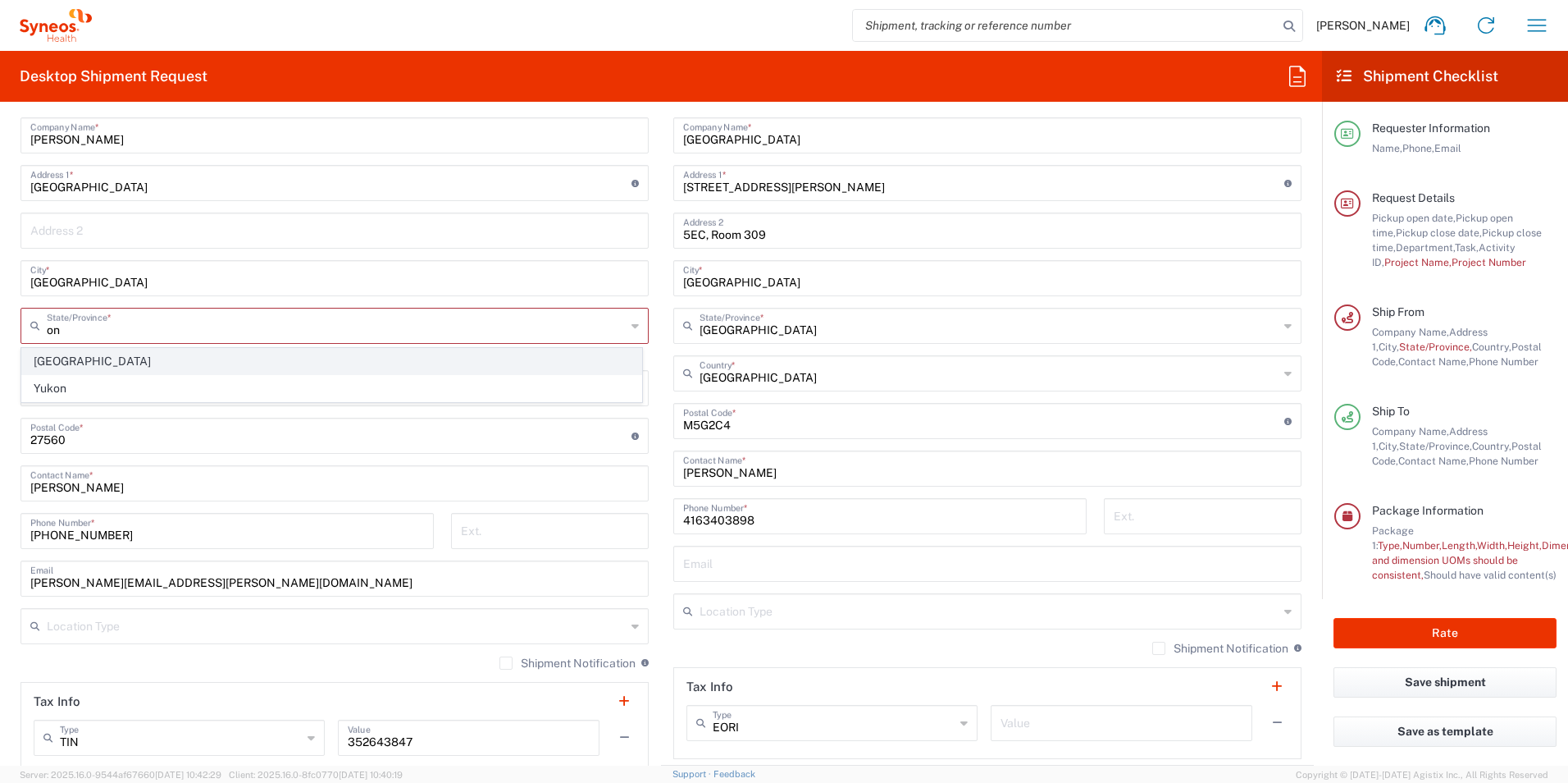
click at [68, 359] on span "[GEOGRAPHIC_DATA]" at bounding box center [331, 361] width 619 height 25
click at [68, 372] on input "[GEOGRAPHIC_DATA]" at bounding box center [335, 386] width 579 height 29
type input "[GEOGRAPHIC_DATA]"
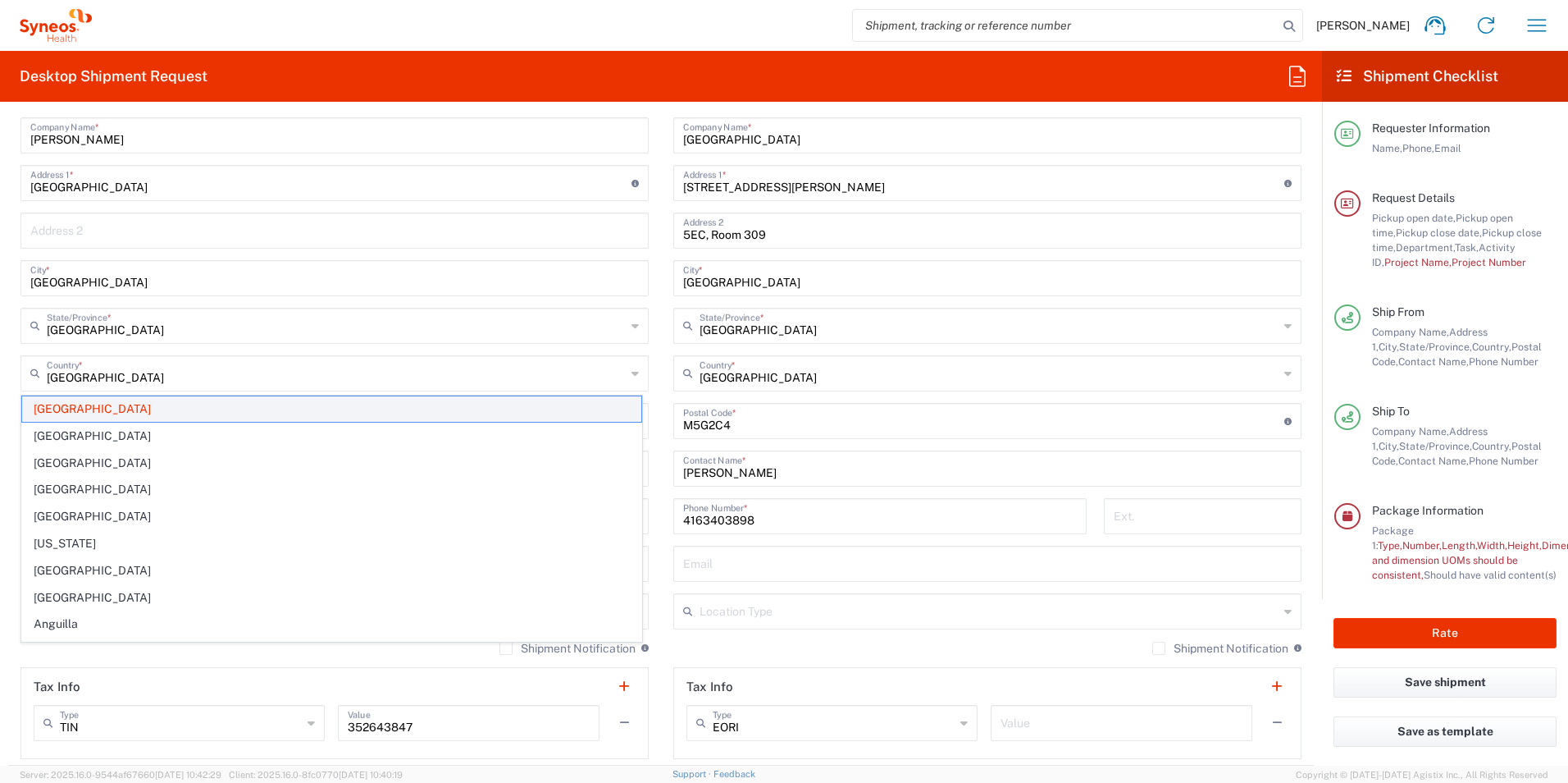
click at [59, 406] on span "[GEOGRAPHIC_DATA]" at bounding box center [331, 408] width 619 height 25
click at [59, 406] on div "Location Addison Whitney LLC-Morrisvile NC US Barcelona-Syneos Health BioSector…" at bounding box center [334, 414] width 629 height 689
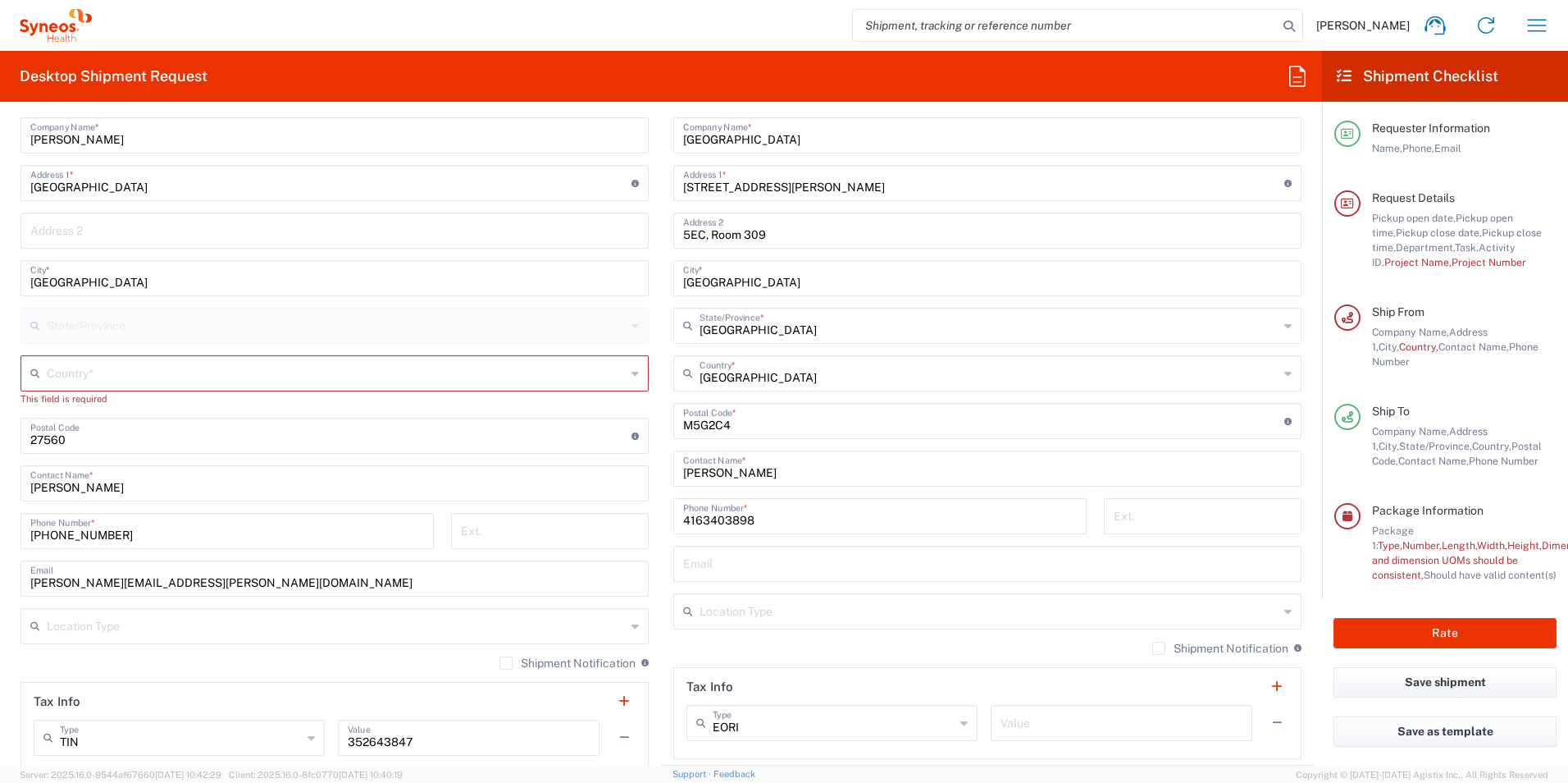
click at [89, 368] on input "text" at bounding box center [335, 371] width 579 height 29
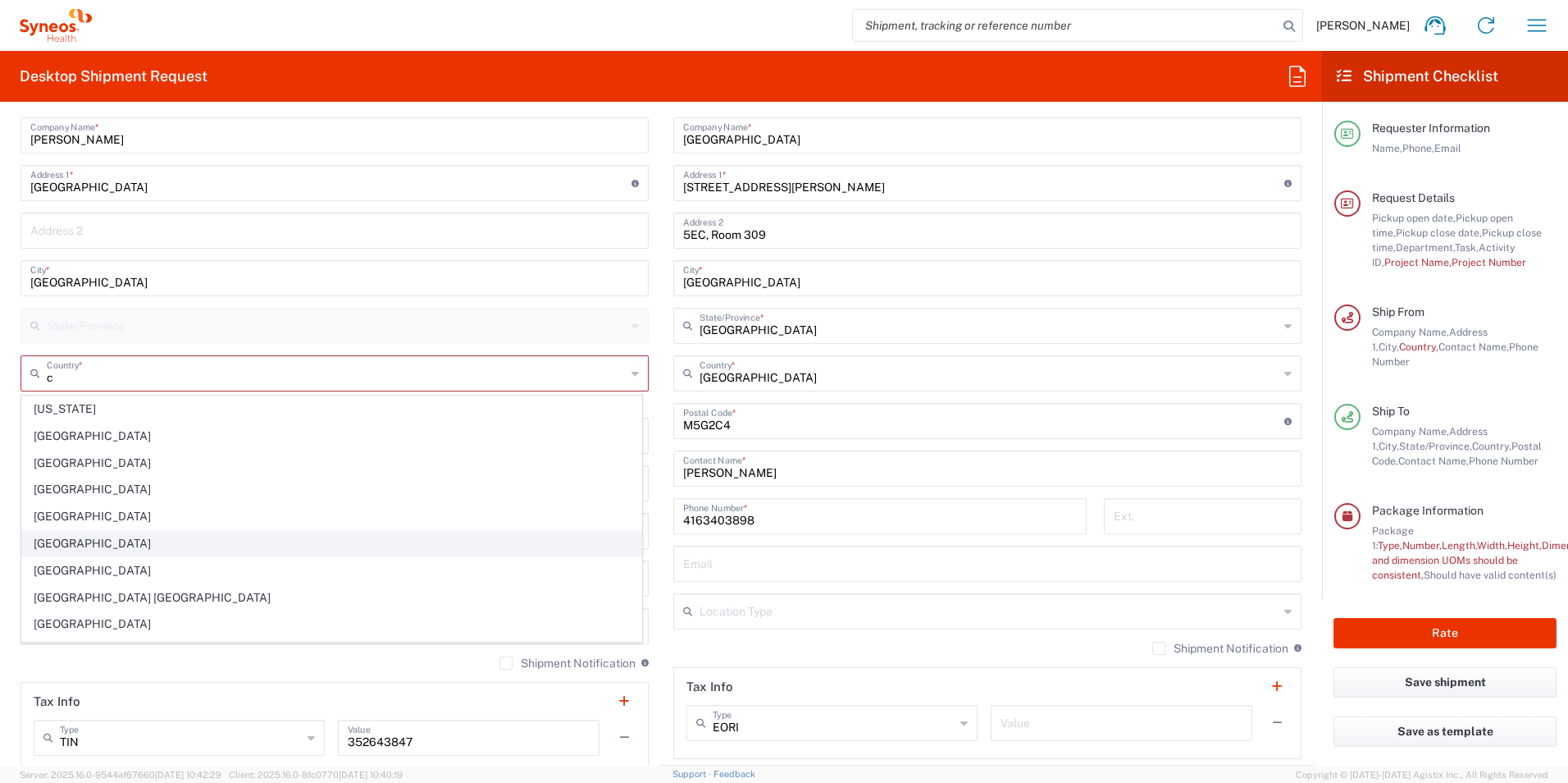
click at [60, 538] on span "[GEOGRAPHIC_DATA]" at bounding box center [331, 543] width 619 height 25
type input "[GEOGRAPHIC_DATA]"
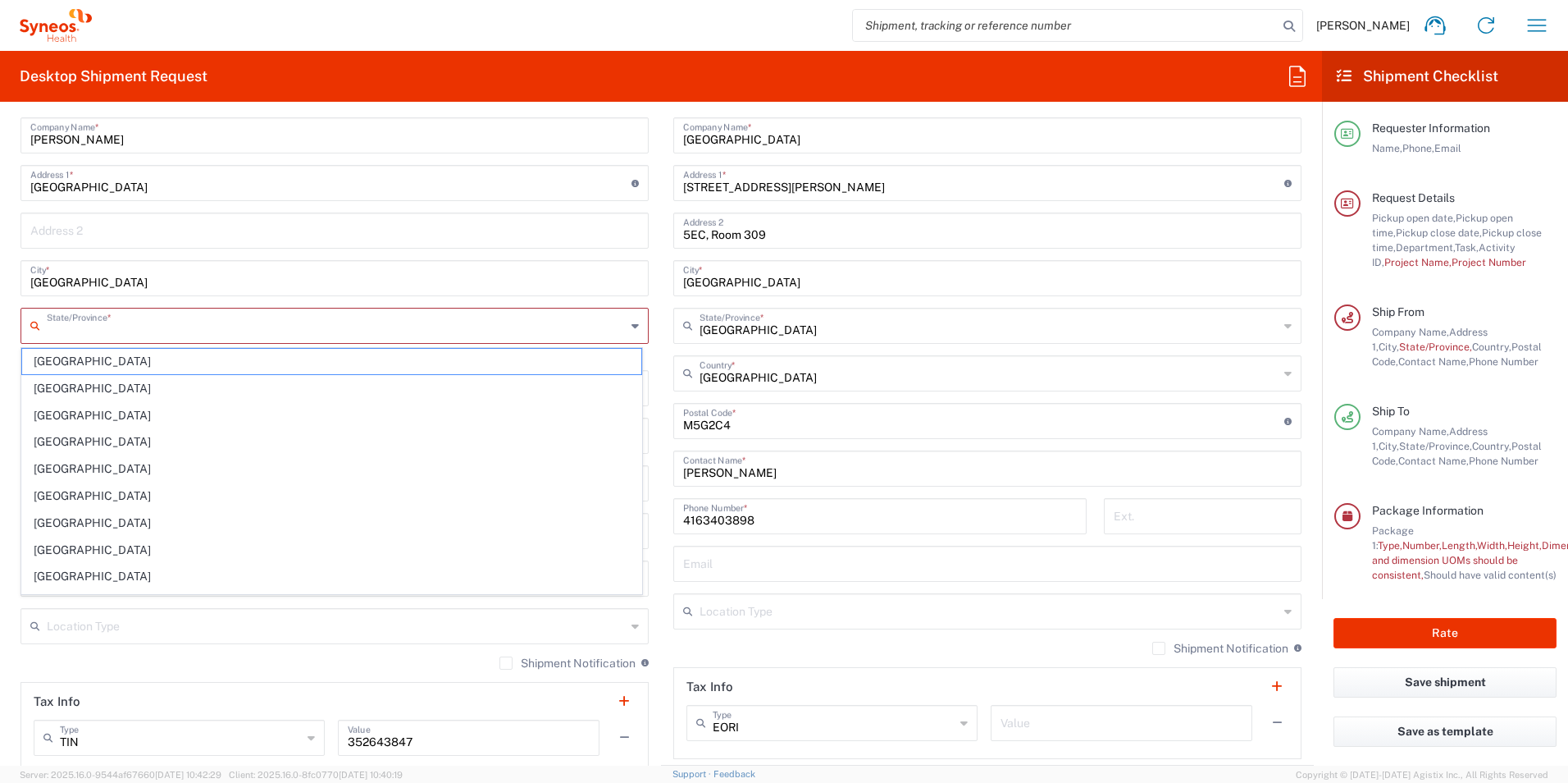
click at [77, 335] on input "text" at bounding box center [335, 324] width 579 height 29
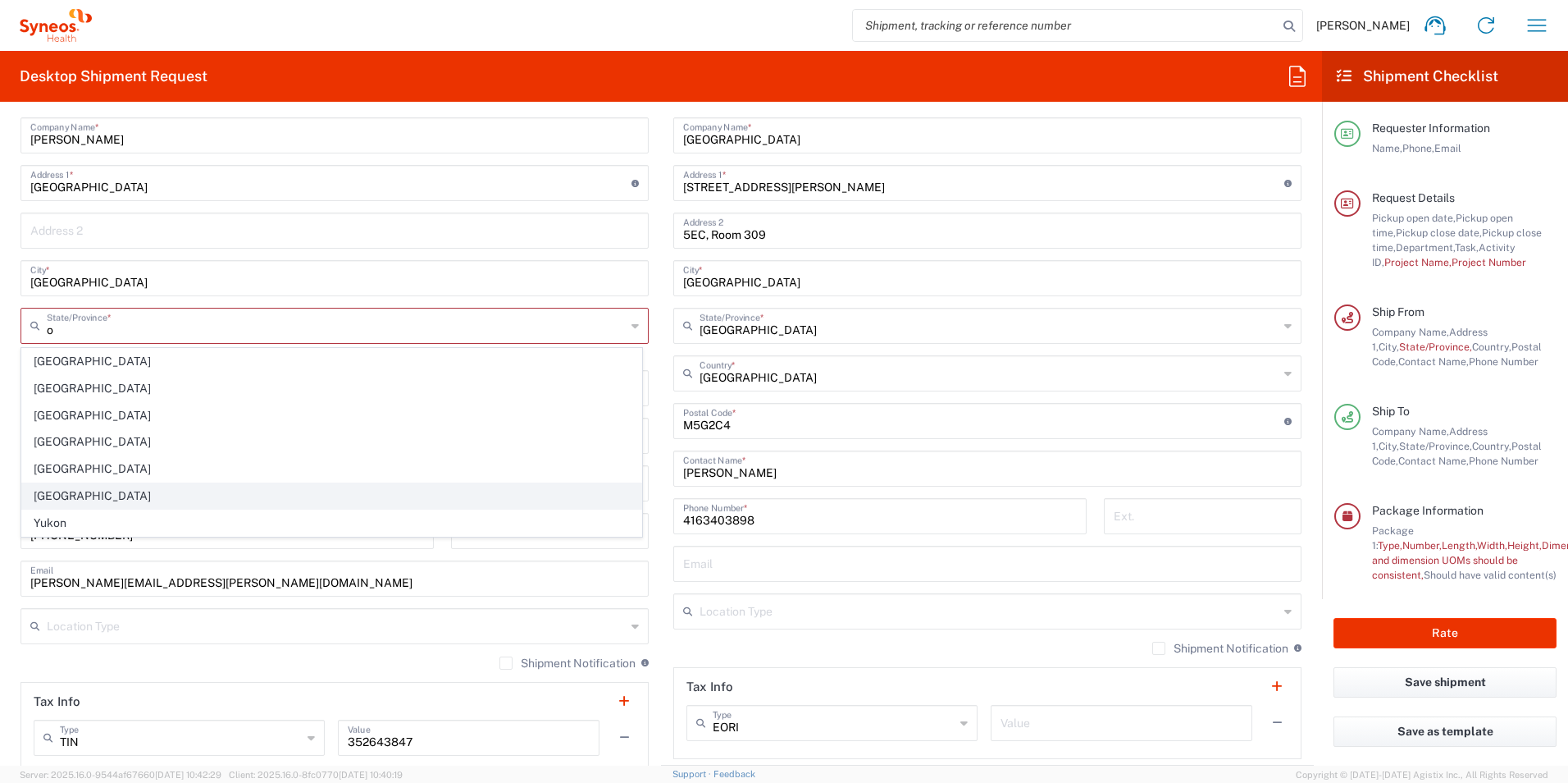
click at [56, 492] on span "[GEOGRAPHIC_DATA]" at bounding box center [331, 496] width 619 height 25
type input "[GEOGRAPHIC_DATA]"
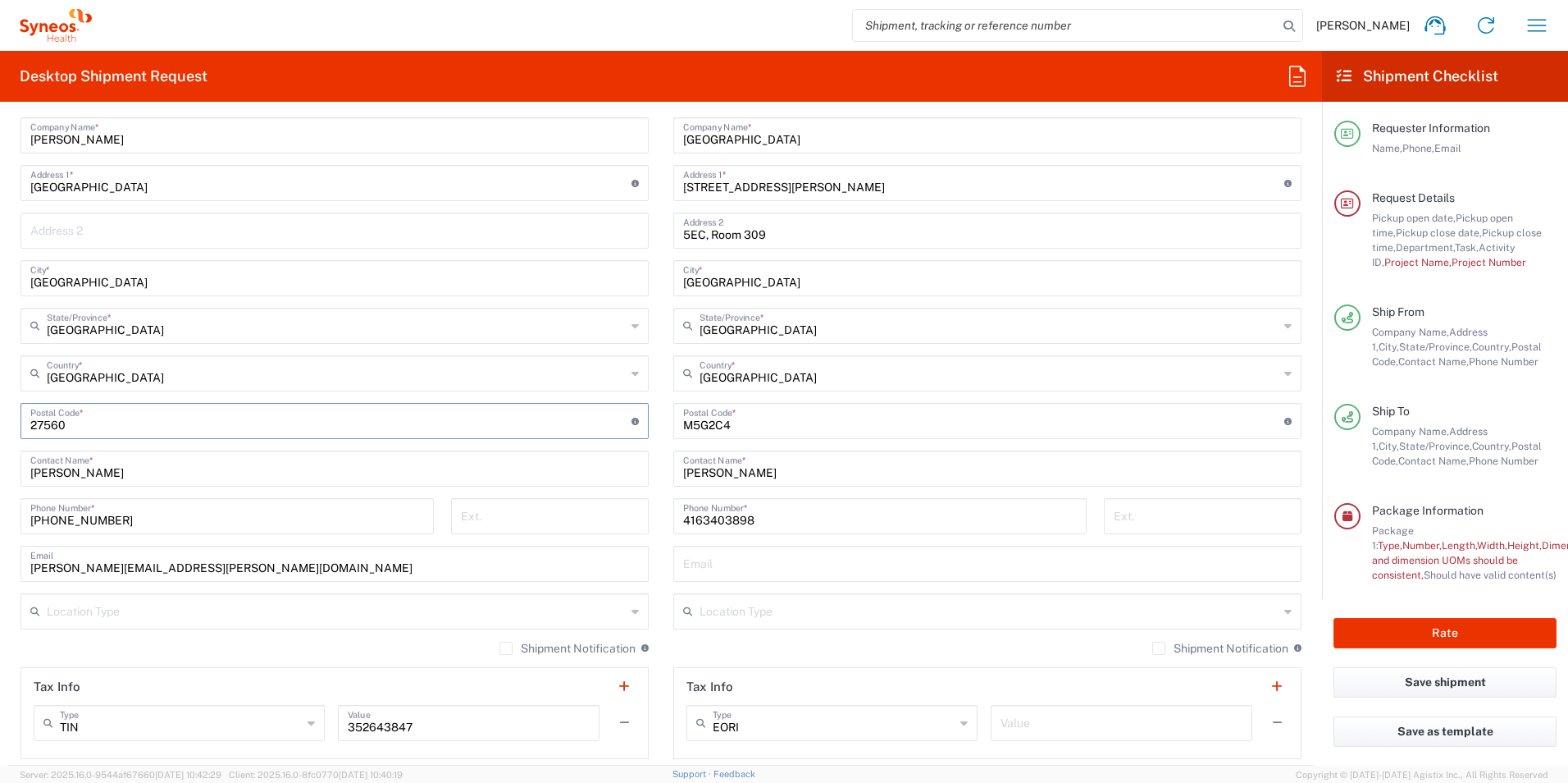
drag, startPoint x: 77, startPoint y: 427, endPoint x: -15, endPoint y: 428, distance: 92.0
click at [0, 428] on html "Emma Young Home Shipment estimator Shipment tracking Desktop shipment request M…" at bounding box center [784, 392] width 1568 height 783
paste input "L7R 1V8"
type input "L7R 1V8"
drag, startPoint x: 135, startPoint y: 517, endPoint x: -25, endPoint y: 518, distance: 160.0
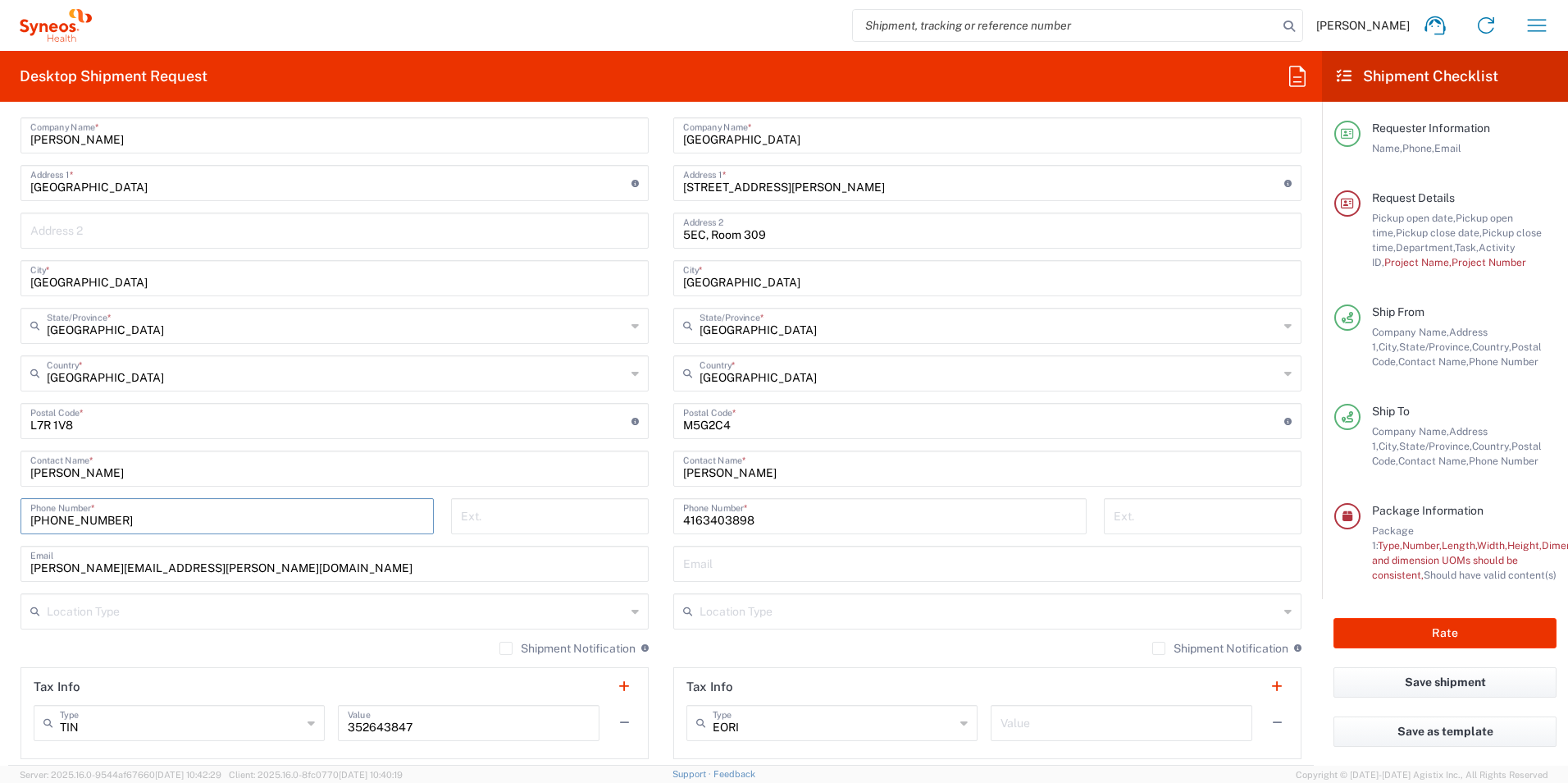
click at [0, 518] on html "Emma Young Home Shipment estimator Shipment tracking Desktop shipment request M…" at bounding box center [784, 392] width 1568 height 783
paste input "056342973"
type input "9056342973"
drag, startPoint x: 248, startPoint y: 570, endPoint x: -31, endPoint y: 566, distance: 279.0
click at [0, 566] on html "Emma Young Home Shipment estimator Shipment tracking Desktop shipment request M…" at bounding box center [784, 392] width 1568 height 783
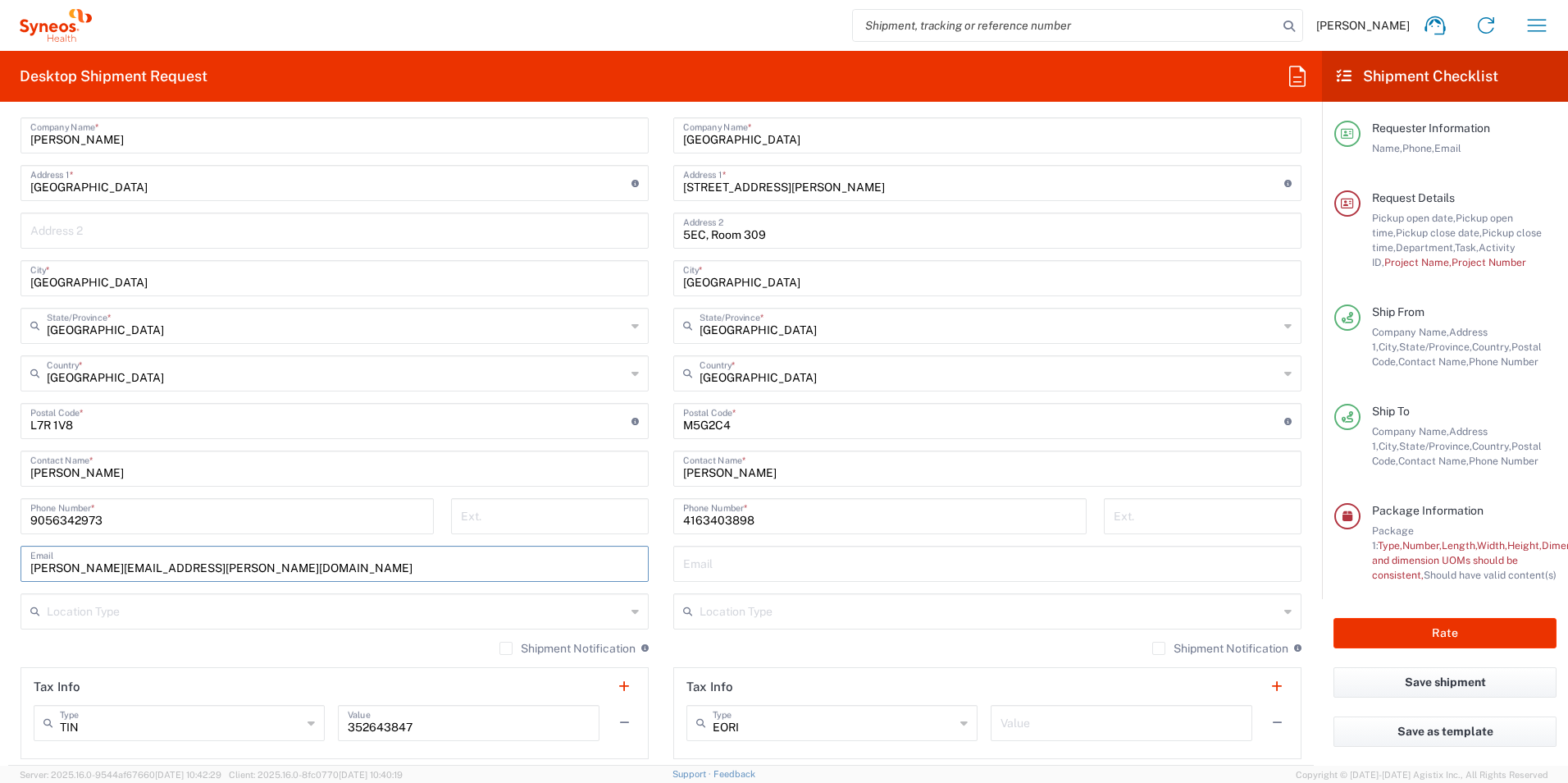
paste input "lydia.kooistra"
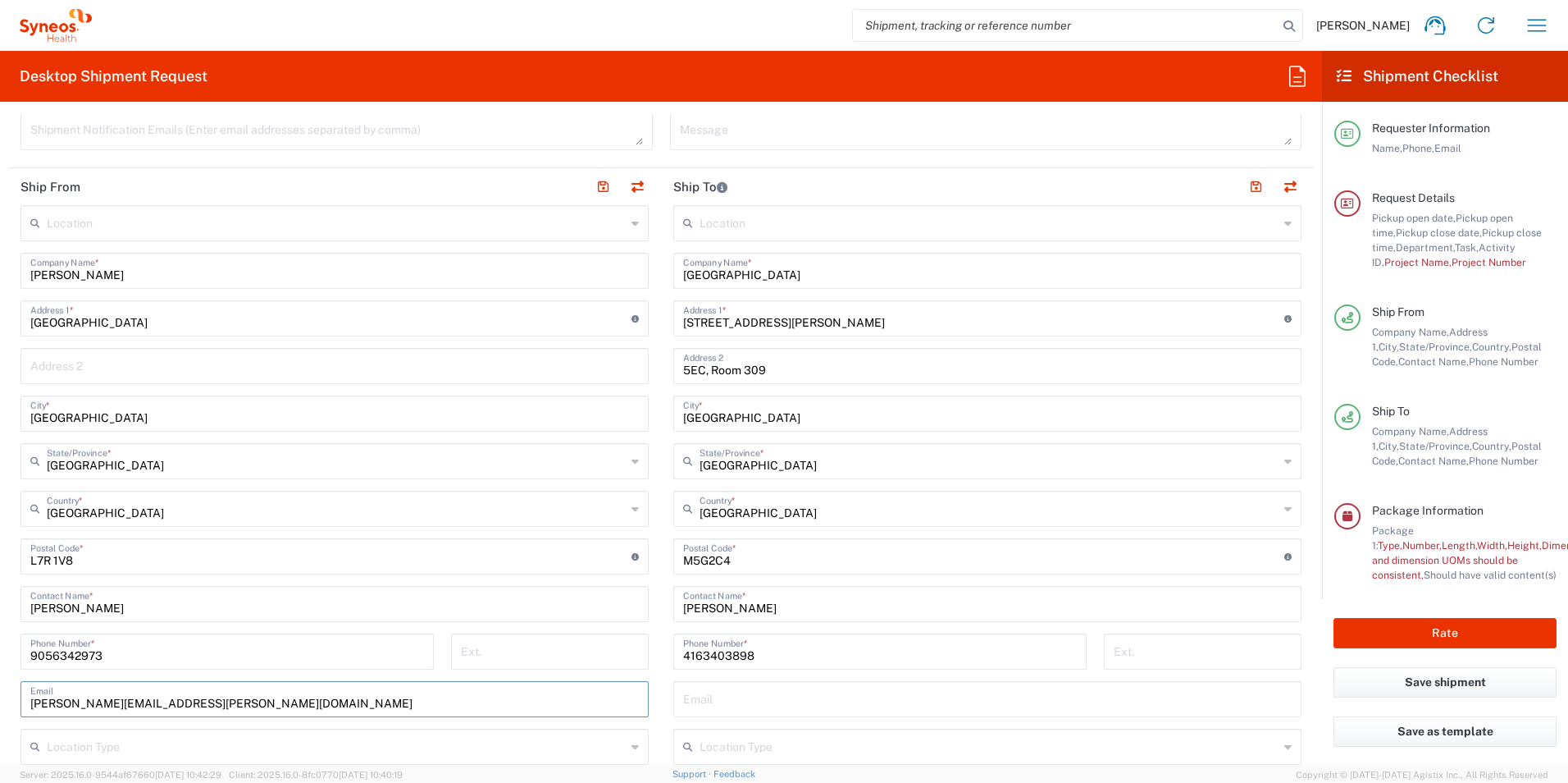
scroll to position [603, 0]
type input "[PERSON_NAME][EMAIL_ADDRESS][PERSON_NAME][DOMAIN_NAME]"
click at [597, 188] on button "button" at bounding box center [602, 188] width 23 height 23
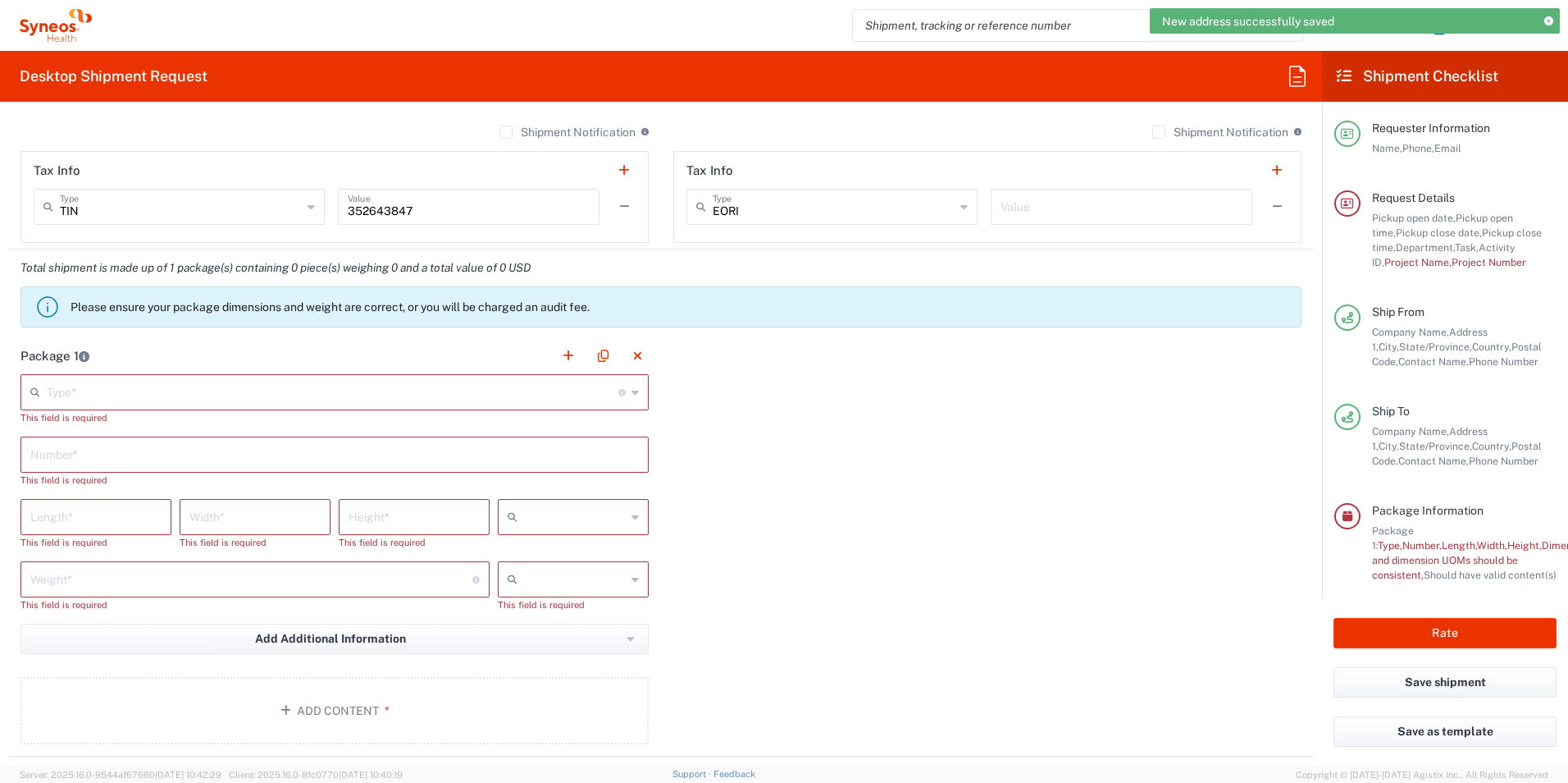
scroll to position [1259, 0]
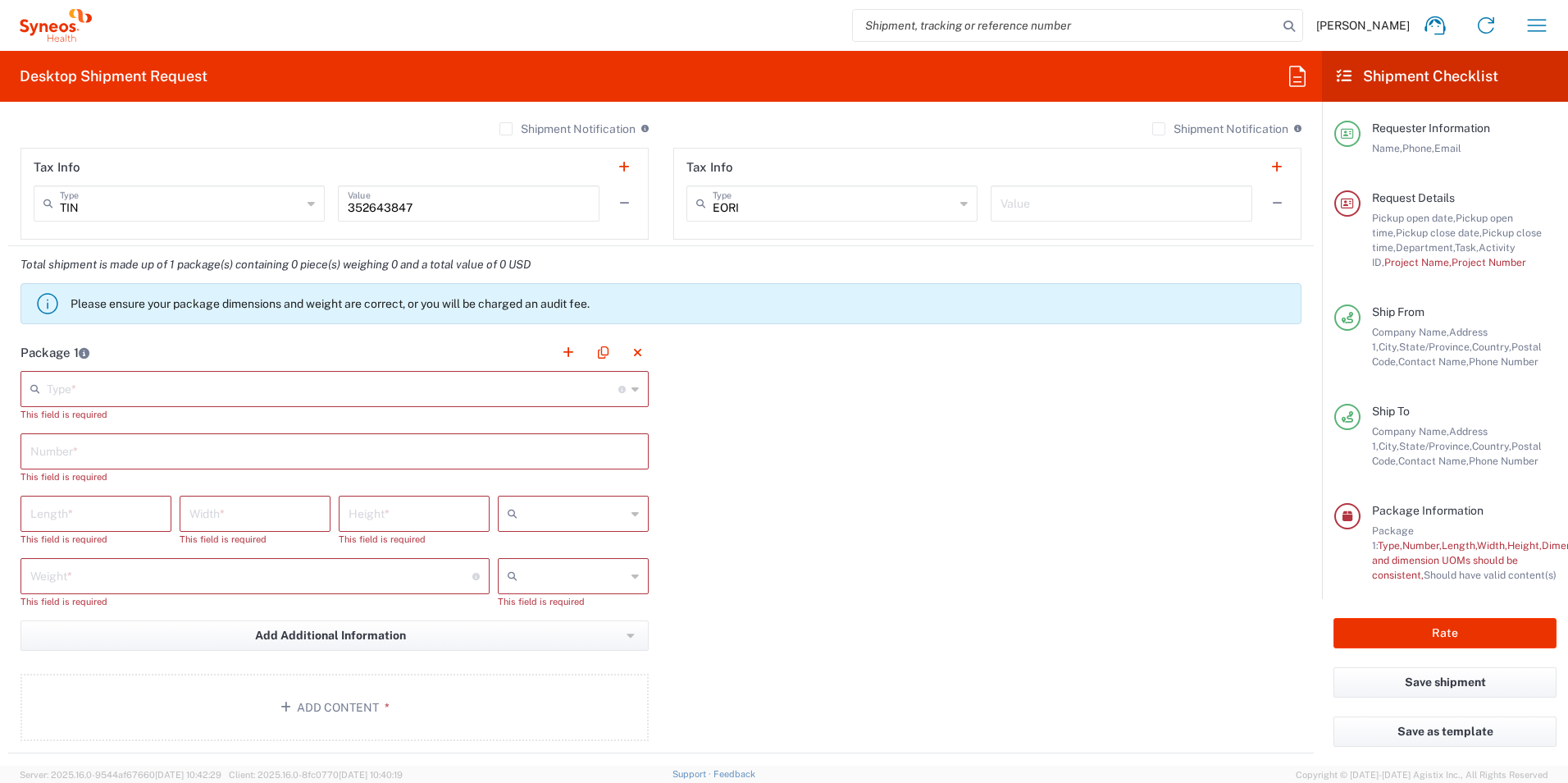
click at [553, 572] on input "text" at bounding box center [575, 576] width 102 height 26
click at [532, 631] on span "lbs" at bounding box center [567, 638] width 146 height 25
type input "lbs"
click at [313, 394] on input "text" at bounding box center [332, 387] width 572 height 29
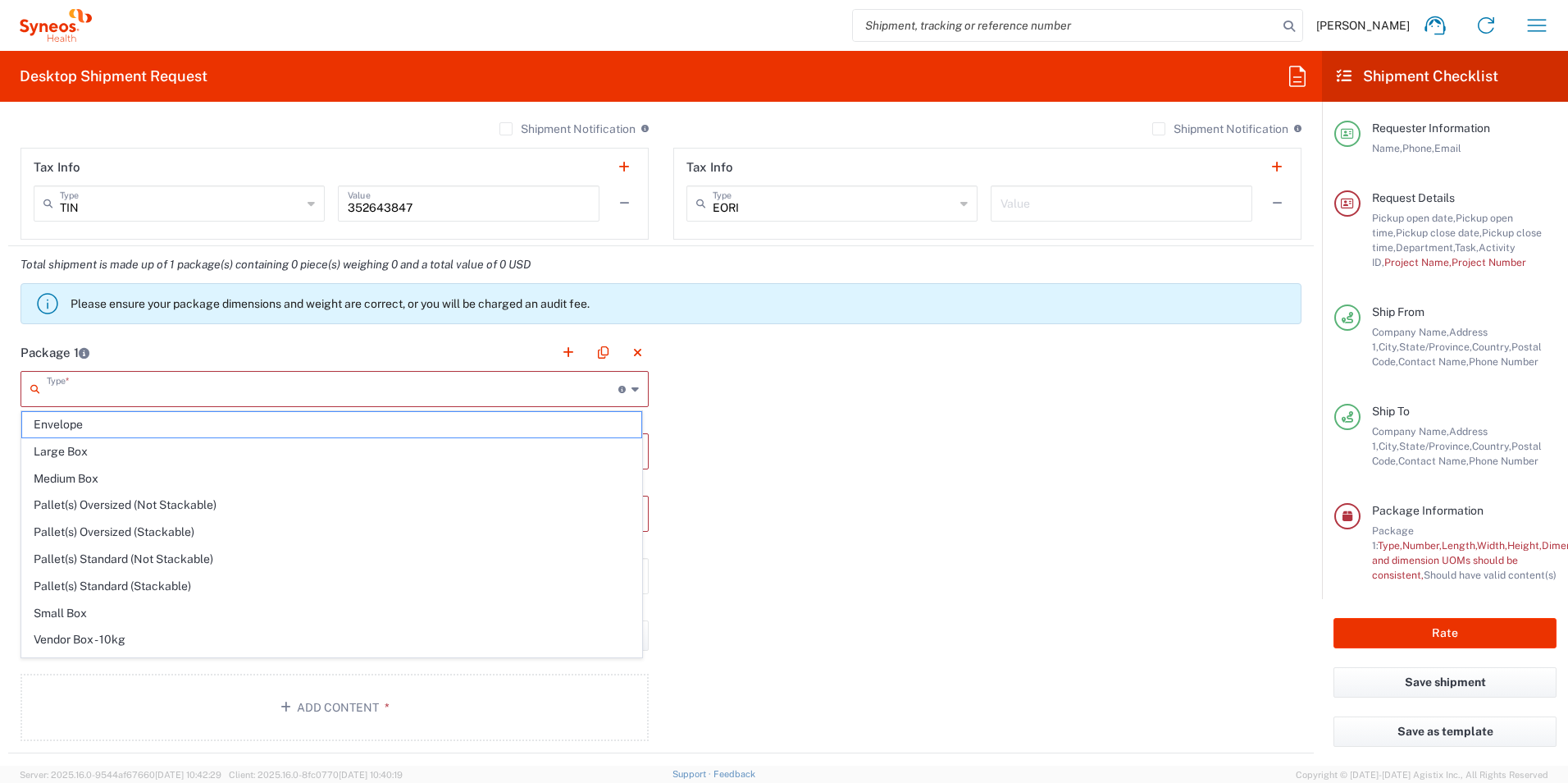
click at [306, 402] on div "Type * Material used to package goods" at bounding box center [334, 388] width 629 height 36
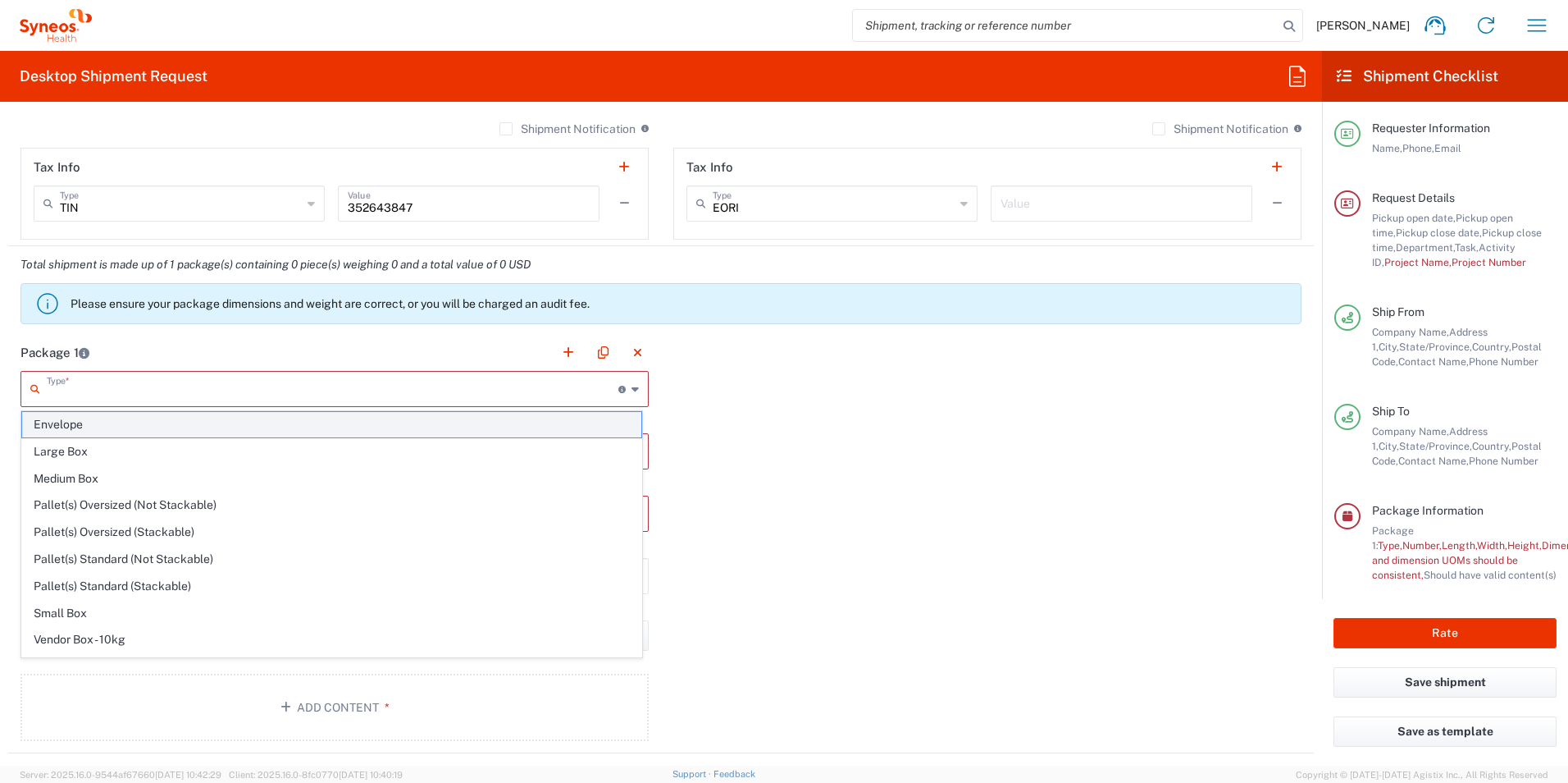
click at [249, 423] on span "Envelope" at bounding box center [331, 424] width 619 height 25
type input "Envelope"
type input "1"
type input "9.5"
type input "12.5"
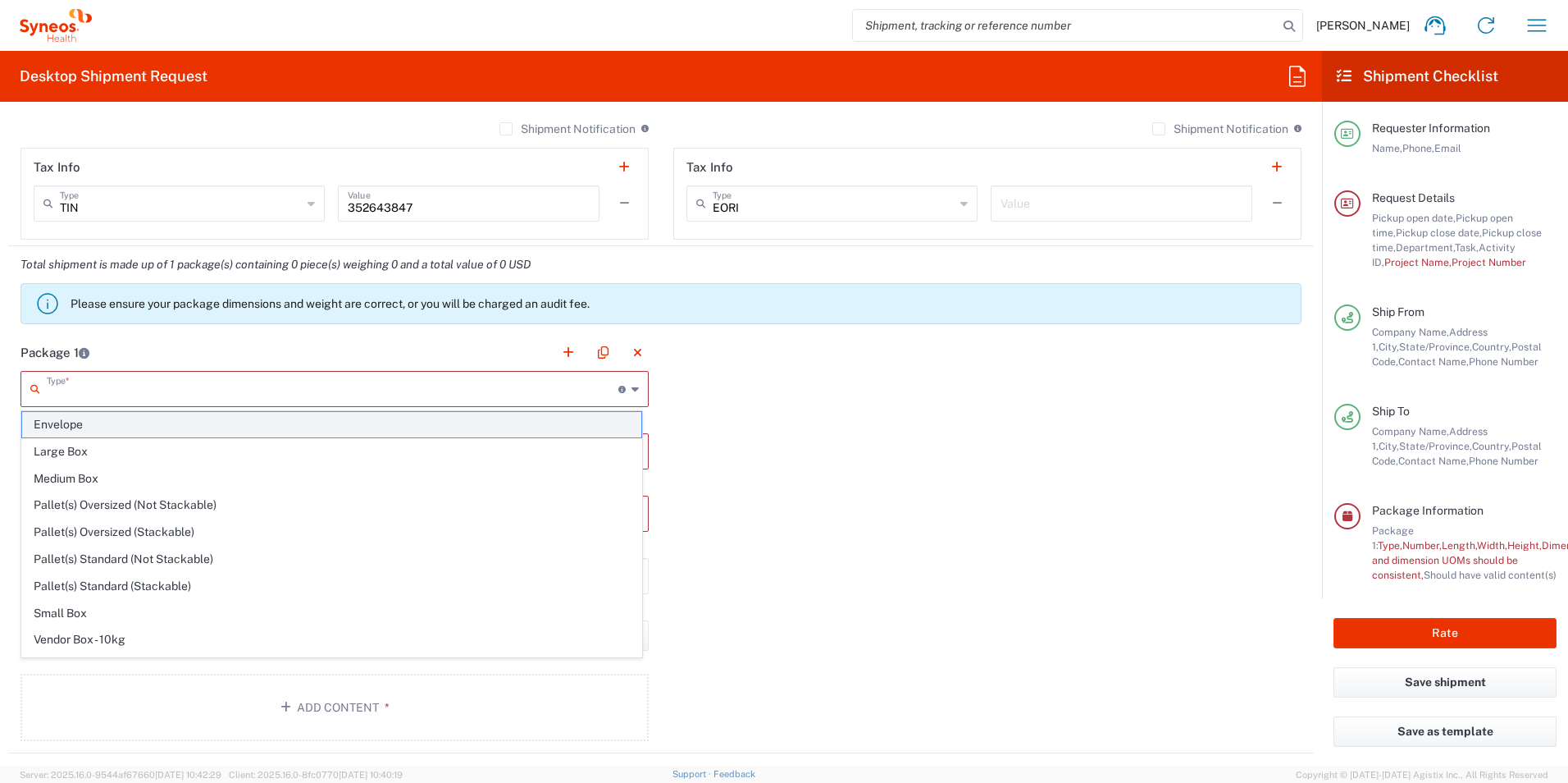
type input "0.25"
type input "in"
type input "1"
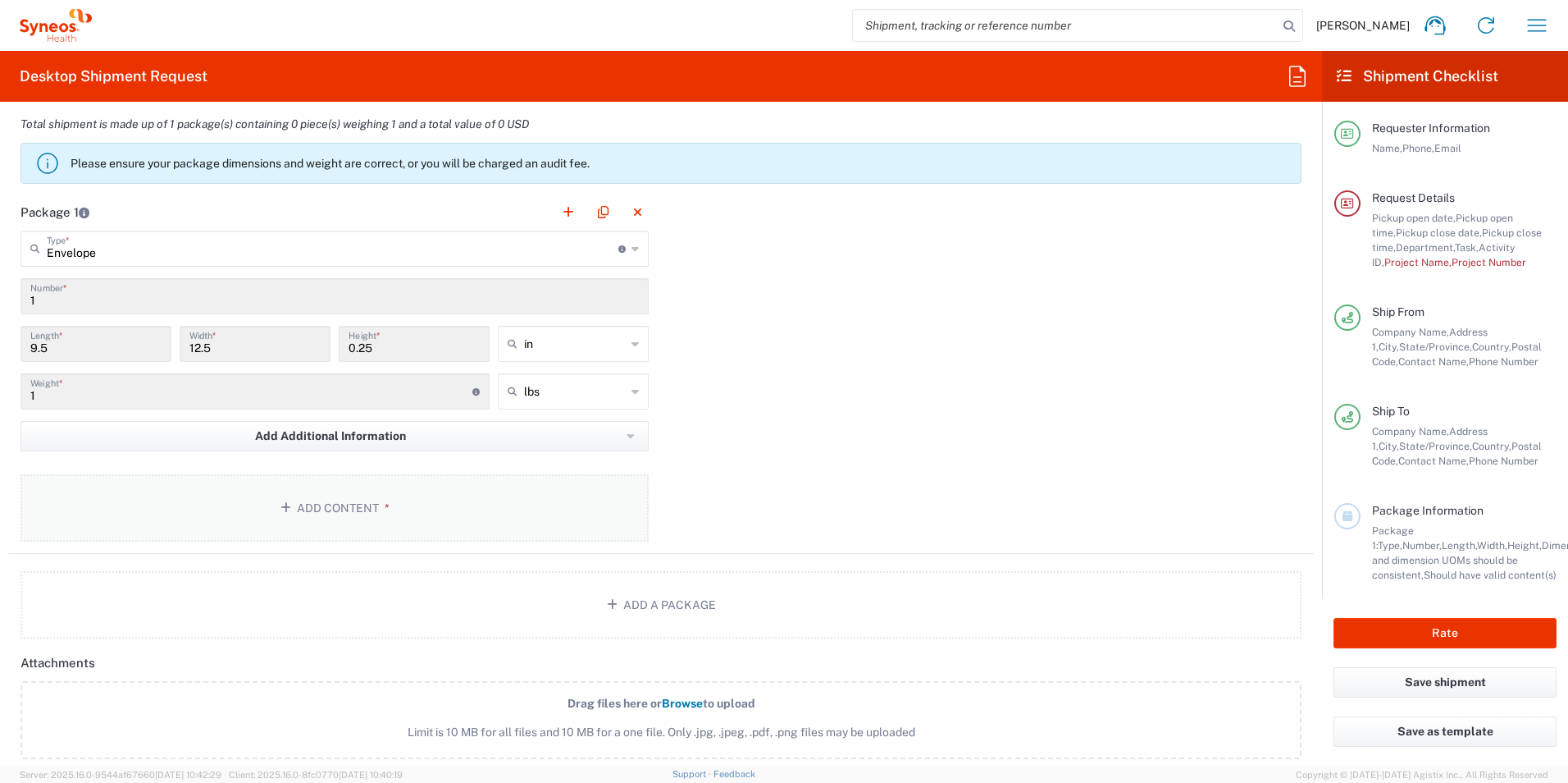
scroll to position [1422, 0]
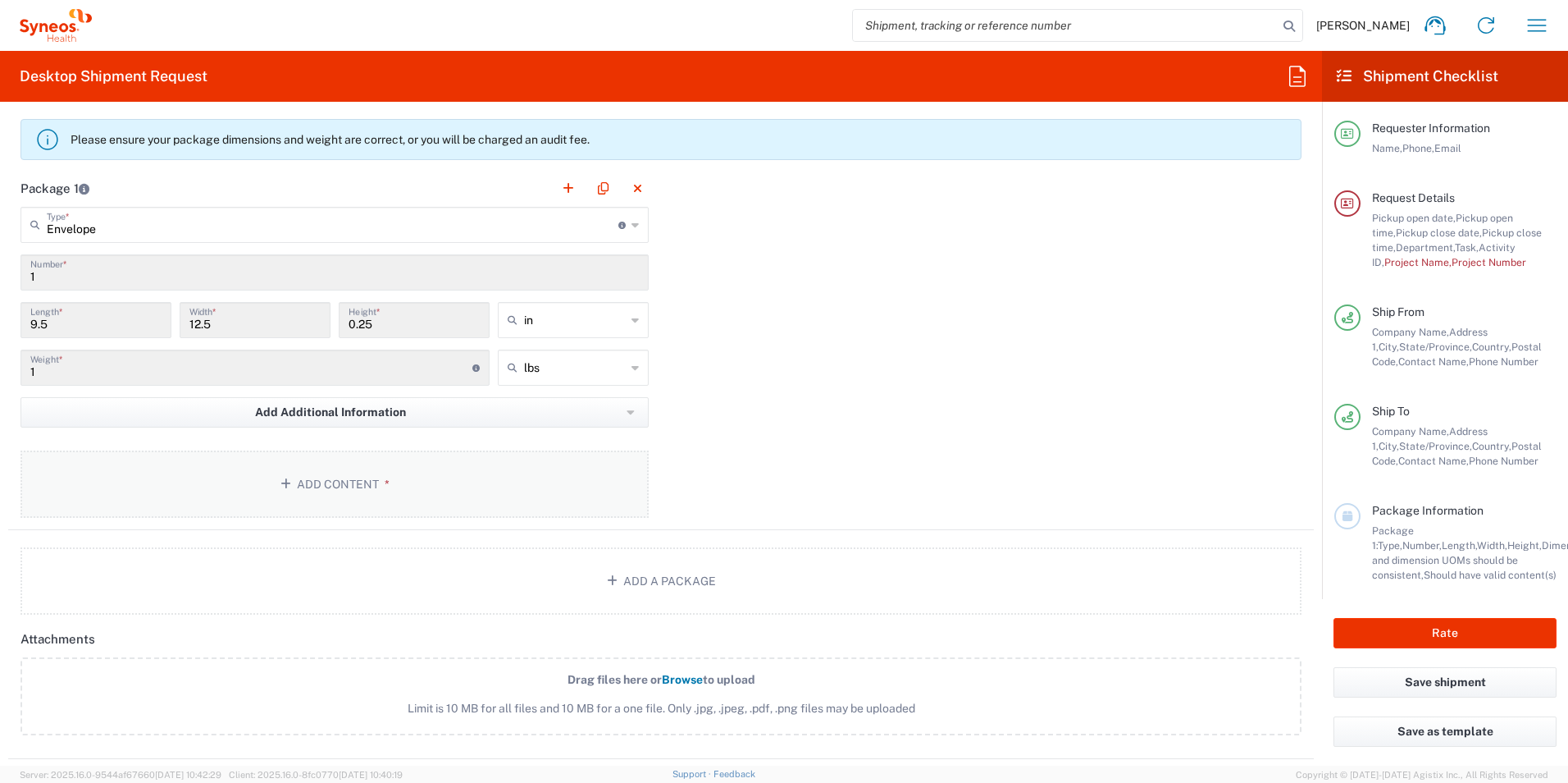
click at [302, 490] on button "Add Content *" at bounding box center [334, 483] width 629 height 67
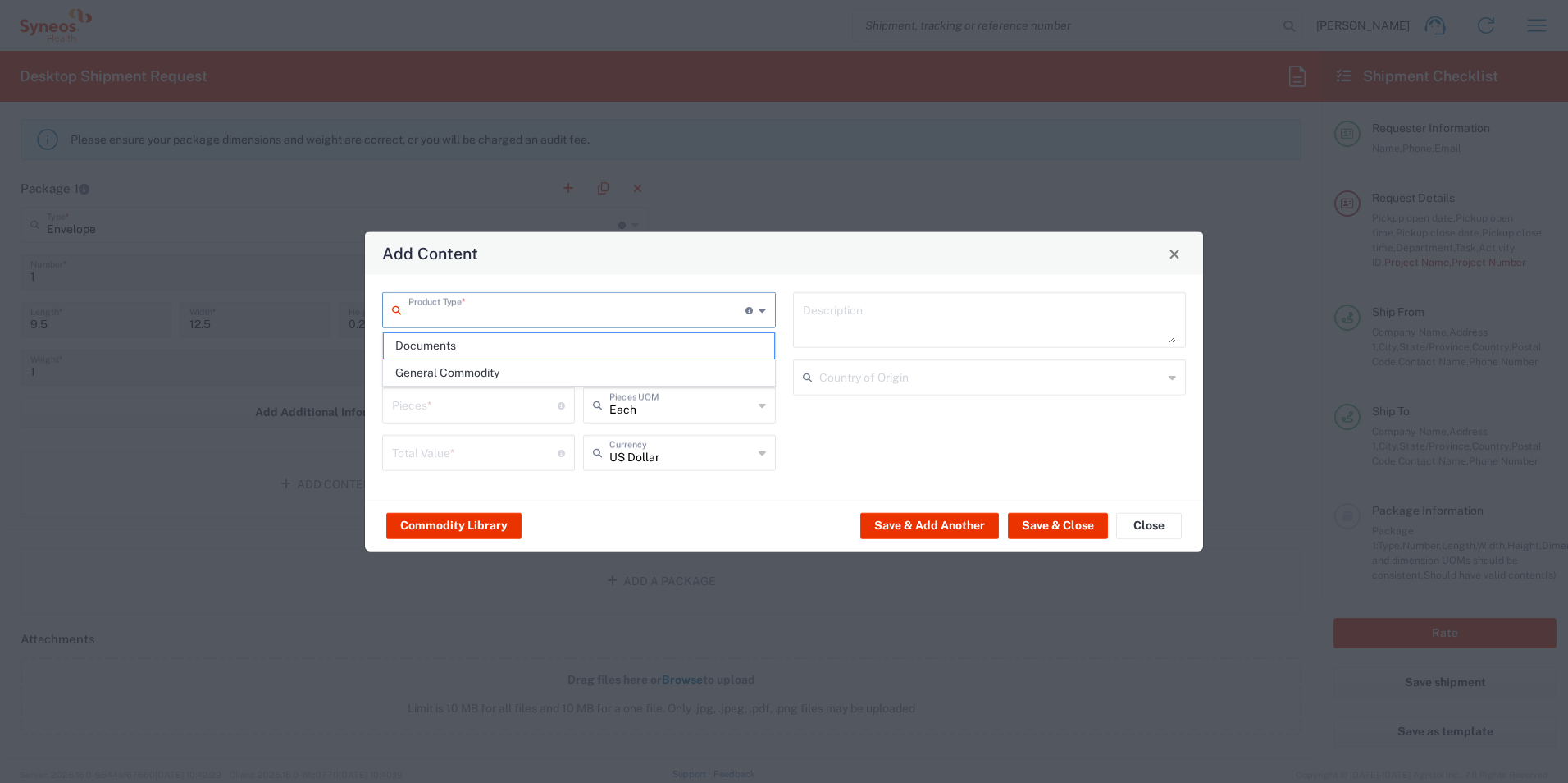
click at [473, 319] on input "text" at bounding box center [577, 308] width 337 height 29
drag, startPoint x: 463, startPoint y: 339, endPoint x: 475, endPoint y: 342, distance: 12.4
click at [463, 341] on span "Documents" at bounding box center [579, 345] width 390 height 25
type input "Documents"
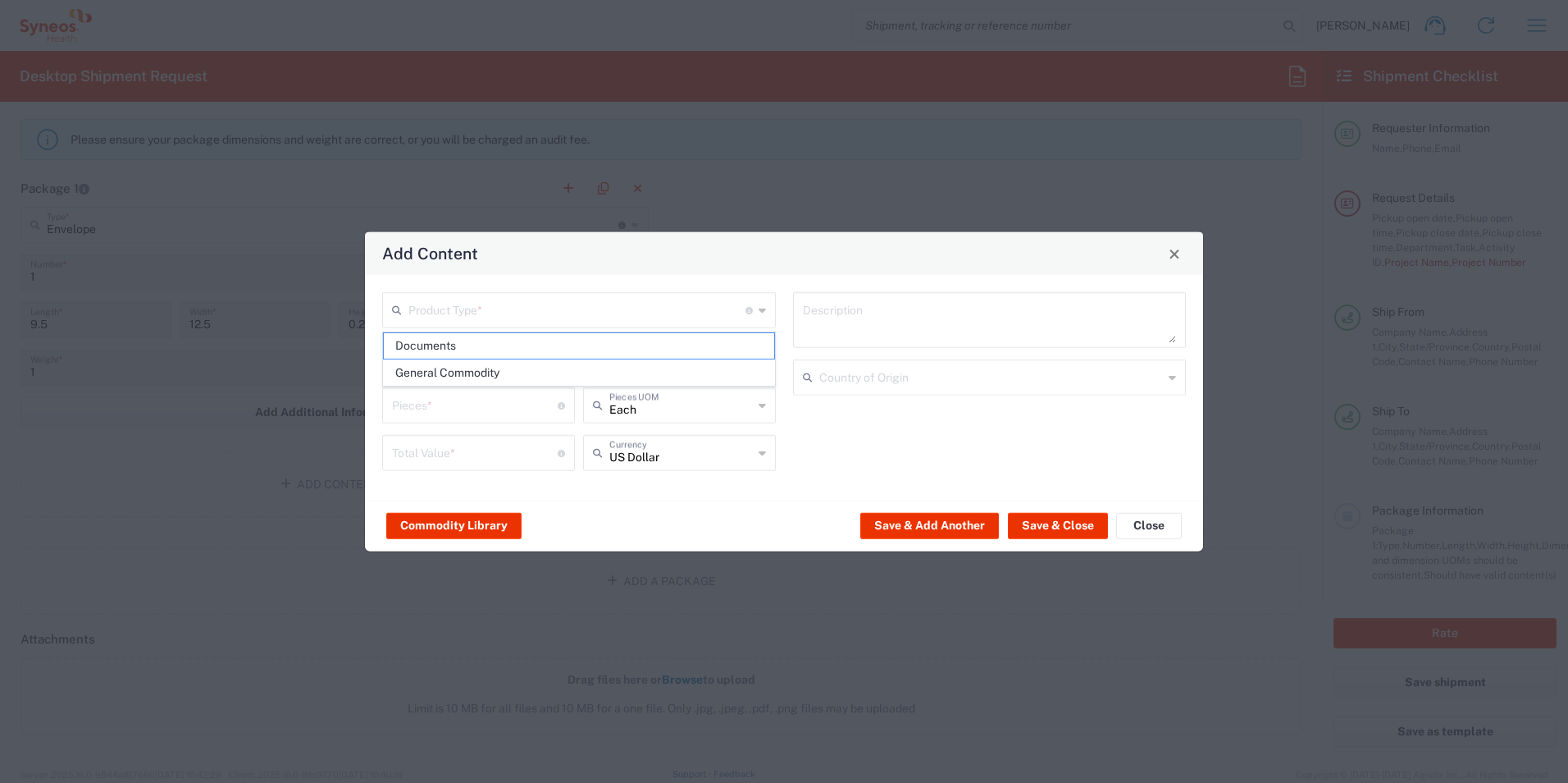
type input "1"
type textarea "Documents"
click at [1058, 523] on button "Save & Close" at bounding box center [1058, 526] width 100 height 26
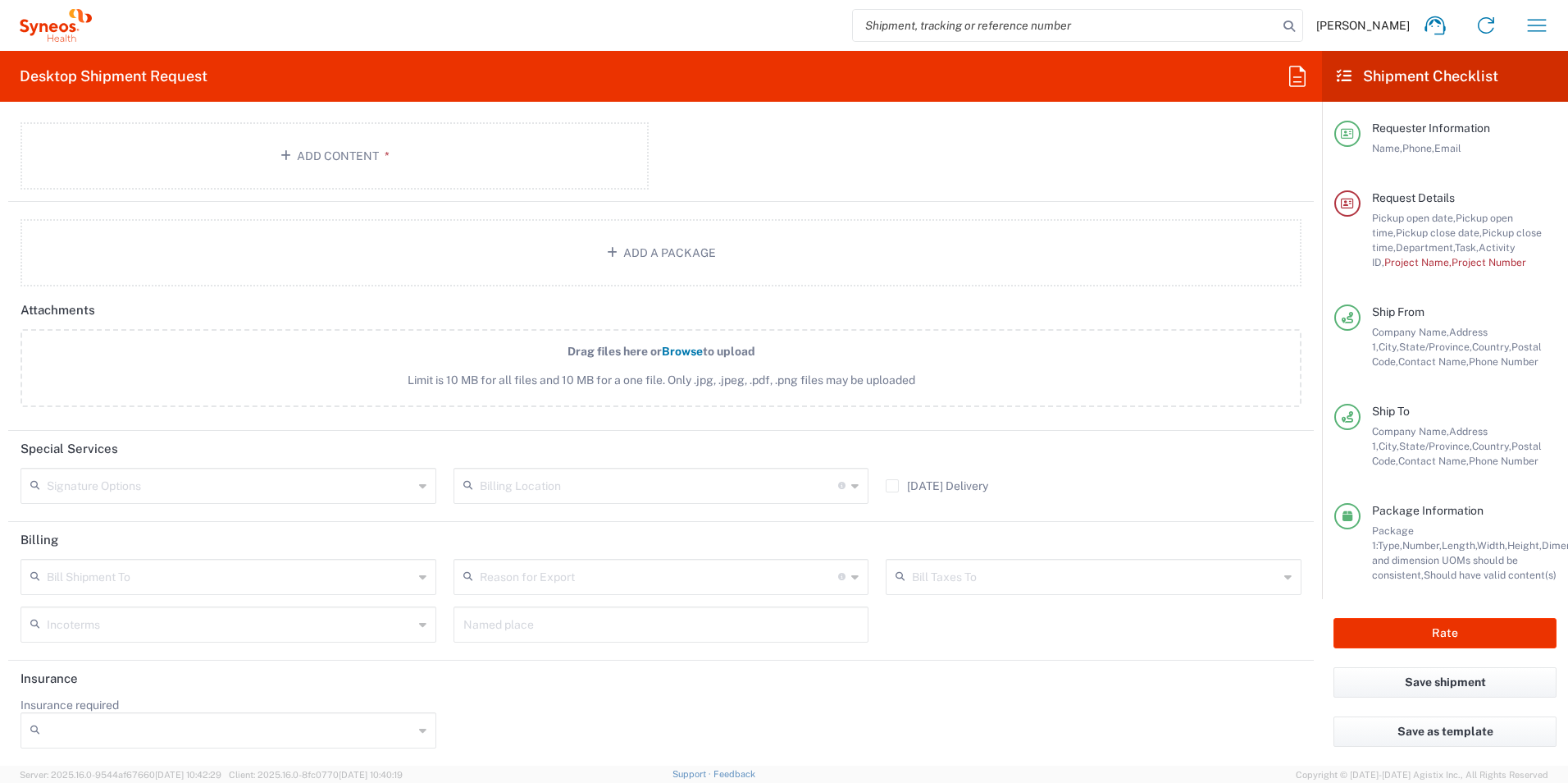
scroll to position [1849, 0]
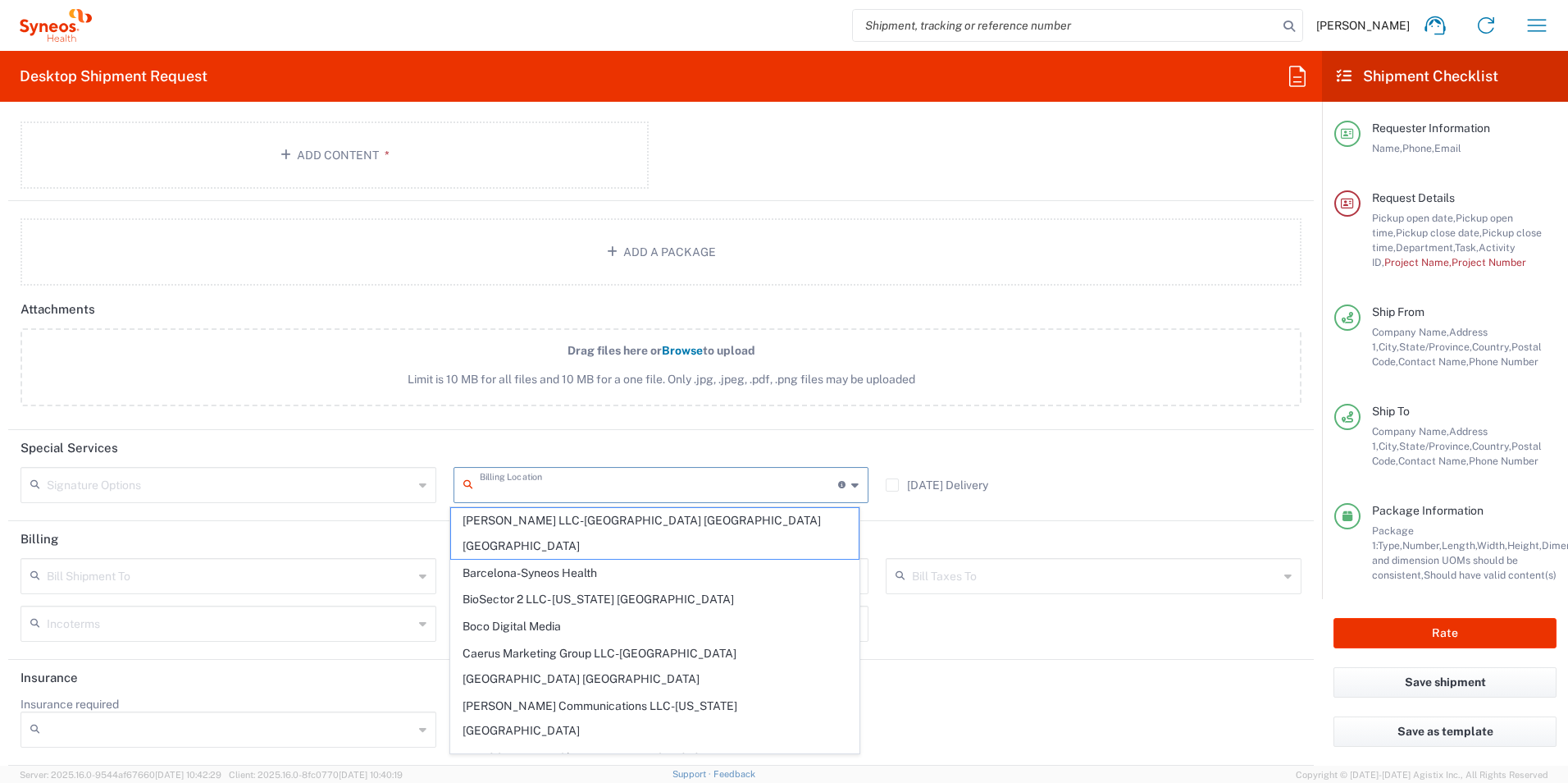
click at [608, 478] on input "text" at bounding box center [659, 483] width 359 height 29
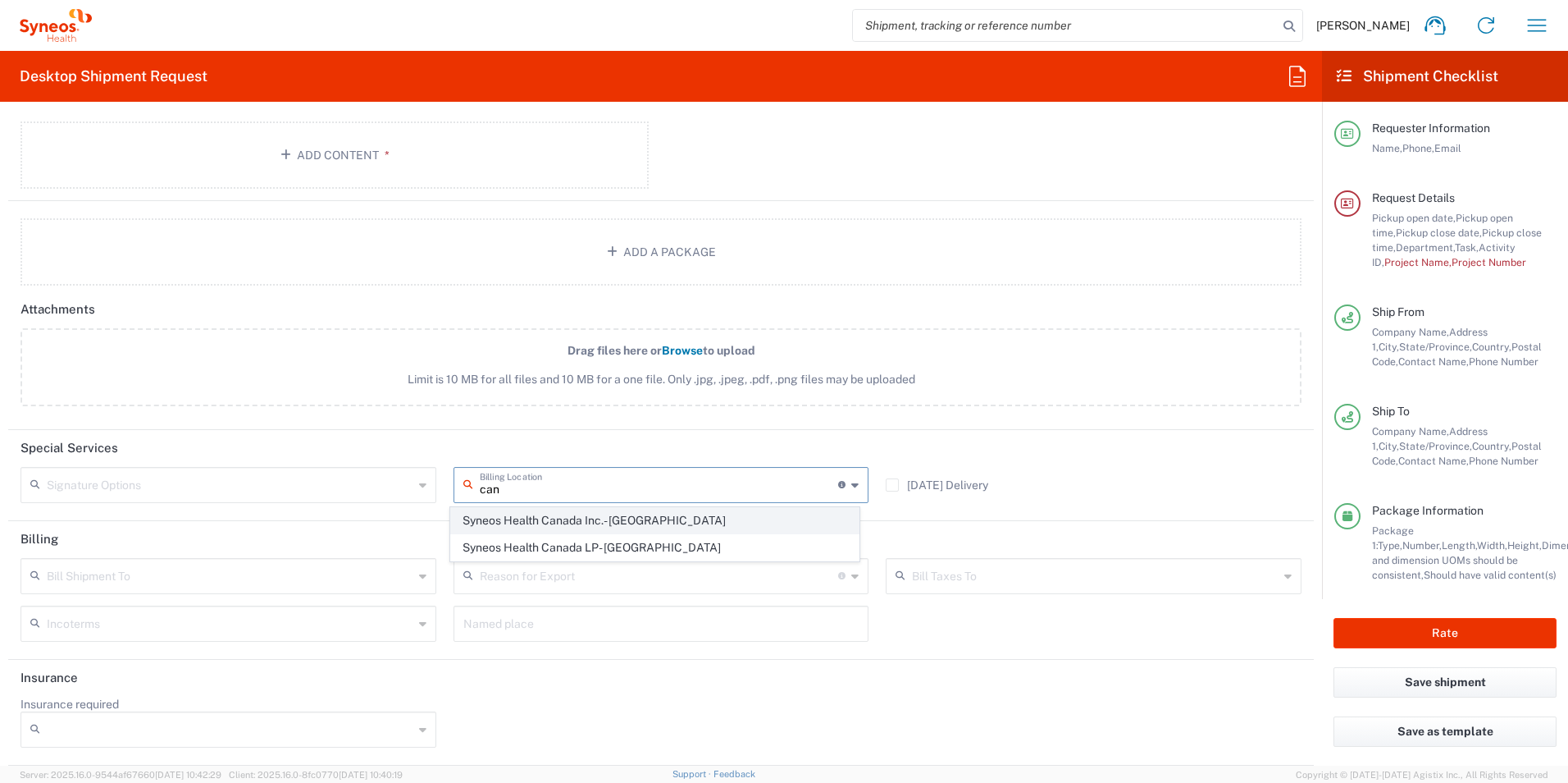
click at [559, 517] on span "Syneos Health Canada Inc.- [GEOGRAPHIC_DATA]" at bounding box center [655, 520] width 409 height 25
type input "Syneos Health Canada Inc.- [GEOGRAPHIC_DATA]"
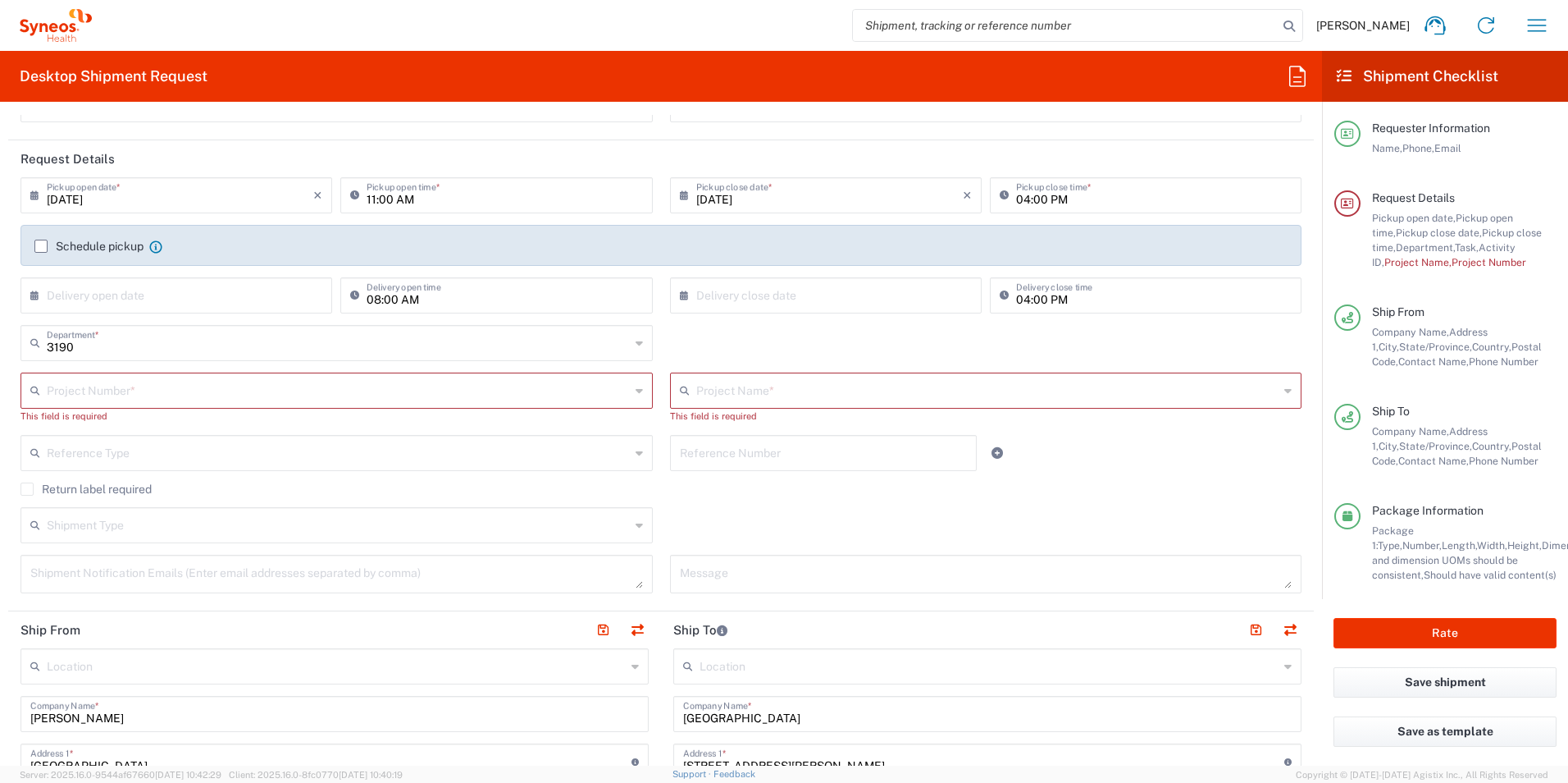
scroll to position [98, 0]
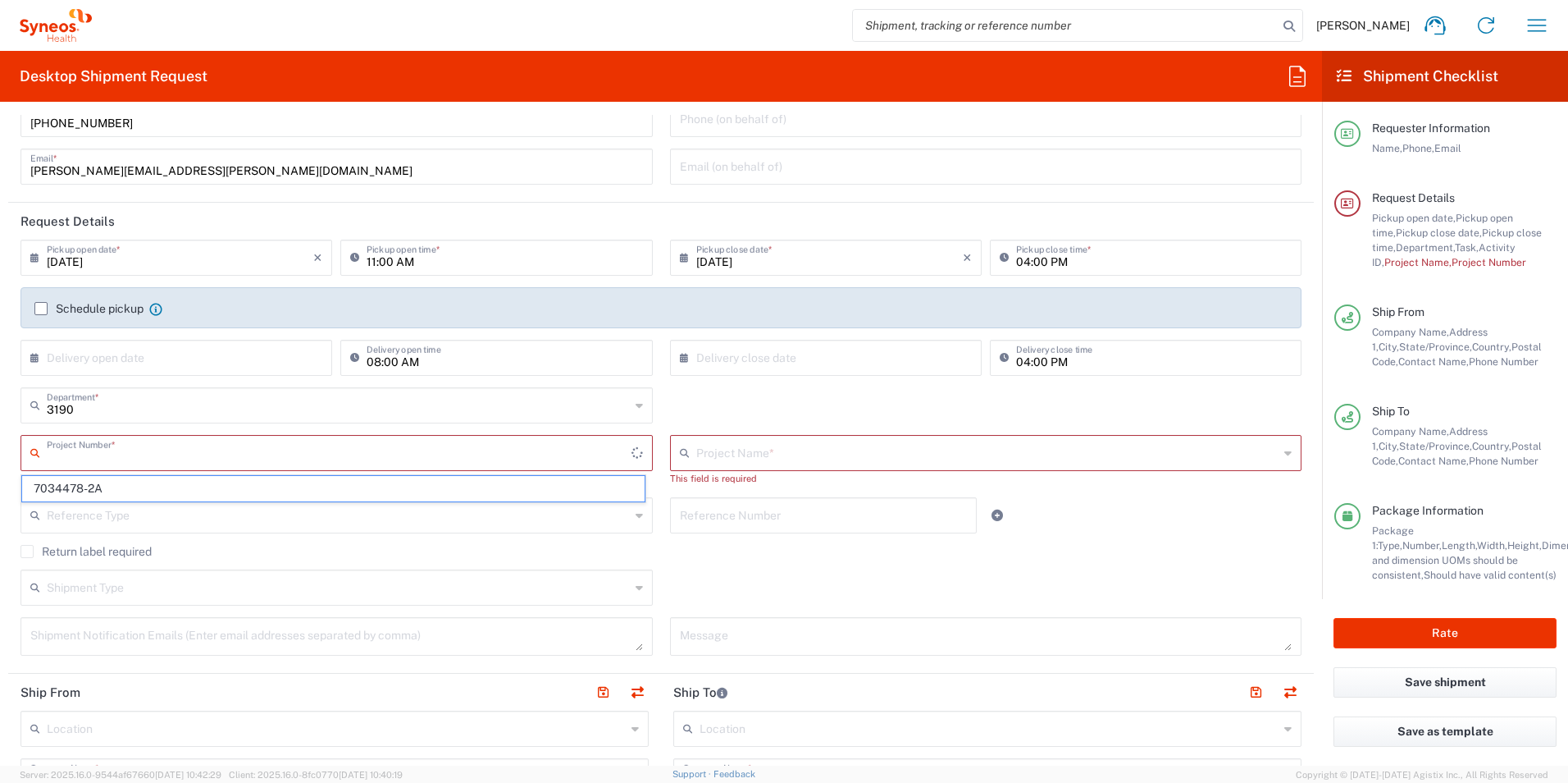
click at [425, 459] on input "text" at bounding box center [339, 451] width 585 height 29
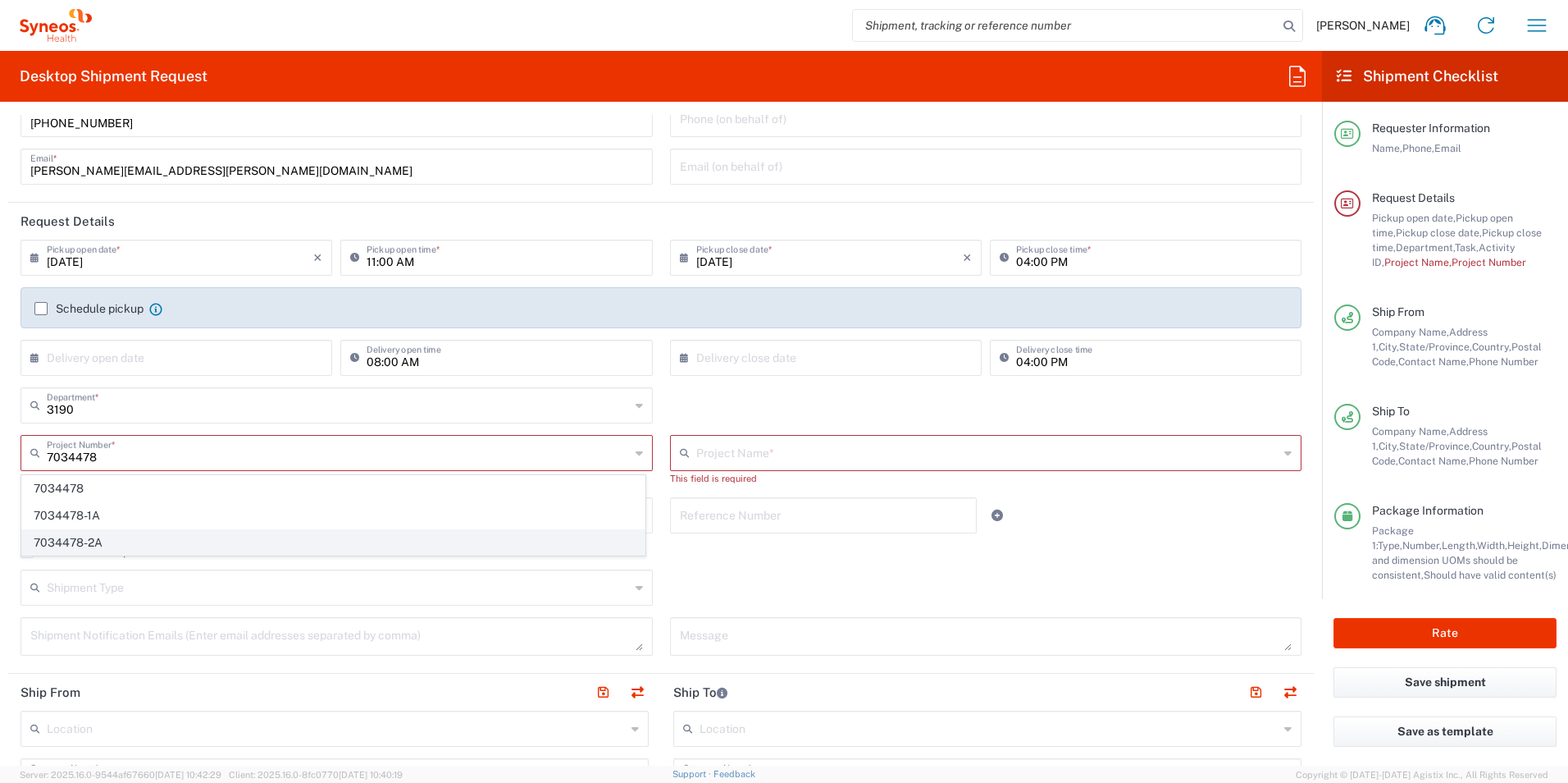
click at [168, 539] on span "7034478-2A" at bounding box center [333, 542] width 622 height 25
type input "7034478-2A"
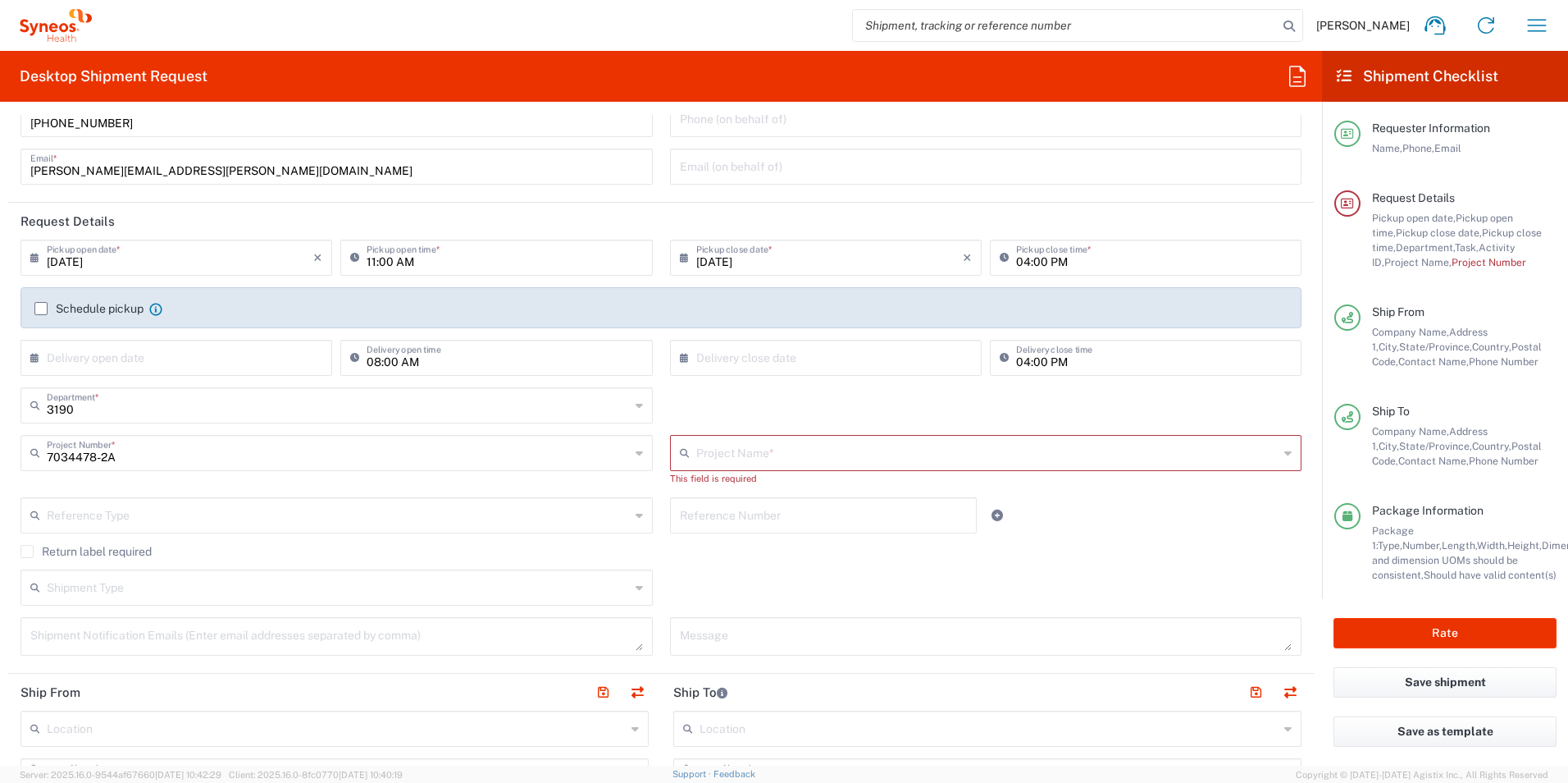
type input "802-SYN-042A"
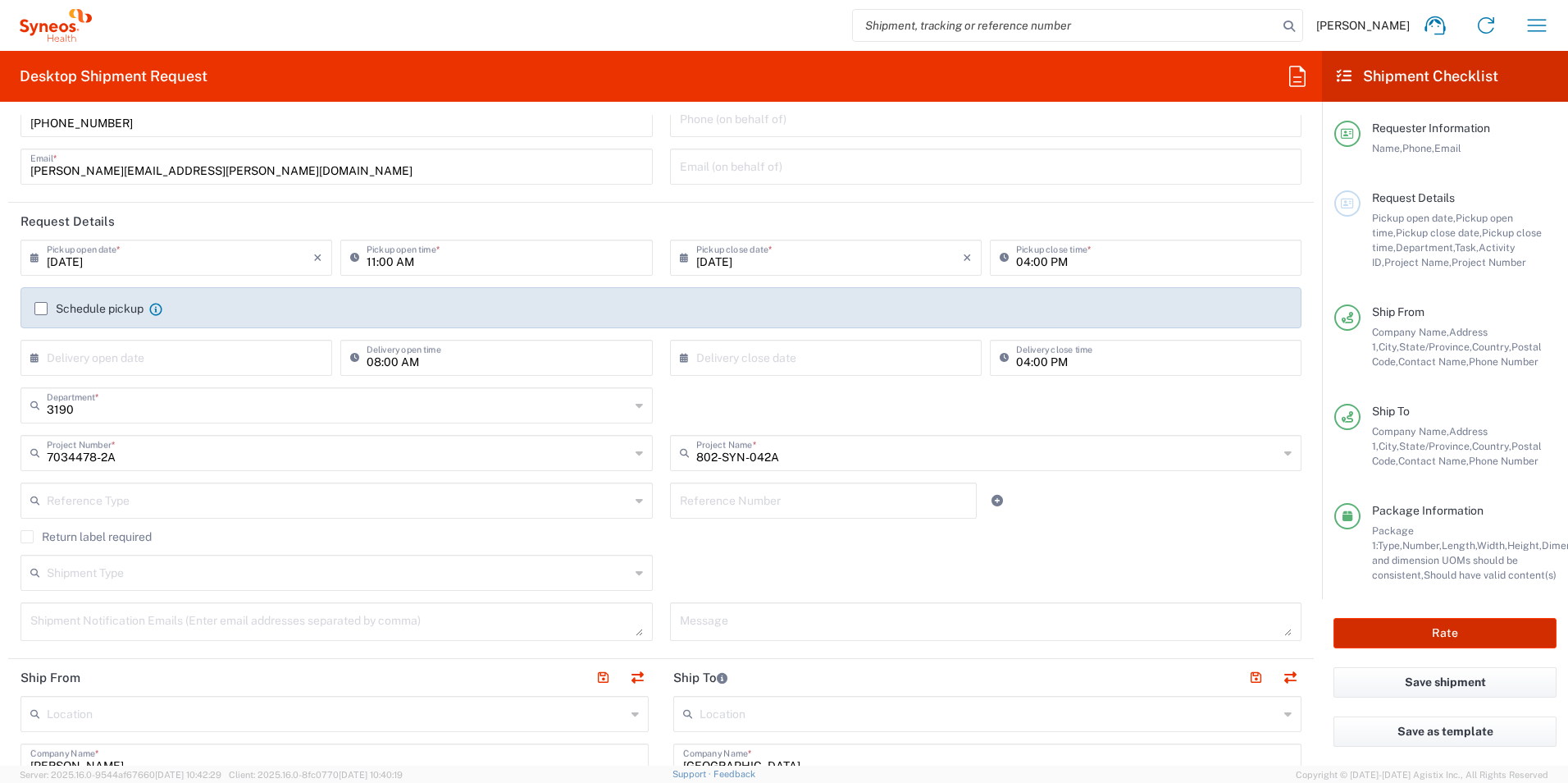
click at [1487, 624] on button "Rate" at bounding box center [1445, 632] width 223 height 31
type input "7034478-2A"
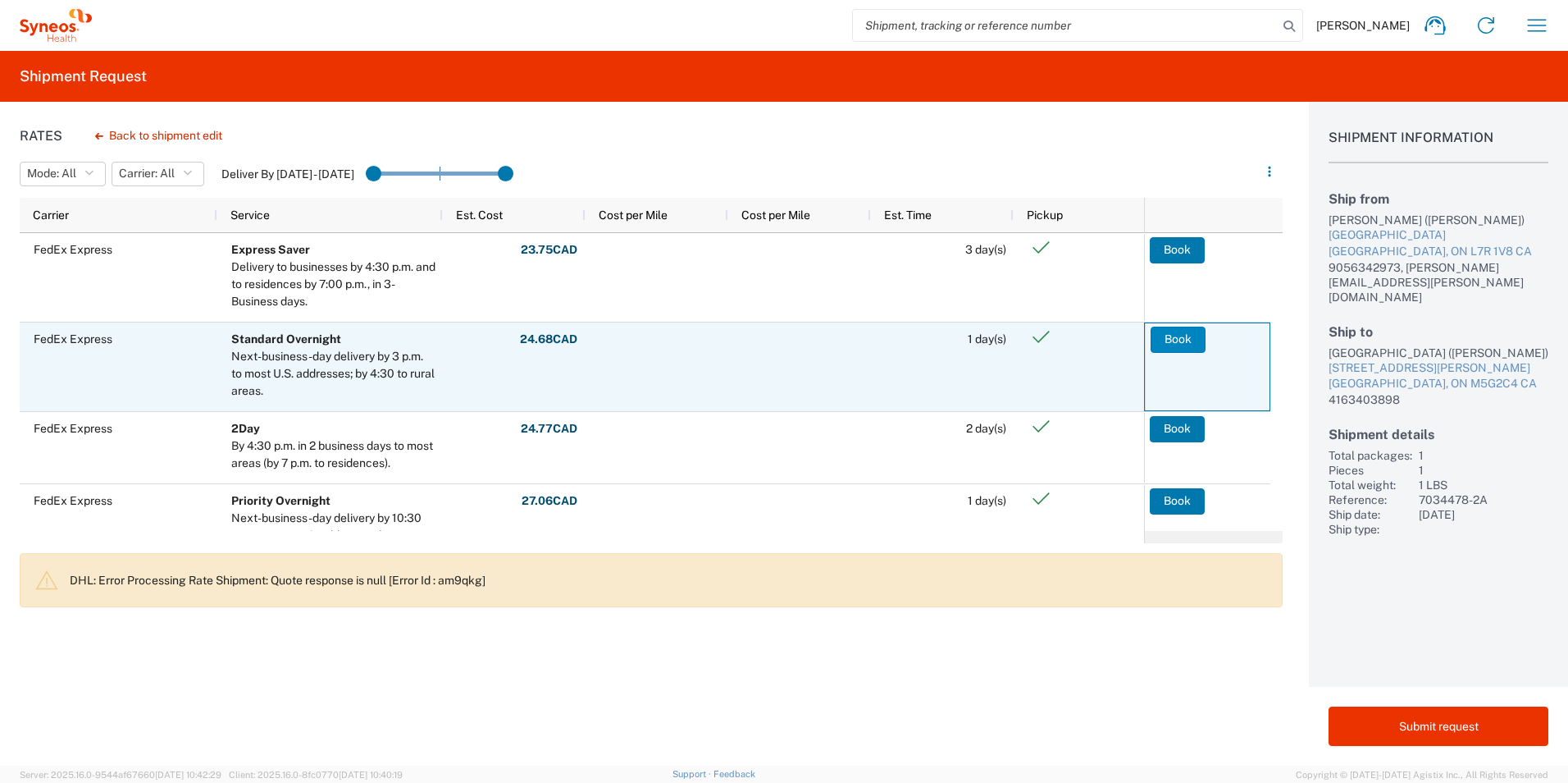
click at [1158, 330] on button "Book" at bounding box center [1178, 340] width 55 height 26
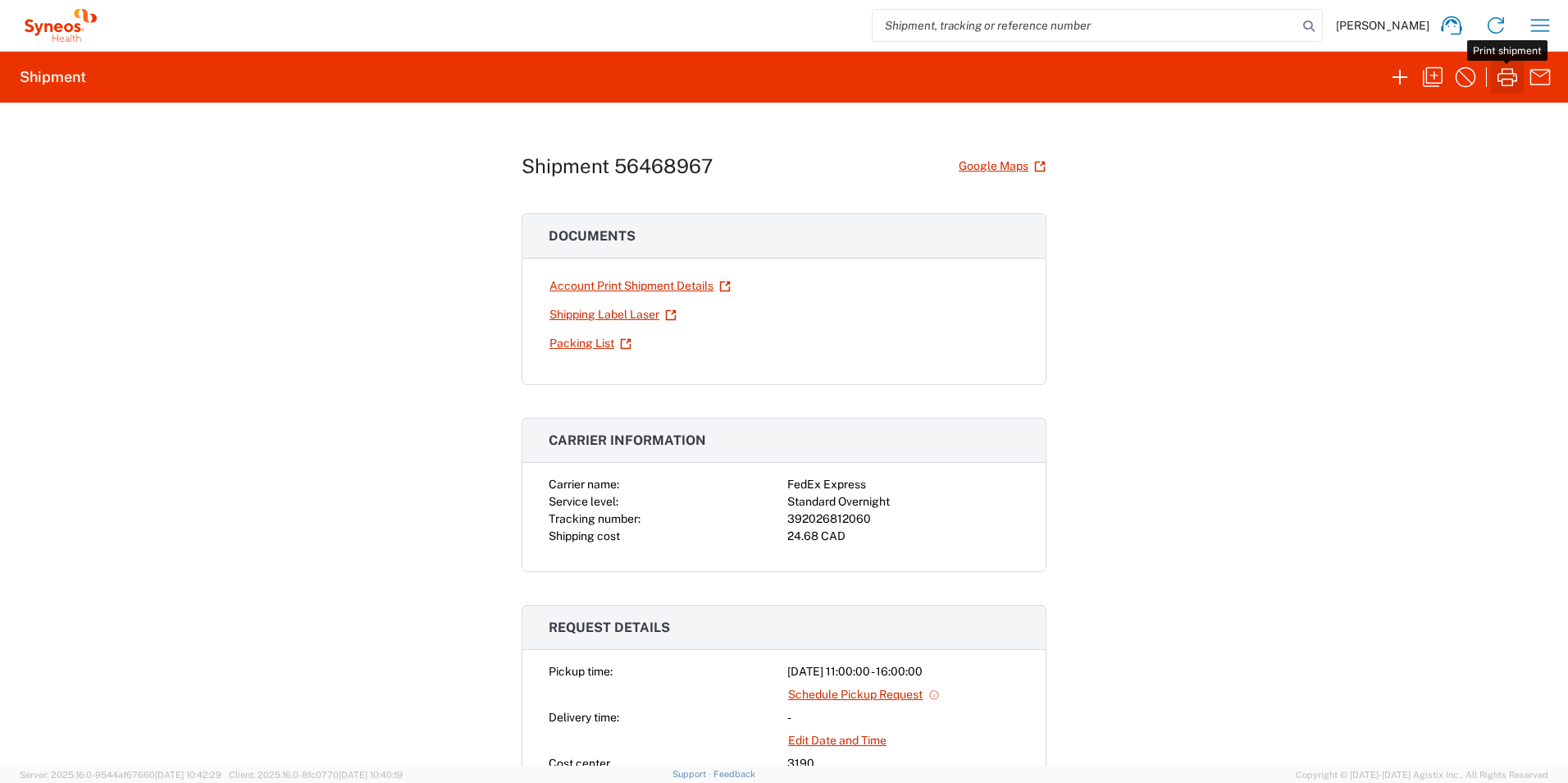
click at [1508, 78] on icon "button" at bounding box center [1508, 77] width 26 height 26
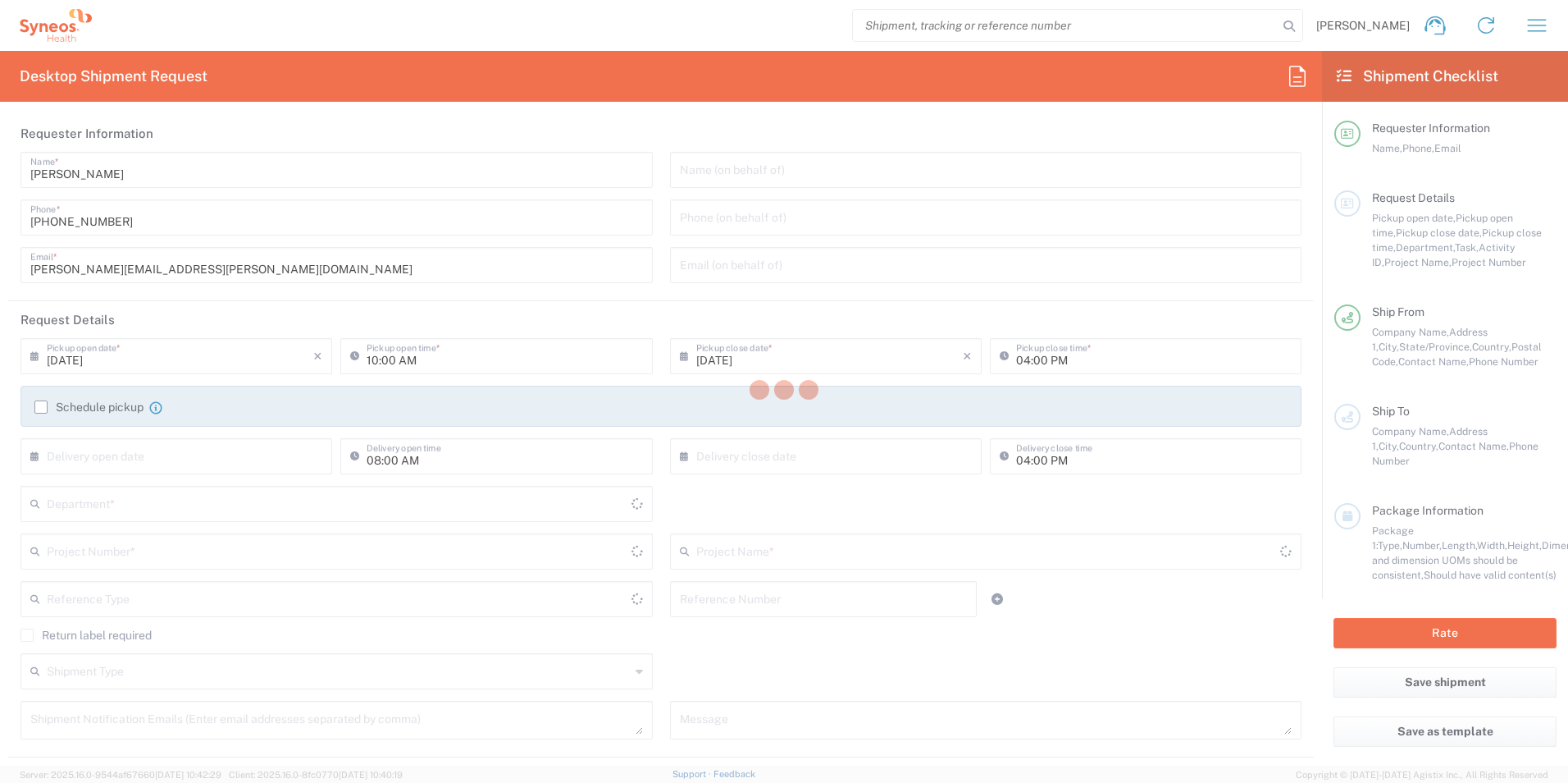
type input "North Carolina"
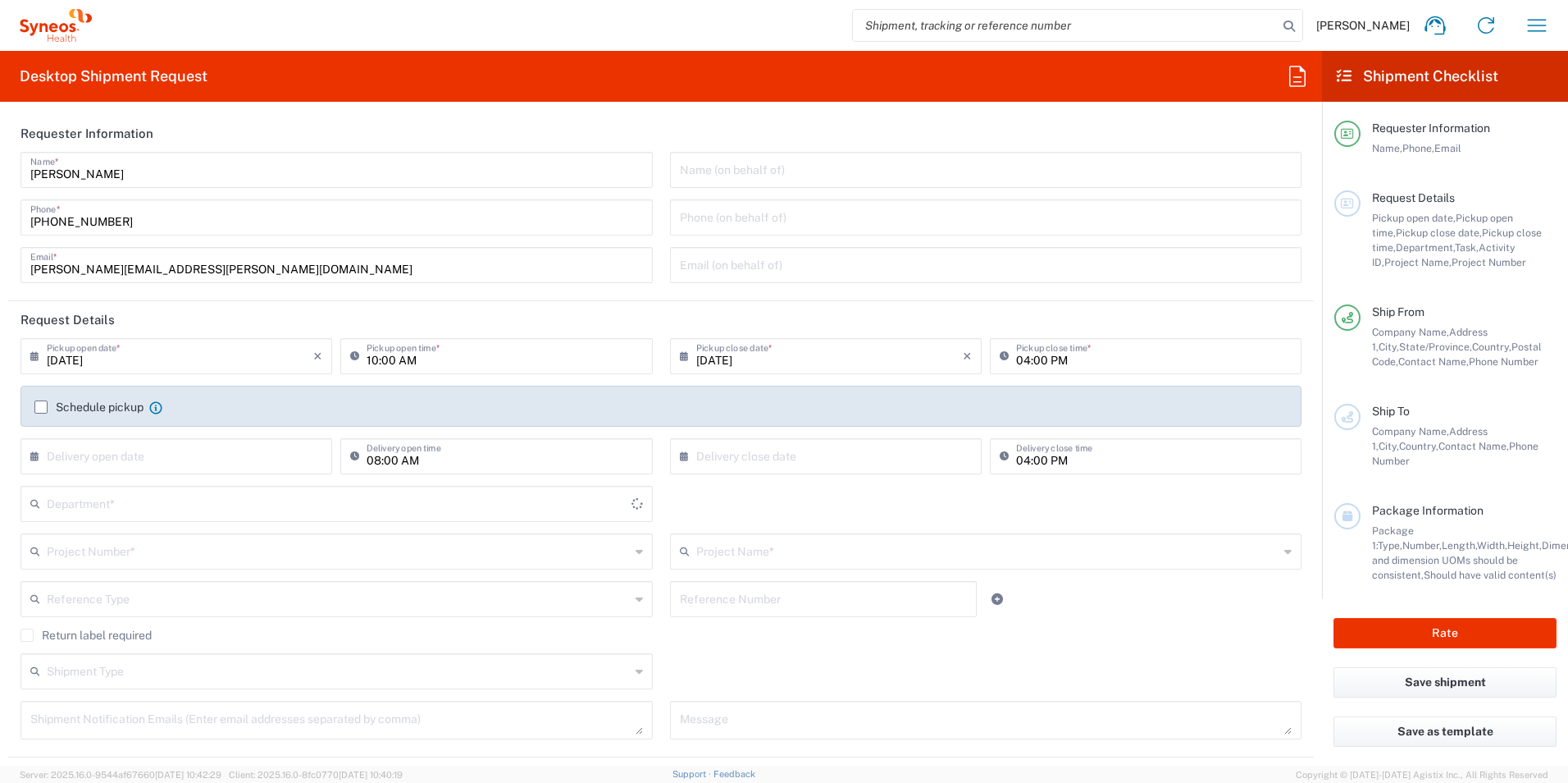
type input "3190"
type input "United States"
type input "Illingworth Rsrch Grp (USA) In"
click at [1544, 31] on icon "button" at bounding box center [1537, 25] width 26 height 26
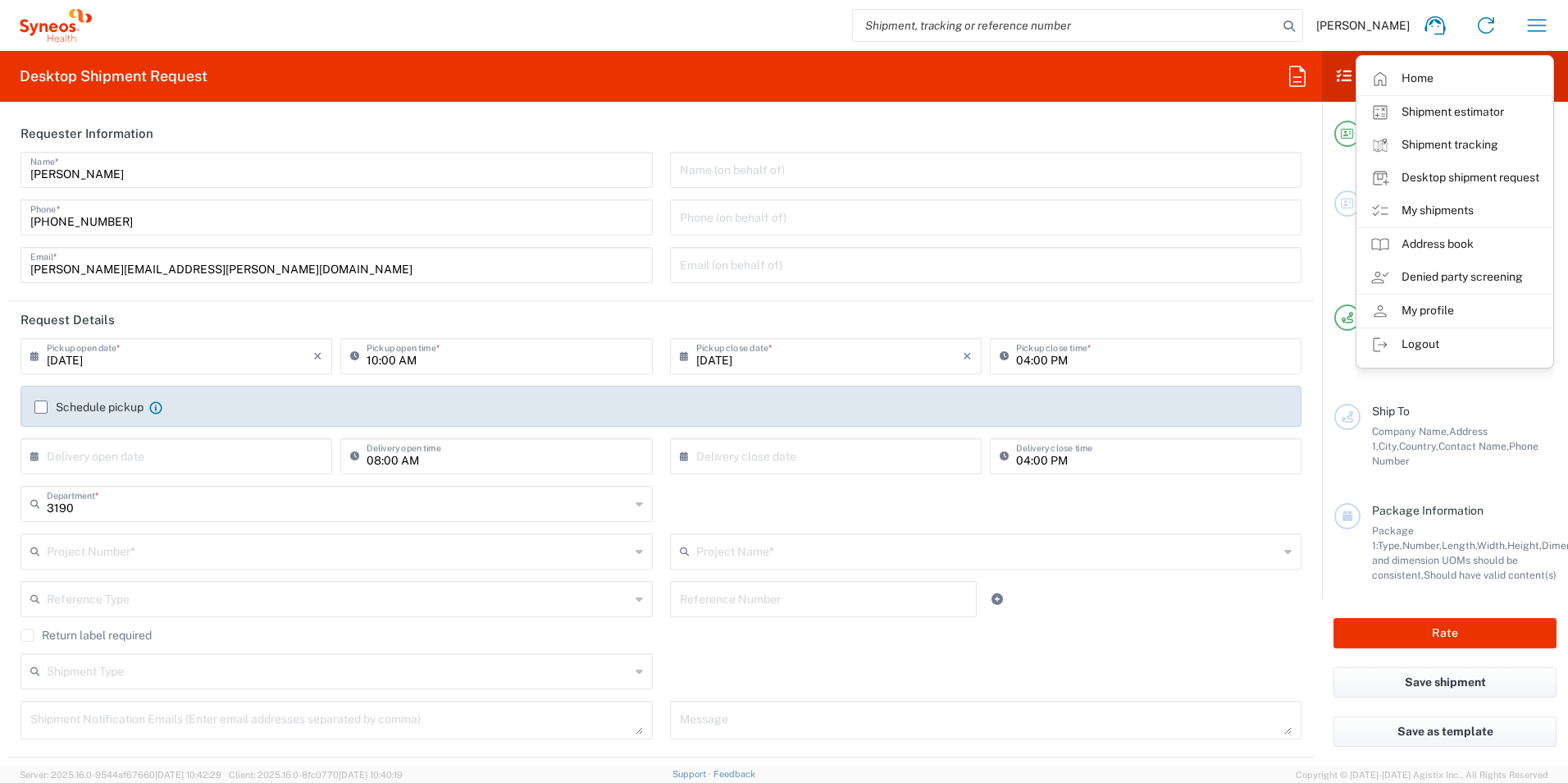
click at [1476, 204] on link "My shipments" at bounding box center [1454, 210] width 195 height 32
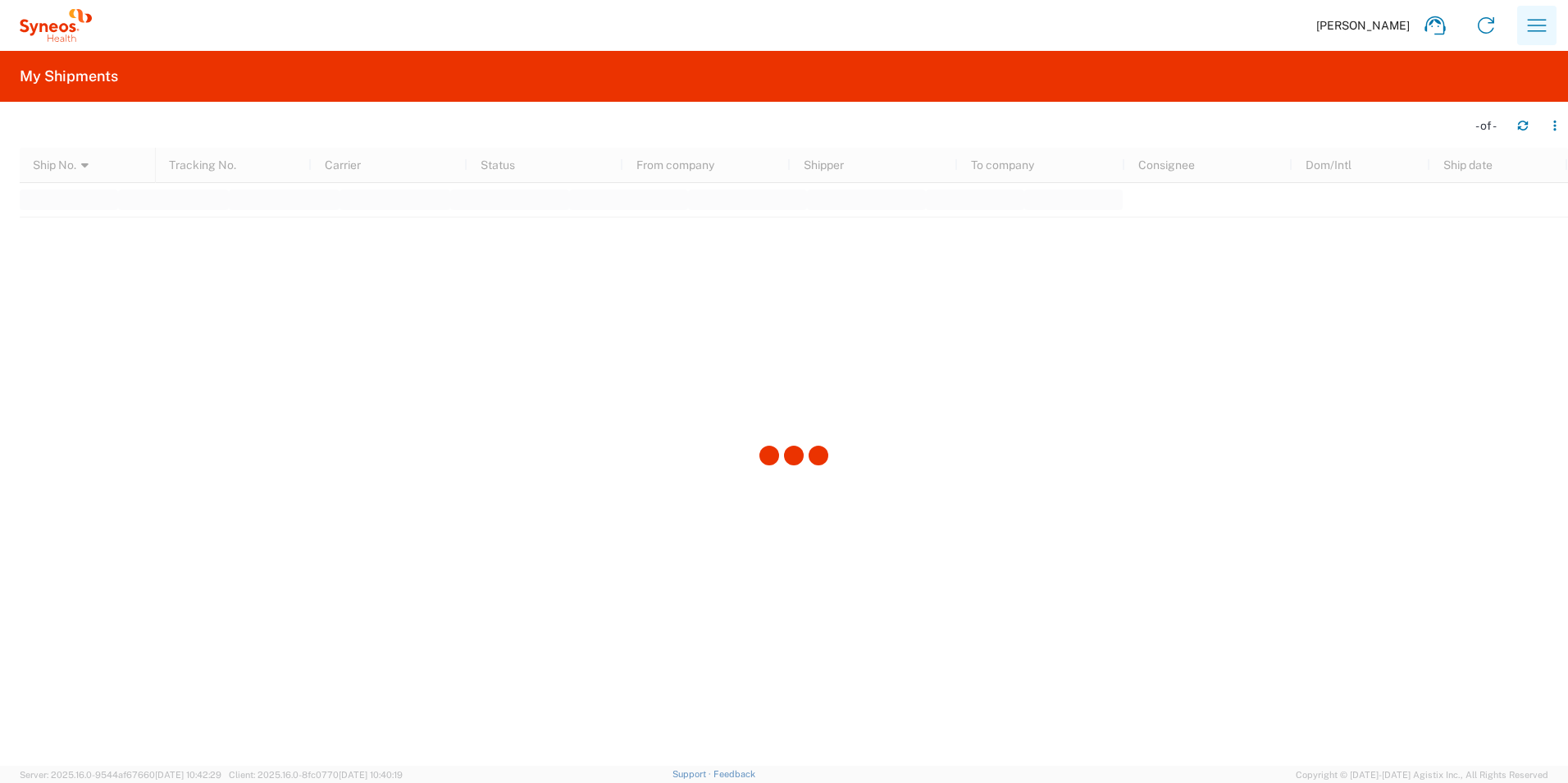
click at [1532, 27] on icon "button" at bounding box center [1537, 25] width 26 height 26
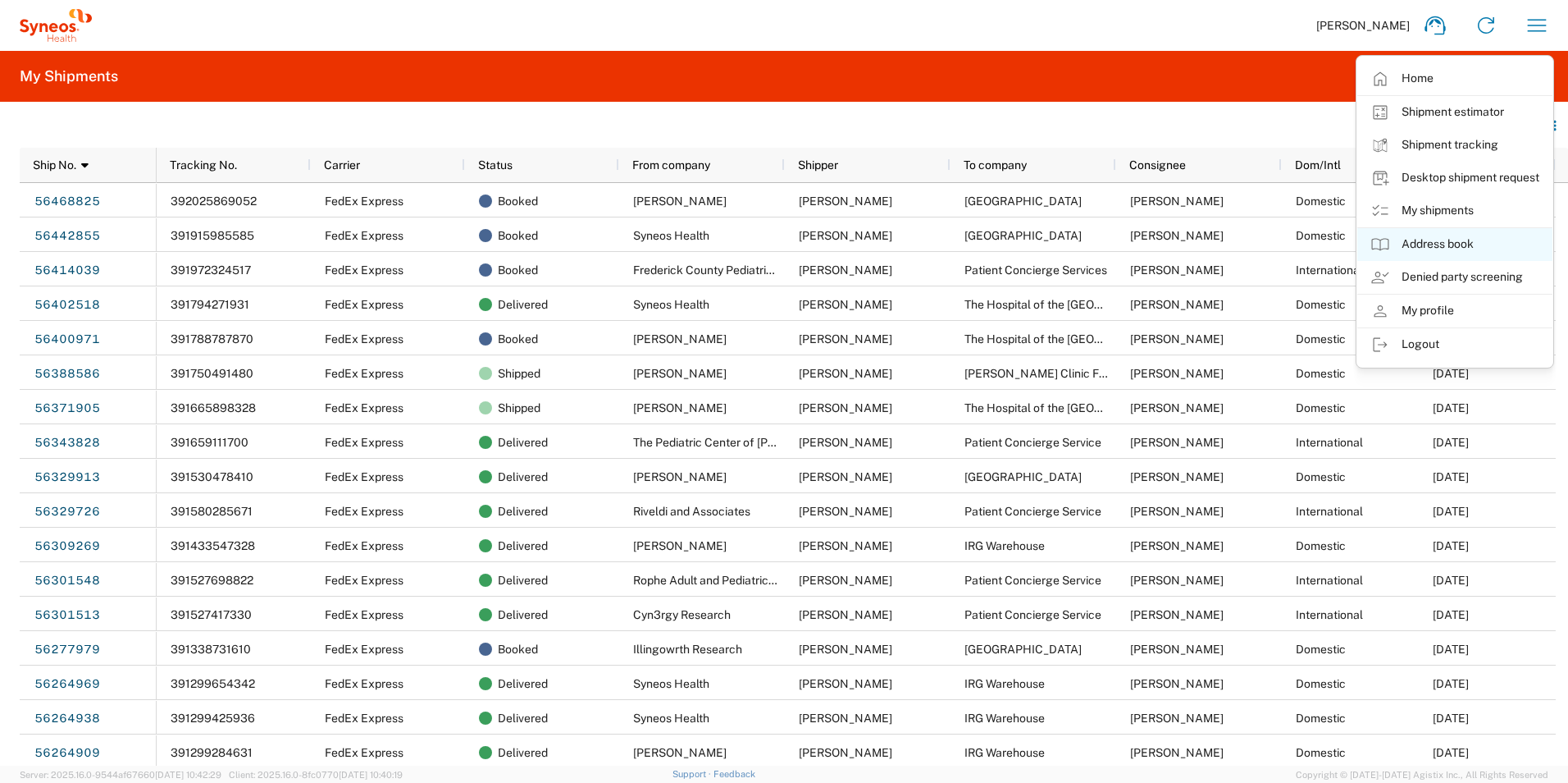
click at [1463, 247] on link "Address book" at bounding box center [1454, 243] width 195 height 32
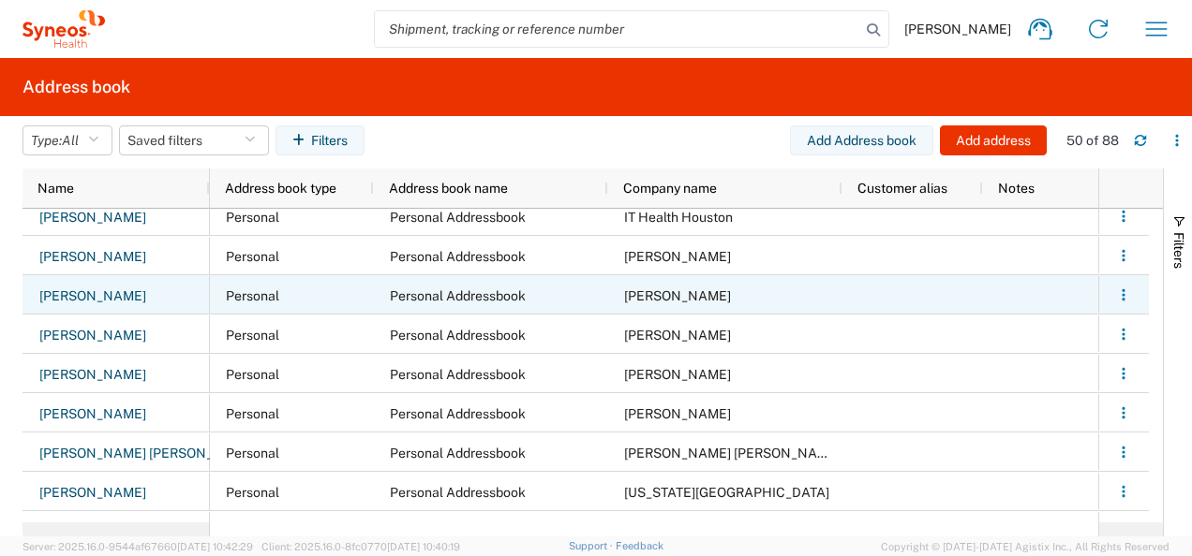
scroll to position [999, 0]
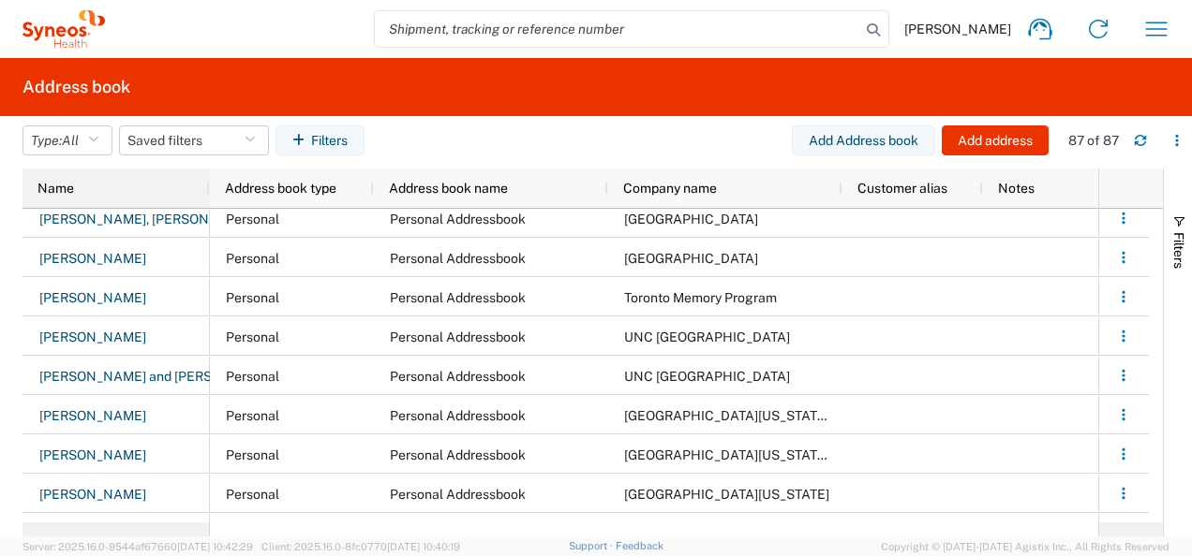
click at [67, 177] on div "Name" at bounding box center [119, 188] width 165 height 30
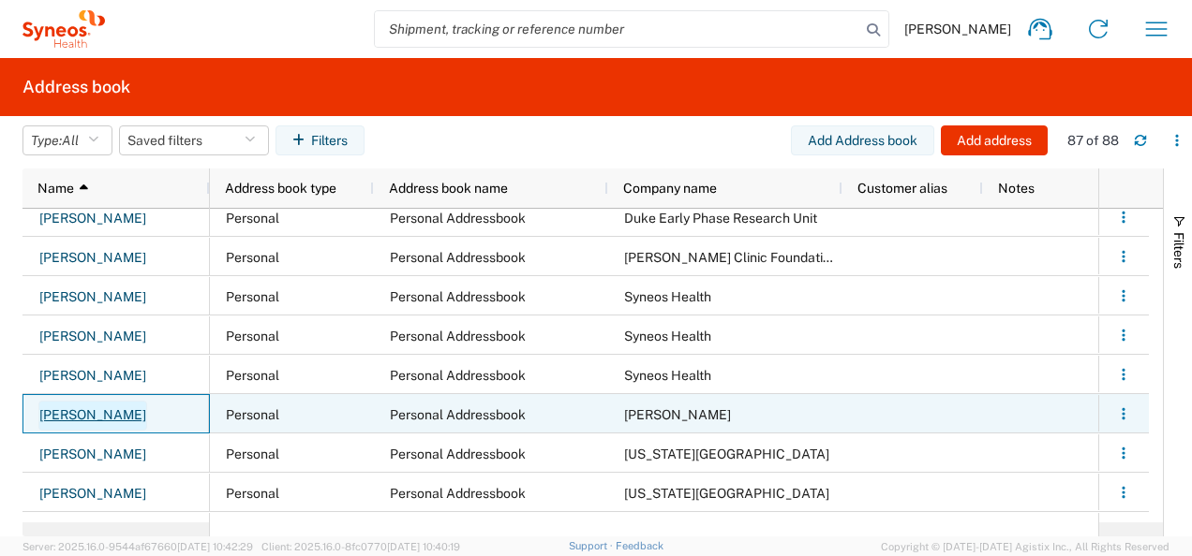
click at [100, 412] on link "[PERSON_NAME]" at bounding box center [92, 416] width 109 height 30
select select "PERSONAL"
select select "CA"
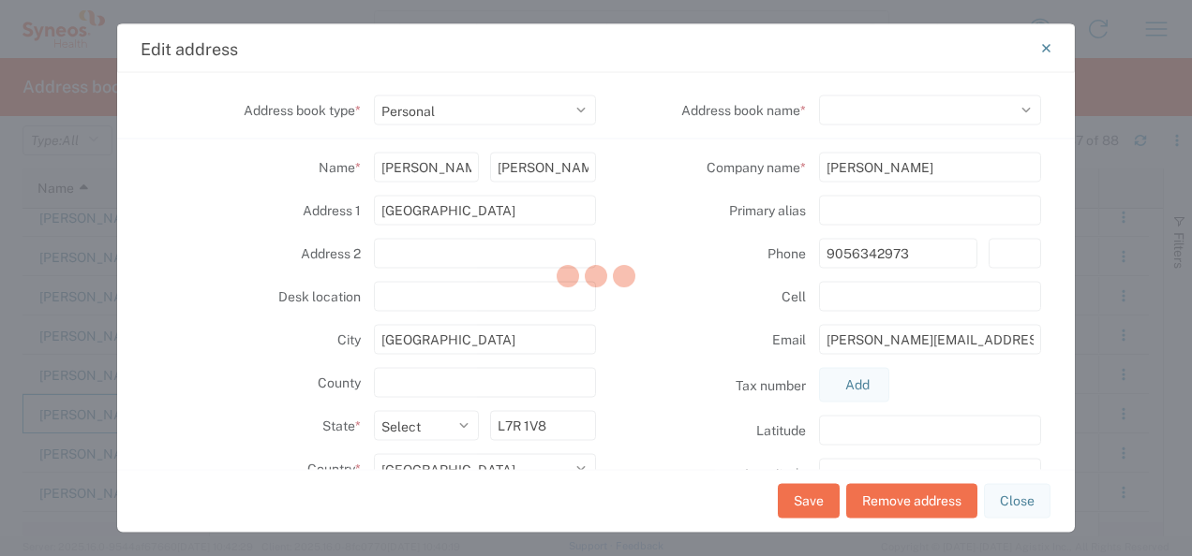
select select "93755"
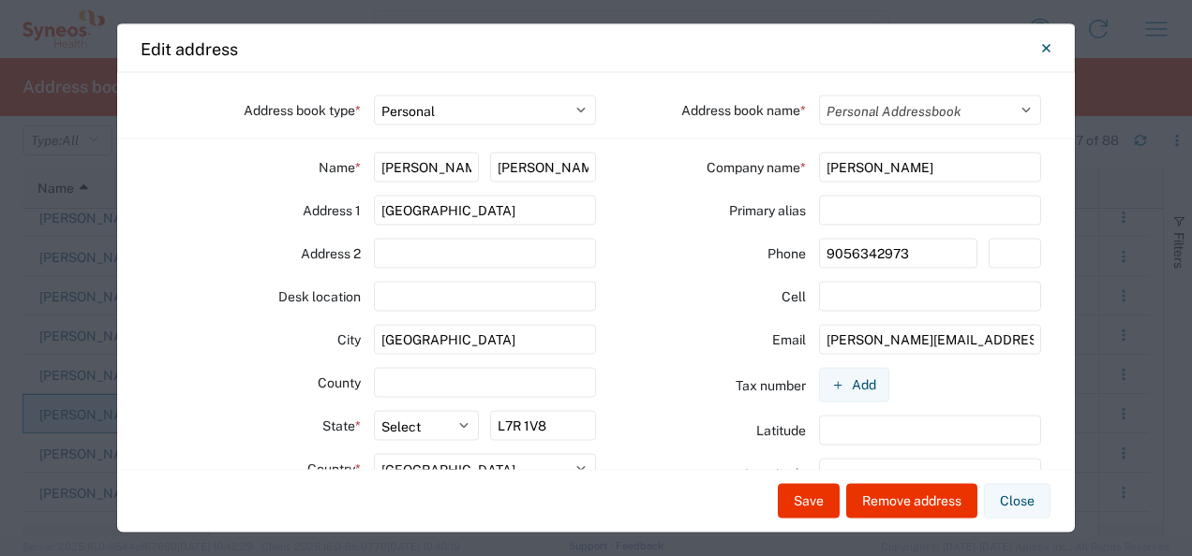
drag, startPoint x: 528, startPoint y: 210, endPoint x: 367, endPoint y: 235, distance: 163.1
click at [367, 235] on div "Name * Lydia Kooistra Address 1 2211 Yorkshire Cresent Address 2 Desk location …" at bounding box center [373, 392] width 445 height 479
drag, startPoint x: 460, startPoint y: 334, endPoint x: 339, endPoint y: 338, distance: 120.9
click at [341, 338] on div "City [GEOGRAPHIC_DATA]" at bounding box center [373, 340] width 445 height 30
drag, startPoint x: 553, startPoint y: 431, endPoint x: 457, endPoint y: 432, distance: 95.6
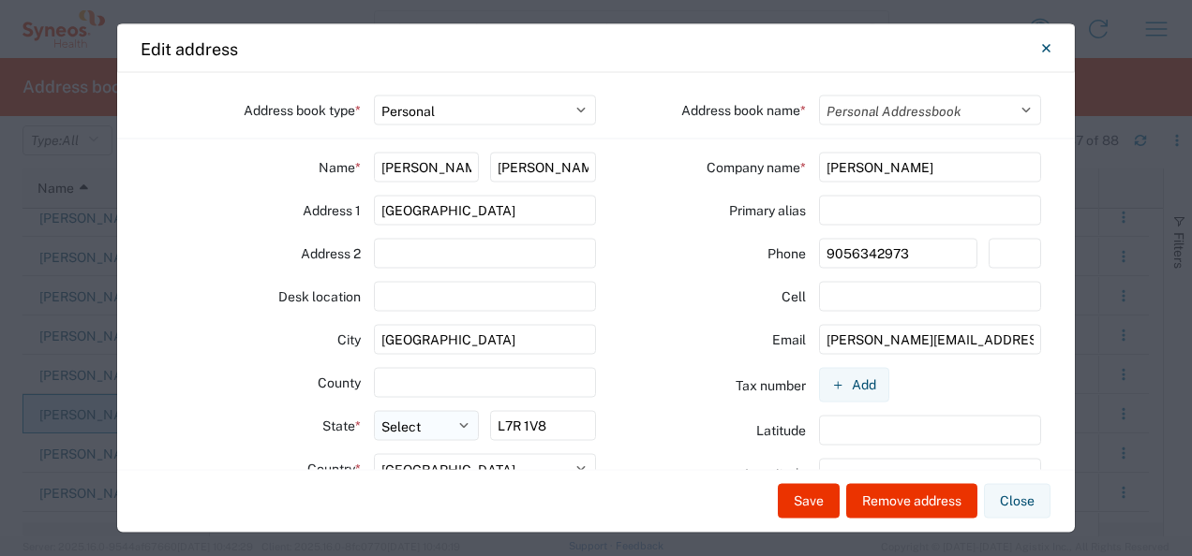
click at [458, 432] on div "State * Select [GEOGRAPHIC_DATA] [GEOGRAPHIC_DATA] [GEOGRAPHIC_DATA] [GEOGRAPHI…" at bounding box center [373, 432] width 445 height 43
click at [249, 376] on div "County" at bounding box center [256, 383] width 210 height 30
drag, startPoint x: 560, startPoint y: 422, endPoint x: 481, endPoint y: 427, distance: 78.8
click at [481, 427] on div "State * Select [GEOGRAPHIC_DATA] [GEOGRAPHIC_DATA] [GEOGRAPHIC_DATA] [GEOGRAPHI…" at bounding box center [373, 432] width 445 height 43
drag, startPoint x: 907, startPoint y: 248, endPoint x: 776, endPoint y: 245, distance: 131.2
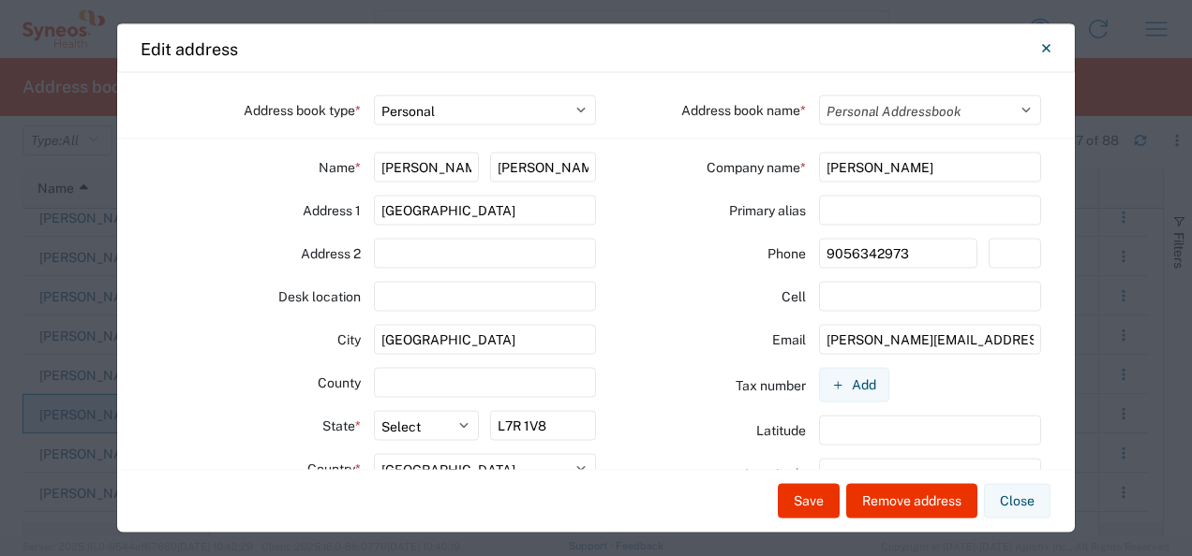
click at [776, 245] on div "Phone [PHONE_NUMBER]" at bounding box center [817, 254] width 317 height 30
drag, startPoint x: 809, startPoint y: 337, endPoint x: 1048, endPoint y: 338, distance: 238.9
click at [1047, 335] on div "Address book type * Select Location Company Personal Other Shared Address book …" at bounding box center [595, 271] width 957 height 397
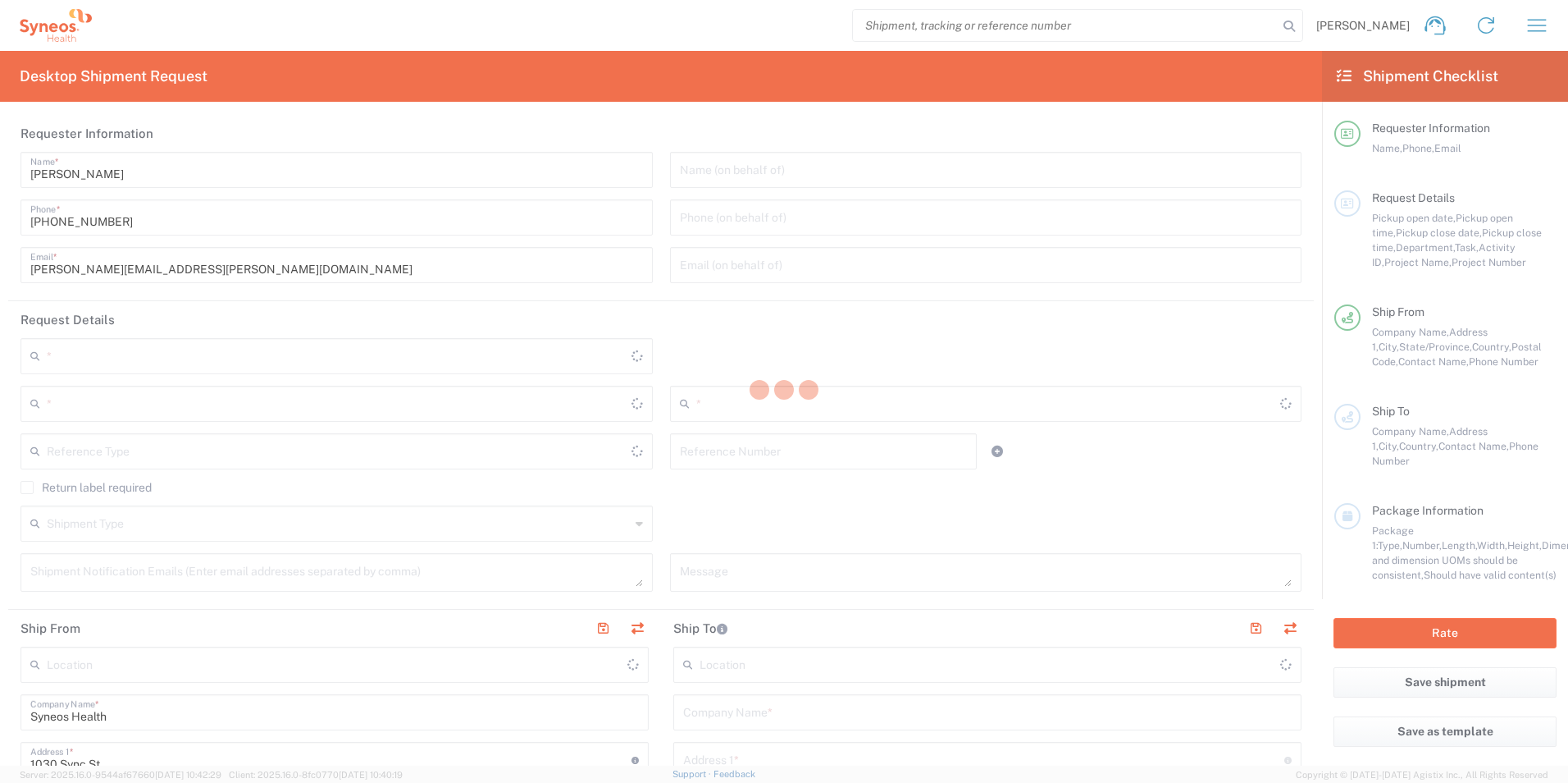
type input "[US_STATE]"
type input "[GEOGRAPHIC_DATA]"
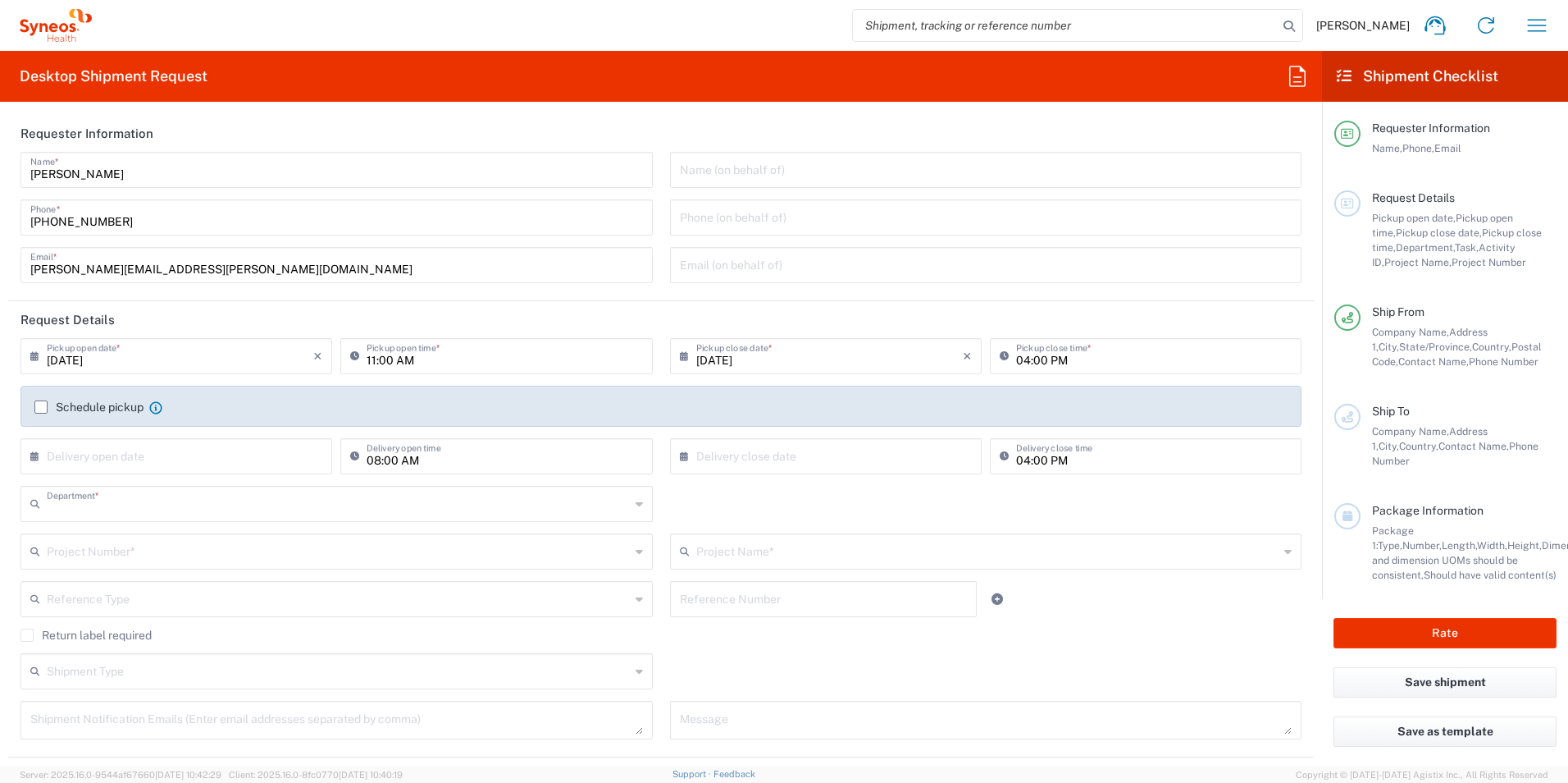
type input "3190"
type input "[PERSON_NAME] Rsrch Grp ([GEOGRAPHIC_DATA]) In"
click at [1539, 30] on icon "button" at bounding box center [1537, 25] width 26 height 26
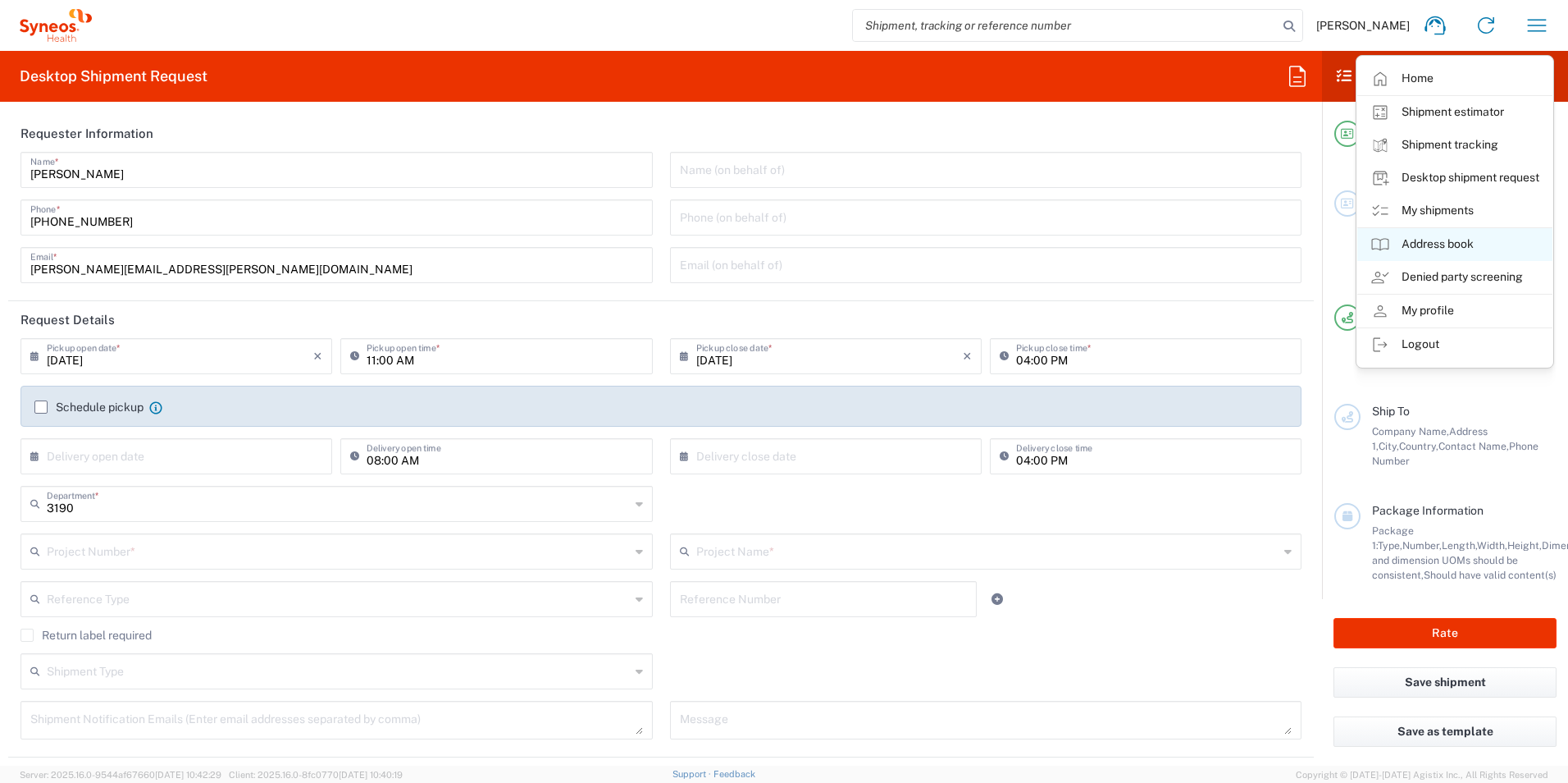
click at [1437, 240] on link "Address book" at bounding box center [1454, 243] width 195 height 32
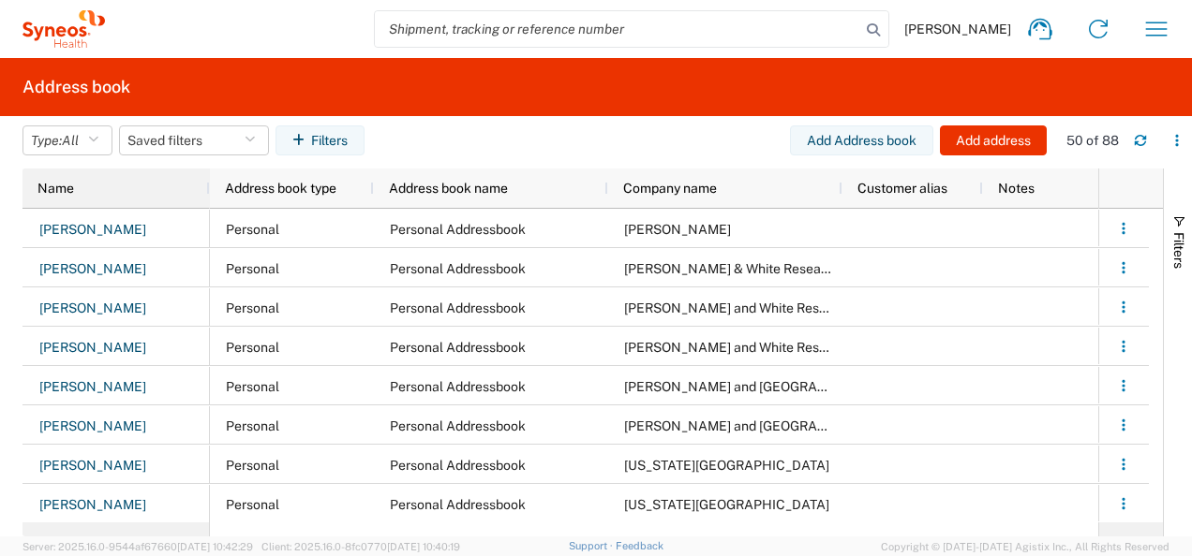
click at [89, 191] on div "Name" at bounding box center [119, 188] width 165 height 30
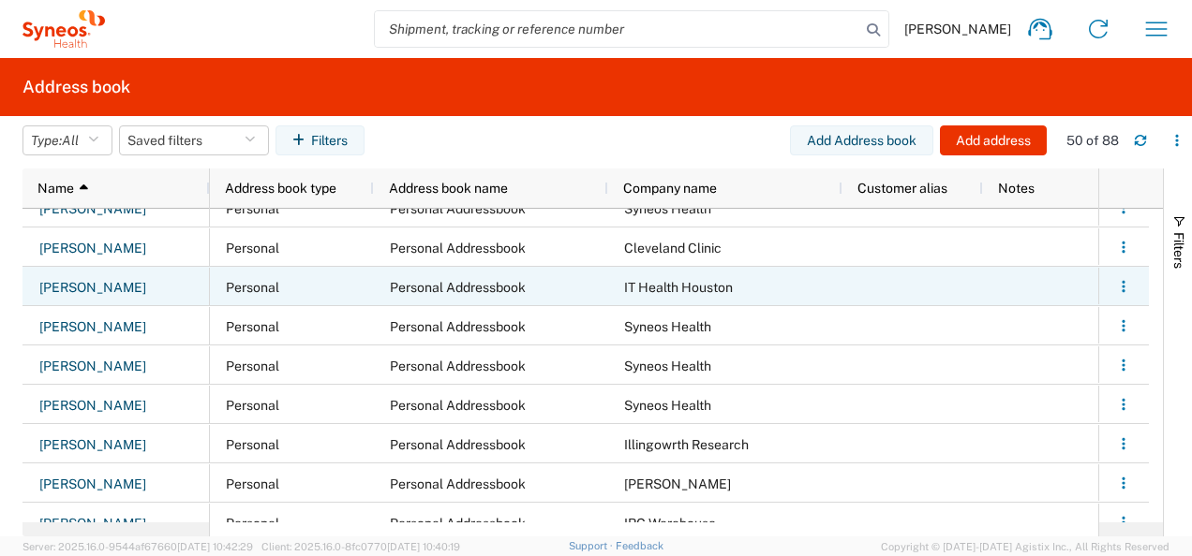
scroll to position [1342, 0]
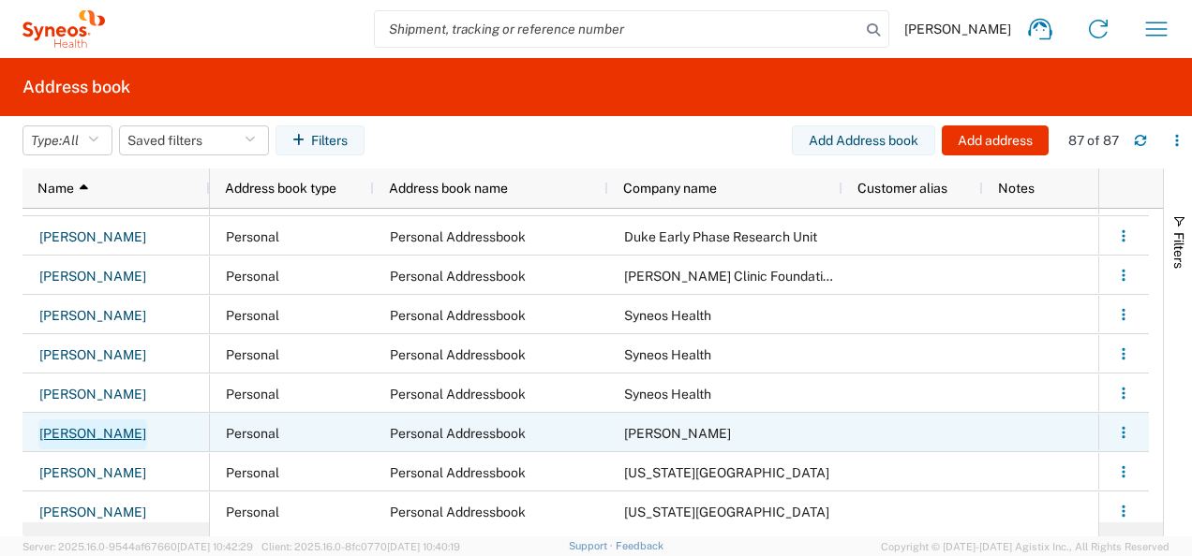
click at [84, 433] on link "[PERSON_NAME]" at bounding box center [92, 435] width 109 height 30
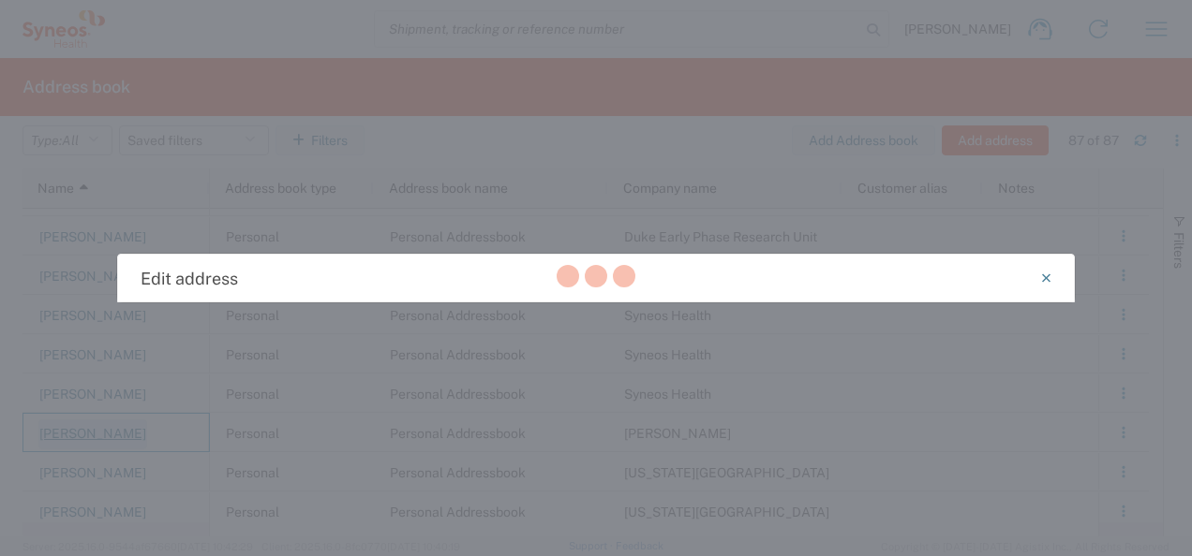
click at [84, 433] on div at bounding box center [596, 278] width 1192 height 556
select select "PERSONAL"
select select "CA"
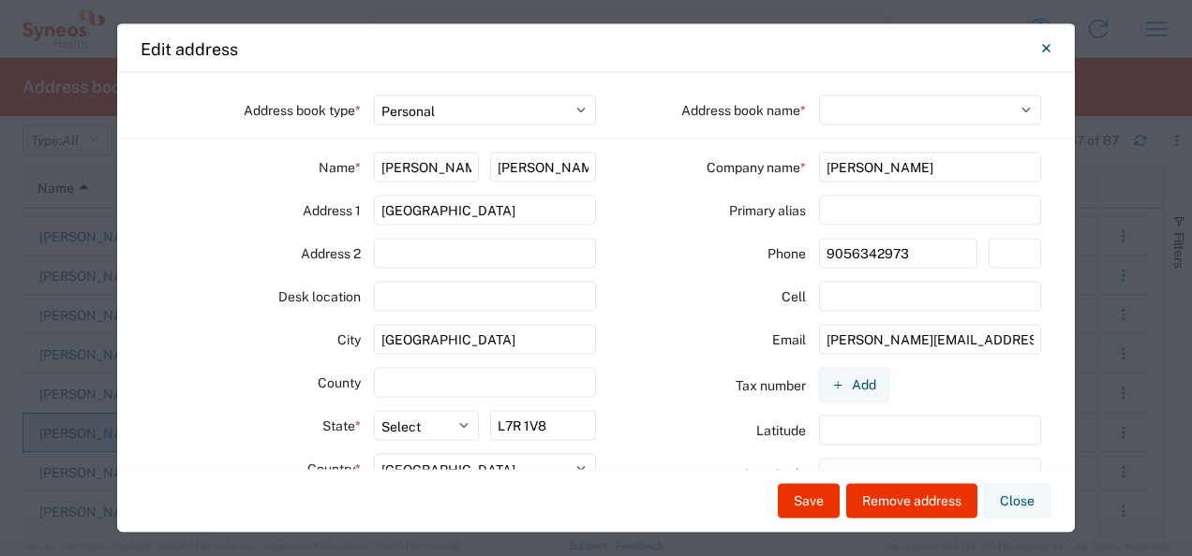
select select "93755"
drag, startPoint x: 495, startPoint y: 213, endPoint x: 309, endPoint y: 216, distance: 185.5
click at [309, 216] on div "Address [STREET_ADDRESS]" at bounding box center [373, 211] width 445 height 30
drag, startPoint x: 459, startPoint y: 337, endPoint x: 350, endPoint y: 325, distance: 109.3
click at [350, 325] on div "City [GEOGRAPHIC_DATA]" at bounding box center [373, 340] width 445 height 30
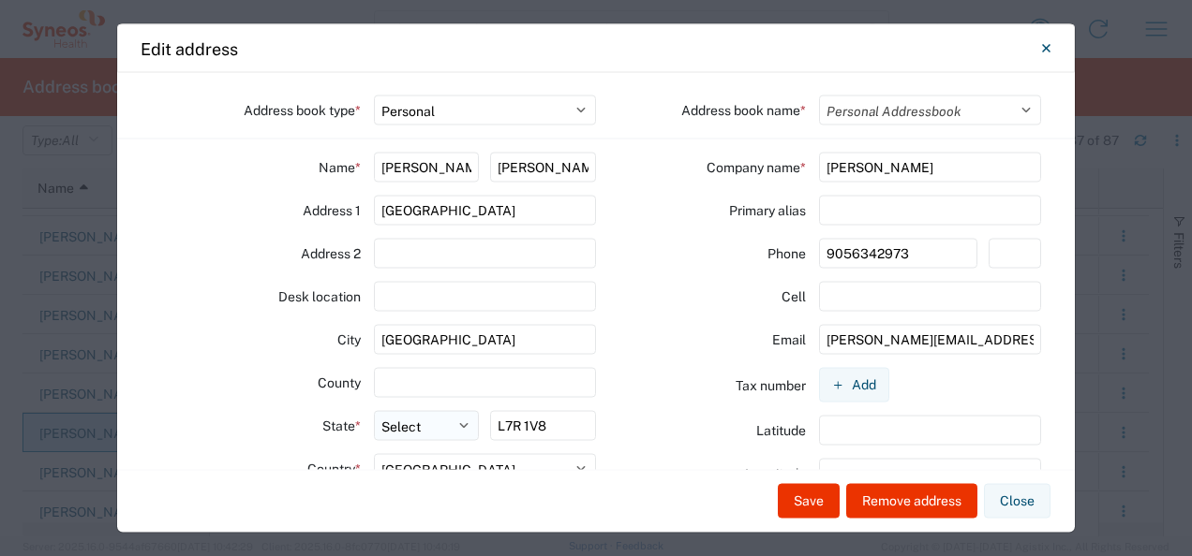
drag, startPoint x: 561, startPoint y: 430, endPoint x: 458, endPoint y: 437, distance: 103.3
click at [458, 437] on div "State * Select [GEOGRAPHIC_DATA] [GEOGRAPHIC_DATA] [GEOGRAPHIC_DATA] [GEOGRAPHI…" at bounding box center [373, 432] width 445 height 43
drag, startPoint x: 896, startPoint y: 246, endPoint x: 791, endPoint y: 249, distance: 105.0
click at [791, 249] on div "Phone [PHONE_NUMBER]" at bounding box center [817, 254] width 317 height 30
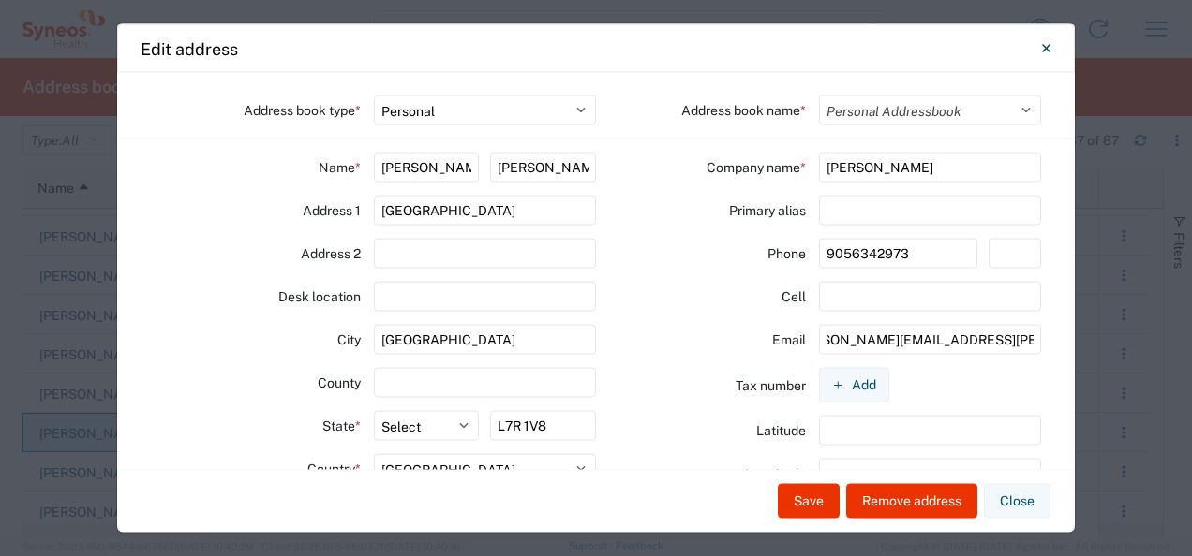
drag, startPoint x: 813, startPoint y: 340, endPoint x: 1062, endPoint y: 333, distance: 249.3
click at [1062, 333] on div "Address book type * Select Location Company Personal Other Shared Address book …" at bounding box center [595, 271] width 957 height 397
